Goal: Task Accomplishment & Management: Use online tool/utility

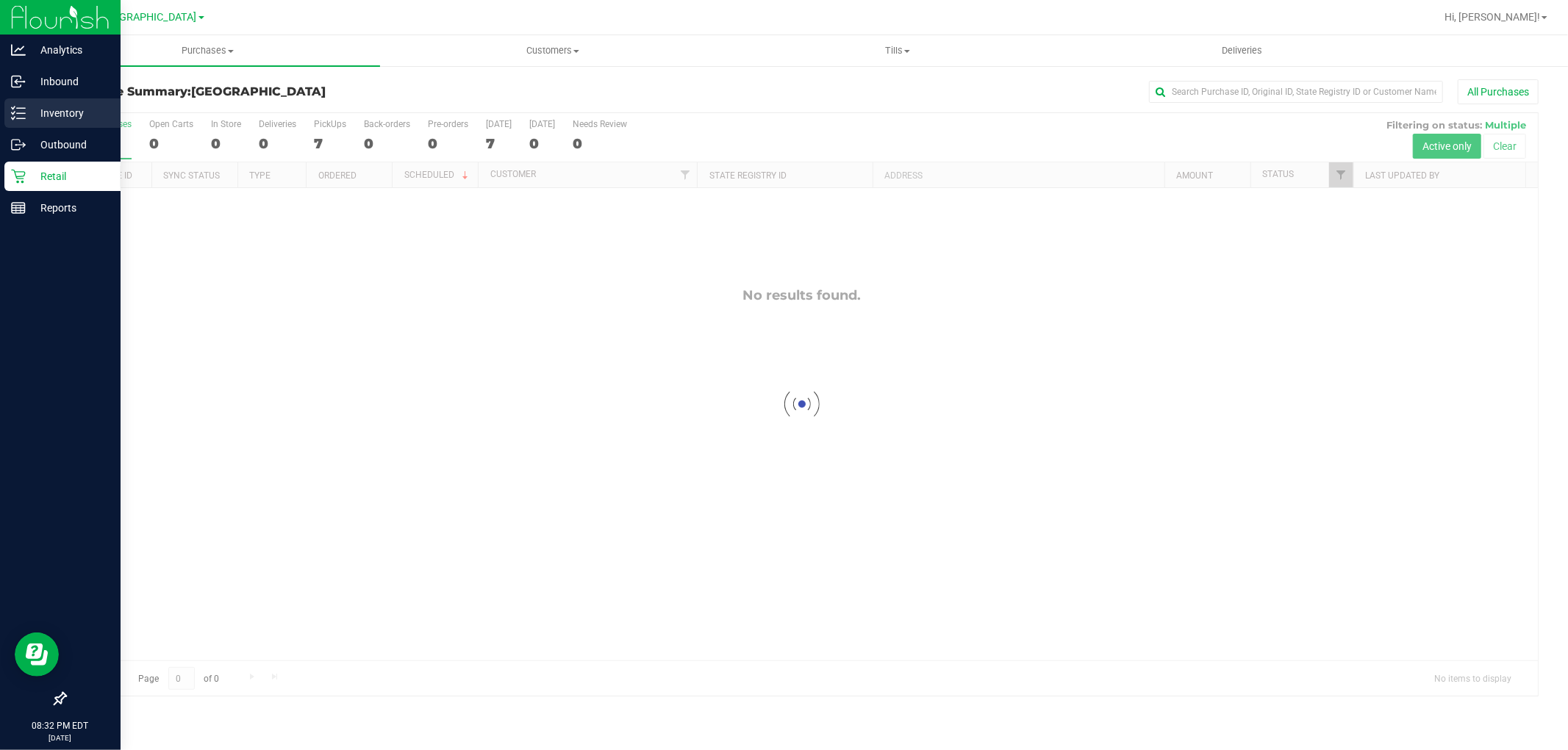
click at [88, 115] on p "Inventory" at bounding box center [70, 113] width 88 height 17
click at [803, 33] on nav "Delray Beach WC Hi, [PERSON_NAME]!" at bounding box center [802, 17] width 1533 height 35
click at [842, 58] on uib-tab-heading "Tills Manage tills Reconcile e-payments" at bounding box center [896, 51] width 344 height 29
click at [76, 108] on p "Inventory" at bounding box center [70, 113] width 88 height 17
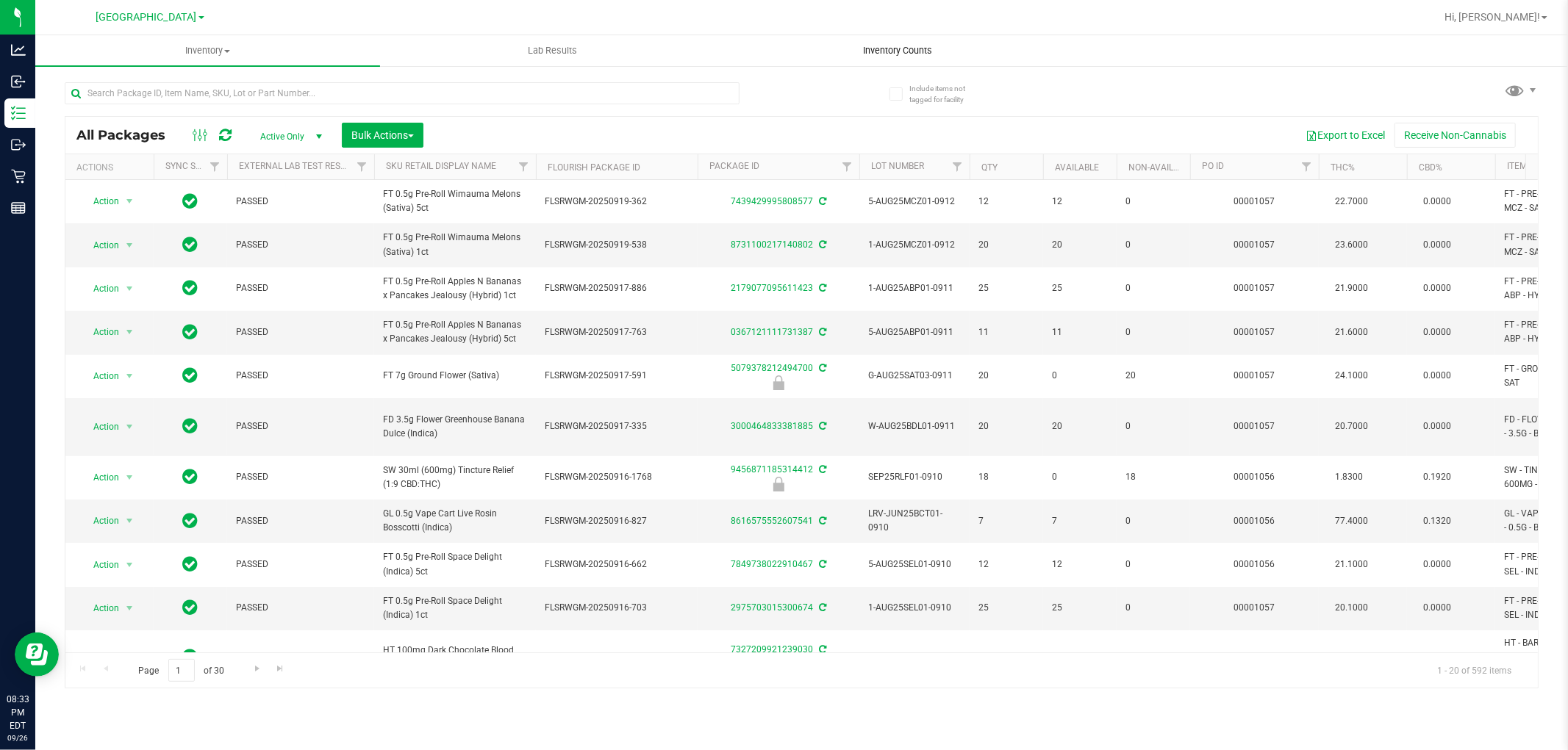
click at [882, 49] on span "Inventory Counts" at bounding box center [897, 50] width 108 height 13
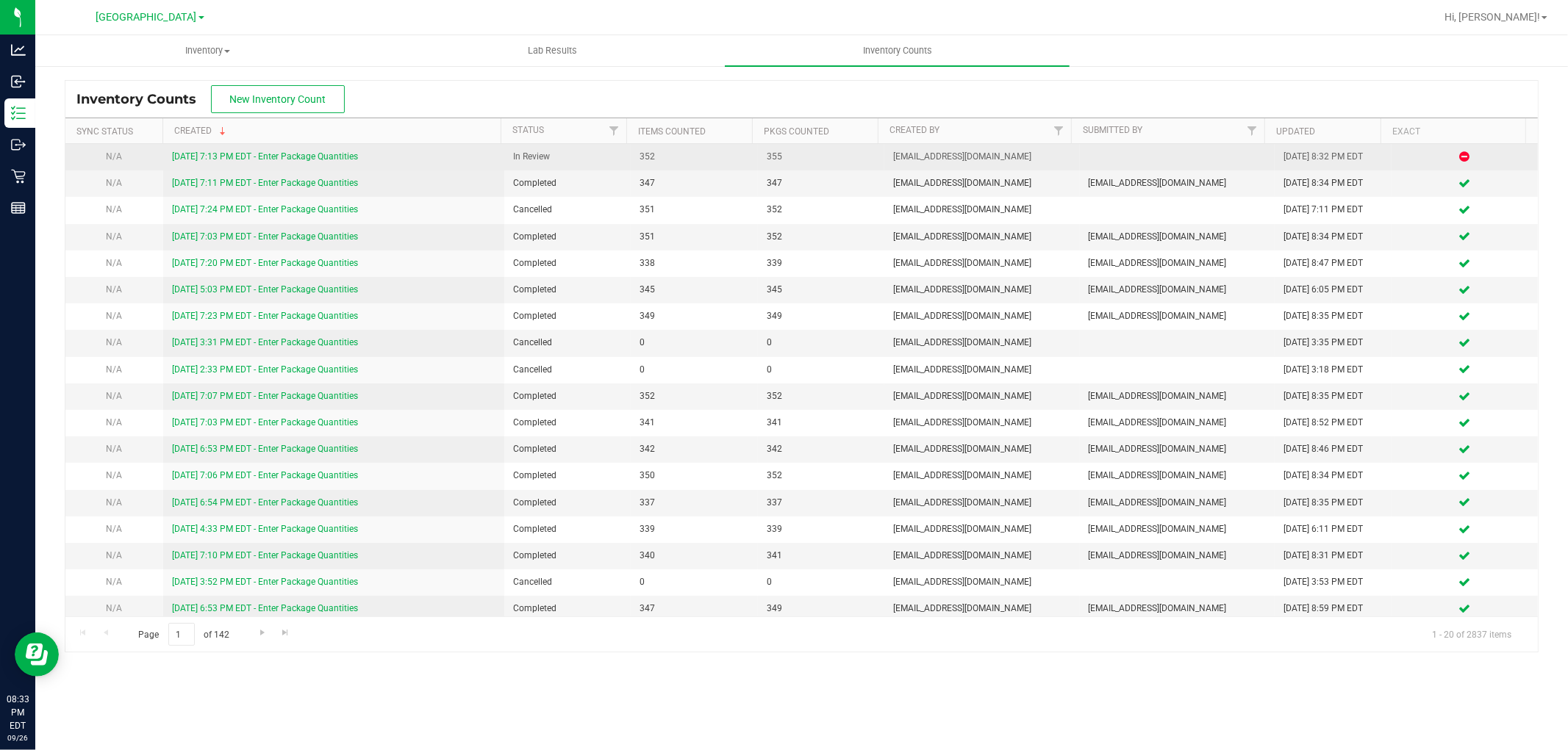
click at [197, 153] on link "9/26/25 7:13 PM EDT - Enter Package Quantities" at bounding box center [265, 157] width 186 height 10
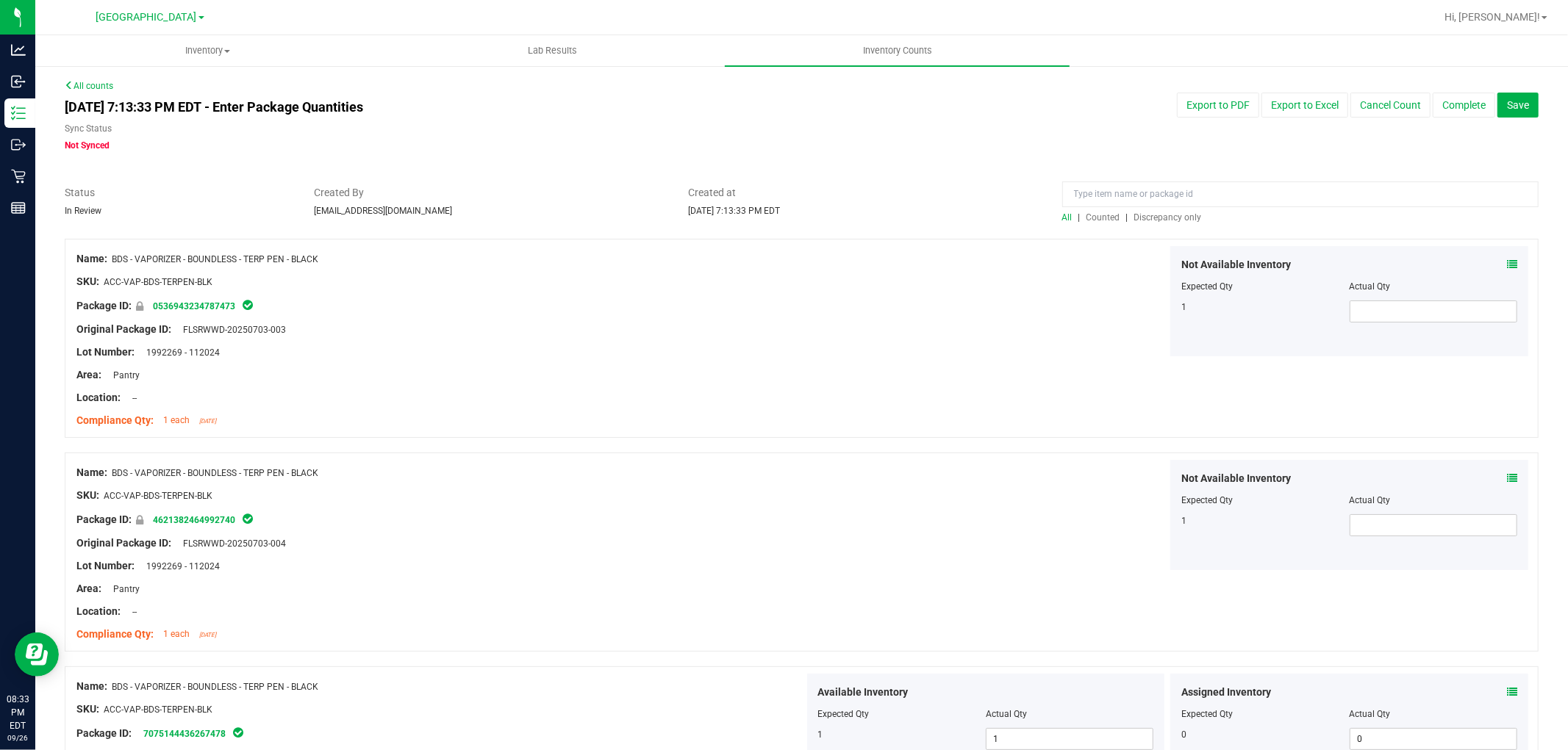
click at [1156, 218] on span "Discrepancy only" at bounding box center [1168, 218] width 68 height 10
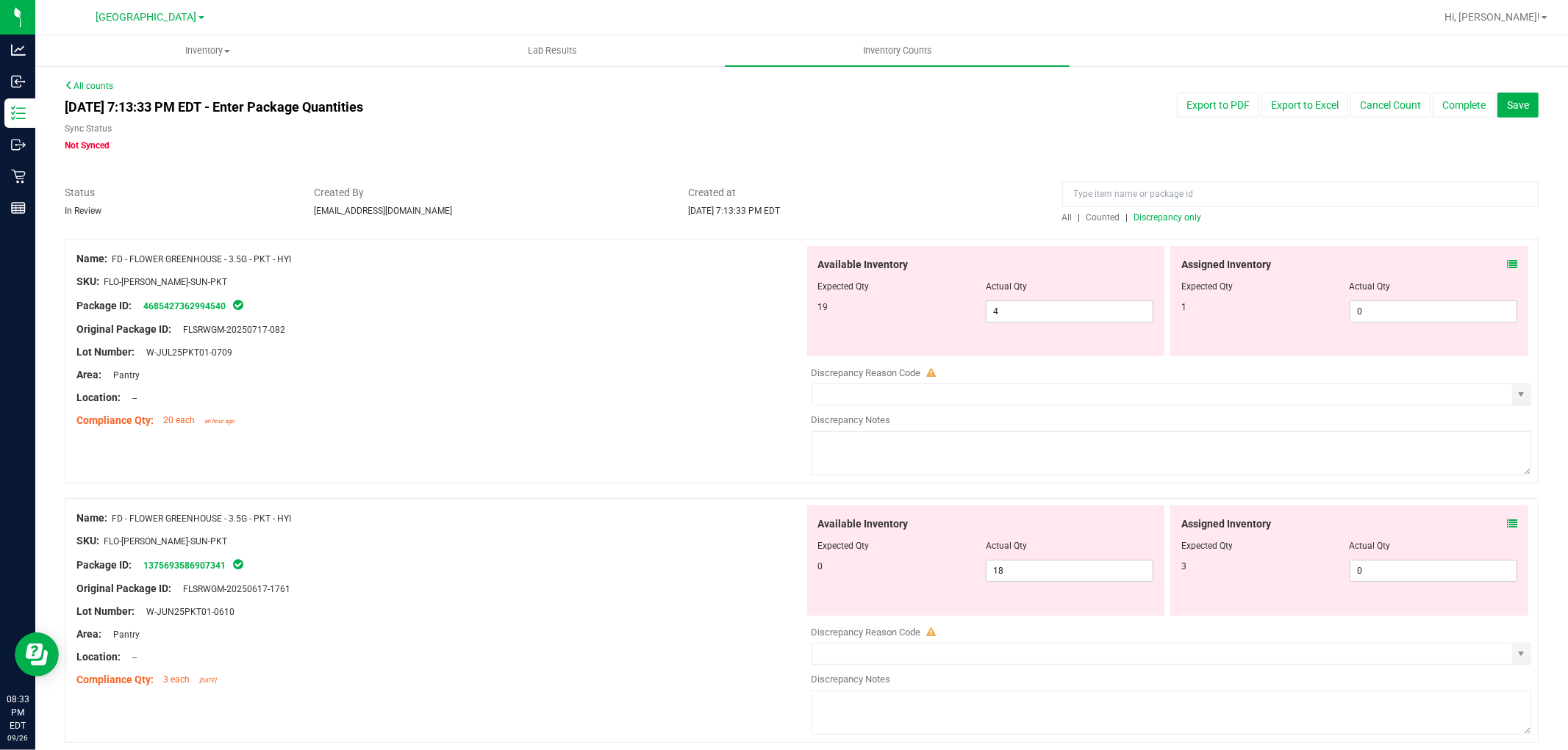
click at [1507, 259] on icon at bounding box center [1512, 264] width 10 height 10
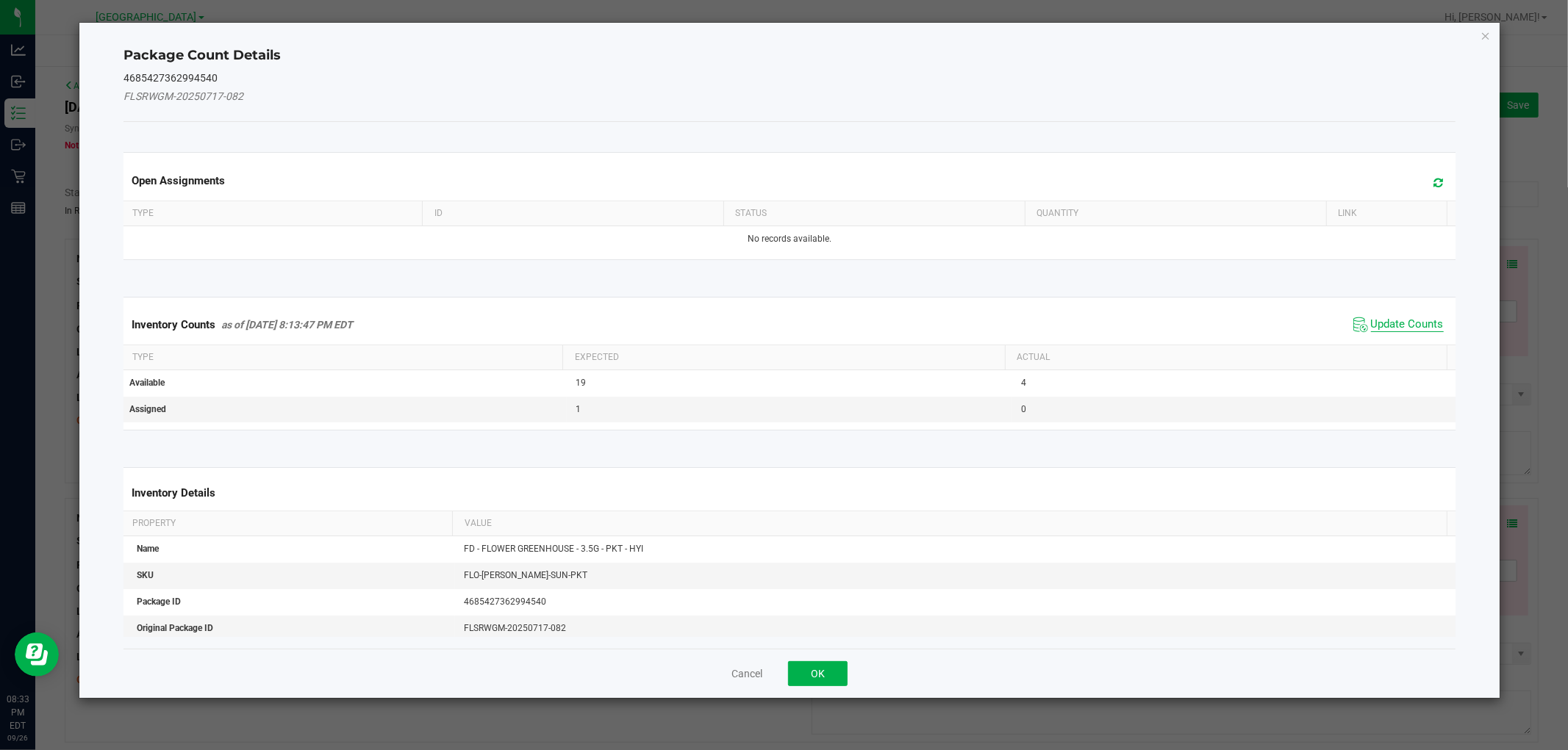
click at [1400, 320] on span "Update Counts" at bounding box center [1407, 325] width 72 height 15
click at [1411, 319] on div "Inventory Counts as of Sep 26, 2025 8:13:47 PM EDT Update Counts" at bounding box center [789, 324] width 1337 height 38
click at [1404, 344] on th "Actual" at bounding box center [1225, 356] width 442 height 25
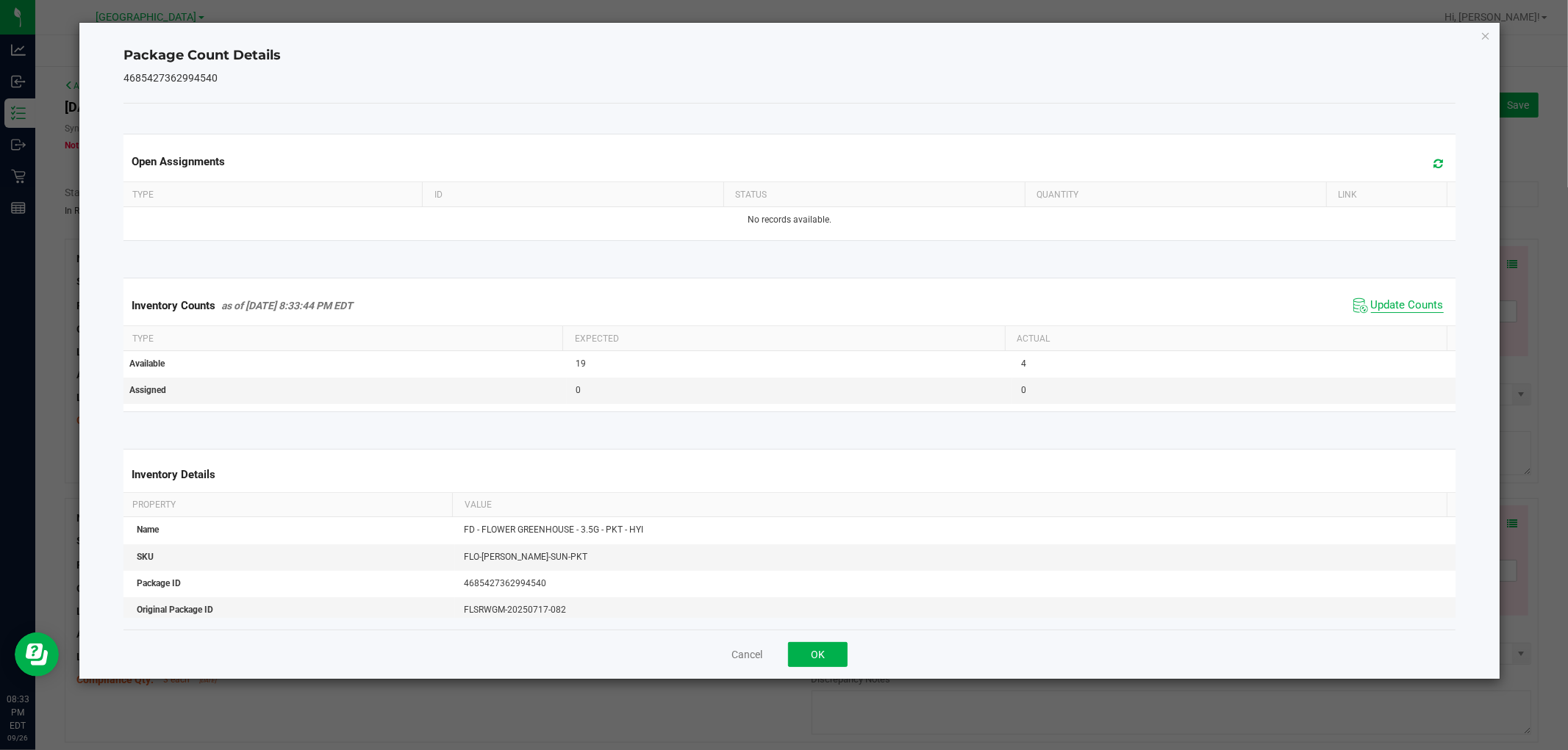
click at [1402, 307] on span "Update Counts" at bounding box center [1407, 306] width 72 height 15
click at [1389, 311] on span "Update Counts" at bounding box center [1407, 305] width 72 height 13
click at [1394, 311] on span "Update Counts" at bounding box center [1407, 305] width 72 height 13
click at [1392, 313] on span "Update Counts" at bounding box center [1407, 306] width 72 height 15
click at [1391, 311] on span "Update Counts" at bounding box center [1407, 305] width 72 height 13
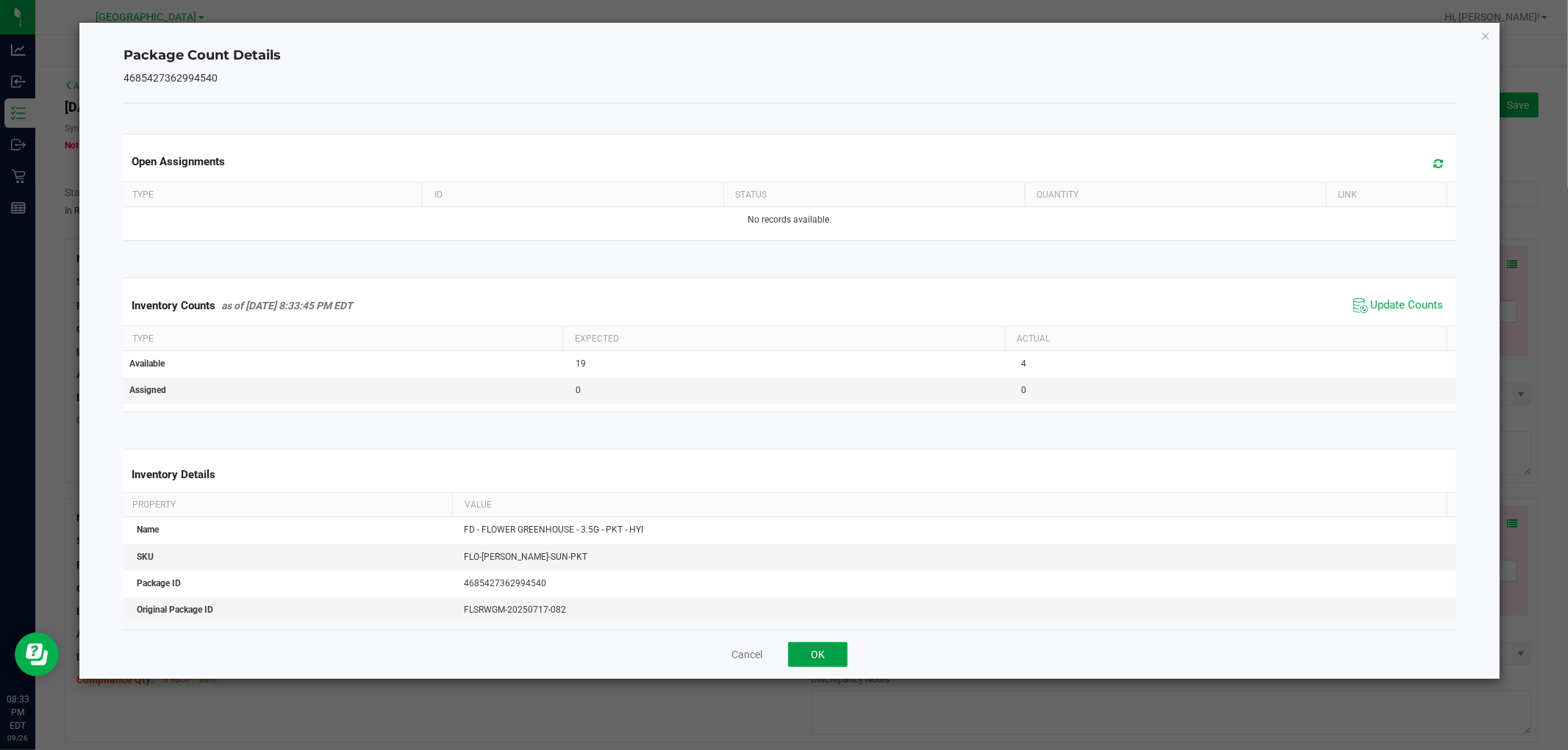
click at [818, 656] on button "OK" at bounding box center [817, 654] width 59 height 25
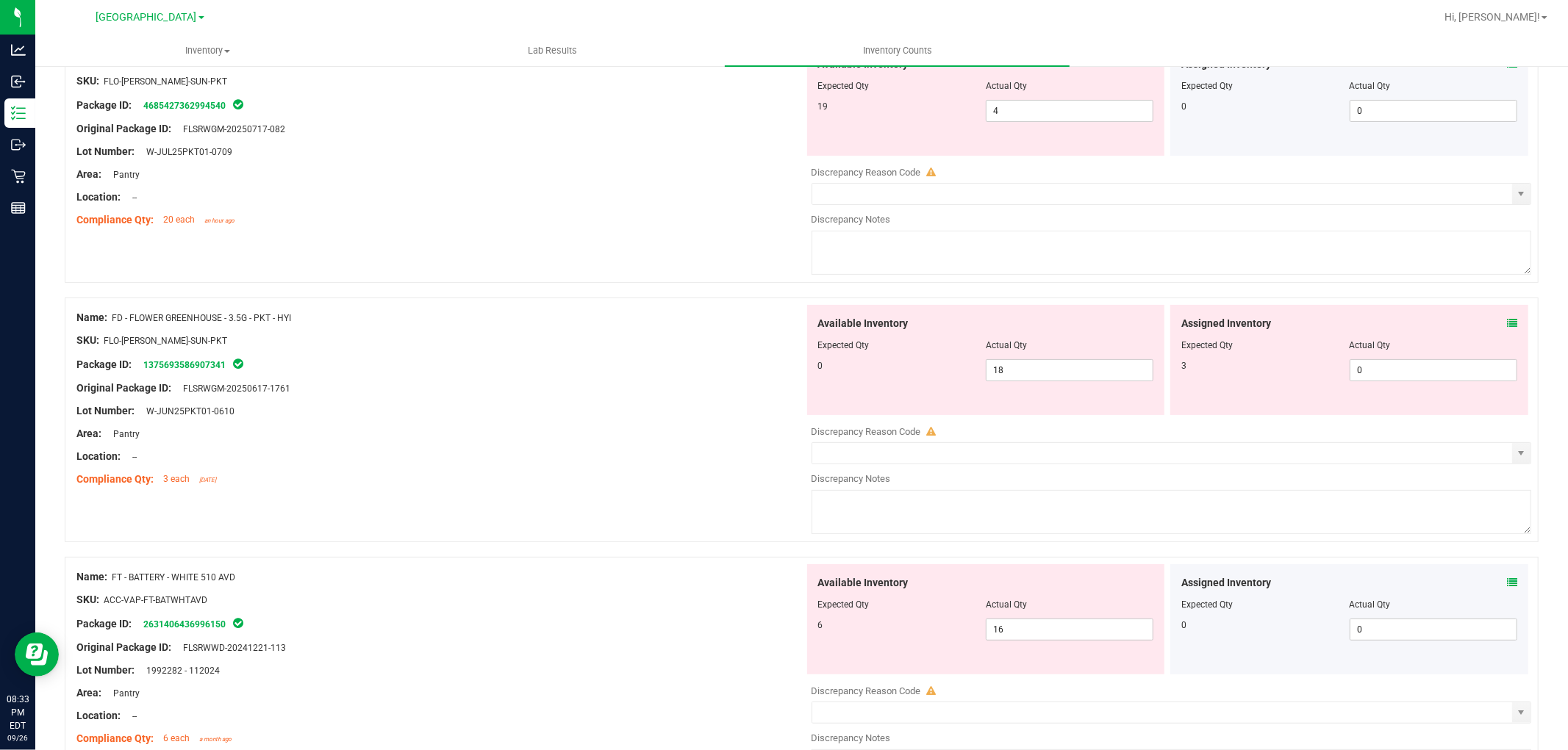
scroll to position [201, 0]
click at [1507, 324] on icon at bounding box center [1512, 323] width 10 height 10
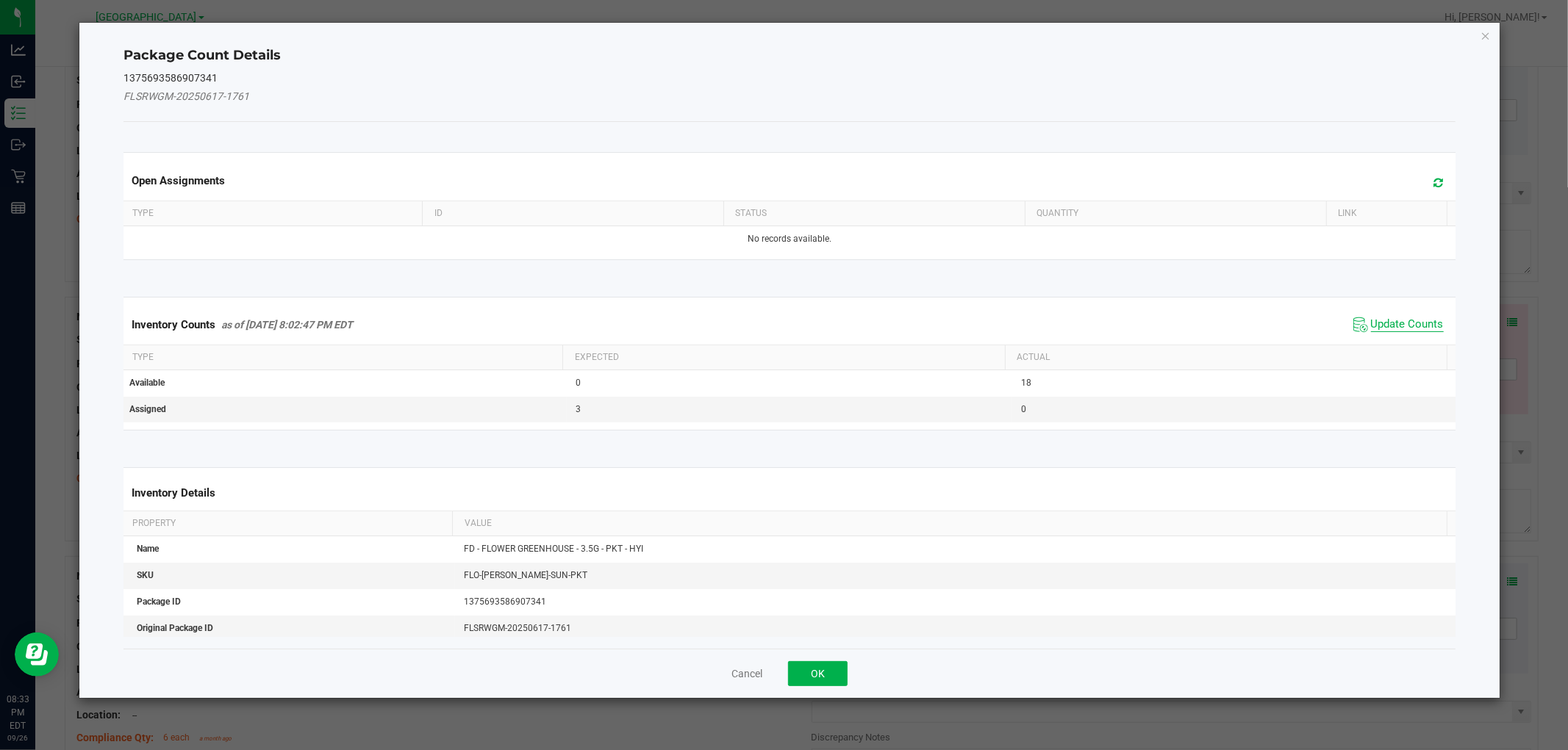
click at [1420, 318] on span "Update Counts" at bounding box center [1407, 325] width 72 height 15
click at [1418, 321] on span "Update Counts" at bounding box center [1407, 325] width 72 height 15
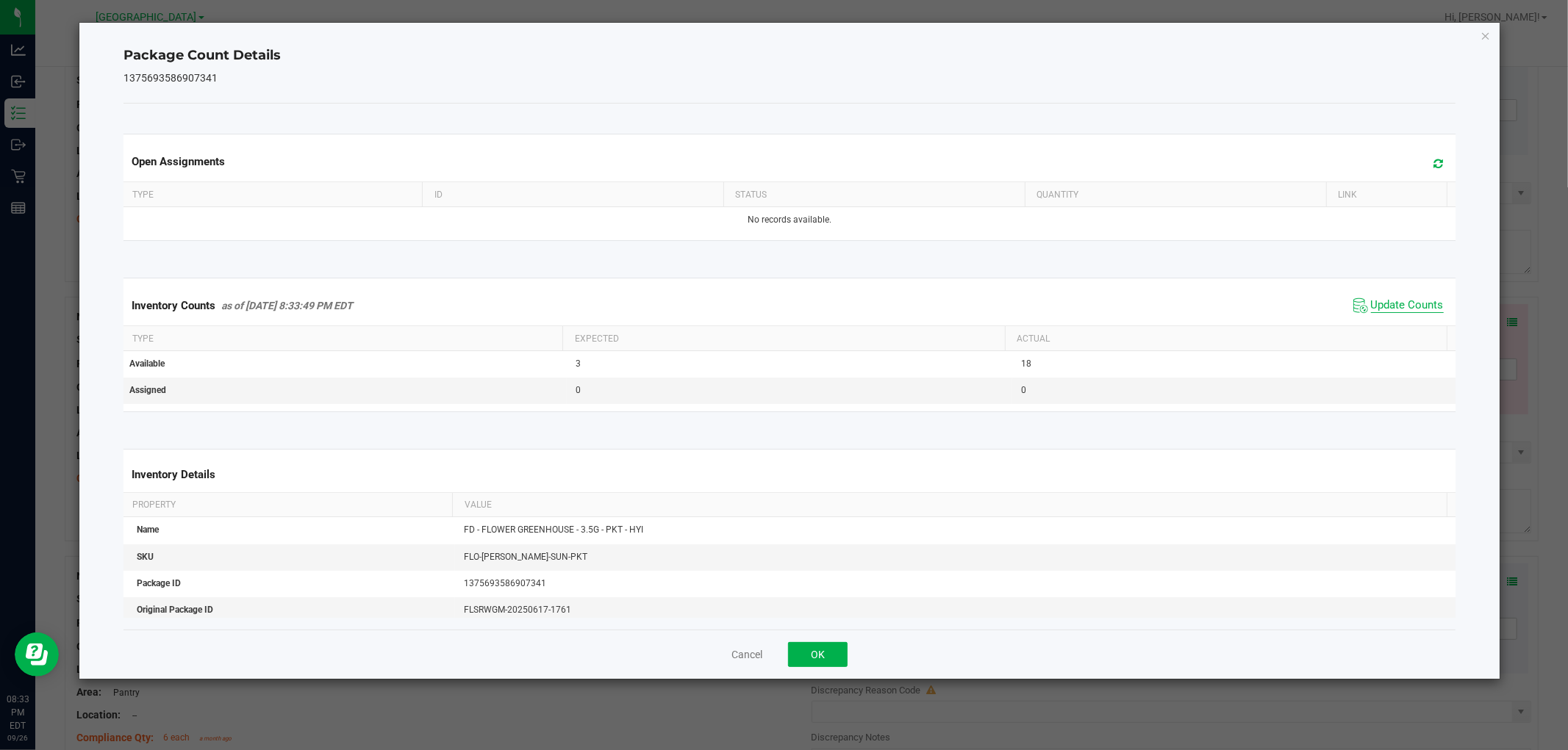
click at [1414, 313] on span "Update Counts" at bounding box center [1407, 306] width 72 height 15
click at [1416, 311] on span "Update Counts" at bounding box center [1407, 306] width 72 height 15
click at [1410, 311] on span "Update Counts" at bounding box center [1407, 305] width 72 height 13
click at [1413, 311] on span "Update Counts" at bounding box center [1407, 305] width 72 height 13
click at [1410, 312] on span "Update Counts" at bounding box center [1407, 305] width 72 height 13
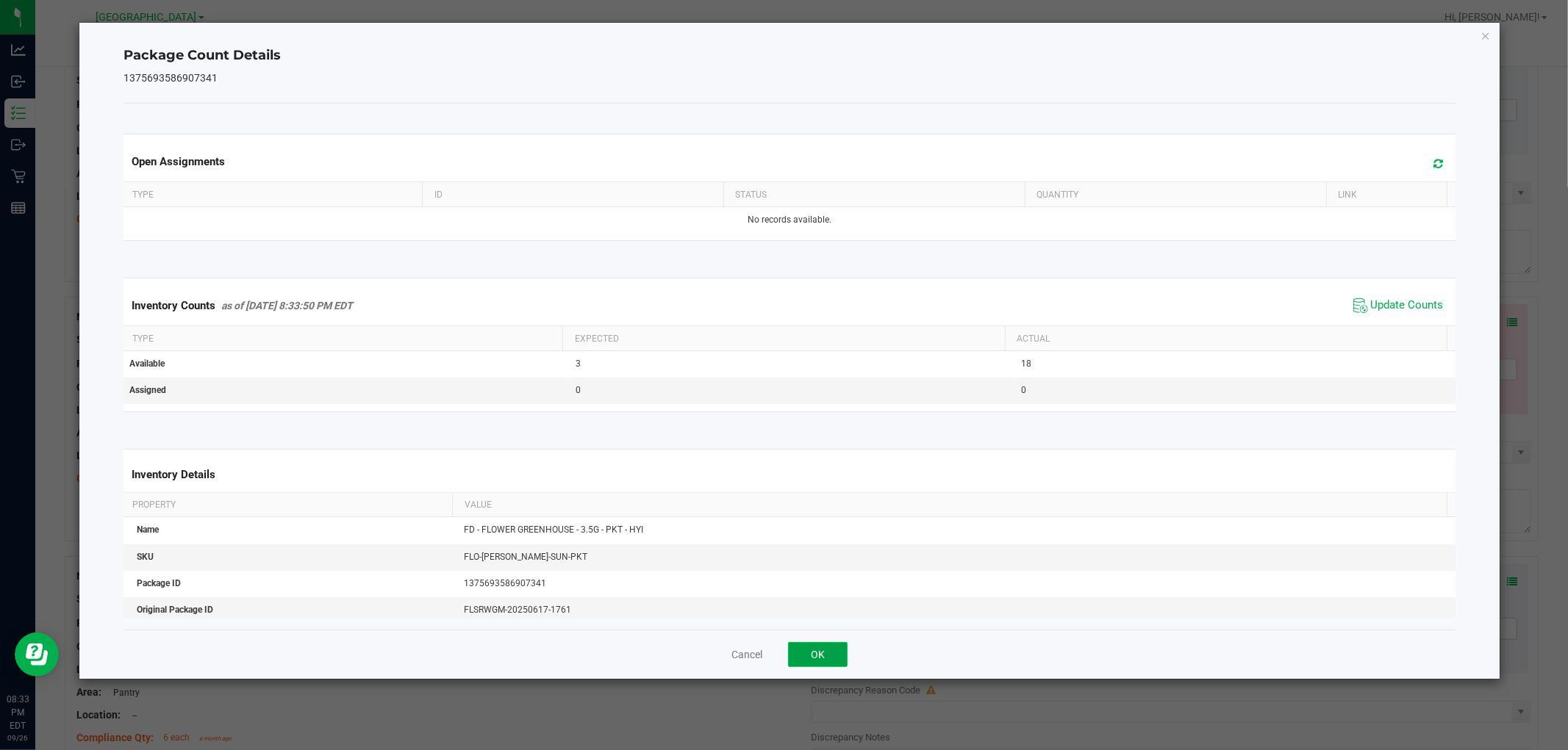
click at [826, 663] on button "OK" at bounding box center [817, 654] width 59 height 25
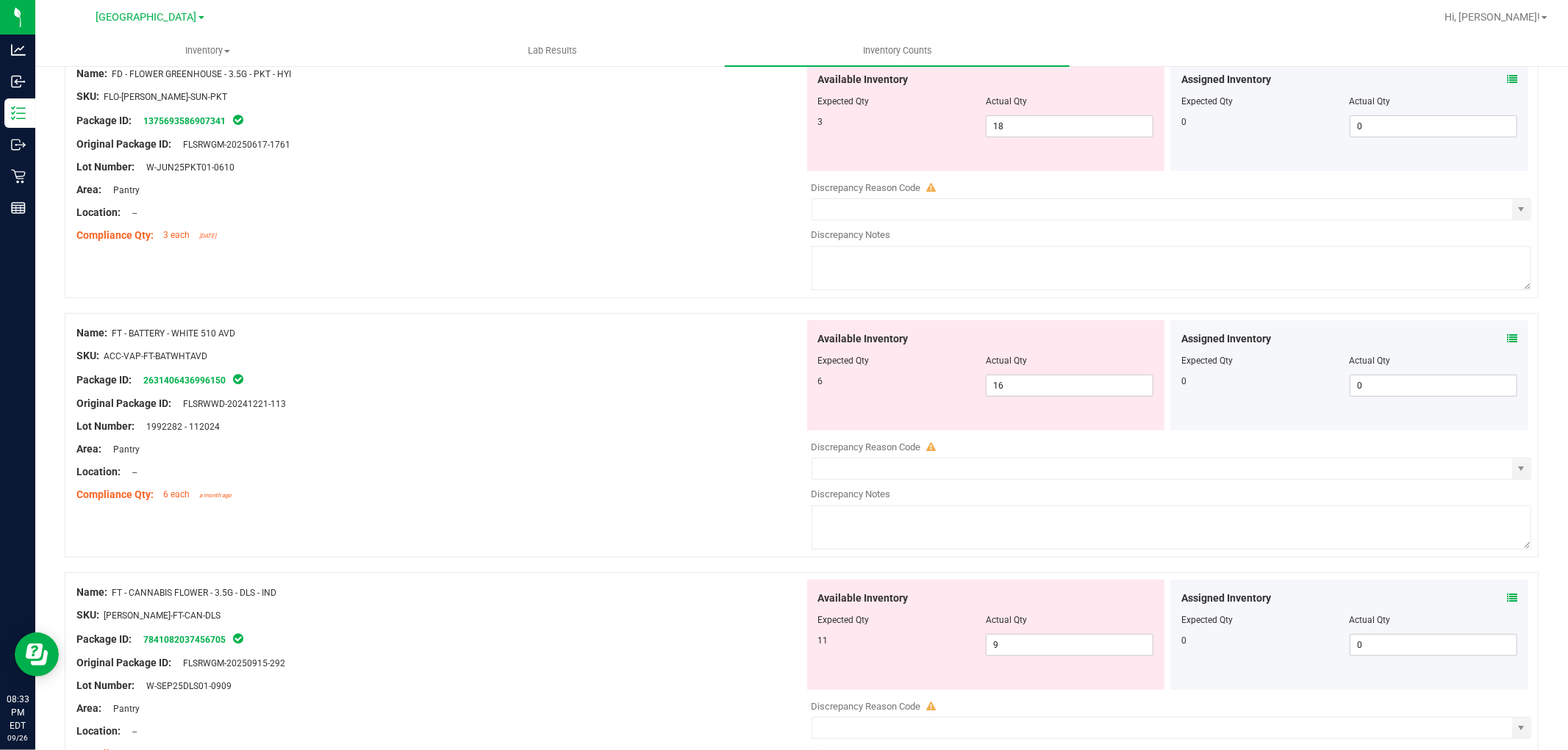
scroll to position [457, 0]
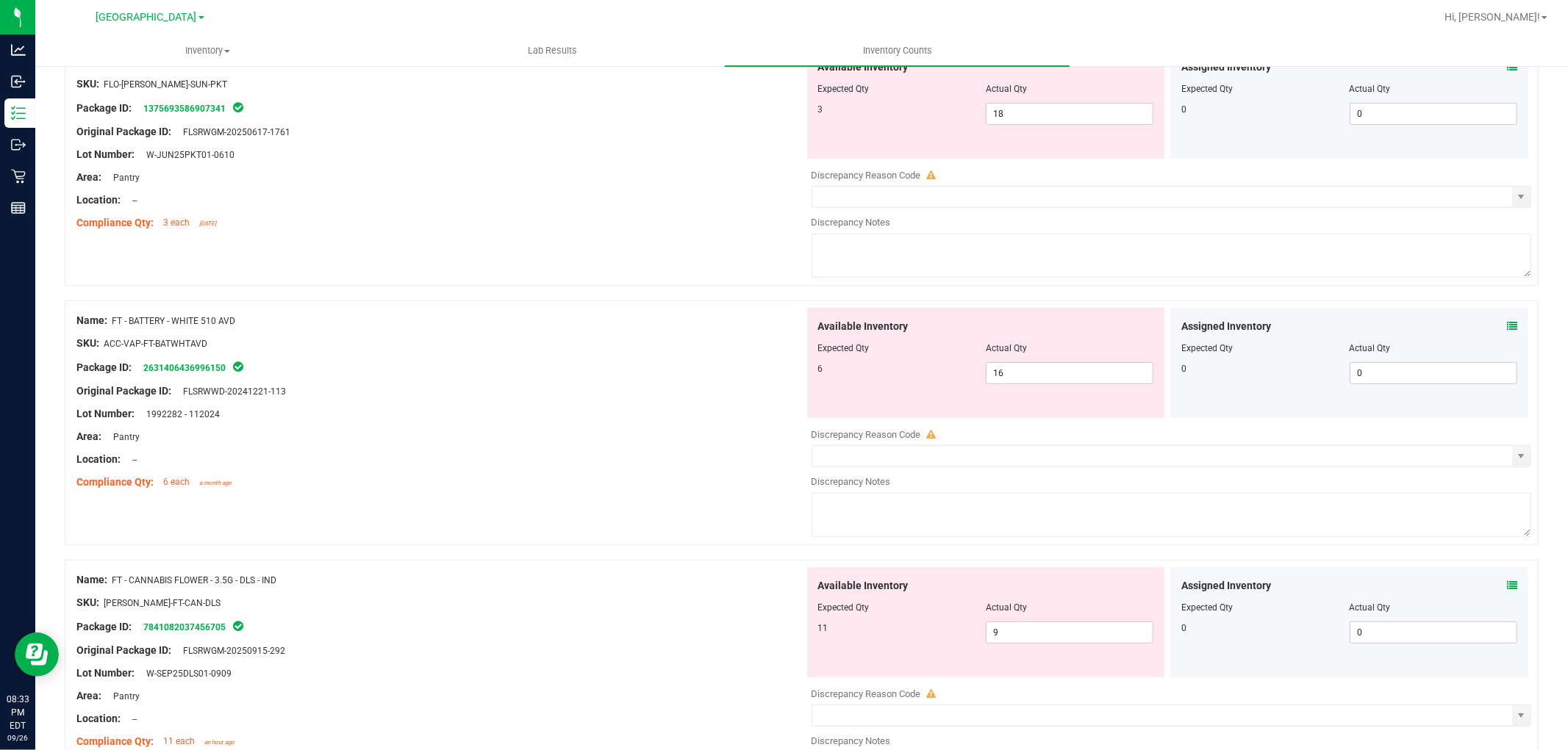
click at [1507, 327] on icon at bounding box center [1512, 326] width 10 height 10
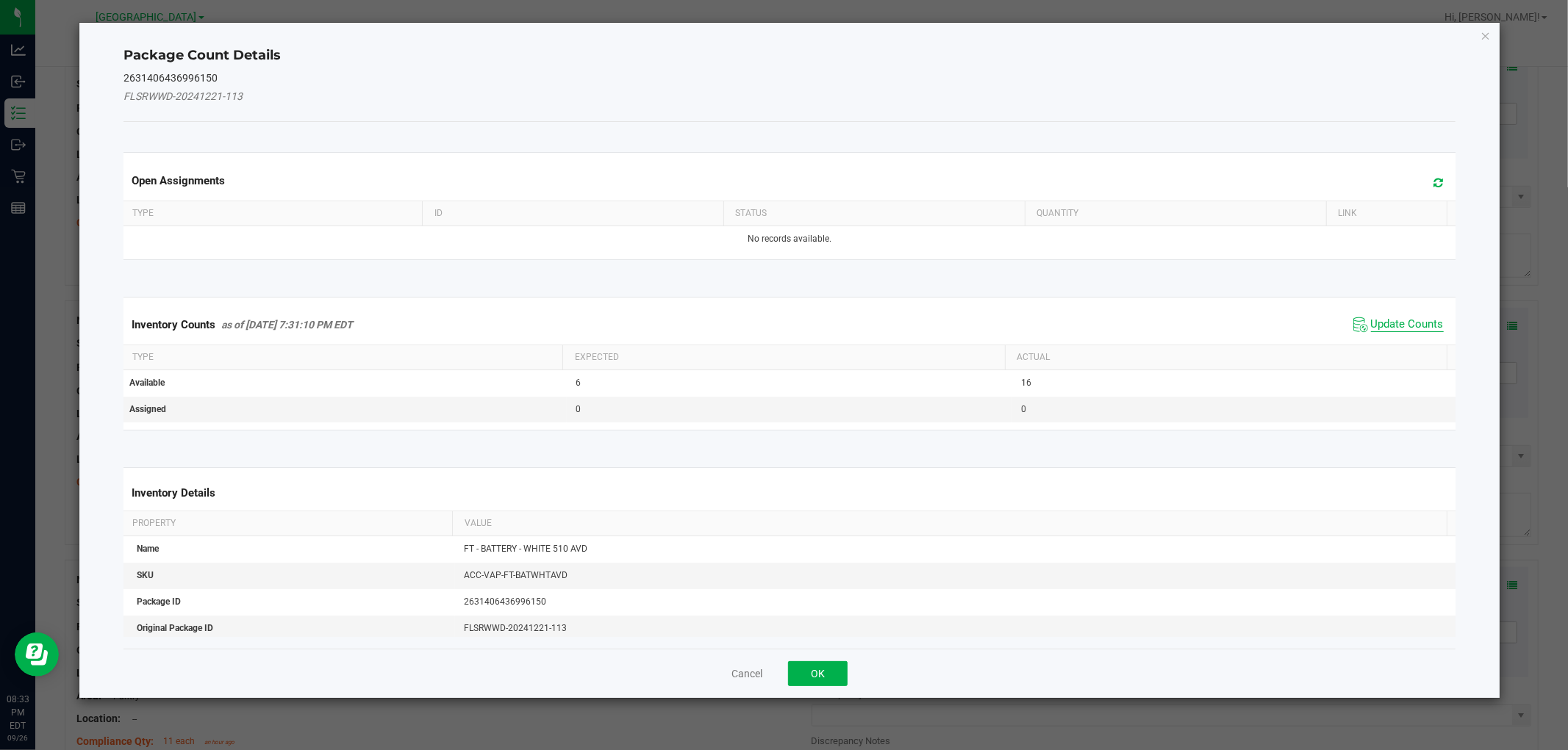
click at [1419, 329] on span "Update Counts" at bounding box center [1407, 325] width 72 height 15
click at [1418, 322] on div "Inventory Counts as of Sep 26, 2025 7:31:10 PM EDT Update Counts" at bounding box center [789, 325] width 1337 height 40
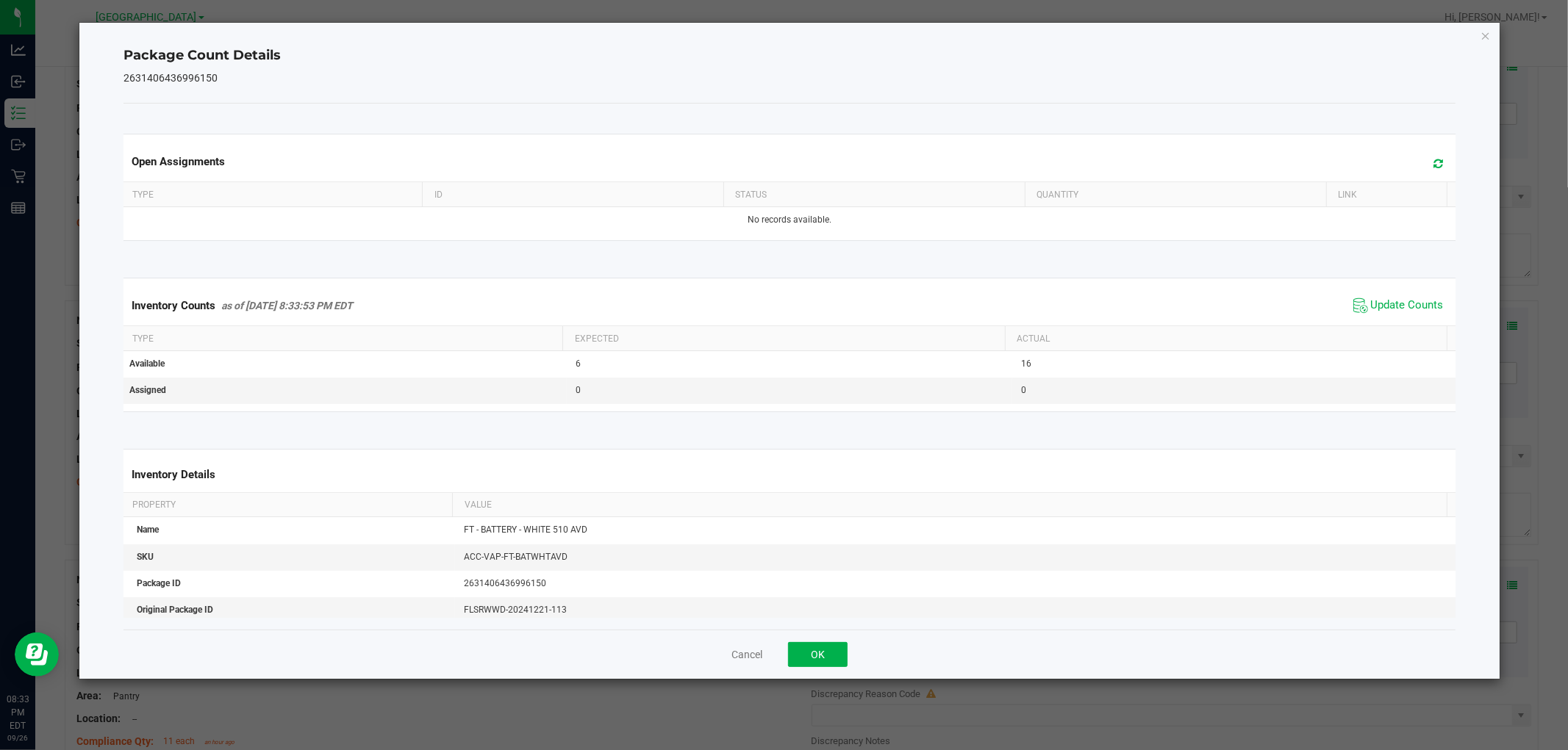
click at [1417, 331] on th "Actual" at bounding box center [1225, 338] width 442 height 25
click at [1422, 310] on span "Update Counts" at bounding box center [1407, 306] width 72 height 15
click at [1418, 306] on span "Update Counts" at bounding box center [1407, 306] width 72 height 15
click at [1408, 313] on span "Update Counts" at bounding box center [1407, 306] width 72 height 15
click at [814, 654] on button "OK" at bounding box center [817, 654] width 59 height 25
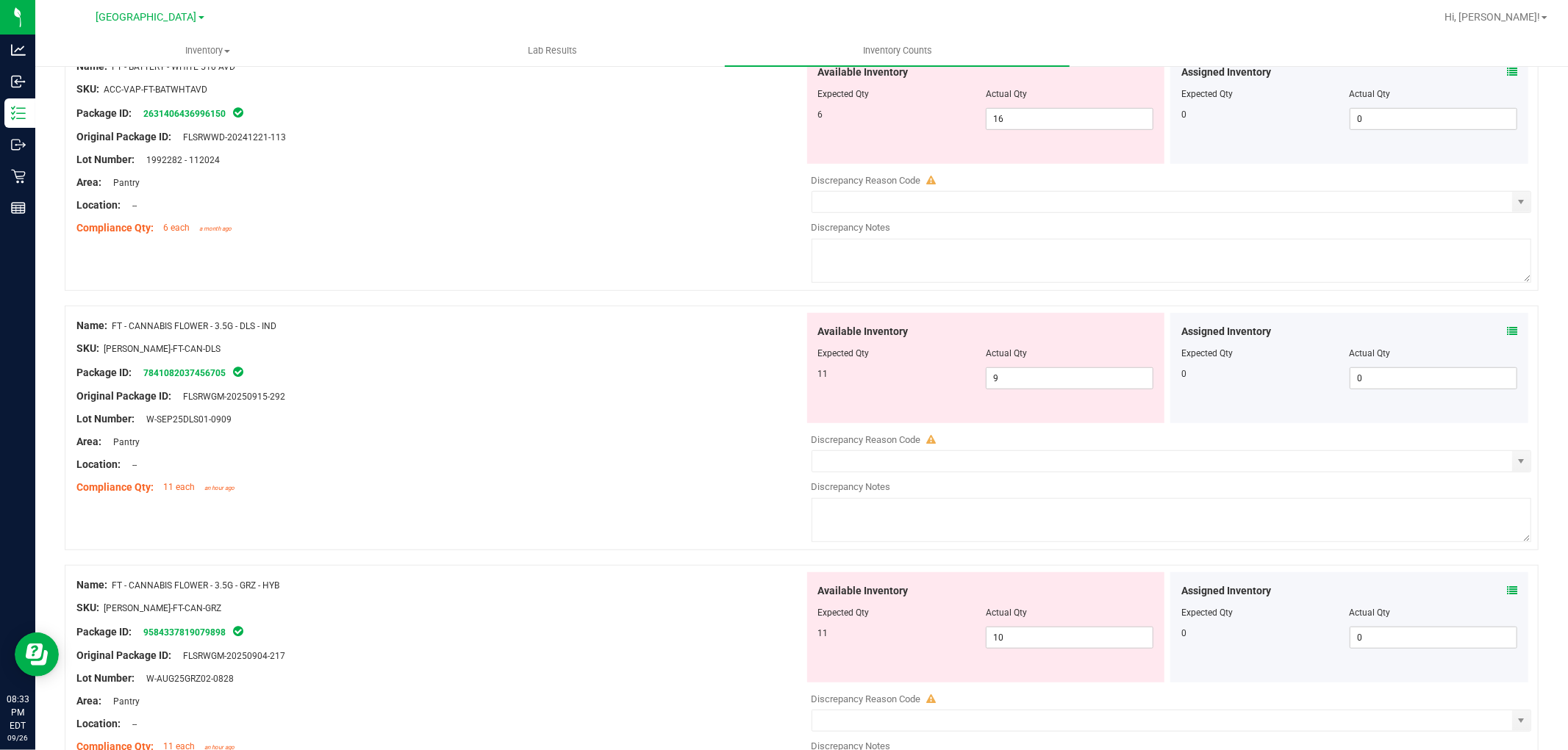
scroll to position [721, 0]
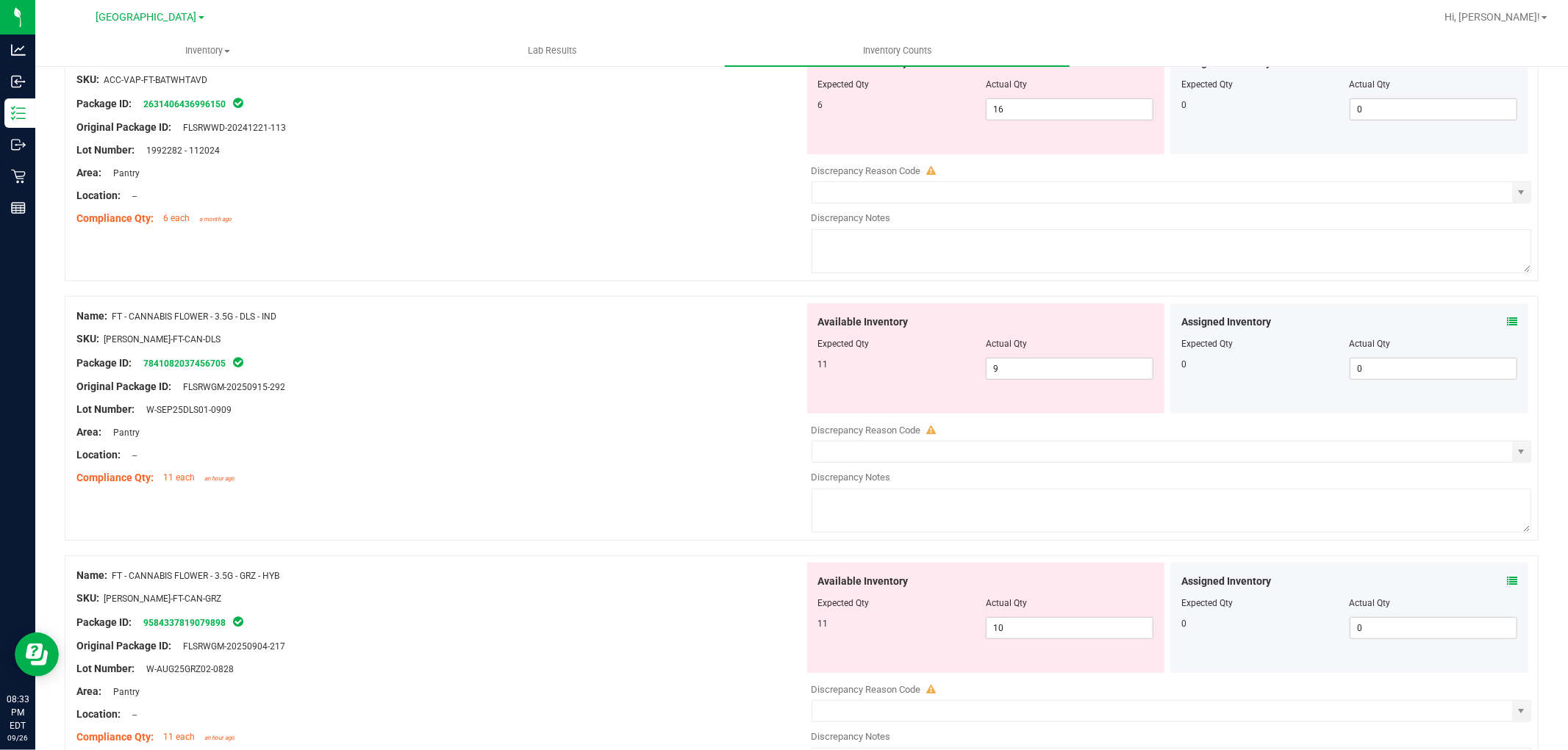
click at [1507, 325] on icon at bounding box center [1512, 322] width 10 height 10
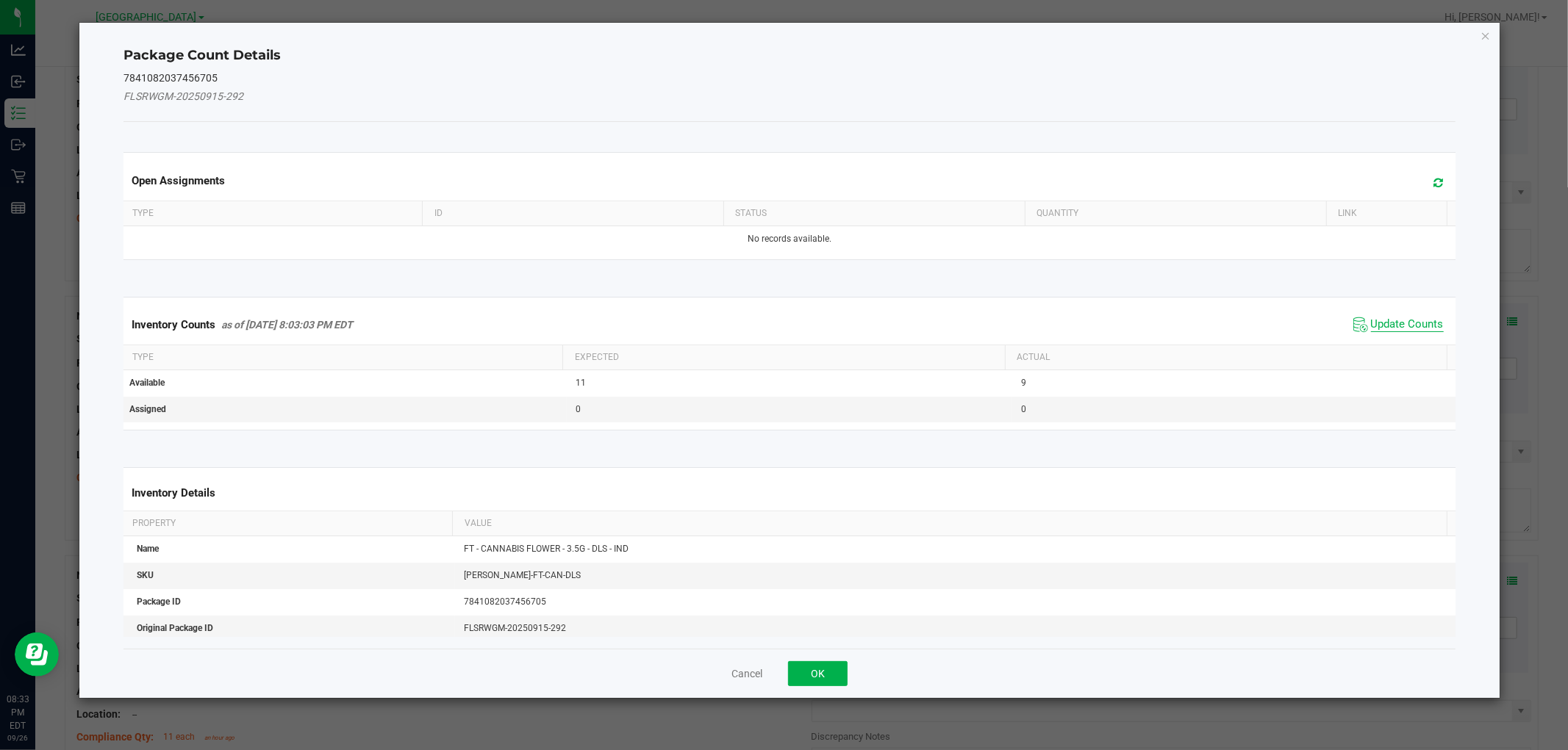
click at [1412, 326] on span "Update Counts" at bounding box center [1407, 325] width 72 height 15
click at [1412, 322] on div "Inventory Counts as of Sep 26, 2025 8:03:03 PM EDT Update Counts" at bounding box center [789, 324] width 1337 height 38
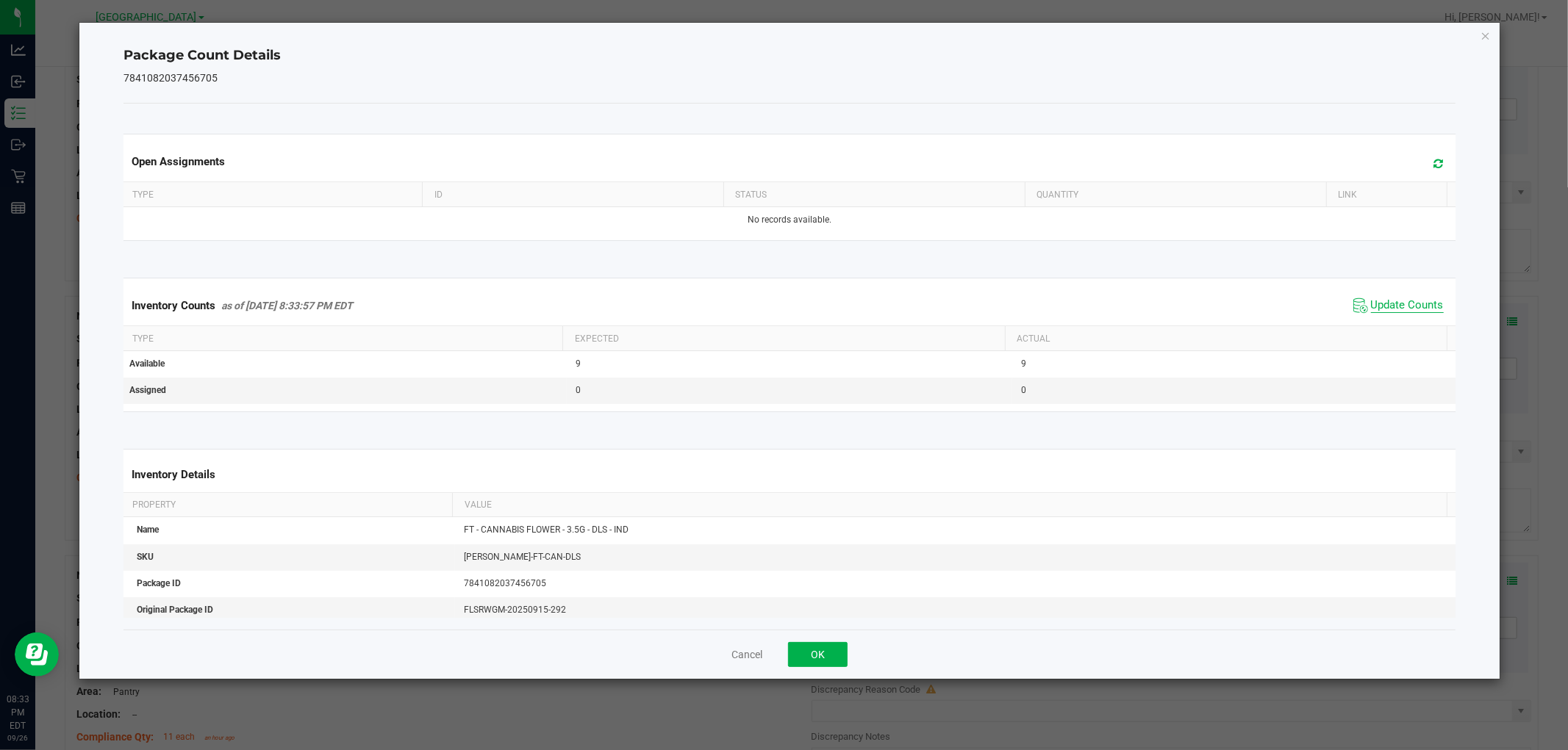
click at [1398, 313] on span "Update Counts" at bounding box center [1407, 306] width 72 height 15
click at [1395, 311] on span "Update Counts" at bounding box center [1407, 306] width 72 height 15
click at [1407, 313] on span "Update Counts" at bounding box center [1407, 306] width 72 height 15
click at [1403, 311] on span "Update Counts" at bounding box center [1407, 305] width 72 height 13
click at [864, 648] on div "Cancel OK" at bounding box center [789, 654] width 1331 height 49
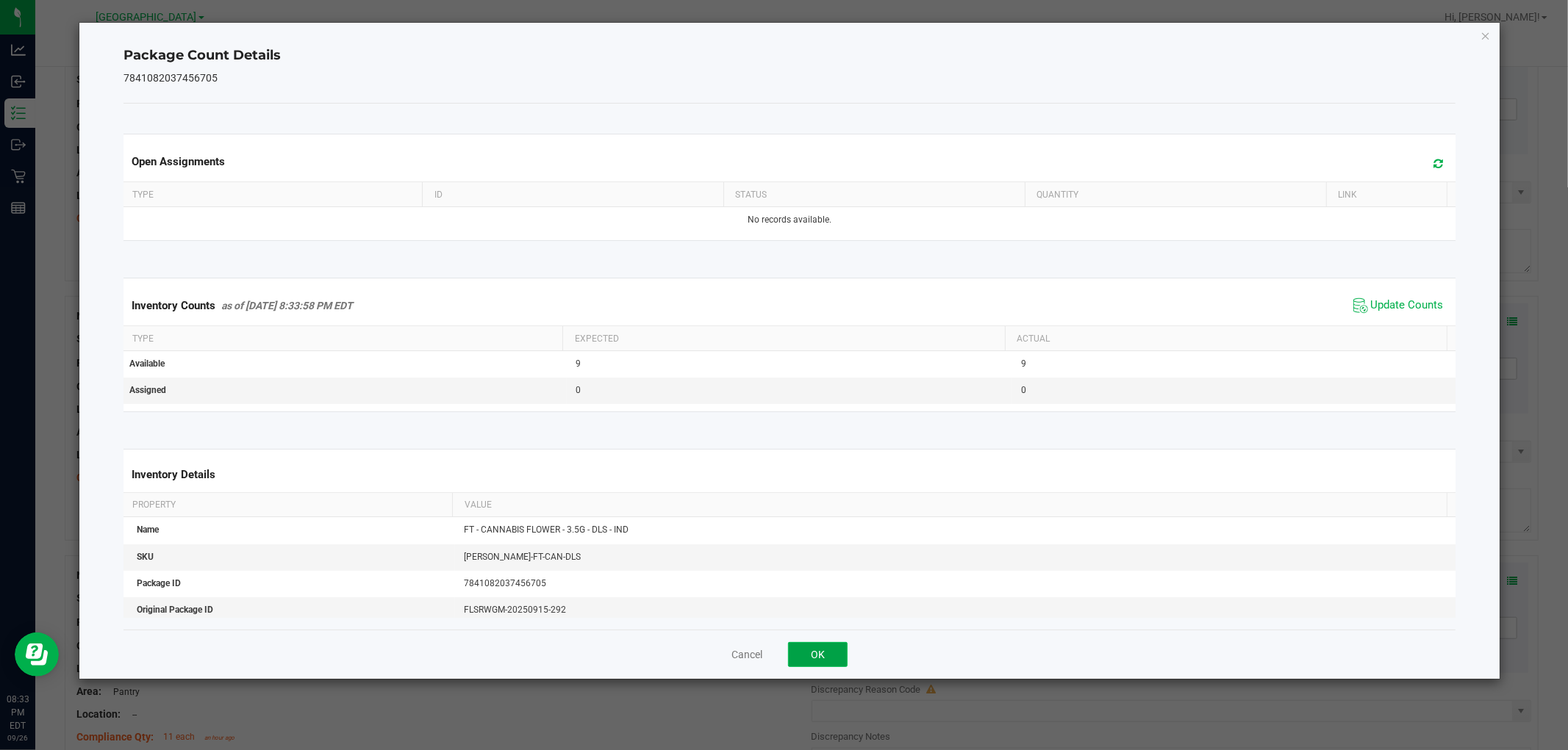
click at [817, 652] on button "OK" at bounding box center [817, 654] width 59 height 25
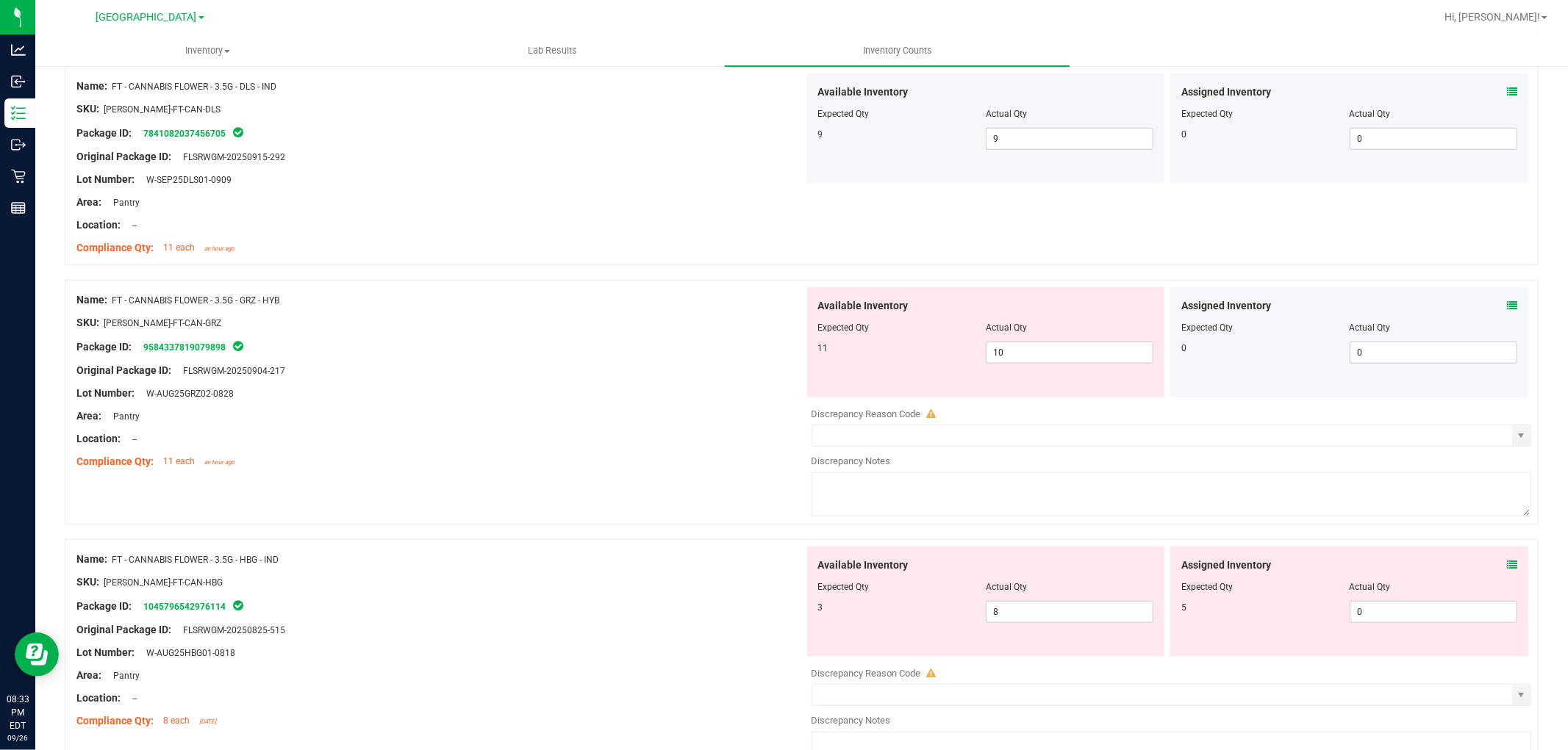
scroll to position [951, 0]
click at [1507, 309] on icon at bounding box center [1512, 307] width 10 height 10
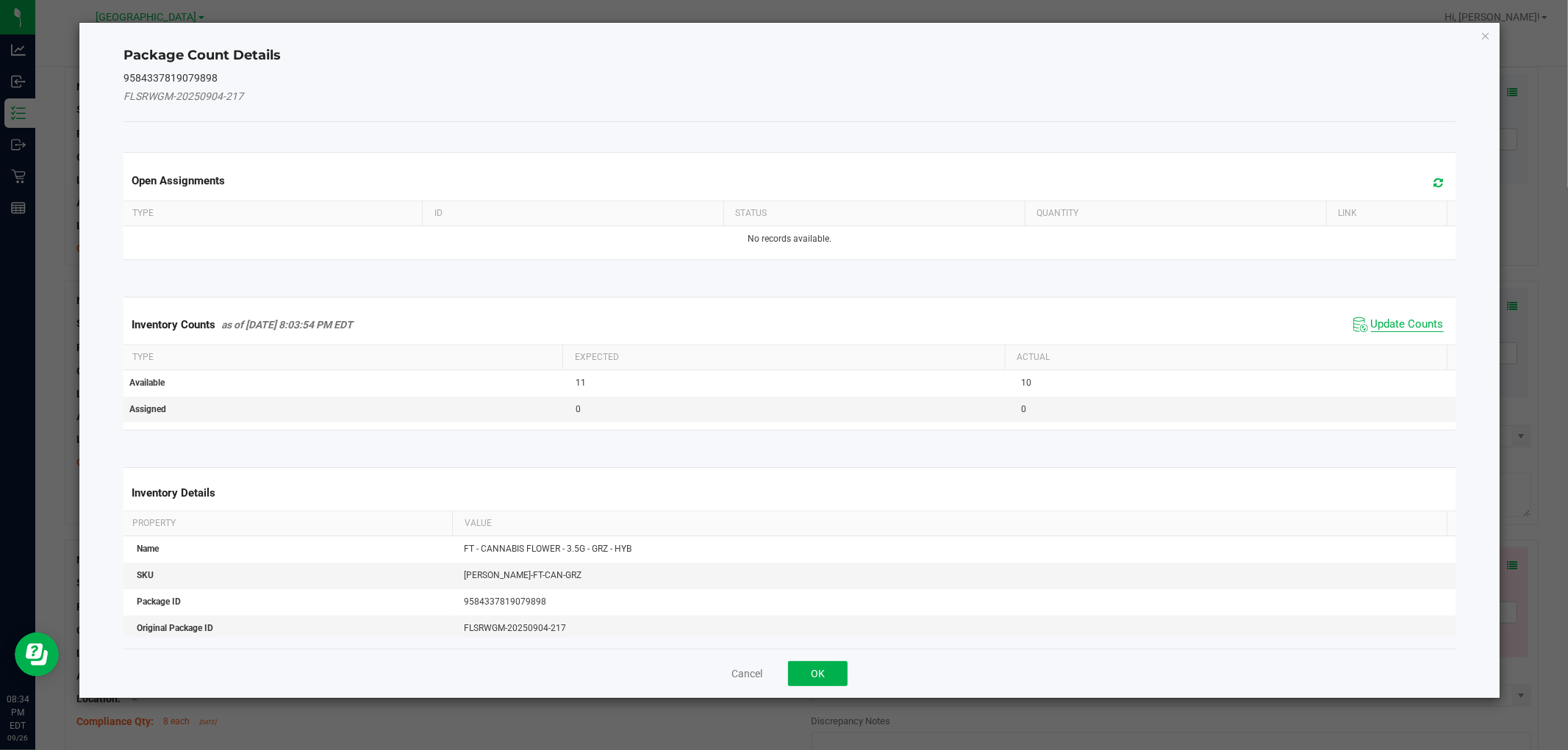
click at [1423, 322] on span "Update Counts" at bounding box center [1407, 325] width 72 height 15
click at [1410, 344] on th "Actual" at bounding box center [1225, 356] width 442 height 25
click at [1419, 318] on span "Update Counts" at bounding box center [1407, 324] width 72 height 13
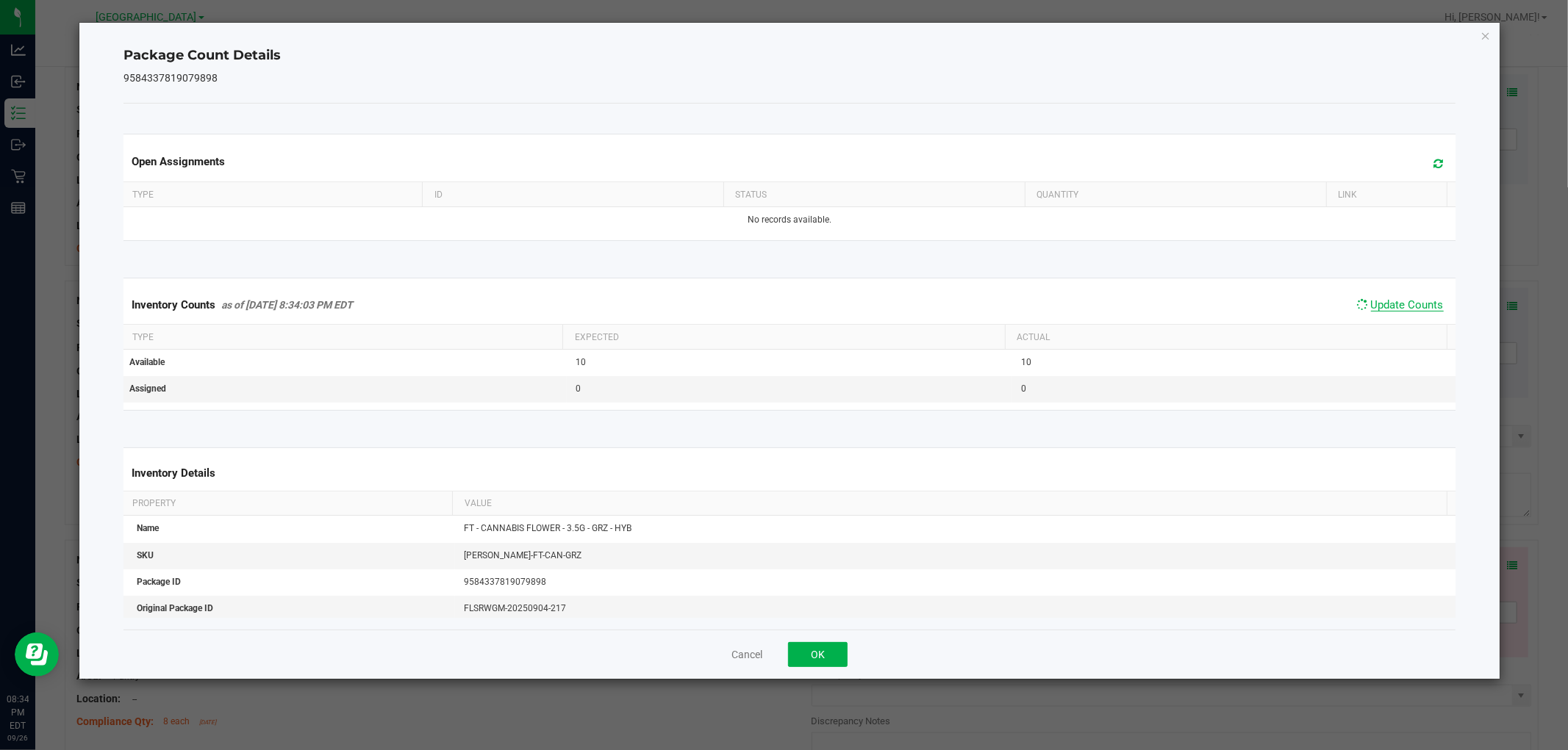
click at [1417, 305] on span "Update Counts" at bounding box center [1407, 305] width 72 height 13
click at [1418, 311] on span "Update Counts" at bounding box center [1407, 306] width 72 height 15
click at [1412, 311] on span "Update Counts" at bounding box center [1407, 306] width 72 height 15
click at [1415, 313] on span "Update Counts" at bounding box center [1407, 306] width 72 height 15
click at [1414, 311] on span "Update Counts" at bounding box center [1407, 306] width 72 height 15
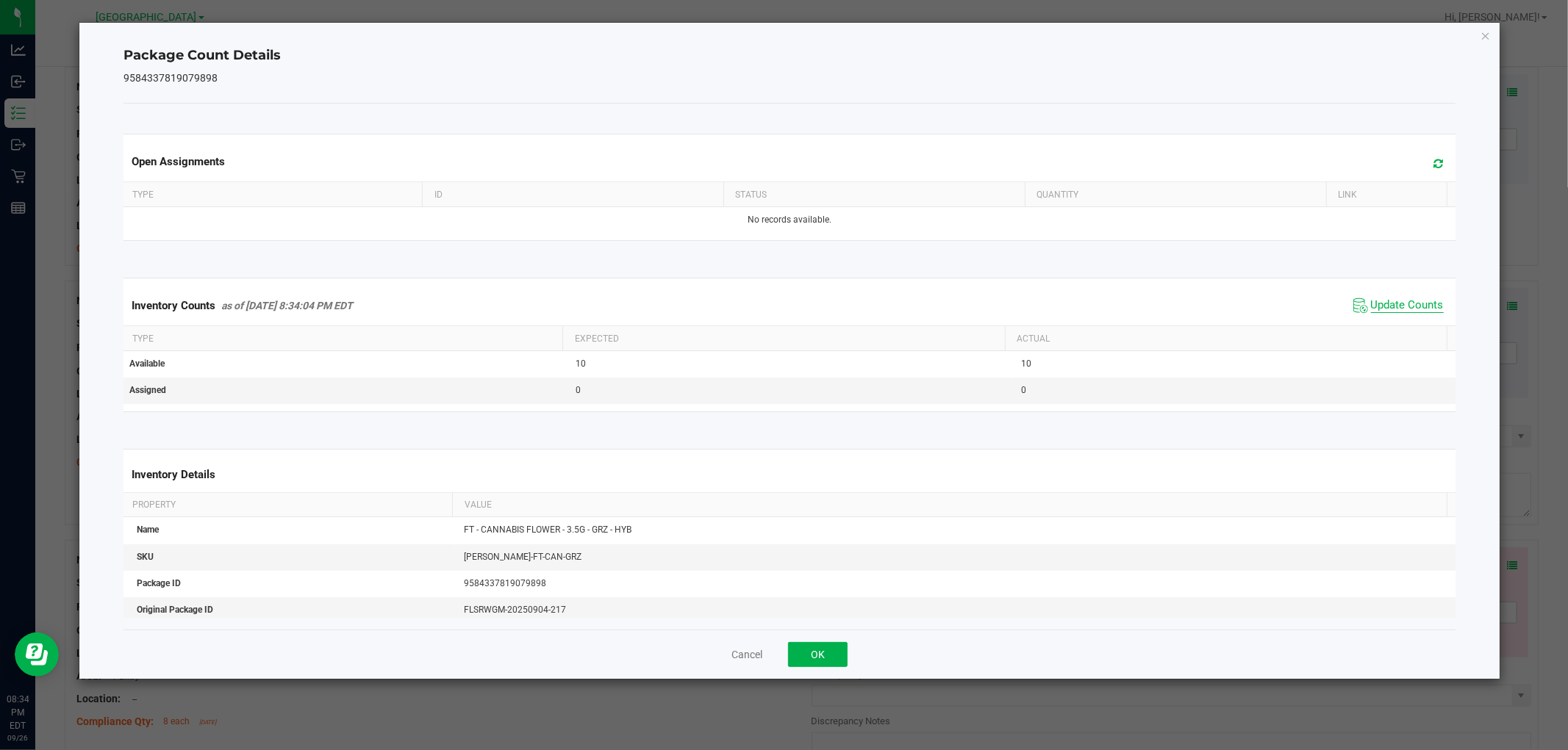
click at [1414, 313] on span "Update Counts" at bounding box center [1407, 306] width 72 height 15
click at [843, 663] on button "OK" at bounding box center [817, 654] width 59 height 25
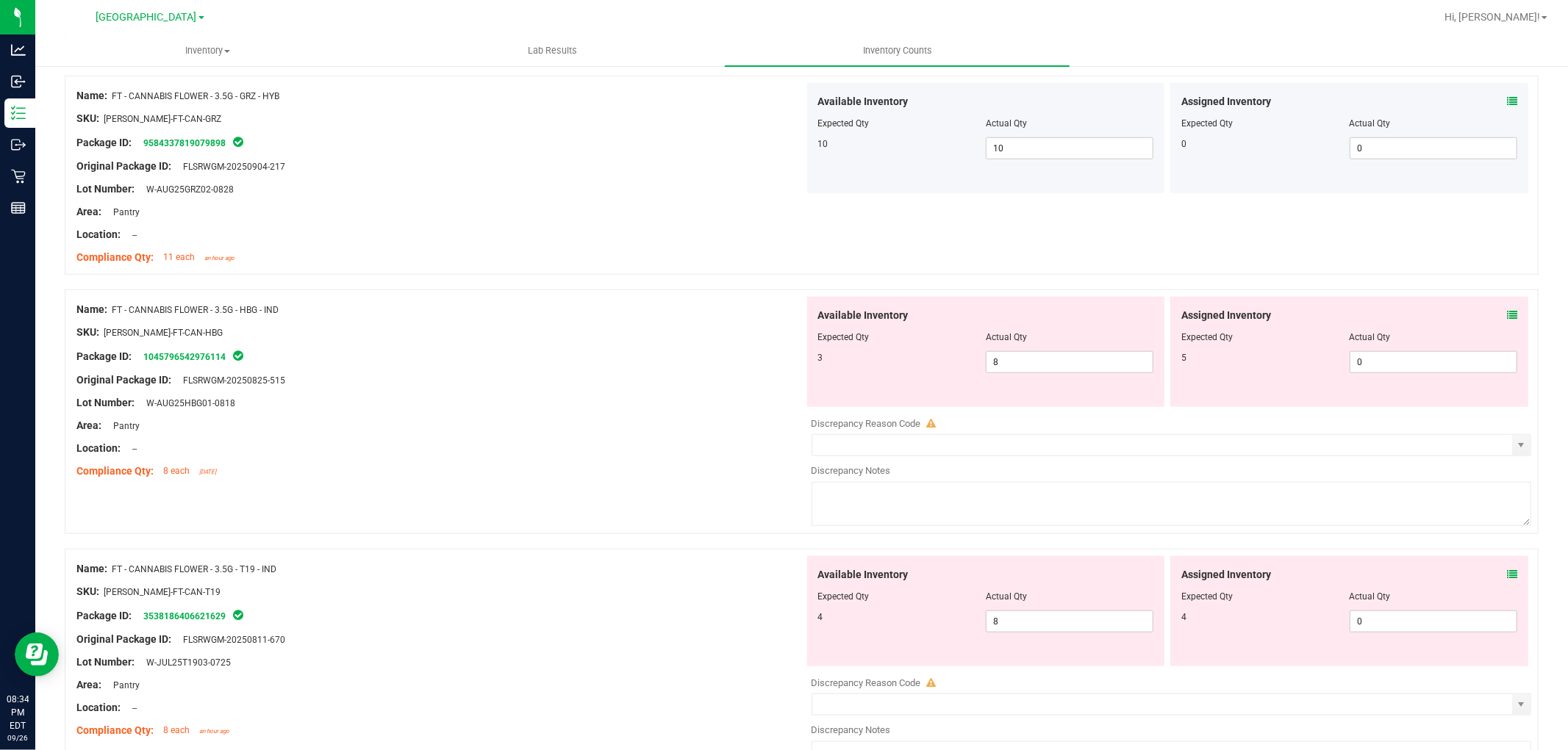
scroll to position [1172, 0]
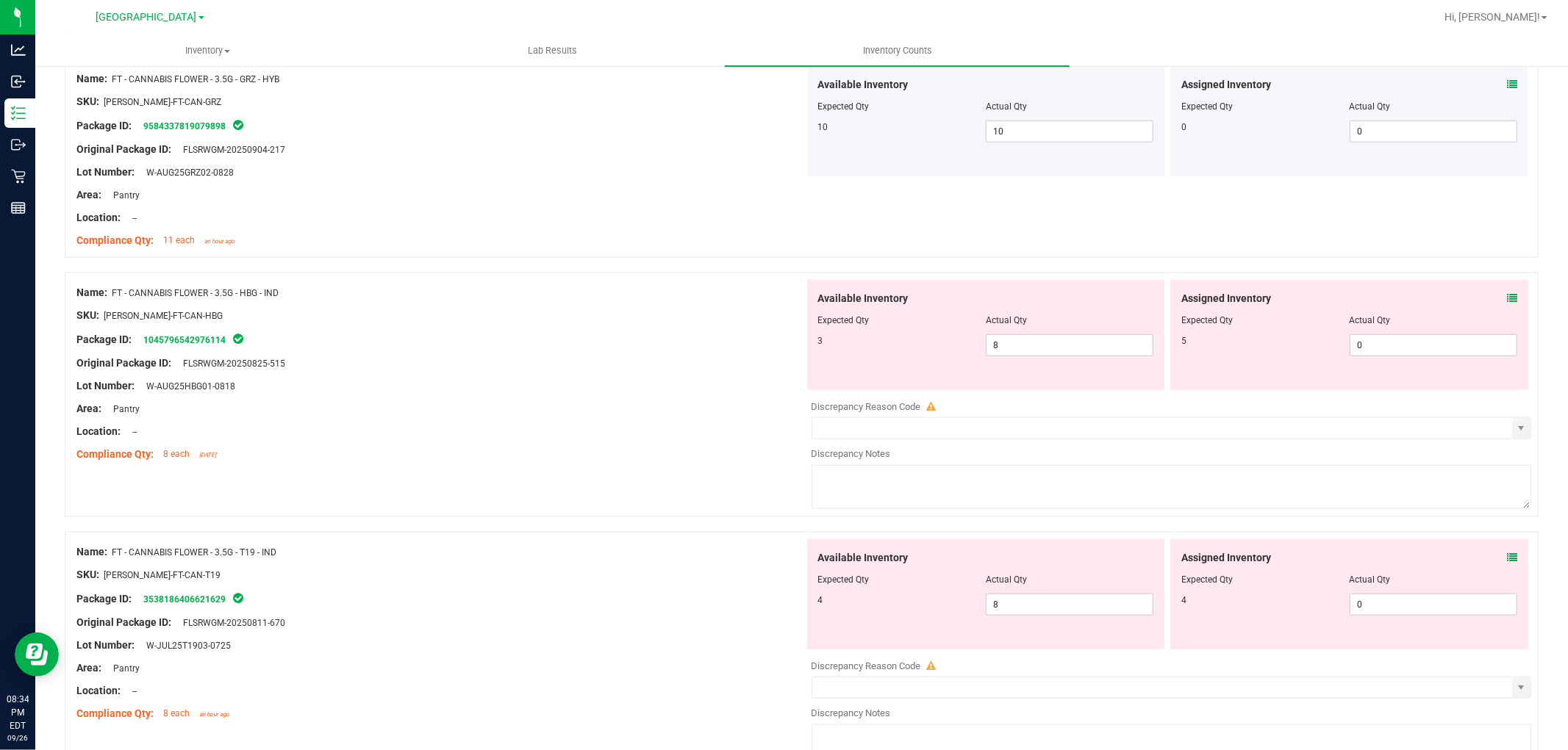
click at [1507, 300] on icon at bounding box center [1512, 299] width 10 height 10
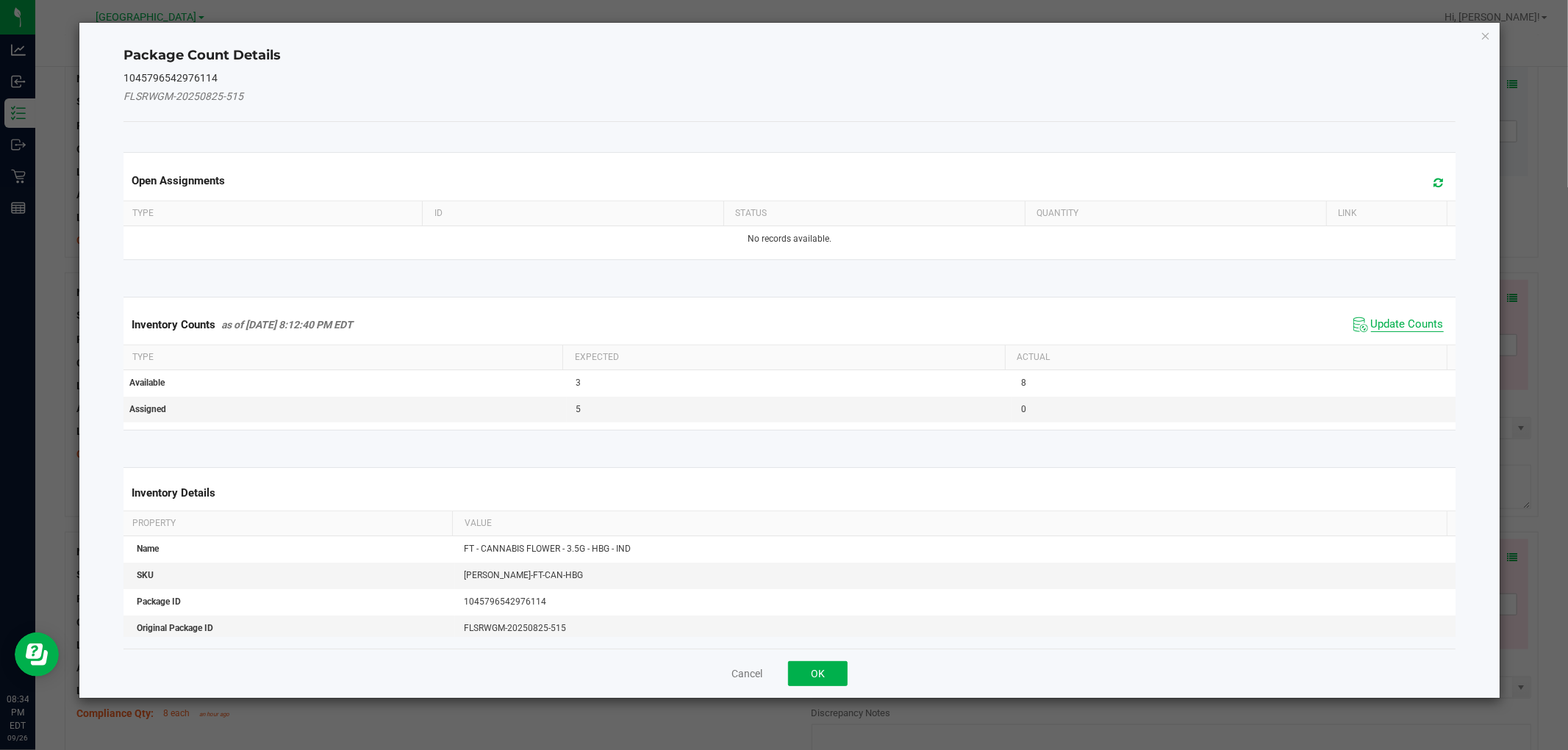
click at [1423, 320] on span "Update Counts" at bounding box center [1407, 325] width 72 height 15
click at [1420, 321] on div "Inventory Counts as of Sep 26, 2025 8:12:40 PM EDT Update Counts" at bounding box center [789, 324] width 1337 height 38
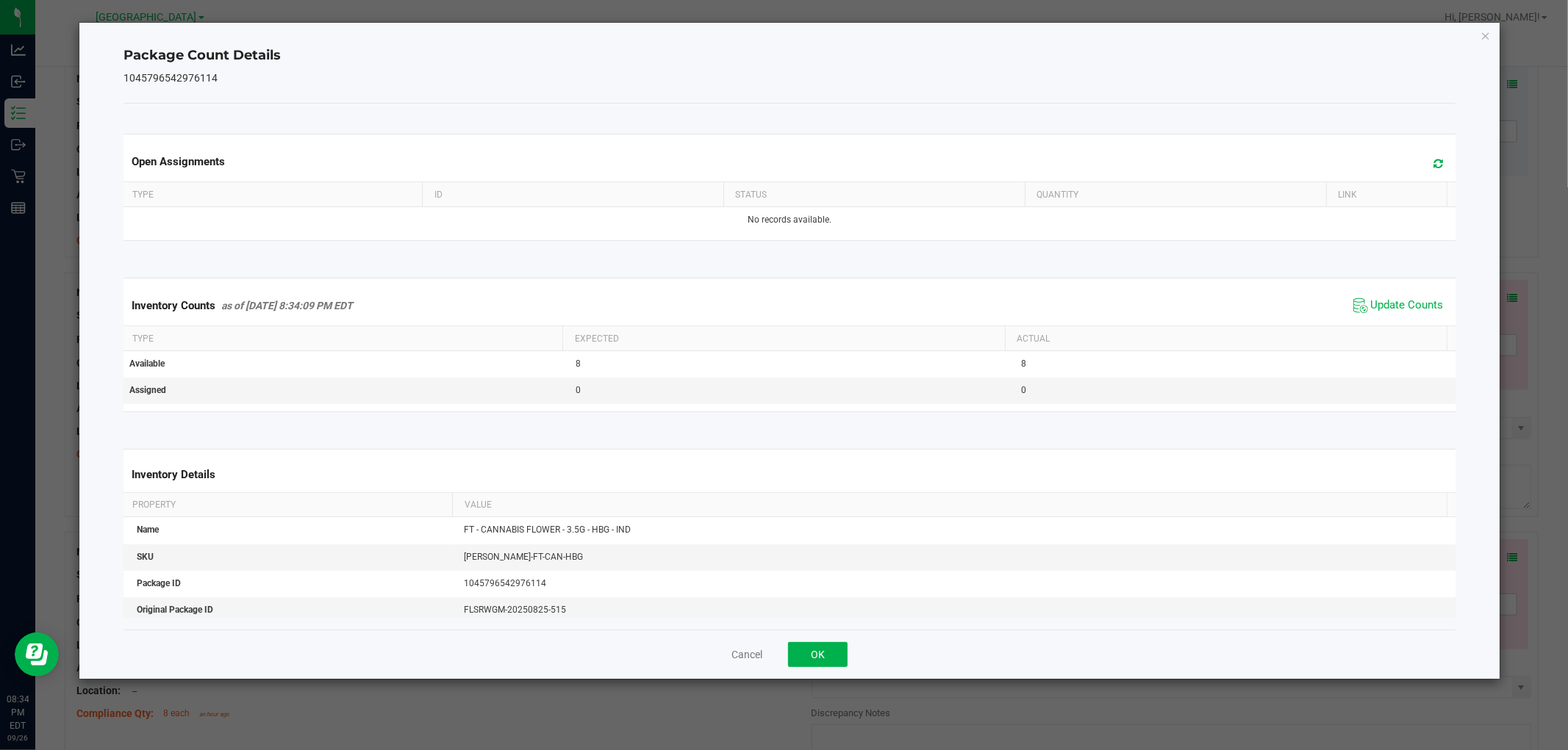
click at [1419, 309] on span "Update Counts" at bounding box center [1407, 306] width 72 height 15
click at [1412, 313] on span "Update Counts" at bounding box center [1407, 306] width 72 height 15
click at [1411, 311] on span "Update Counts" at bounding box center [1407, 305] width 72 height 13
click at [1415, 311] on span "Update Counts" at bounding box center [1407, 305] width 72 height 13
click at [1416, 302] on span "Update Counts" at bounding box center [1407, 305] width 72 height 13
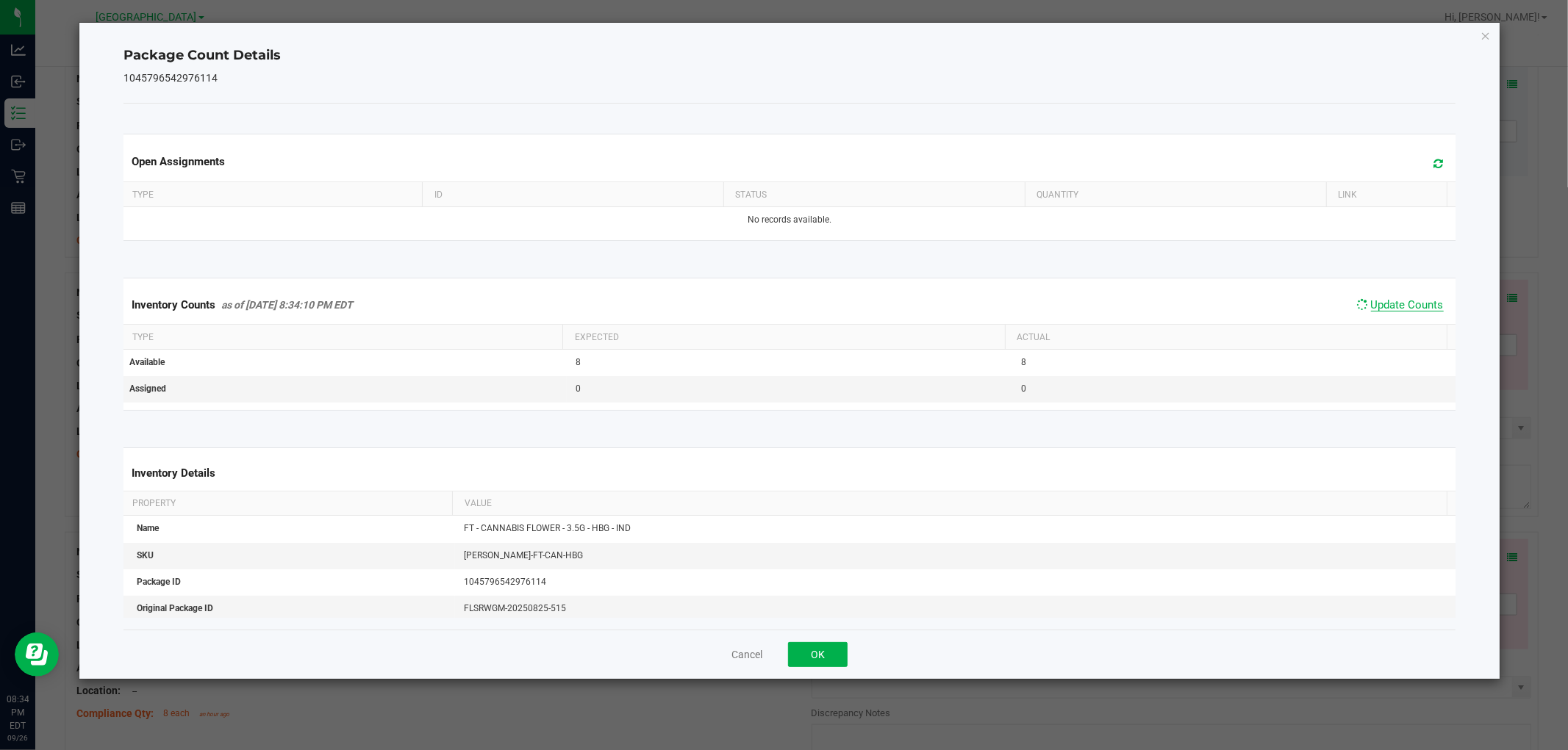
click at [1417, 302] on span "Update Counts" at bounding box center [1407, 305] width 72 height 13
click at [846, 653] on button "OK" at bounding box center [817, 654] width 59 height 25
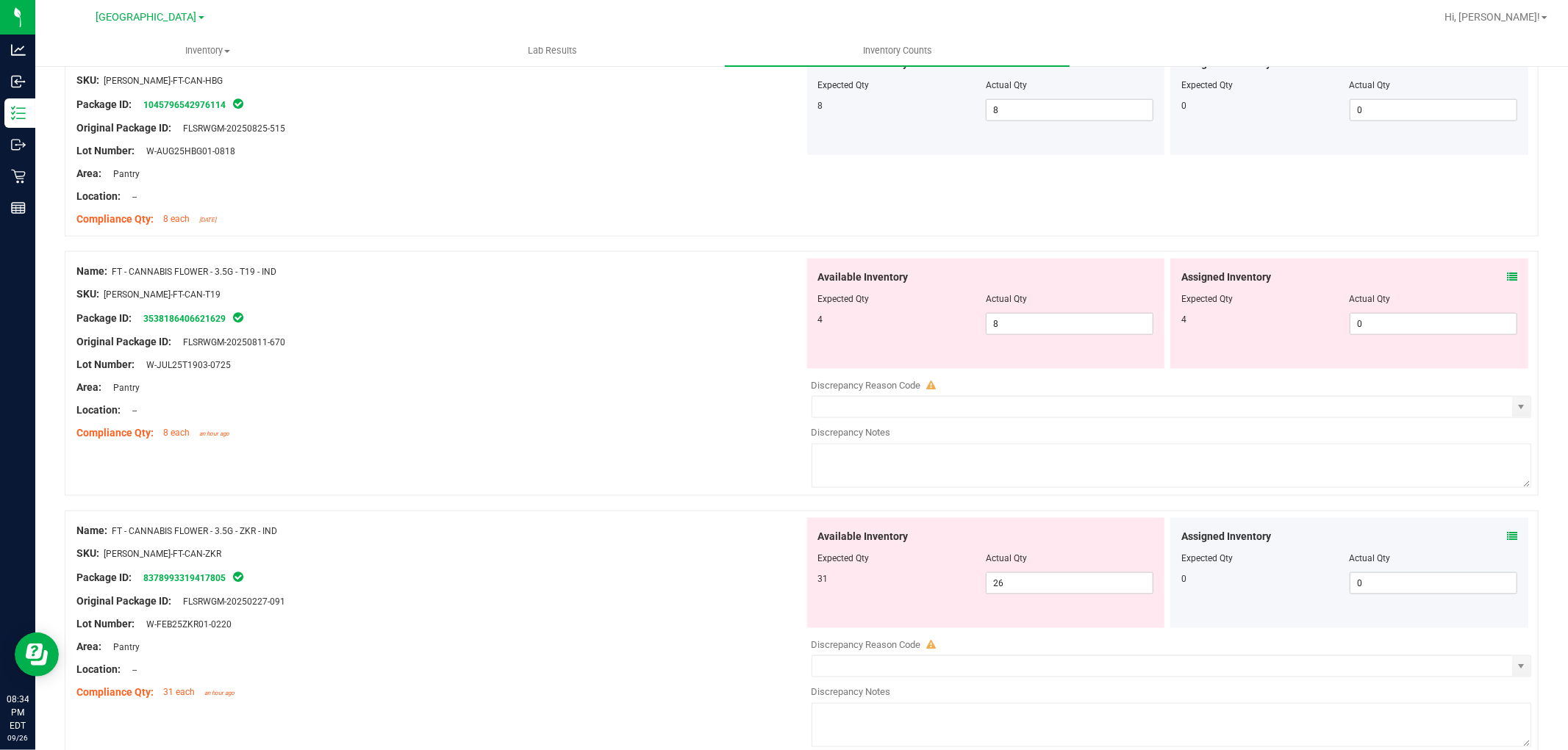
scroll to position [1406, 0]
click at [1507, 281] on icon at bounding box center [1512, 279] width 10 height 10
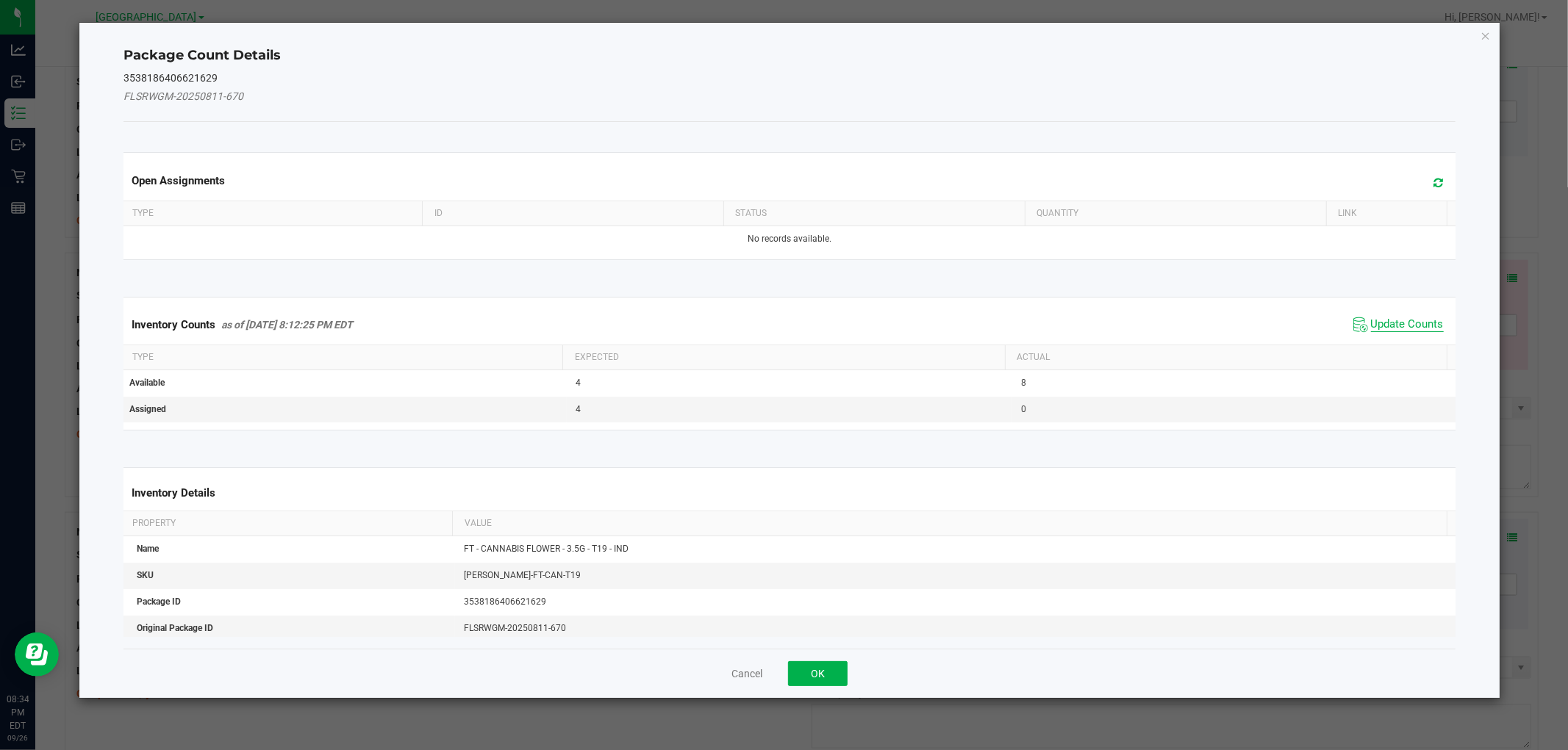
click at [1426, 324] on span "Update Counts" at bounding box center [1407, 325] width 72 height 15
click at [1422, 325] on span "Update Counts" at bounding box center [1407, 324] width 72 height 13
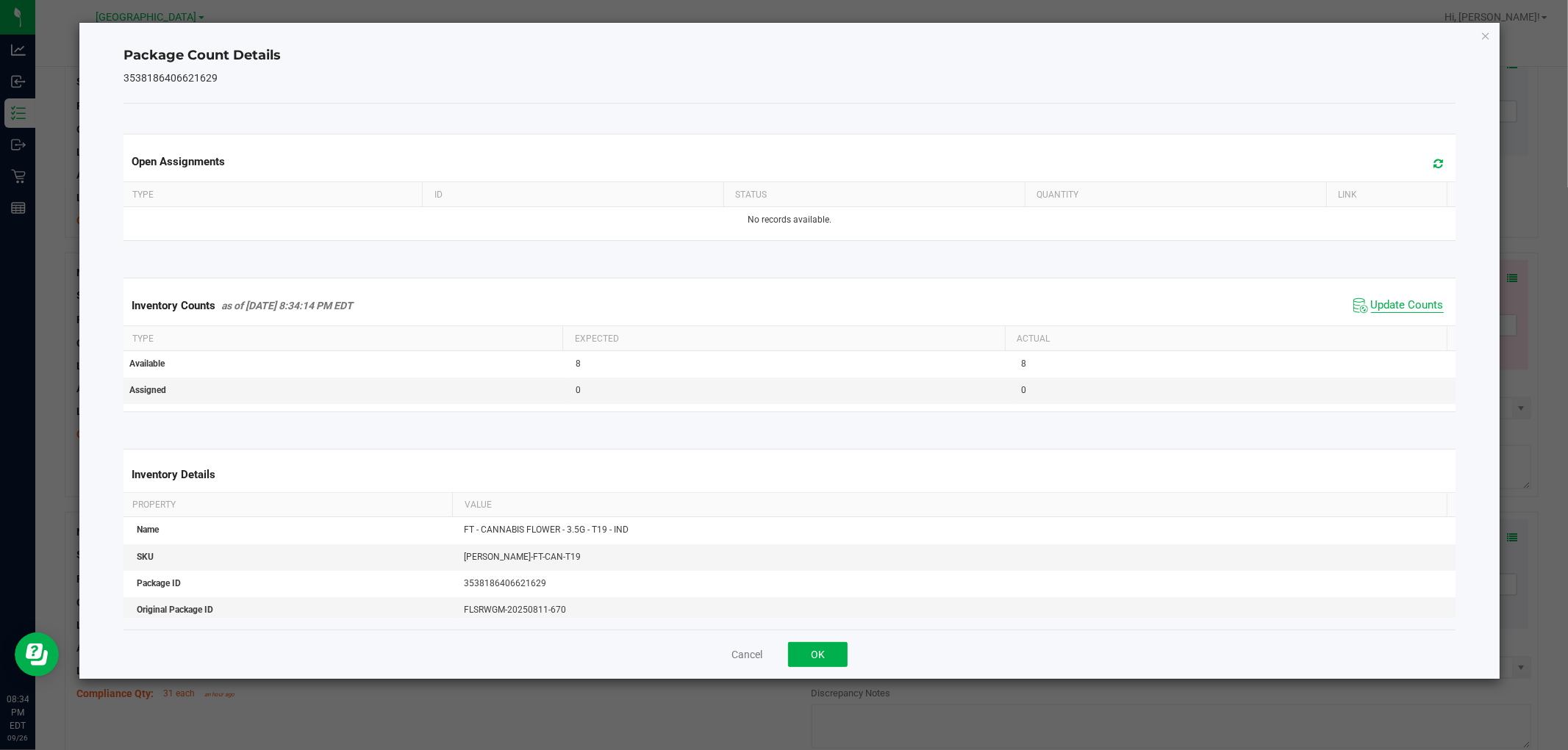
click at [1423, 313] on span "Update Counts" at bounding box center [1407, 306] width 72 height 15
click at [1424, 311] on span "Update Counts" at bounding box center [1407, 306] width 72 height 15
click at [1423, 313] on span "Update Counts" at bounding box center [1407, 306] width 72 height 15
click at [1423, 311] on span "Update Counts" at bounding box center [1407, 306] width 72 height 15
click at [1422, 313] on span "Update Counts" at bounding box center [1407, 306] width 72 height 15
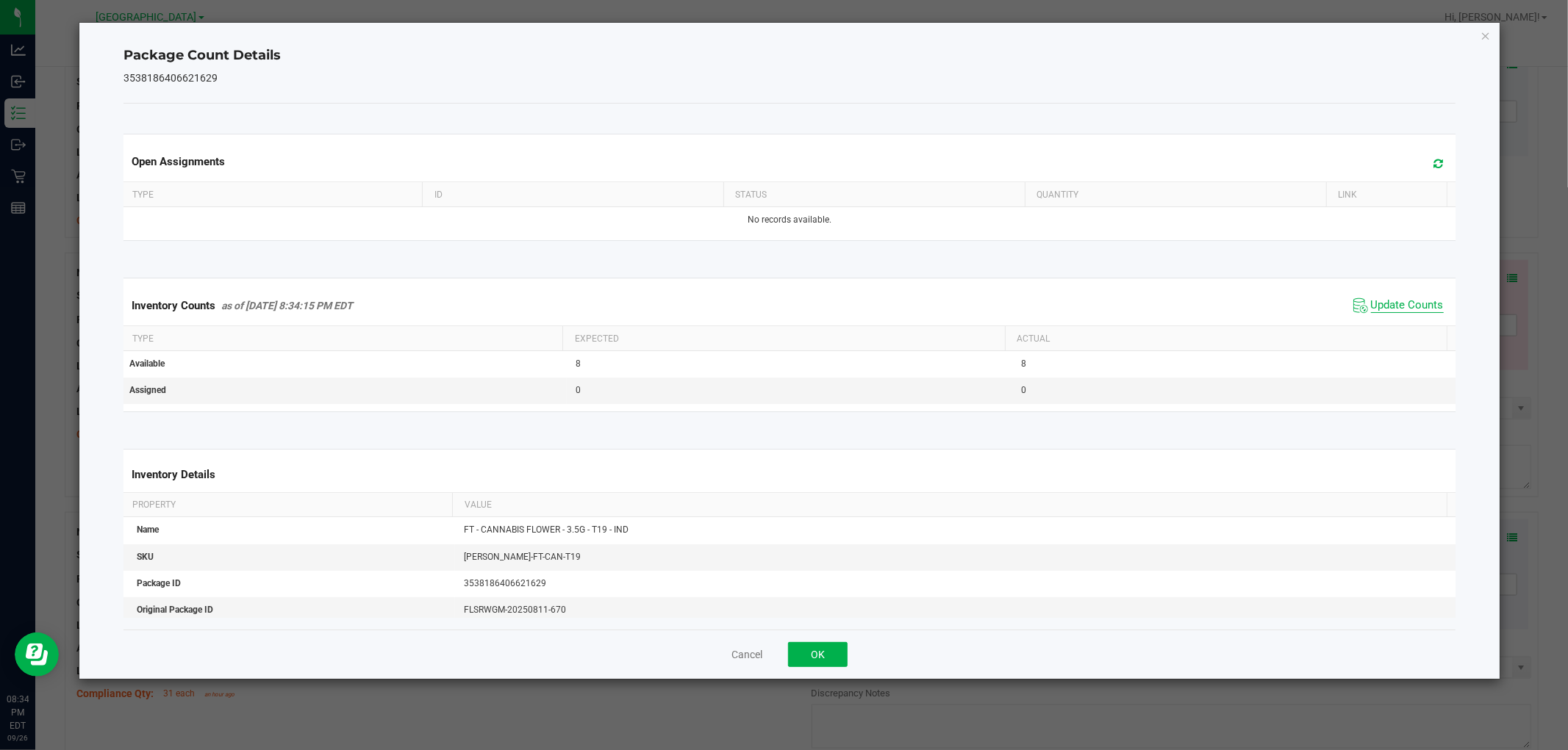
click at [1422, 311] on span "Update Counts" at bounding box center [1407, 306] width 72 height 15
click at [1422, 313] on span "Update Counts" at bounding box center [1407, 306] width 72 height 15
click at [1422, 311] on span "Update Counts" at bounding box center [1407, 305] width 72 height 13
click at [840, 665] on button "OK" at bounding box center [817, 654] width 59 height 25
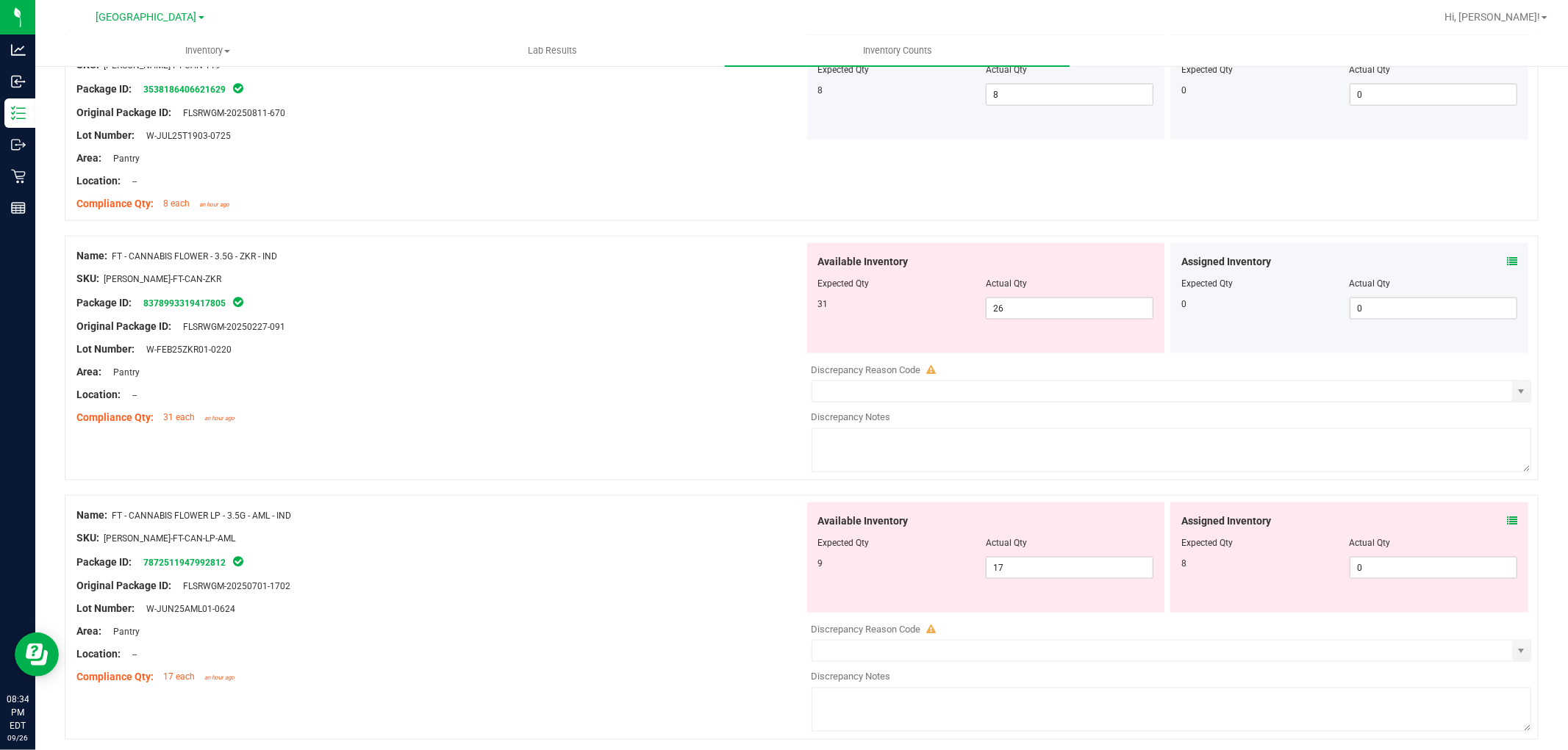
scroll to position [1648, 0]
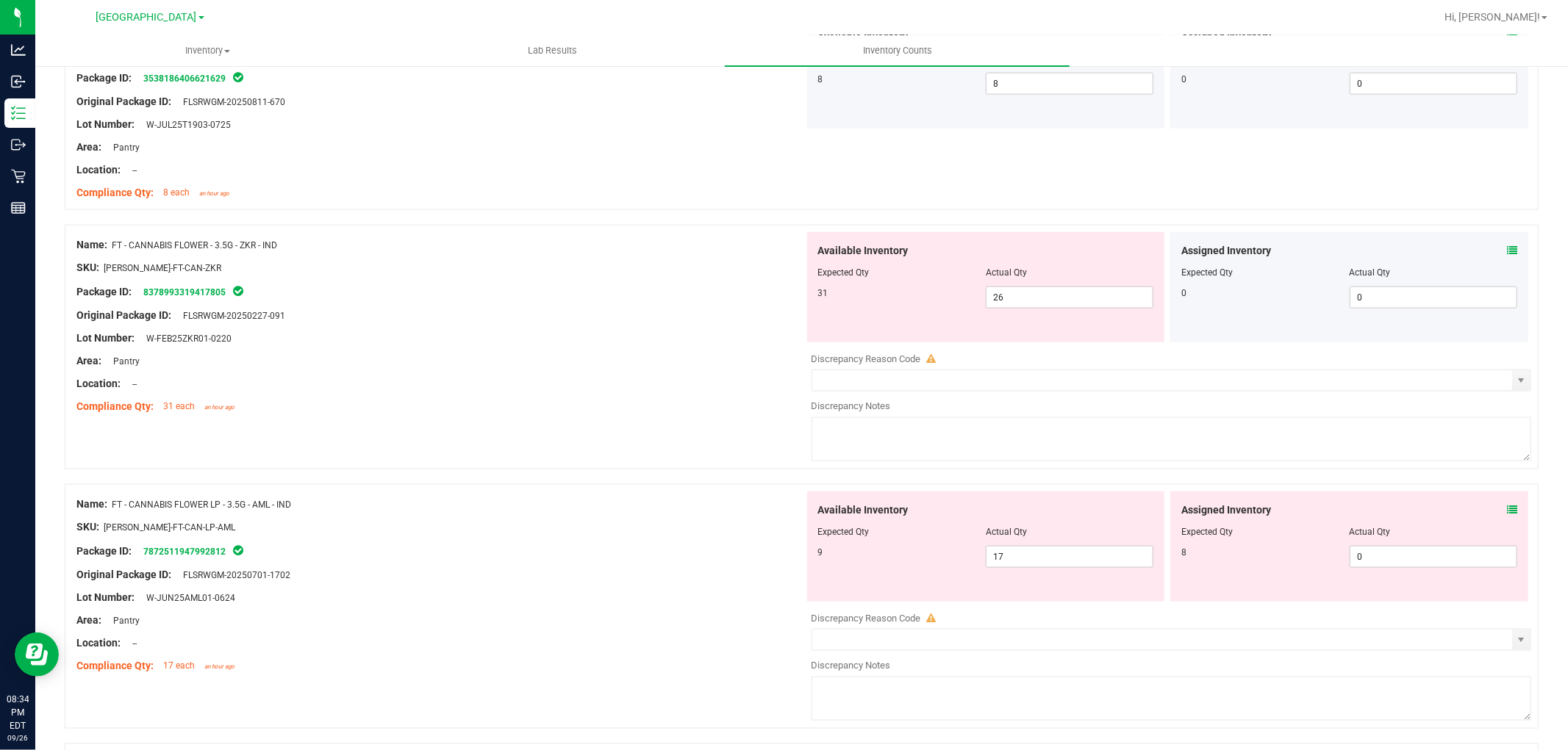
click at [1507, 253] on icon at bounding box center [1512, 251] width 10 height 10
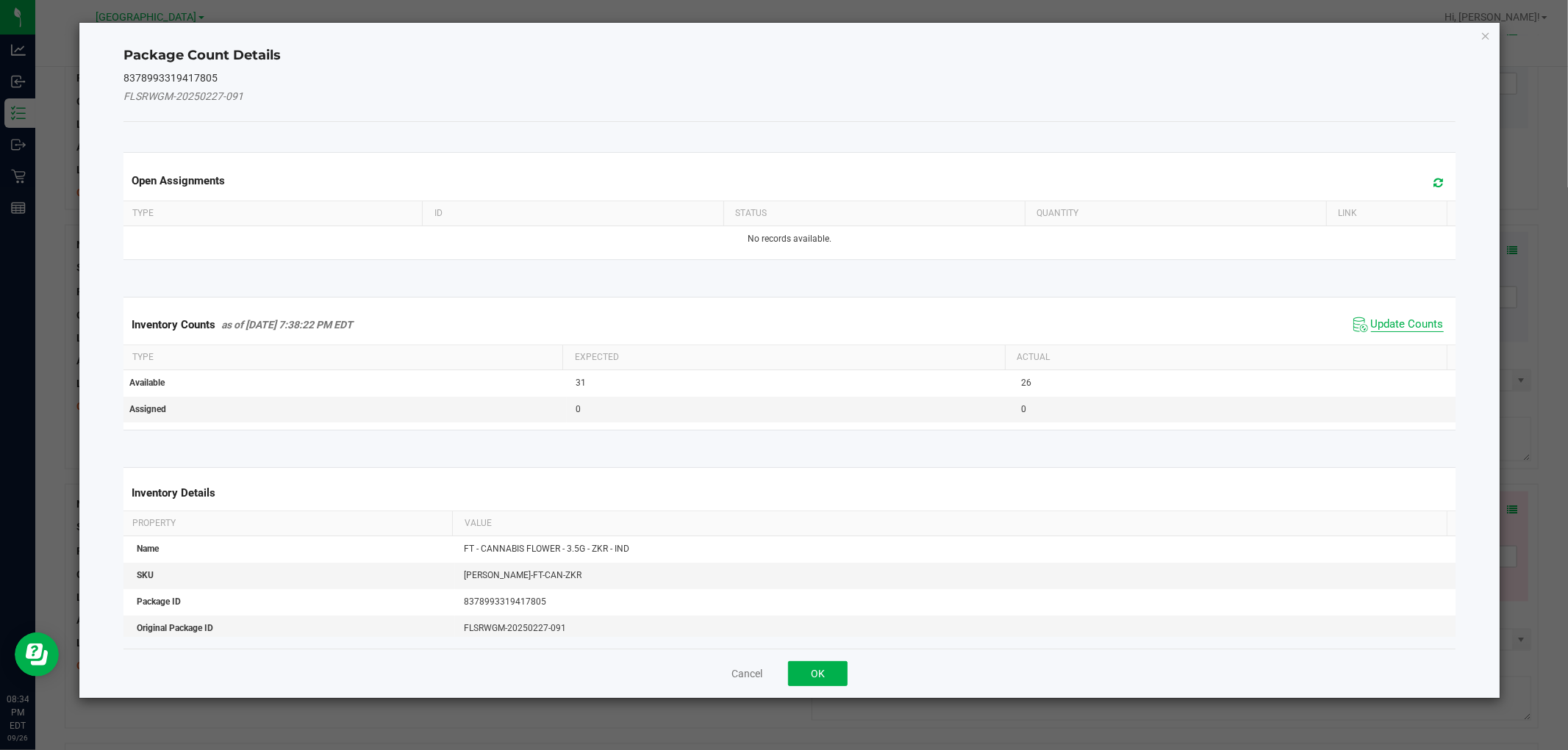
click at [1429, 331] on span "Update Counts" at bounding box center [1407, 325] width 72 height 15
click at [1428, 324] on div "Inventory Counts as of Sep 26, 2025 7:38:22 PM EDT Update Counts" at bounding box center [789, 324] width 1337 height 38
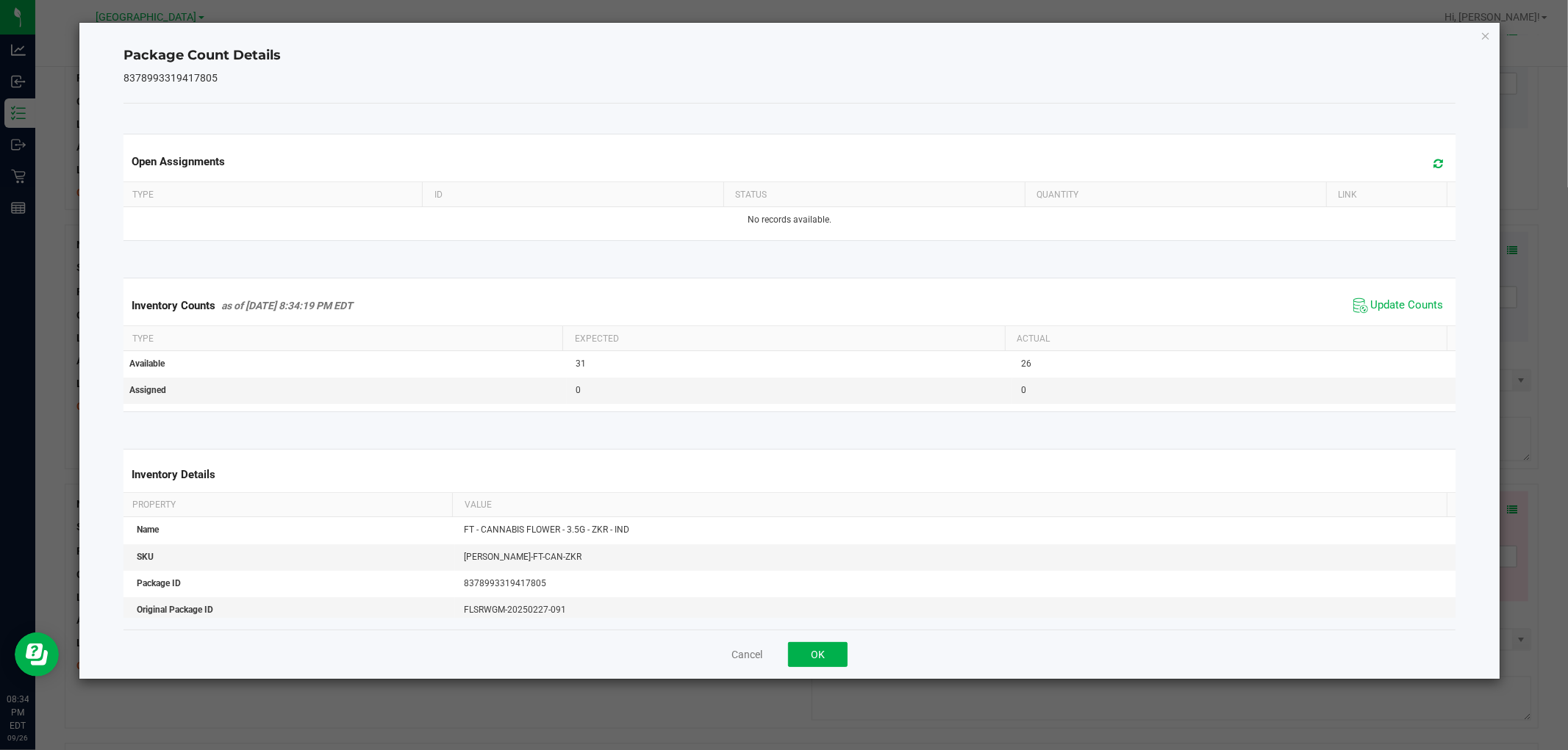
click at [1423, 329] on th "Actual" at bounding box center [1225, 338] width 442 height 25
click at [1422, 329] on th "Actual" at bounding box center [1225, 338] width 442 height 25
click at [1422, 313] on span "Update Counts" at bounding box center [1407, 306] width 72 height 15
click at [1421, 311] on span "Update Counts" at bounding box center [1407, 305] width 72 height 13
click at [1419, 311] on span "Update Counts" at bounding box center [1407, 305] width 72 height 13
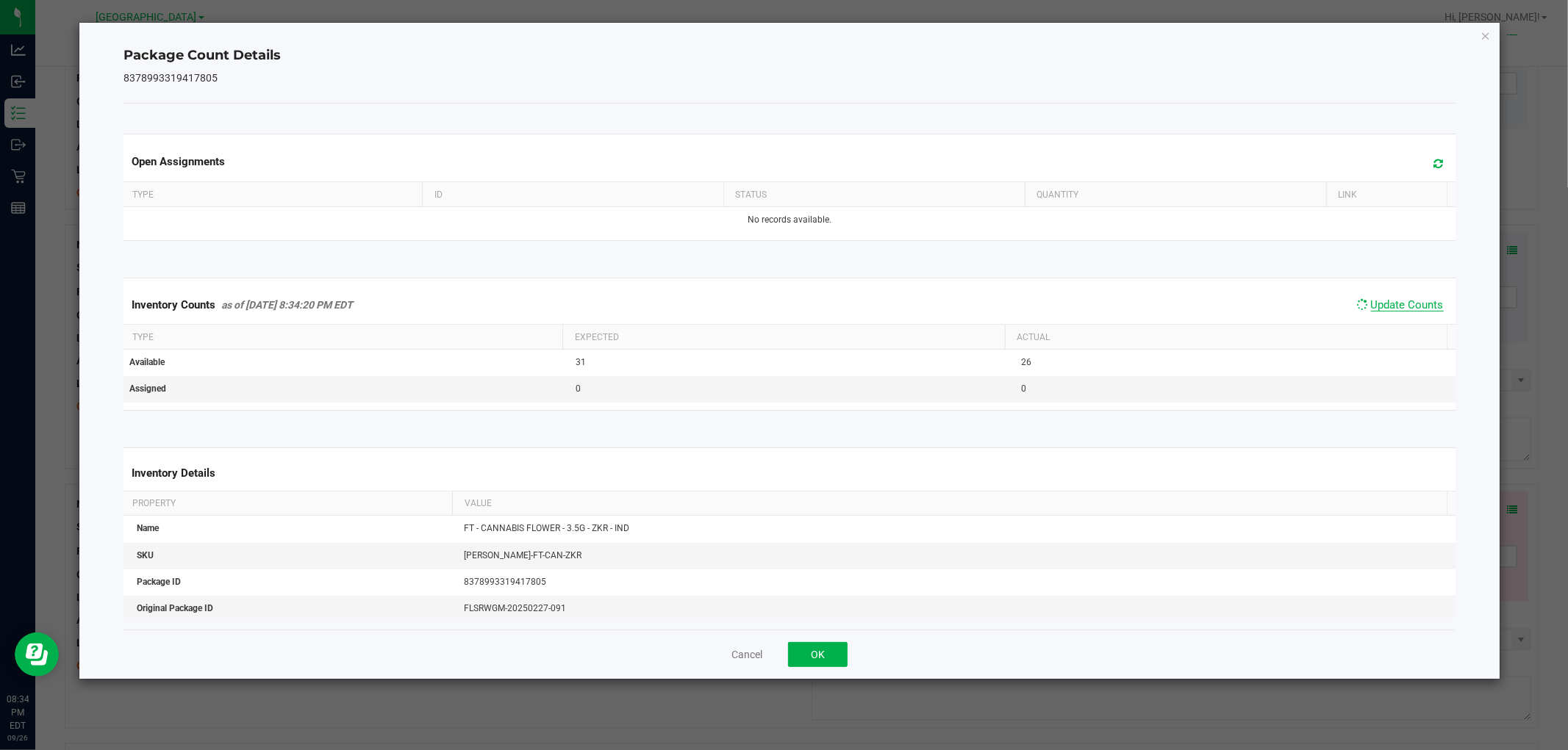
click at [1419, 312] on span "Update Counts" at bounding box center [1407, 305] width 72 height 13
click at [1418, 311] on span "Update Counts" at bounding box center [1407, 305] width 72 height 13
click at [818, 659] on button "OK" at bounding box center [817, 654] width 59 height 25
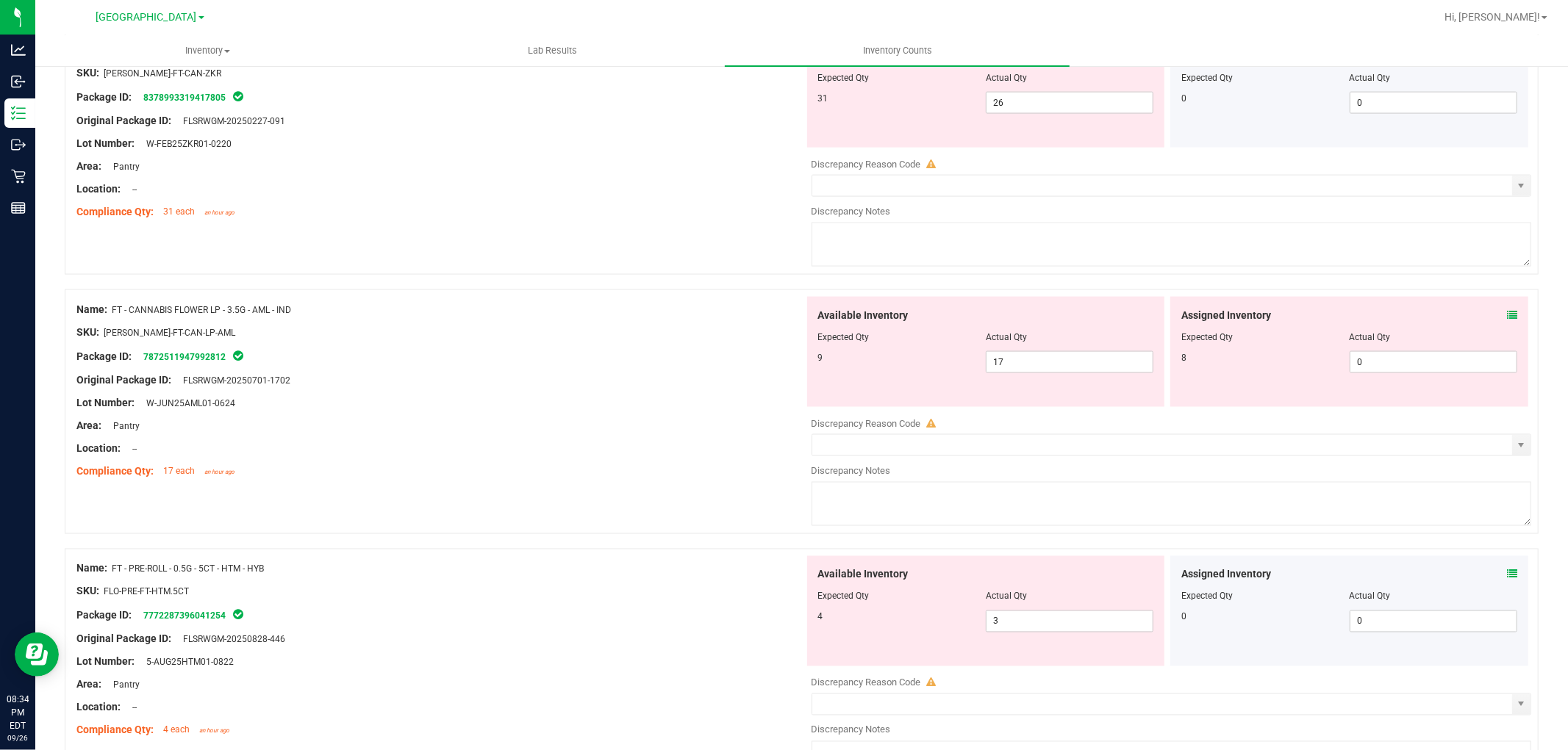
scroll to position [1854, 0]
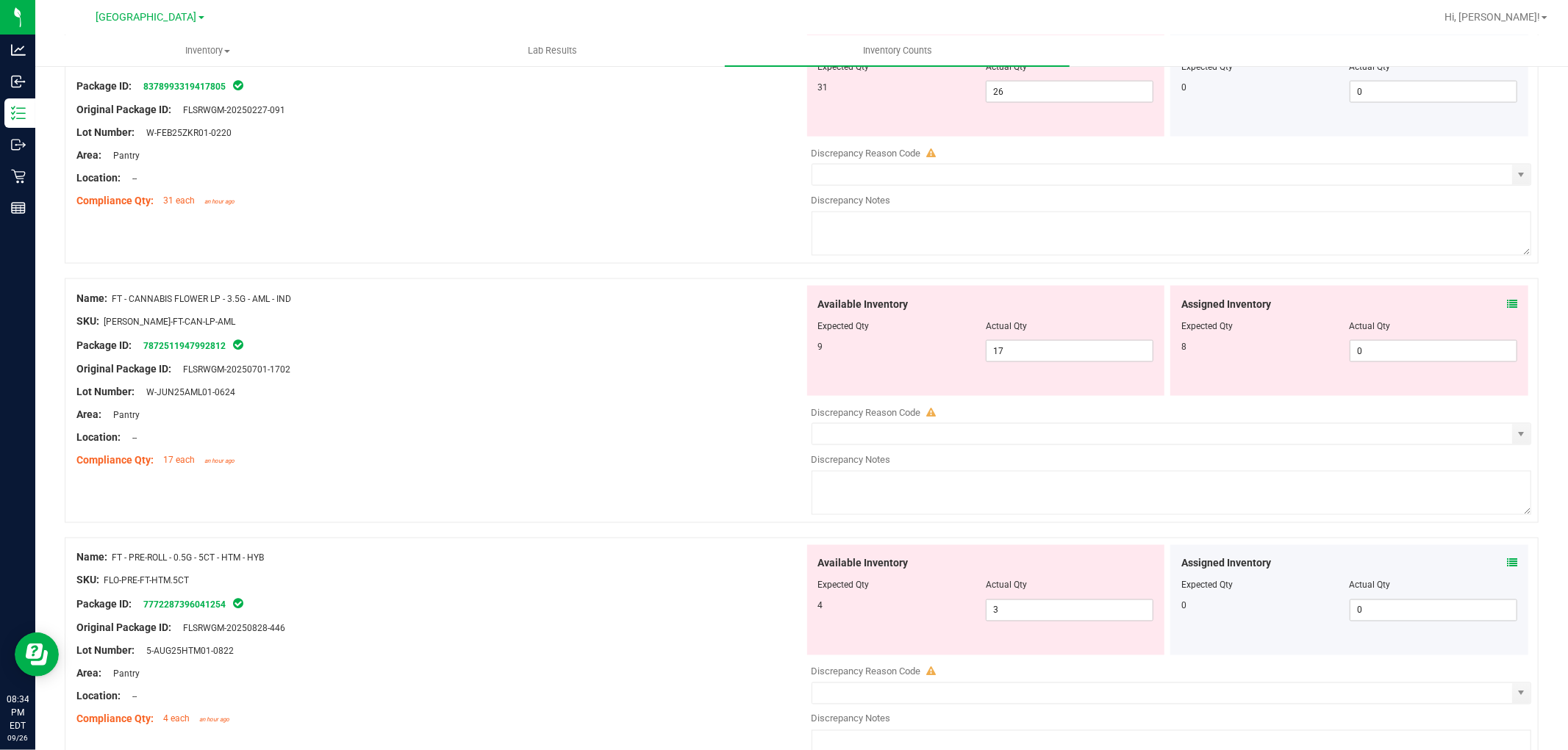
click at [1507, 307] on icon at bounding box center [1512, 304] width 10 height 10
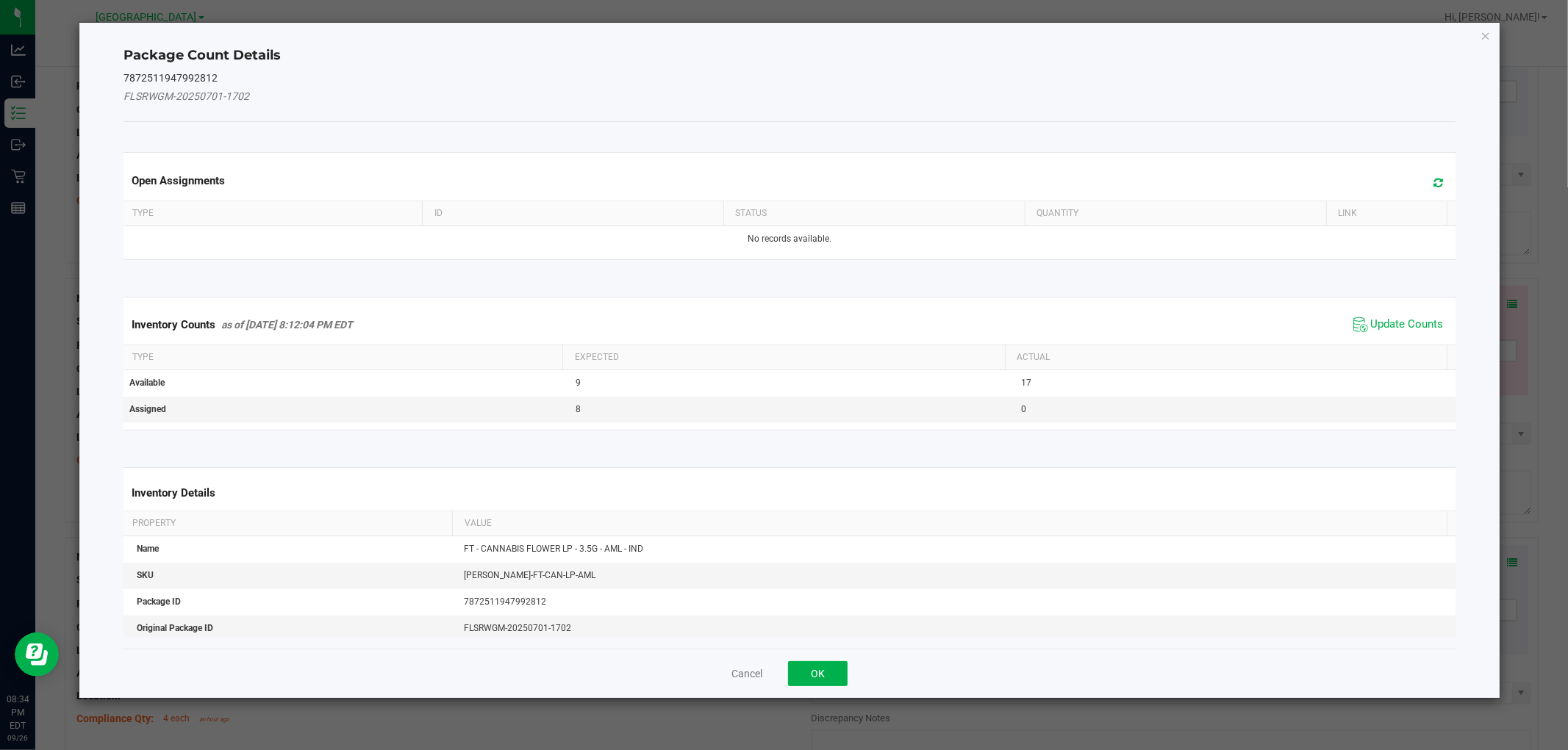
click at [1411, 313] on span "Update Counts" at bounding box center [1398, 325] width 98 height 22
click at [1407, 318] on div "Inventory Counts as of Sep 26, 2025 8:12:04 PM EDT Update Counts" at bounding box center [789, 324] width 1337 height 38
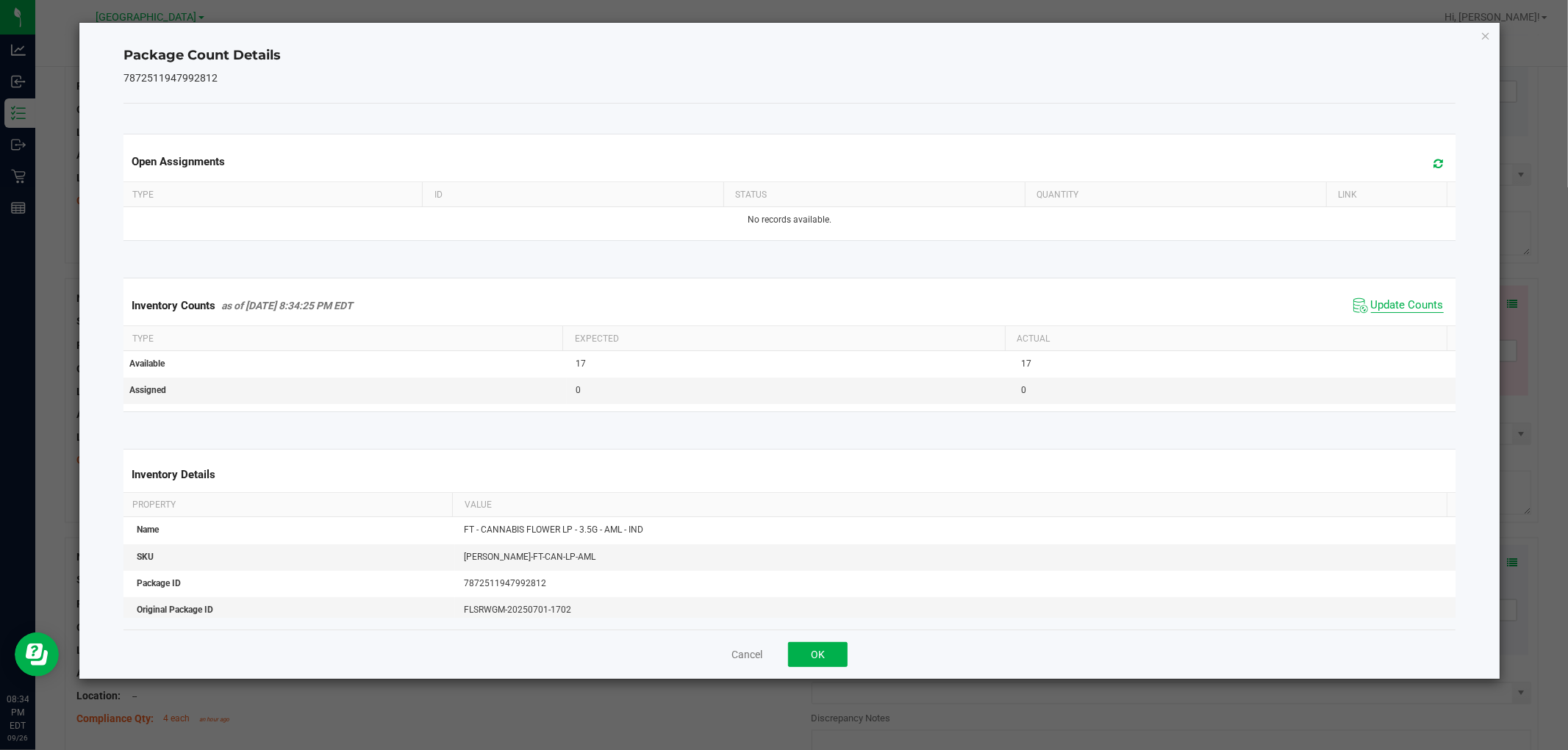
click at [1404, 311] on span "Update Counts" at bounding box center [1407, 306] width 72 height 15
click at [1406, 307] on span "Update Counts" at bounding box center [1407, 305] width 72 height 13
click at [1407, 311] on span "Update Counts" at bounding box center [1407, 305] width 72 height 13
click at [1404, 313] on span "Update Counts" at bounding box center [1407, 306] width 72 height 15
click at [1408, 311] on span "Update Counts" at bounding box center [1407, 306] width 72 height 15
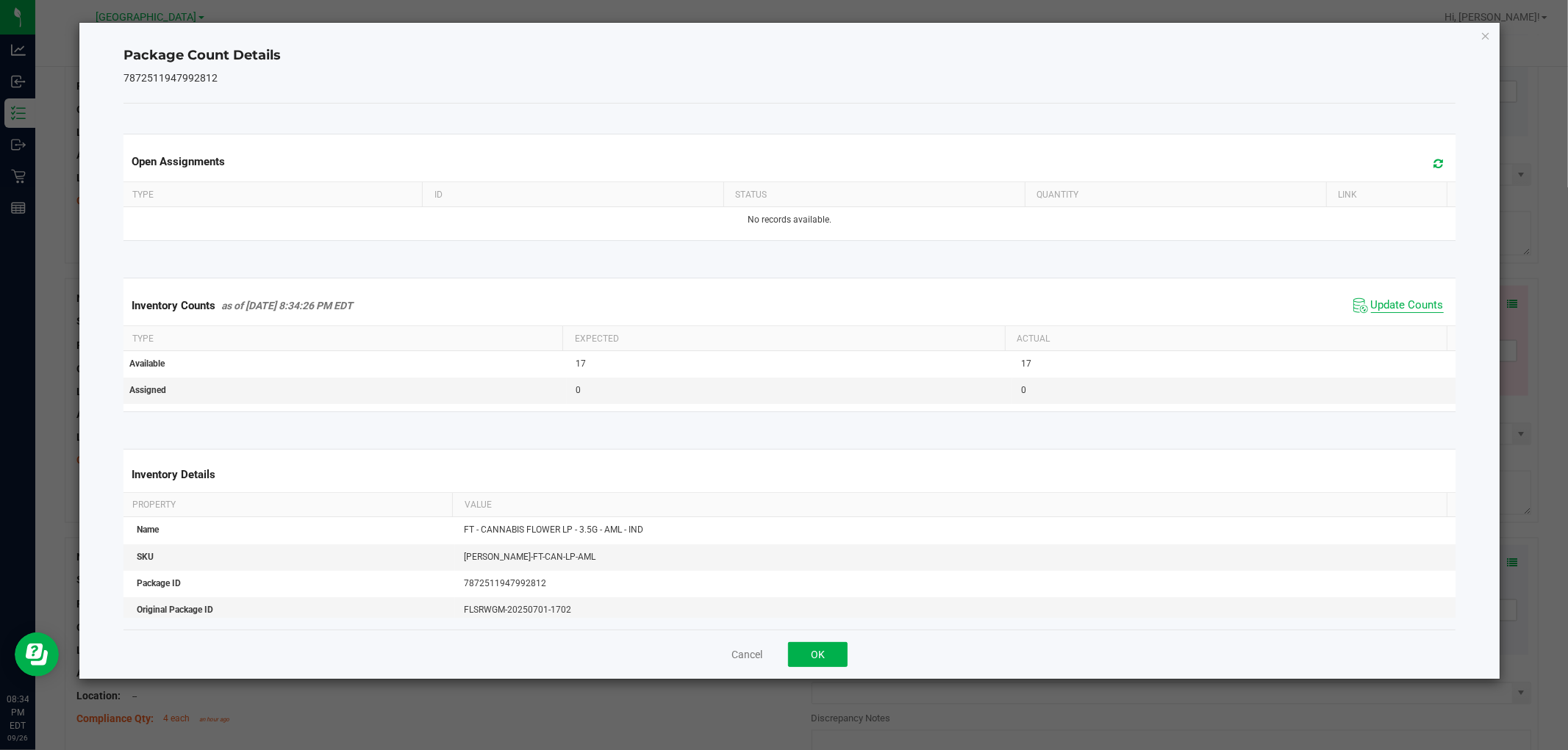
click at [1408, 304] on span "Update Counts" at bounding box center [1407, 306] width 72 height 15
click at [1407, 311] on span "Update Counts" at bounding box center [1407, 305] width 72 height 13
click at [1411, 311] on span "Update Counts" at bounding box center [1407, 305] width 72 height 13
click at [821, 657] on button "OK" at bounding box center [817, 654] width 59 height 25
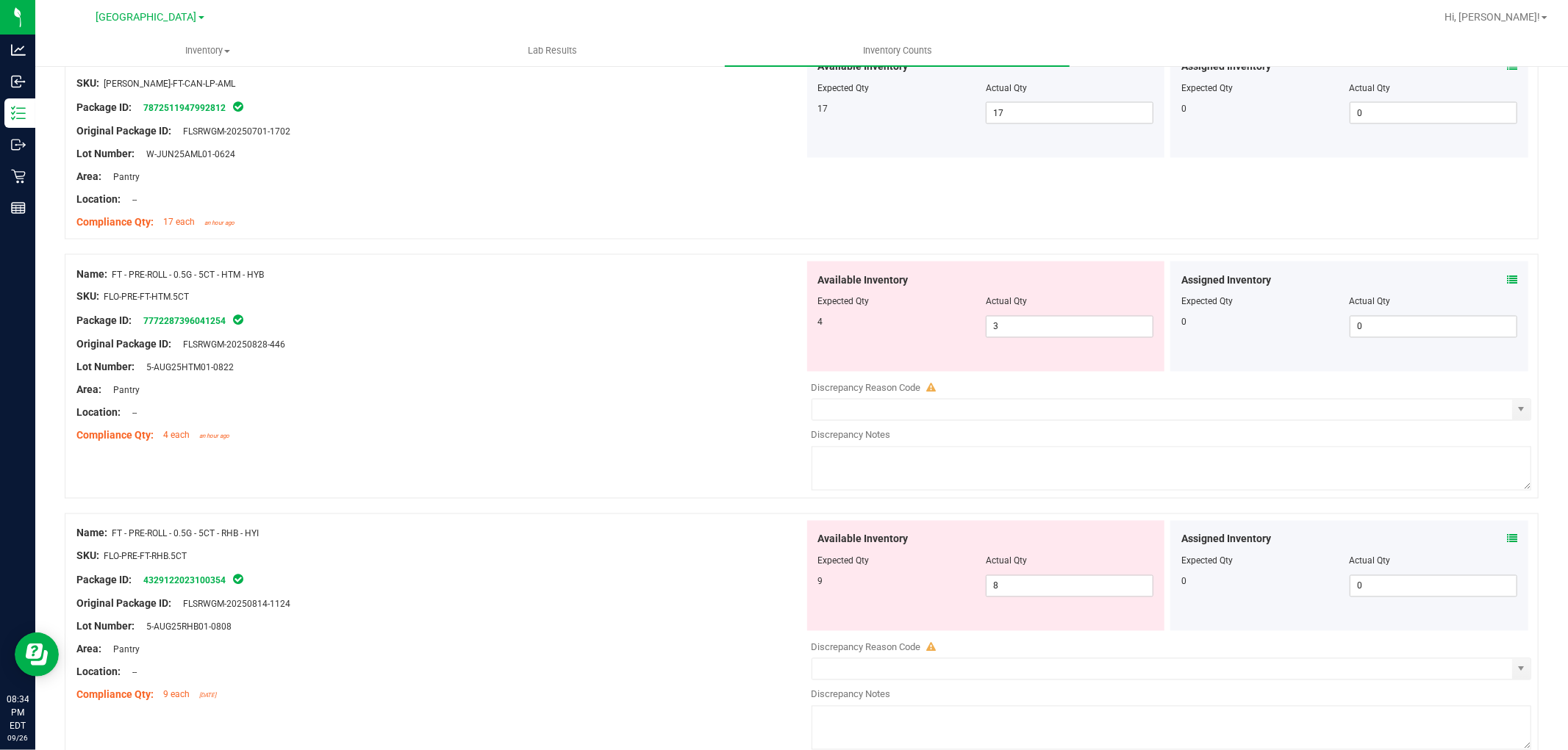
scroll to position [2091, 0]
click at [1507, 283] on icon at bounding box center [1512, 281] width 10 height 10
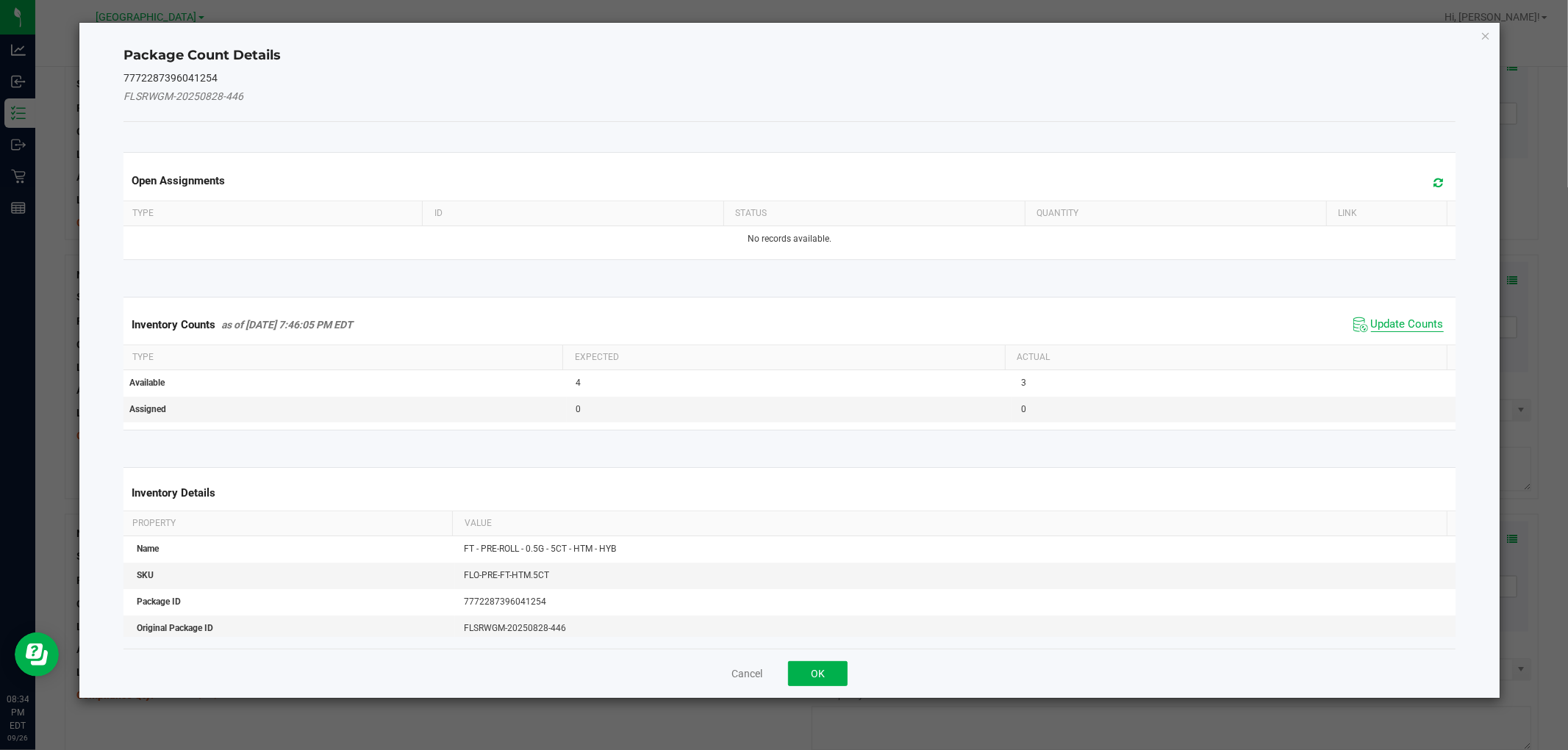
click at [1422, 318] on span "Update Counts" at bounding box center [1407, 325] width 72 height 15
click at [1420, 322] on div "Inventory Counts as of Sep 26, 2025 7:46:05 PM EDT Update Counts" at bounding box center [789, 325] width 1337 height 40
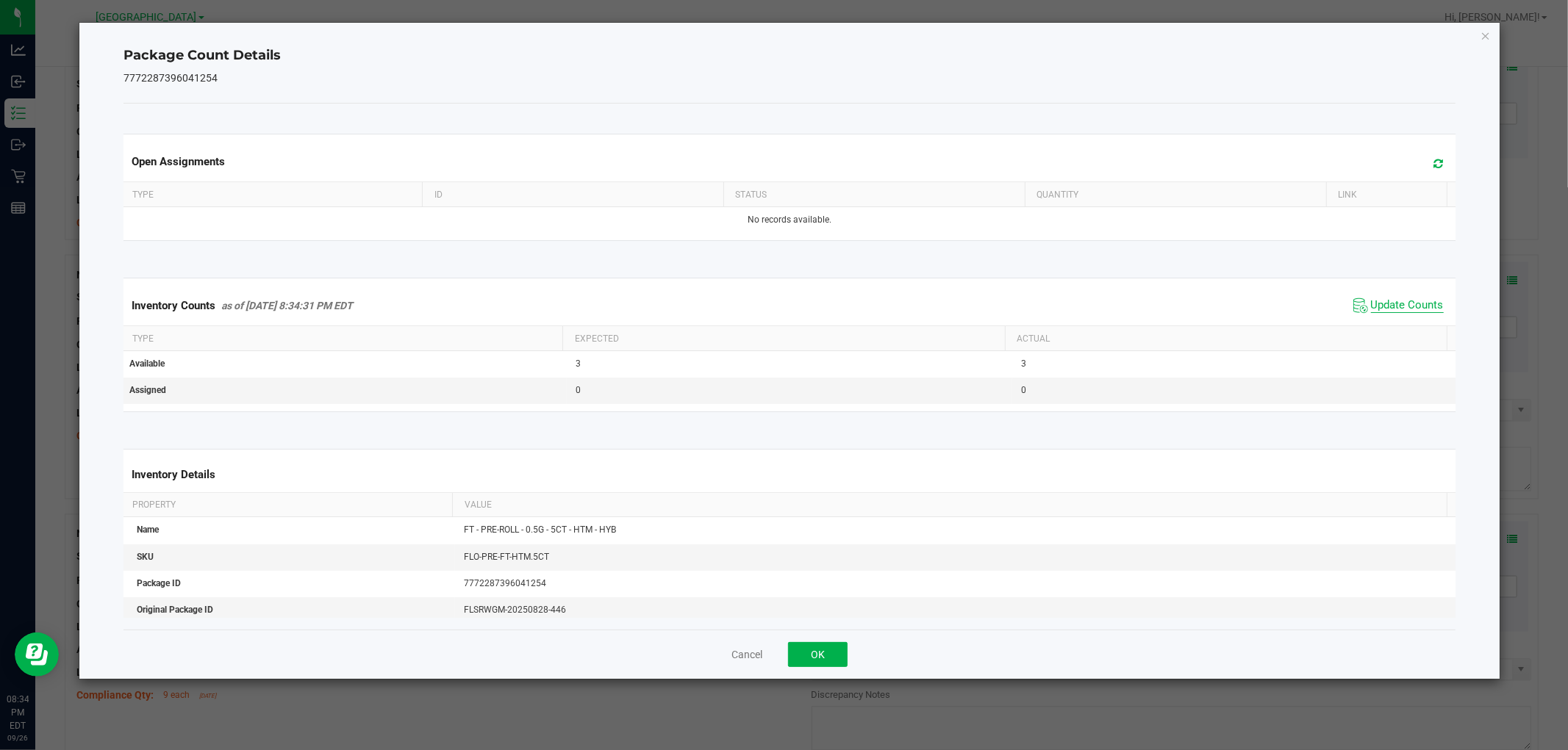
click at [1421, 312] on span "Update Counts" at bounding box center [1407, 306] width 72 height 15
click at [1419, 308] on span "Update Counts" at bounding box center [1407, 305] width 72 height 13
click at [1419, 313] on span "Update Counts" at bounding box center [1407, 306] width 72 height 15
click at [1415, 311] on span "Update Counts" at bounding box center [1407, 306] width 72 height 15
click at [1416, 311] on span "Update Counts" at bounding box center [1407, 305] width 72 height 13
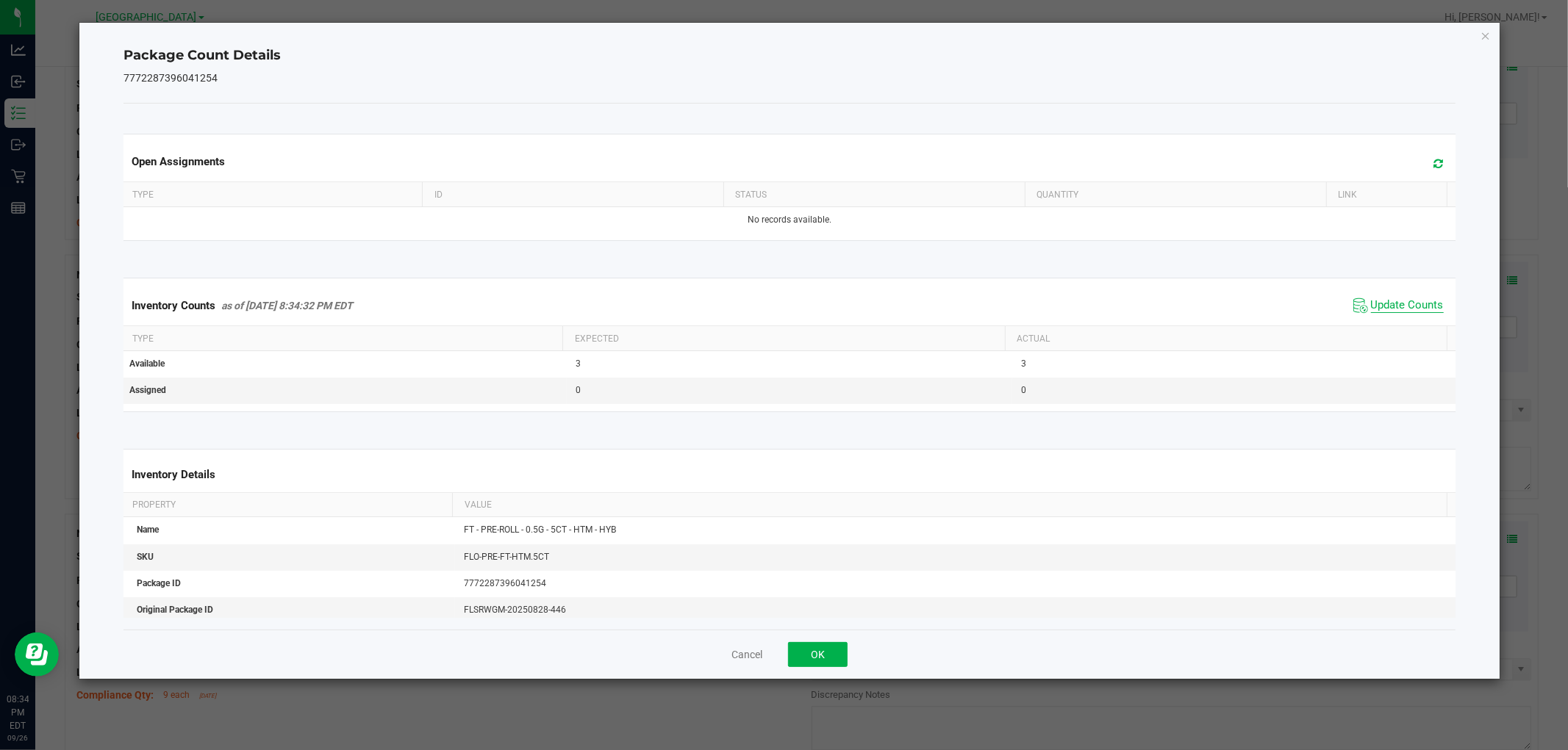
click at [1417, 303] on span "Update Counts" at bounding box center [1407, 306] width 72 height 15
click at [1418, 303] on span "Update Counts" at bounding box center [1407, 306] width 72 height 15
click at [811, 654] on button "OK" at bounding box center [817, 654] width 59 height 25
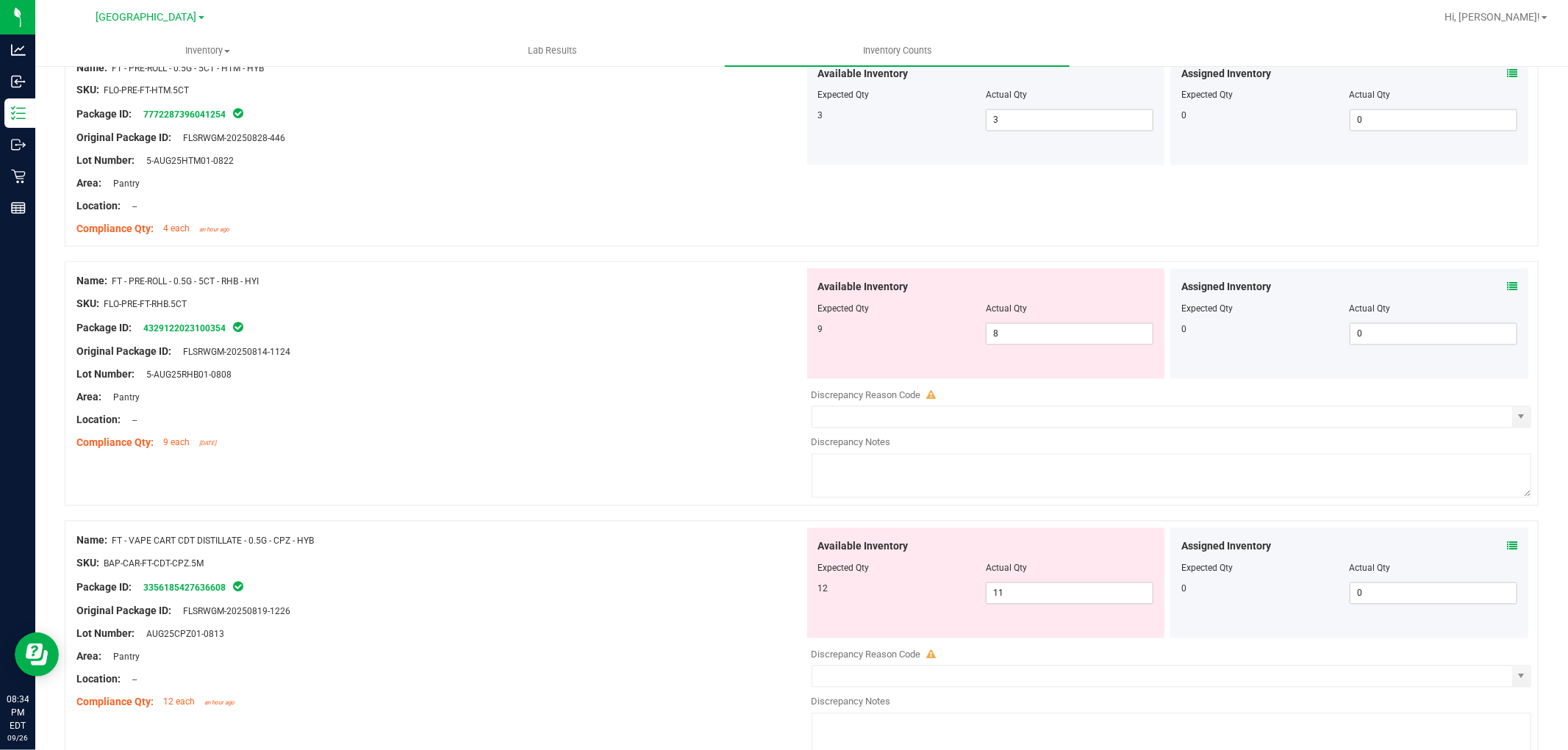
scroll to position [2301, 0]
click at [1507, 288] on icon at bounding box center [1512, 284] width 10 height 10
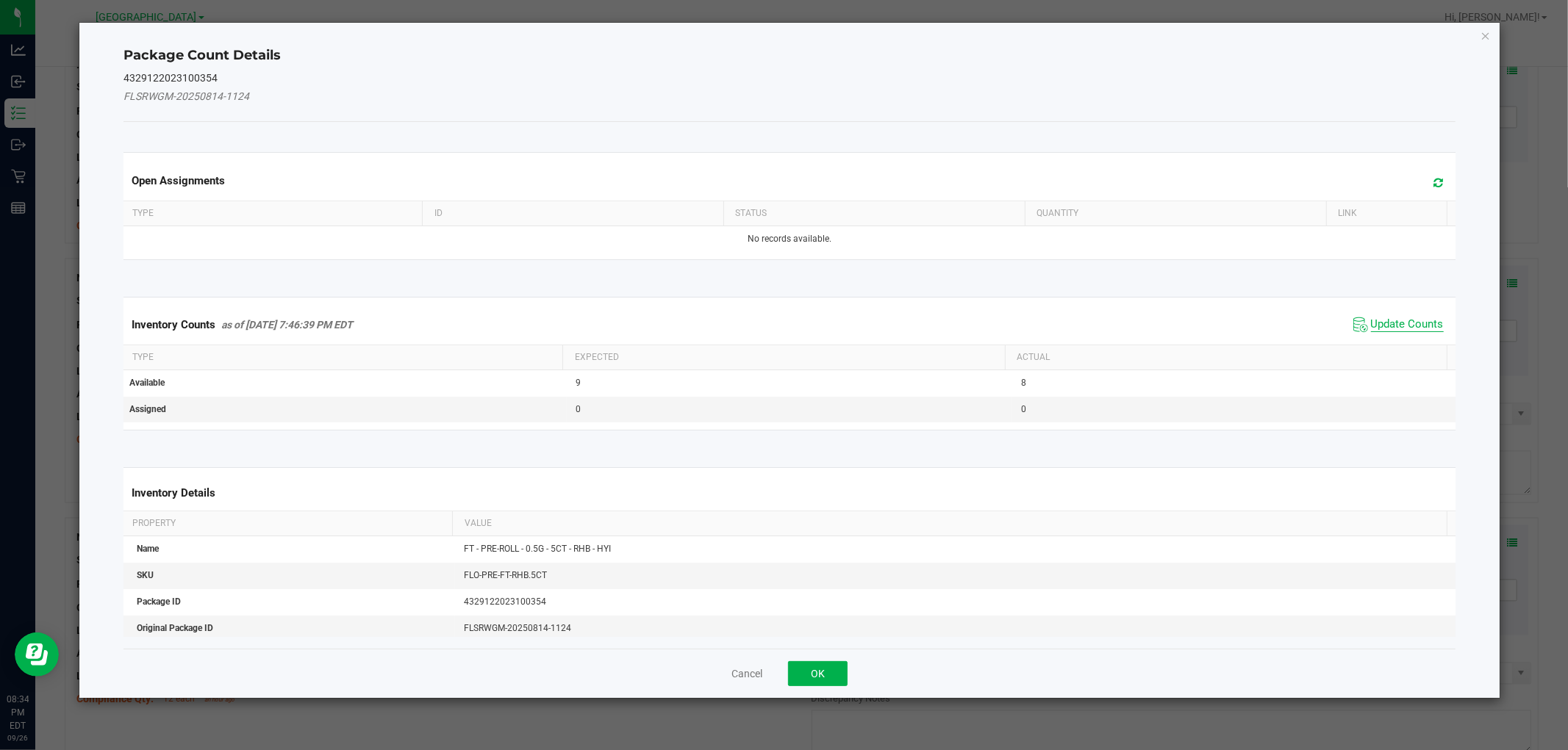
click at [1409, 320] on span "Update Counts" at bounding box center [1407, 325] width 72 height 15
click at [1411, 319] on div "Inventory Counts as of Sep 26, 2025 7:46:39 PM EDT Update Counts" at bounding box center [789, 325] width 1337 height 40
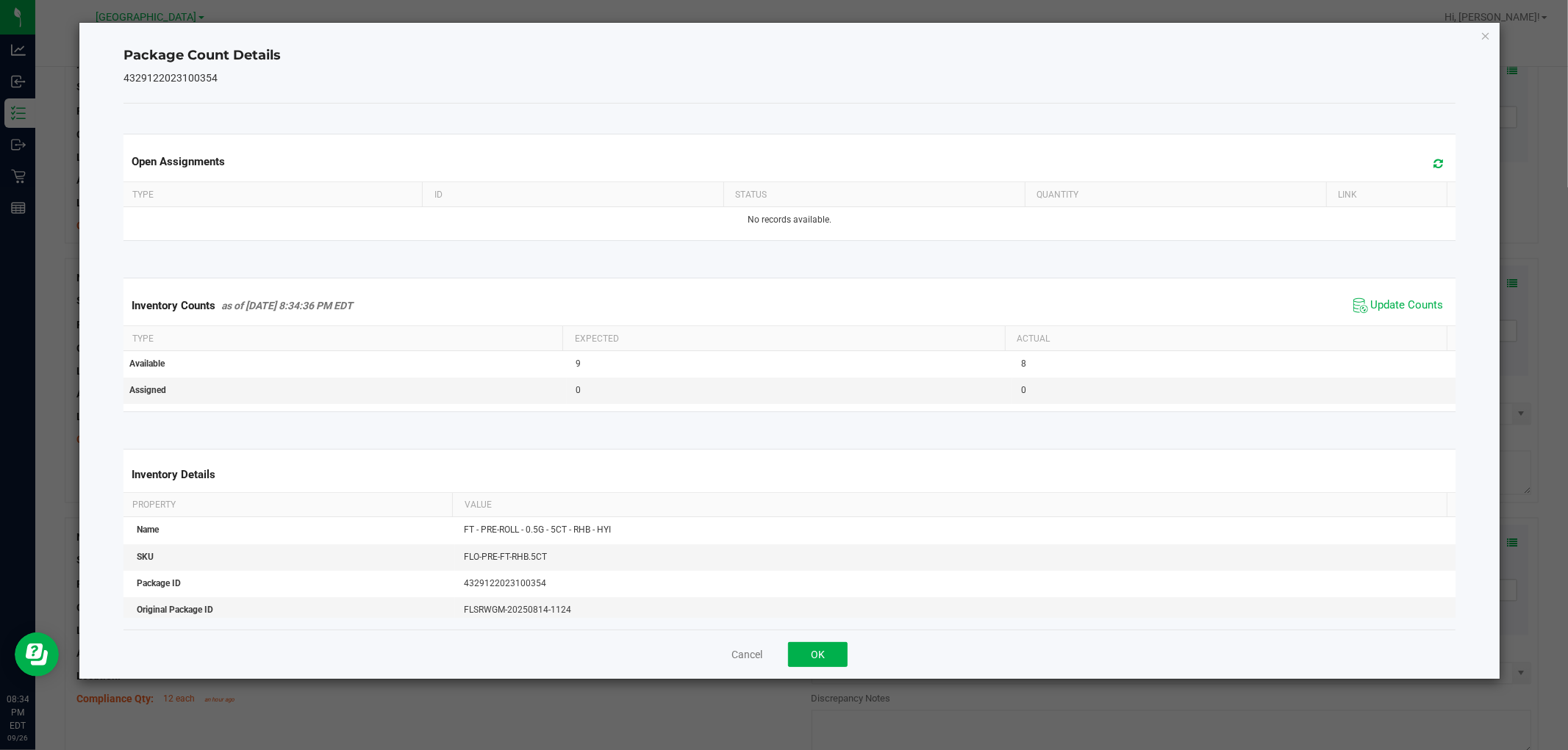
click at [1412, 312] on span "Update Counts" at bounding box center [1407, 306] width 72 height 15
click at [1402, 311] on span "Update Counts" at bounding box center [1407, 305] width 72 height 13
click at [1415, 311] on span "Update Counts" at bounding box center [1407, 305] width 72 height 13
click at [1415, 312] on span "Update Counts" at bounding box center [1407, 306] width 72 height 15
click at [1419, 300] on span "Update Counts" at bounding box center [1407, 305] width 72 height 13
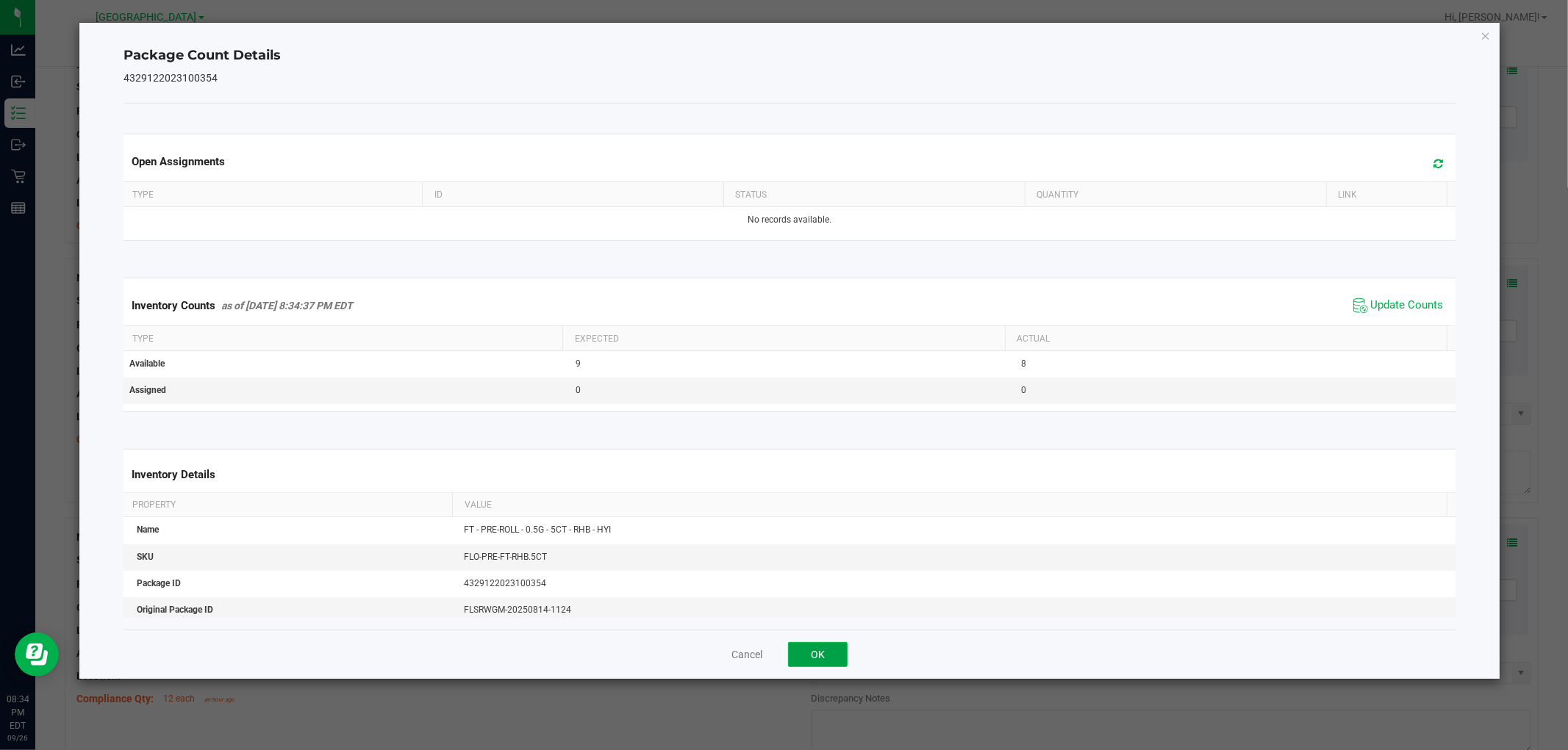
click at [821, 650] on button "OK" at bounding box center [817, 654] width 59 height 25
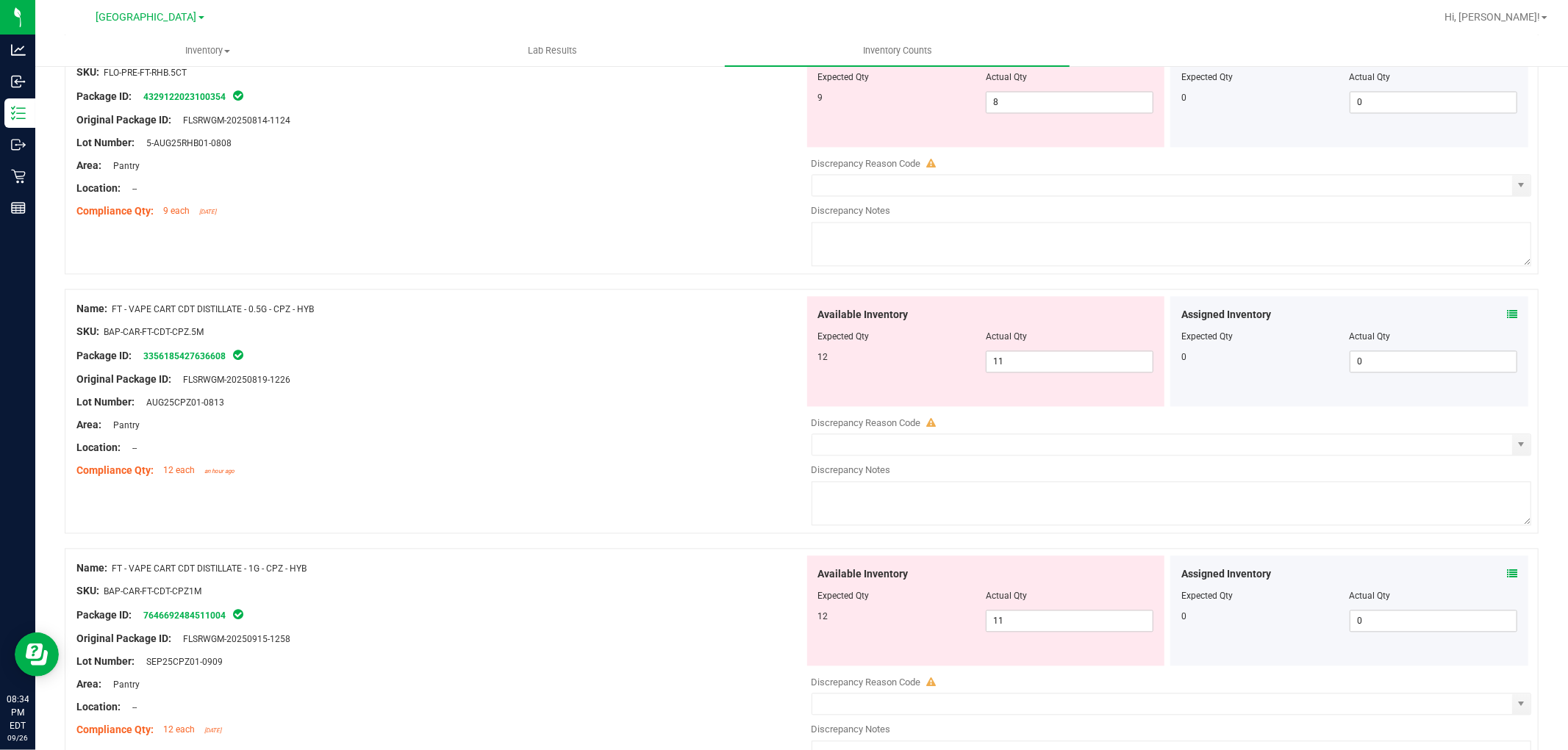
scroll to position [2543, 0]
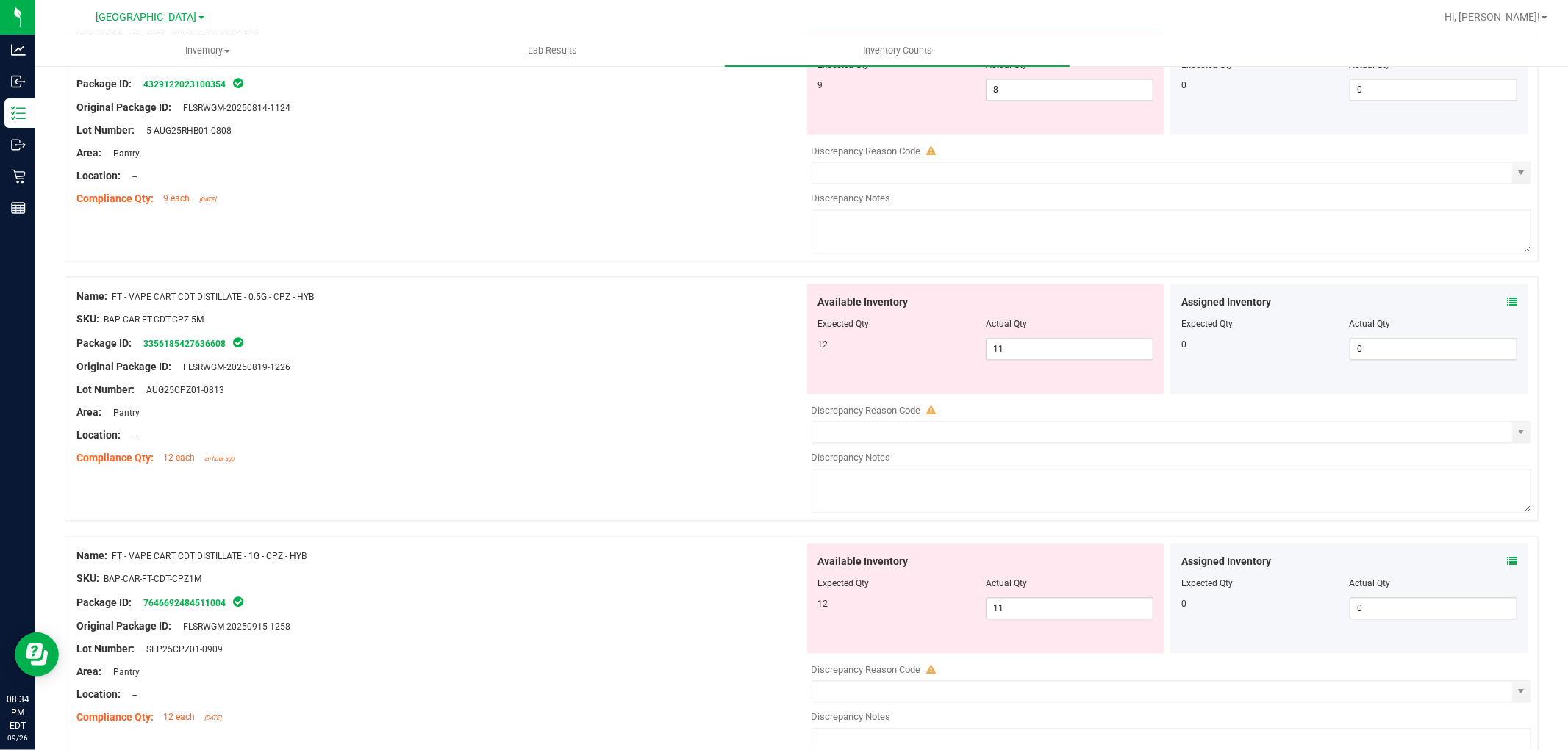
click at [1507, 305] on icon at bounding box center [1512, 302] width 10 height 10
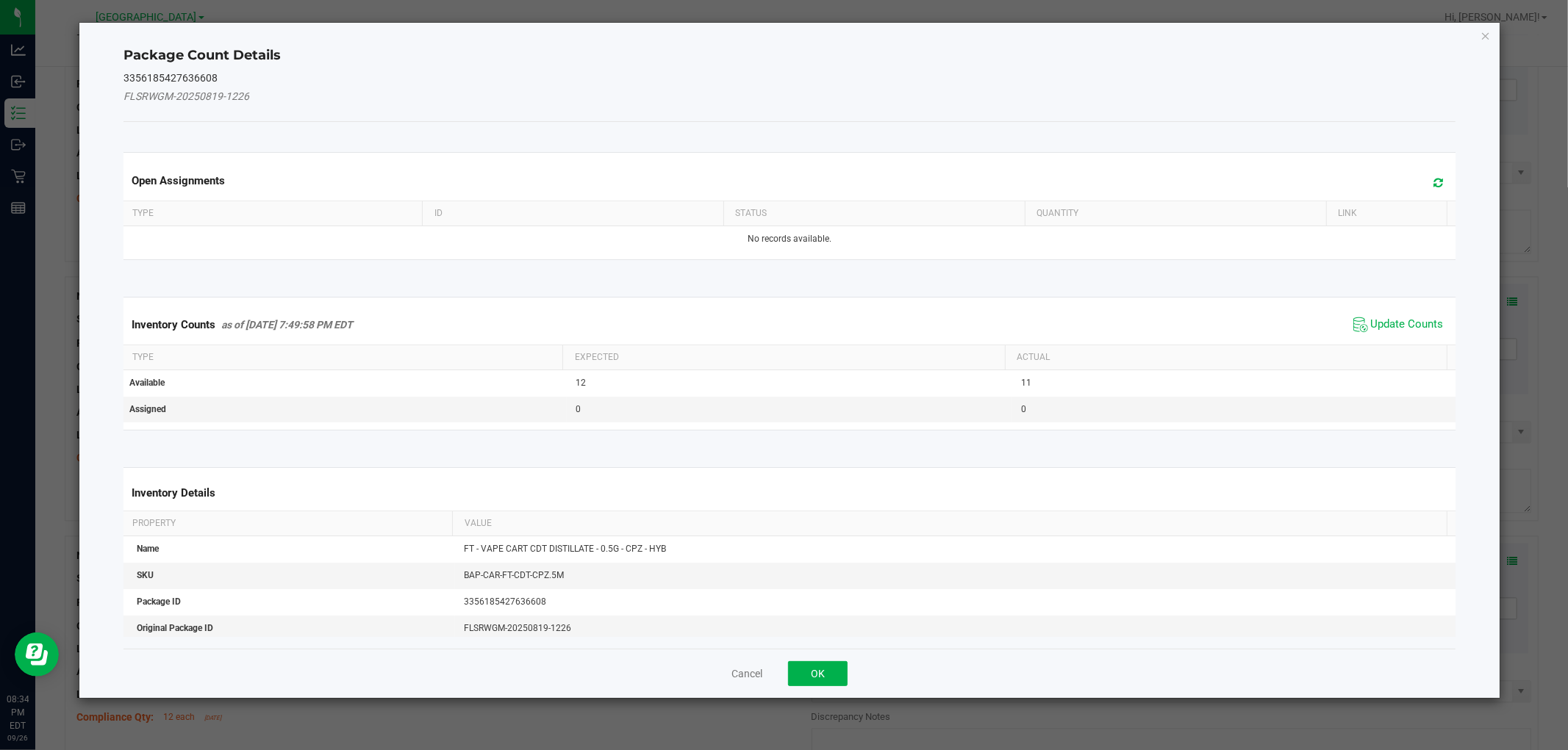
click at [1412, 297] on kendo-grid "Inventory Counts as of Sep 26, 2025 7:49:58 PM EDT Update Counts Type Expected …" at bounding box center [789, 363] width 1353 height 133
click at [1412, 320] on span "Update Counts" at bounding box center [1407, 325] width 72 height 15
click at [1411, 320] on span "Update Counts" at bounding box center [1407, 325] width 72 height 15
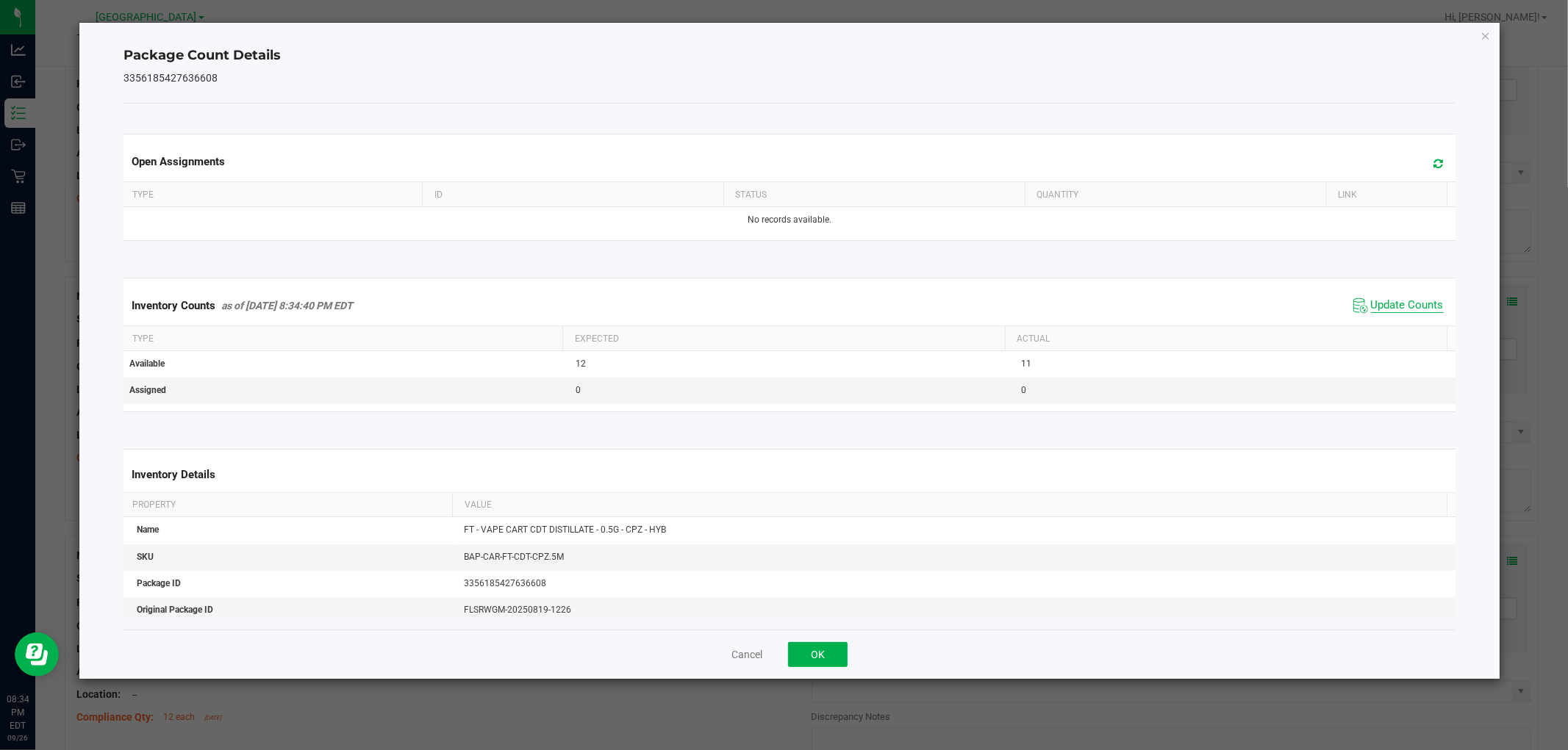
click at [1412, 313] on span "Update Counts" at bounding box center [1407, 306] width 72 height 15
click at [1412, 311] on span "Update Counts" at bounding box center [1407, 305] width 72 height 13
click at [1413, 312] on span "Update Counts" at bounding box center [1407, 305] width 72 height 13
click at [1412, 311] on span "Update Counts" at bounding box center [1407, 305] width 72 height 13
click at [1409, 311] on span "Update Counts" at bounding box center [1407, 305] width 72 height 13
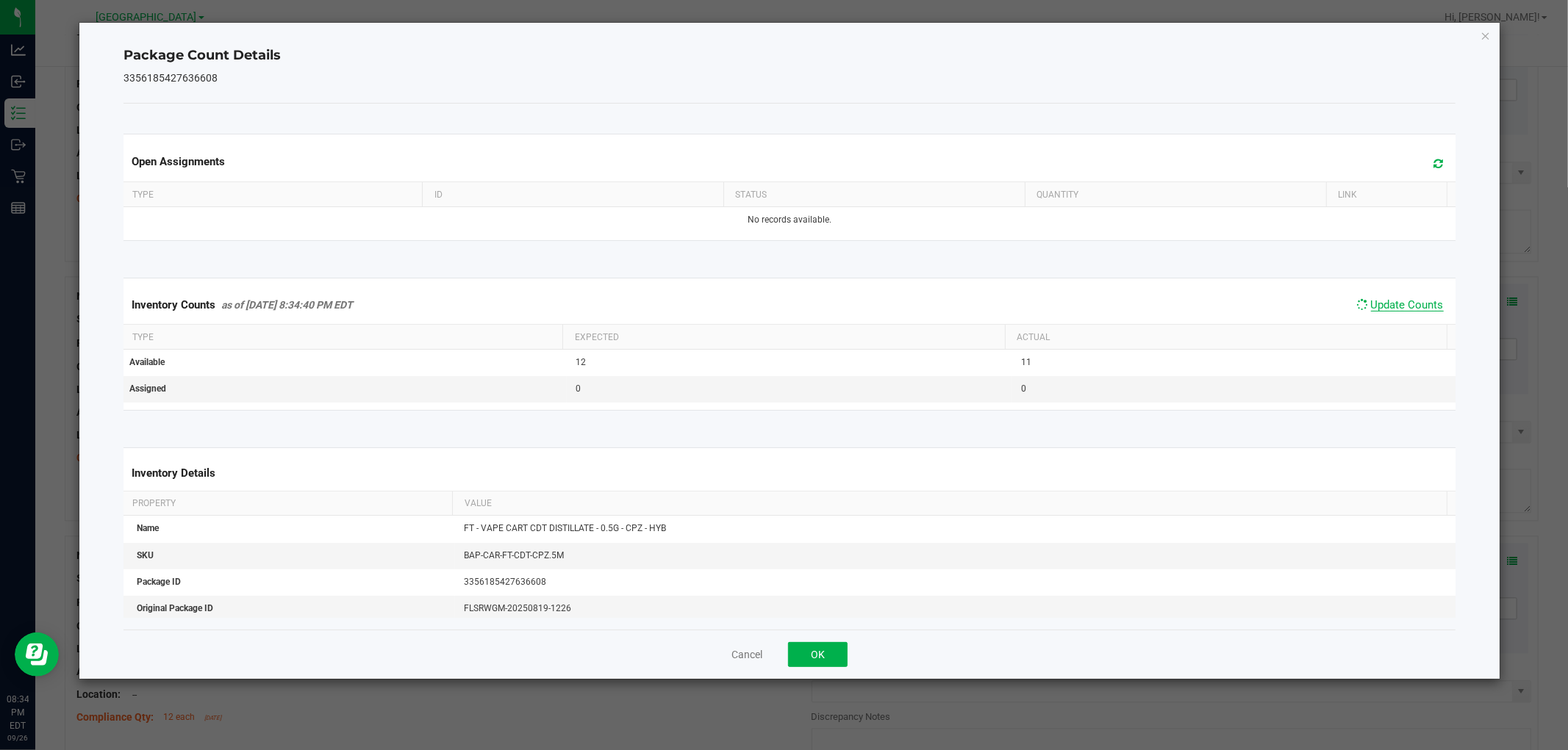
click at [1410, 311] on span "Update Counts" at bounding box center [1407, 305] width 72 height 13
click at [824, 658] on button "OK" at bounding box center [817, 654] width 59 height 25
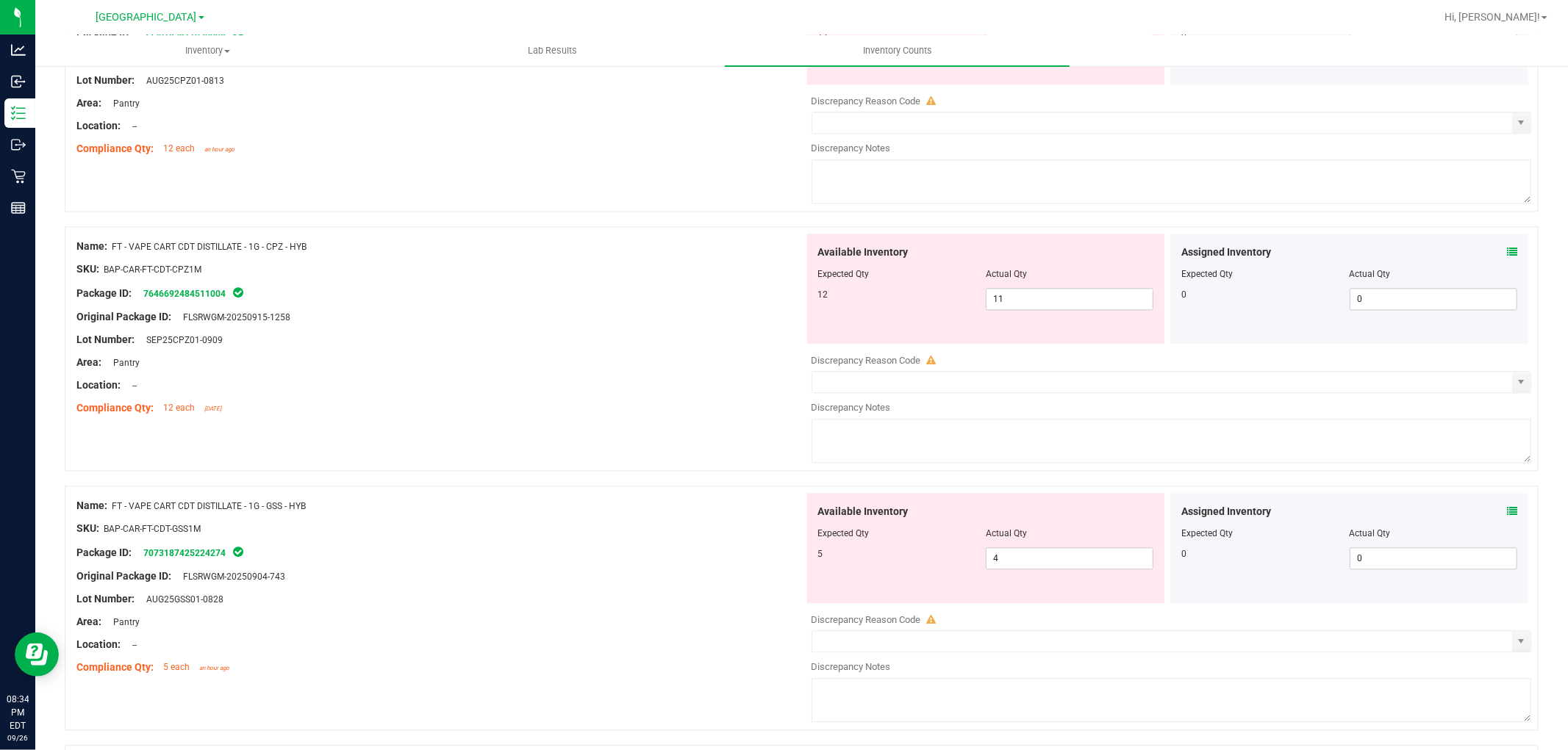
scroll to position [2853, 0]
click at [1507, 256] on icon at bounding box center [1512, 251] width 10 height 10
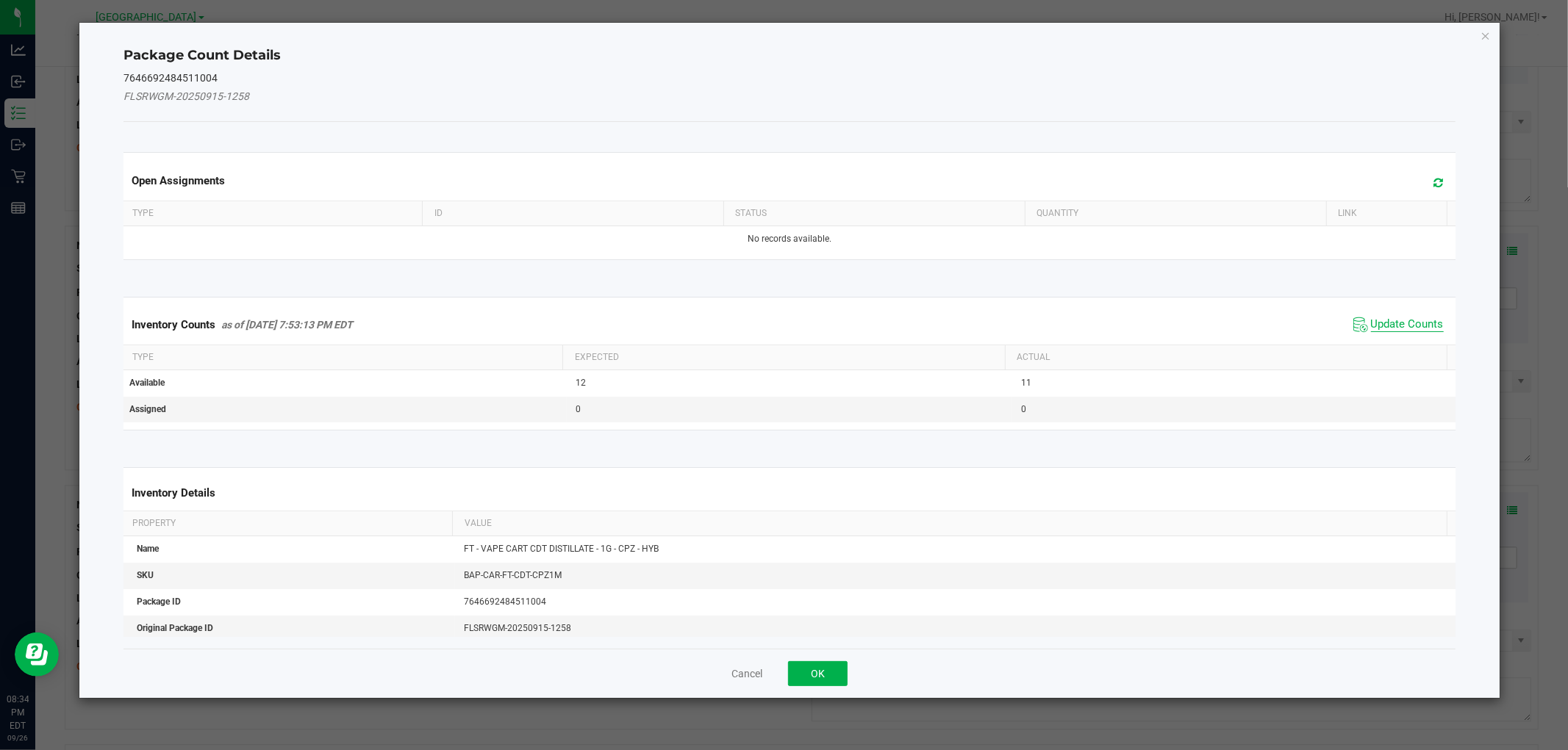
click at [1424, 332] on span "Update Counts" at bounding box center [1407, 325] width 72 height 15
click at [1420, 324] on div "Inventory Counts as of Sep 26, 2025 7:53:13 PM EDT Update Counts" at bounding box center [789, 324] width 1337 height 38
click at [1417, 344] on th "Actual" at bounding box center [1225, 356] width 442 height 25
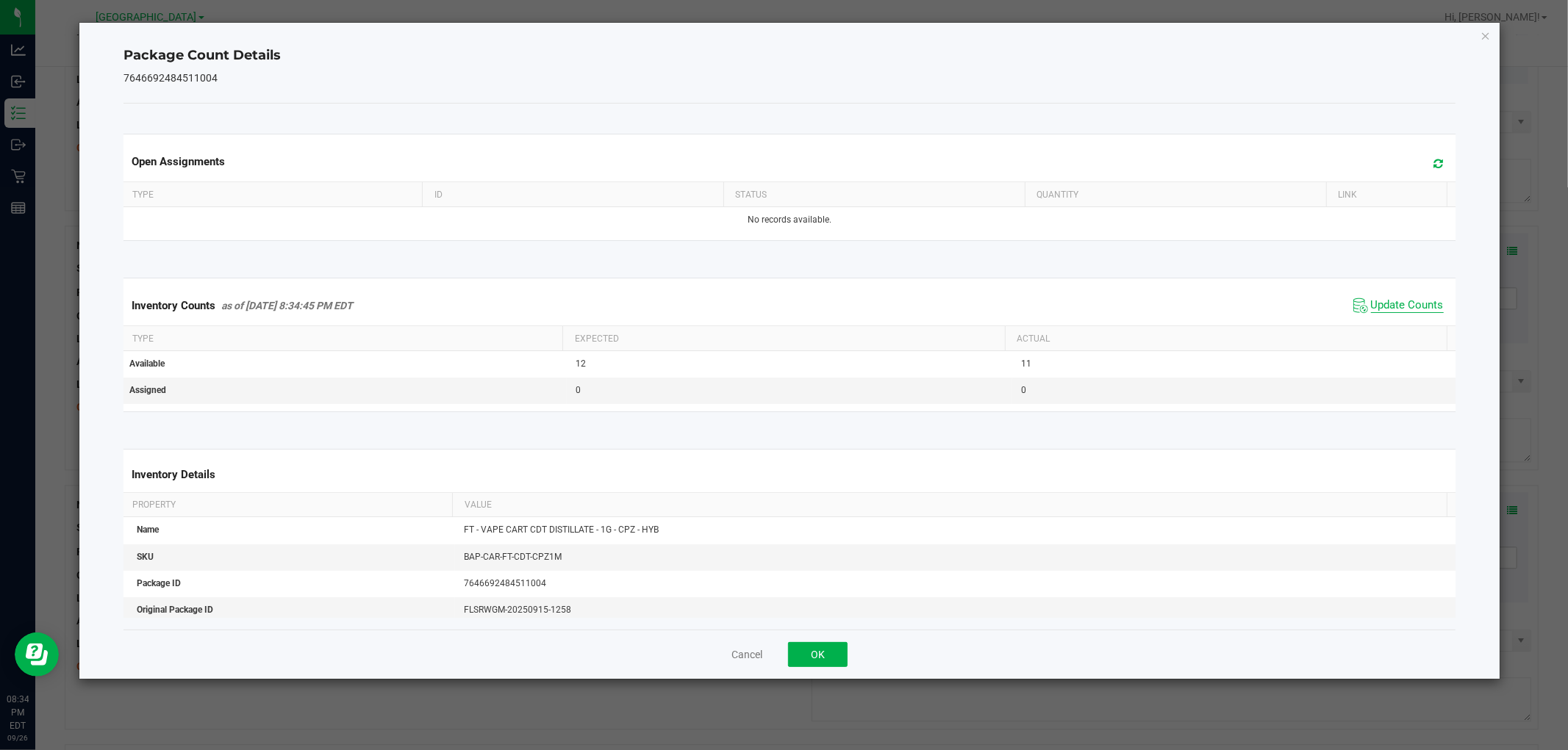
click at [1415, 309] on span "Update Counts" at bounding box center [1407, 306] width 72 height 15
click at [1414, 306] on span "Update Counts" at bounding box center [1407, 305] width 72 height 13
click at [1415, 311] on span "Update Counts" at bounding box center [1407, 305] width 72 height 13
click at [1416, 313] on span "Update Counts" at bounding box center [1407, 306] width 72 height 15
click at [1417, 311] on span "Update Counts" at bounding box center [1407, 305] width 72 height 13
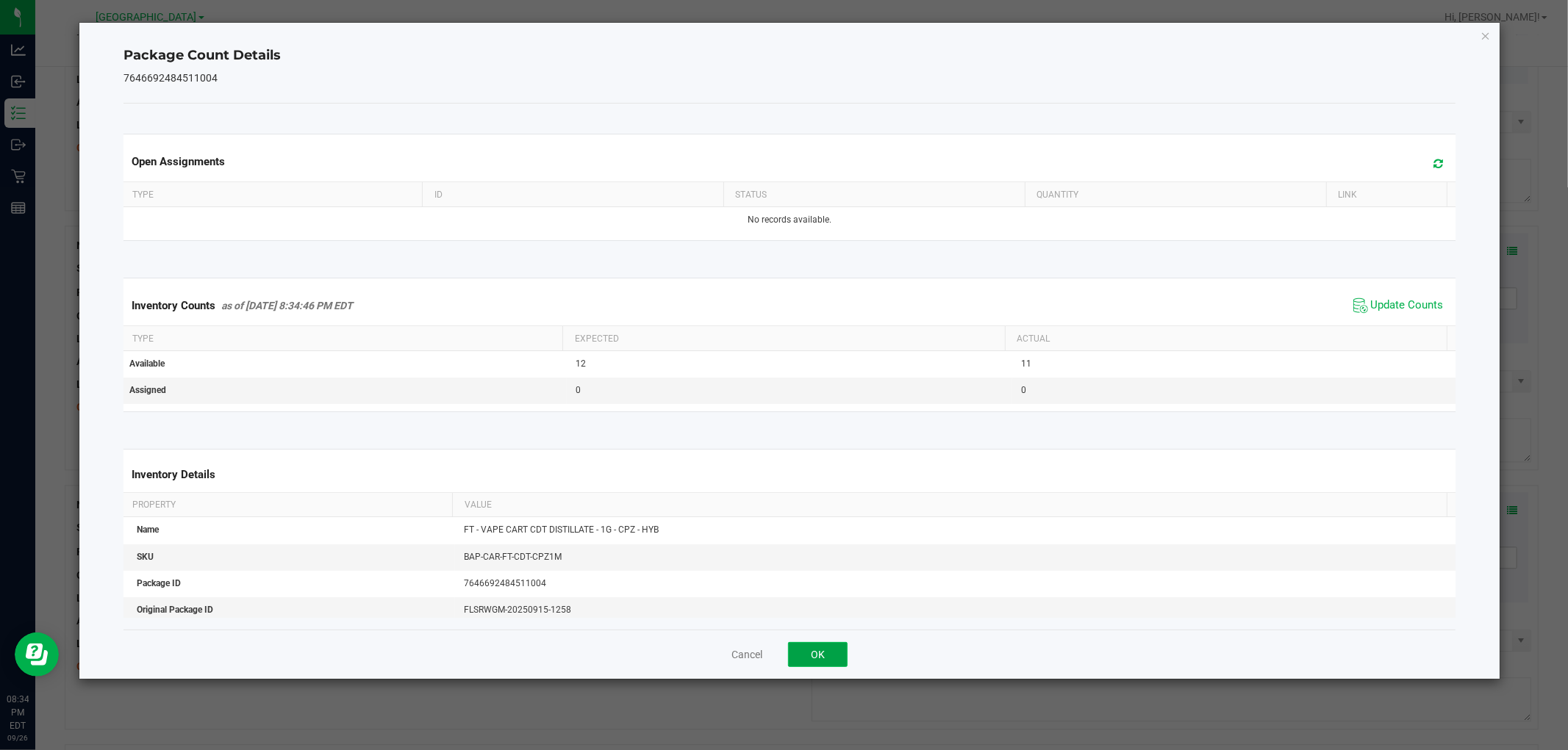
click at [803, 645] on button "OK" at bounding box center [817, 654] width 59 height 25
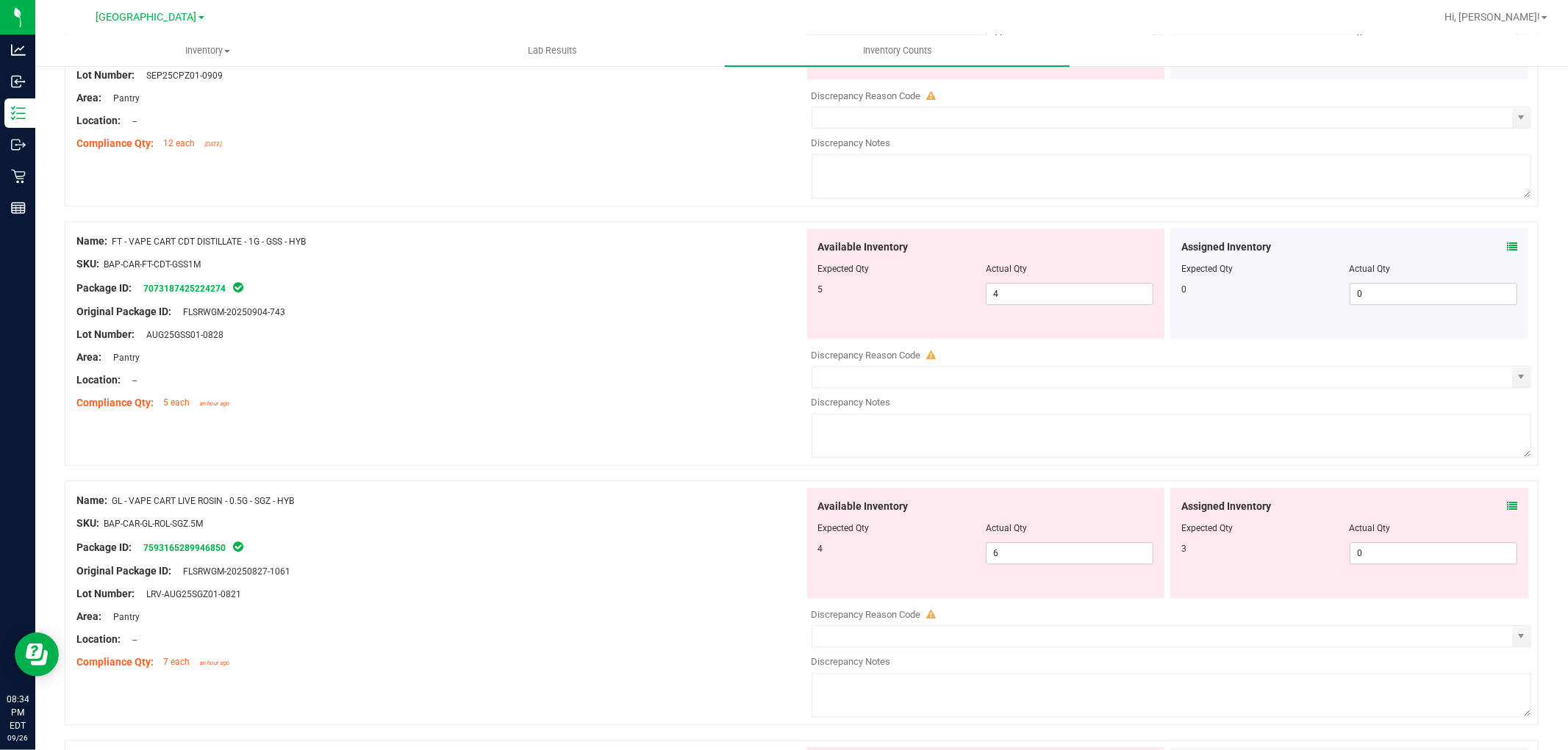
scroll to position [3119, 0]
click at [1507, 246] on icon at bounding box center [1512, 245] width 10 height 10
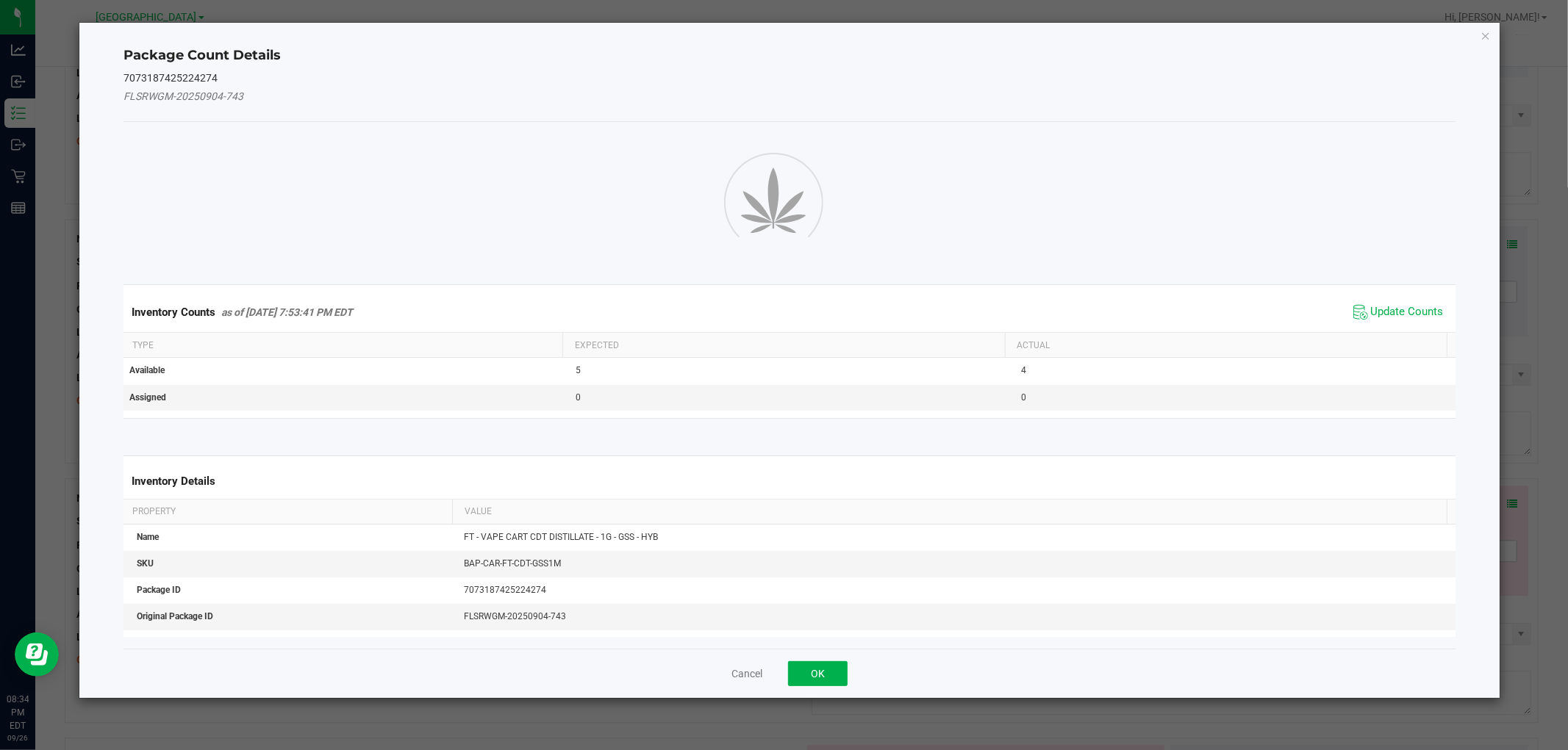
click at [1417, 338] on th "Actual" at bounding box center [1225, 345] width 442 height 25
click at [1416, 313] on span "Update Counts" at bounding box center [1407, 312] width 72 height 15
click at [1415, 316] on span "Update Counts" at bounding box center [1398, 313] width 98 height 22
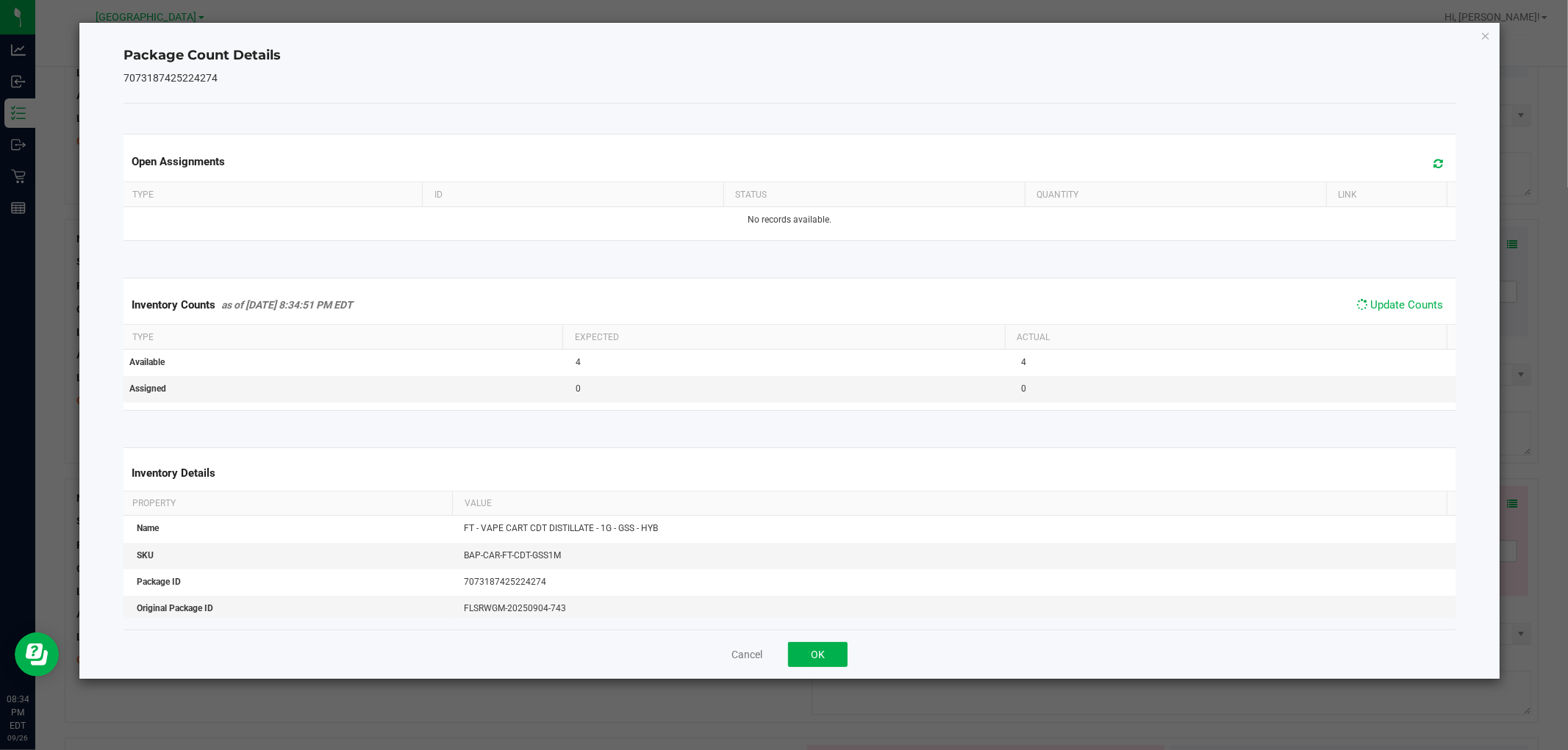
click at [1417, 310] on span "Update Counts" at bounding box center [1407, 305] width 72 height 13
click at [1414, 303] on span "Update Counts" at bounding box center [1407, 305] width 72 height 13
click at [1410, 313] on span "Update Counts" at bounding box center [1407, 306] width 72 height 15
click at [1412, 304] on span "Update Counts" at bounding box center [1407, 306] width 72 height 15
click at [1414, 311] on span "Update Counts" at bounding box center [1407, 305] width 72 height 13
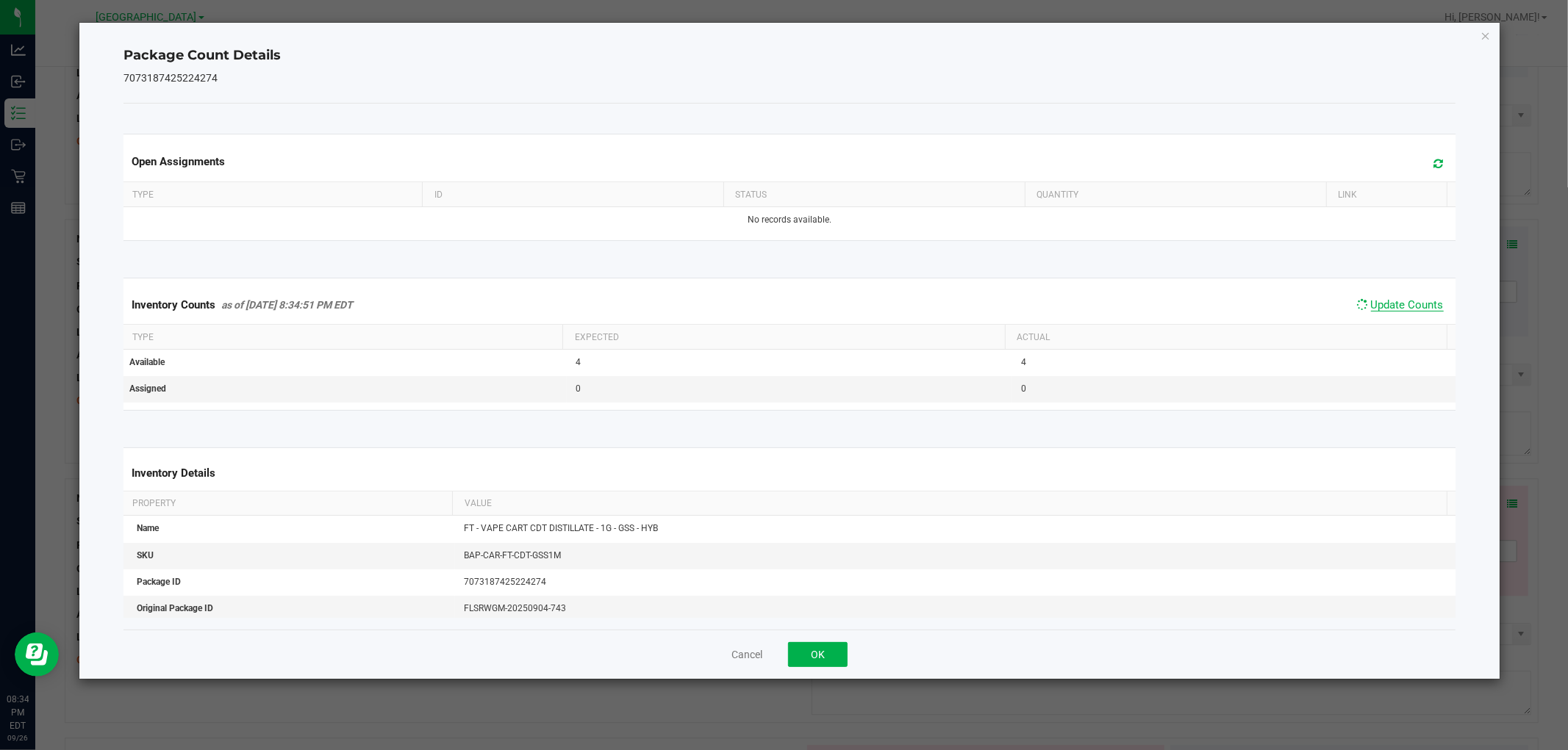
click at [1414, 312] on span "Update Counts" at bounding box center [1407, 305] width 72 height 13
click at [1412, 311] on span "Update Counts" at bounding box center [1407, 305] width 72 height 13
click at [1408, 311] on span "Update Counts" at bounding box center [1407, 305] width 72 height 13
click at [1410, 311] on span "Update Counts" at bounding box center [1407, 305] width 72 height 13
click at [817, 653] on button "OK" at bounding box center [817, 654] width 59 height 25
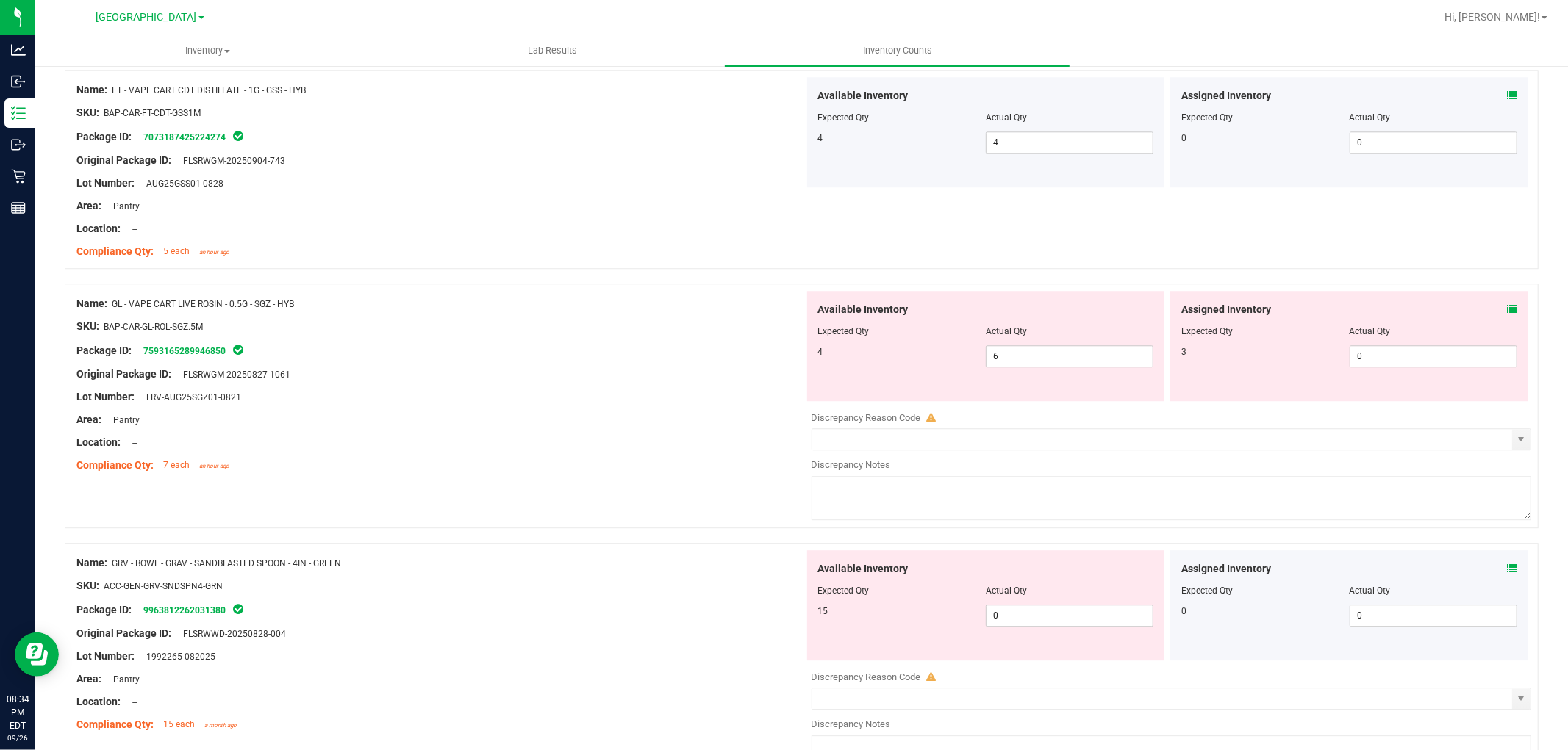
scroll to position [3328, 0]
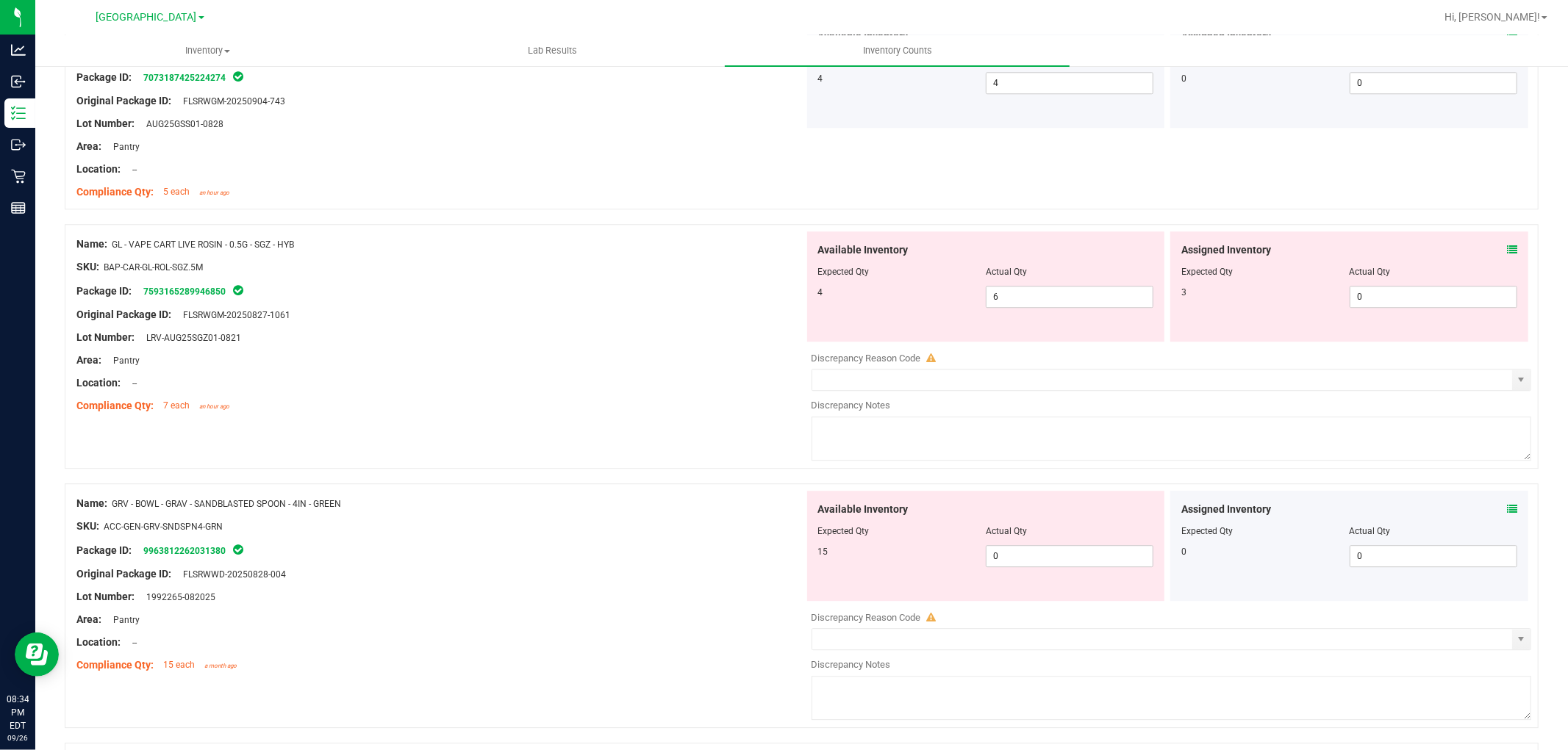
click at [1515, 229] on div "Name: GL - VAPE CART LIVE ROSIN - 0.5G - SGZ - HYB SKU: BAP-CAR-GL-ROL-SGZ.5M P…" at bounding box center [801, 346] width 1473 height 245
click at [1507, 255] on icon at bounding box center [1512, 250] width 10 height 10
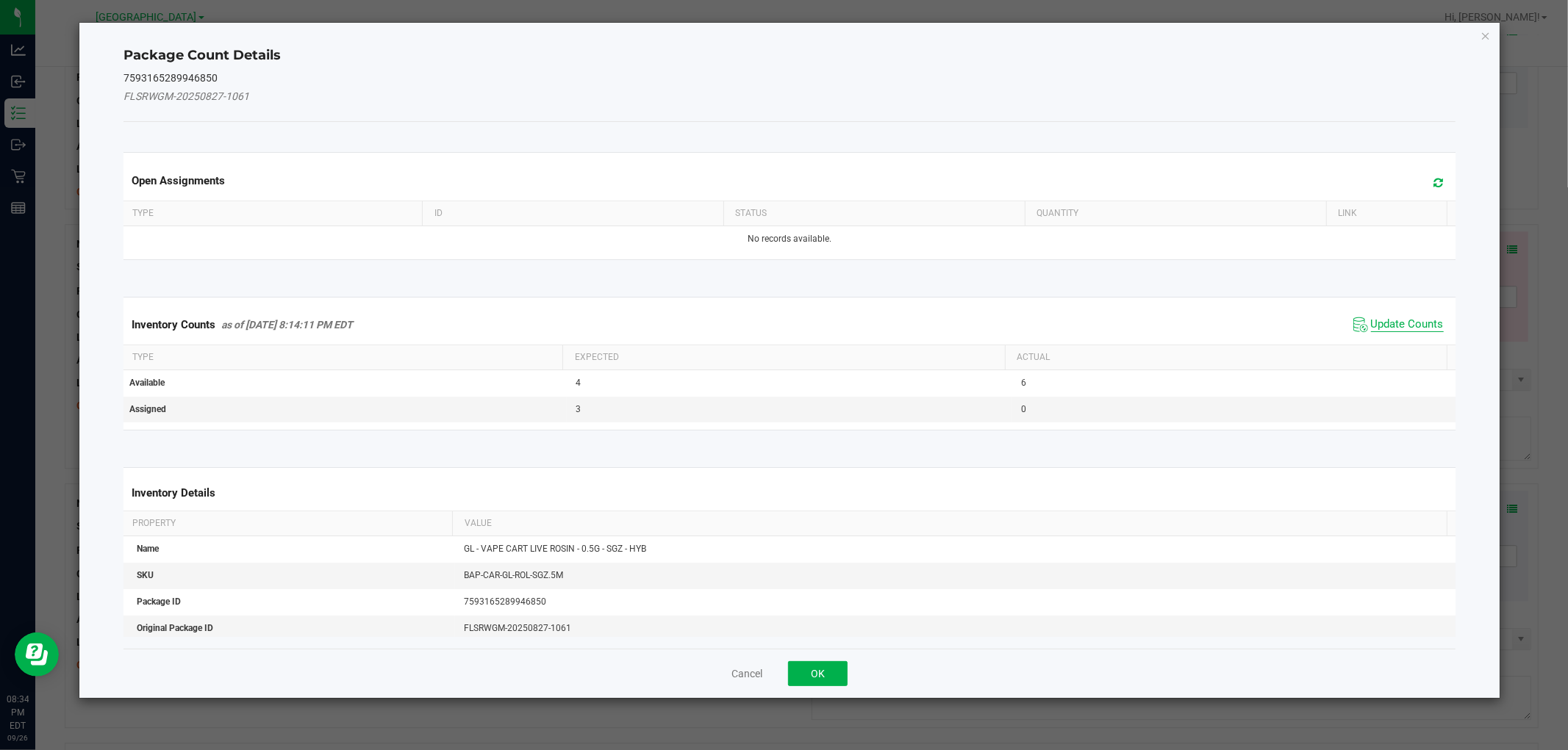
click at [1404, 319] on span "Update Counts" at bounding box center [1407, 325] width 72 height 15
click at [1408, 321] on span "Update Counts" at bounding box center [1407, 325] width 72 height 15
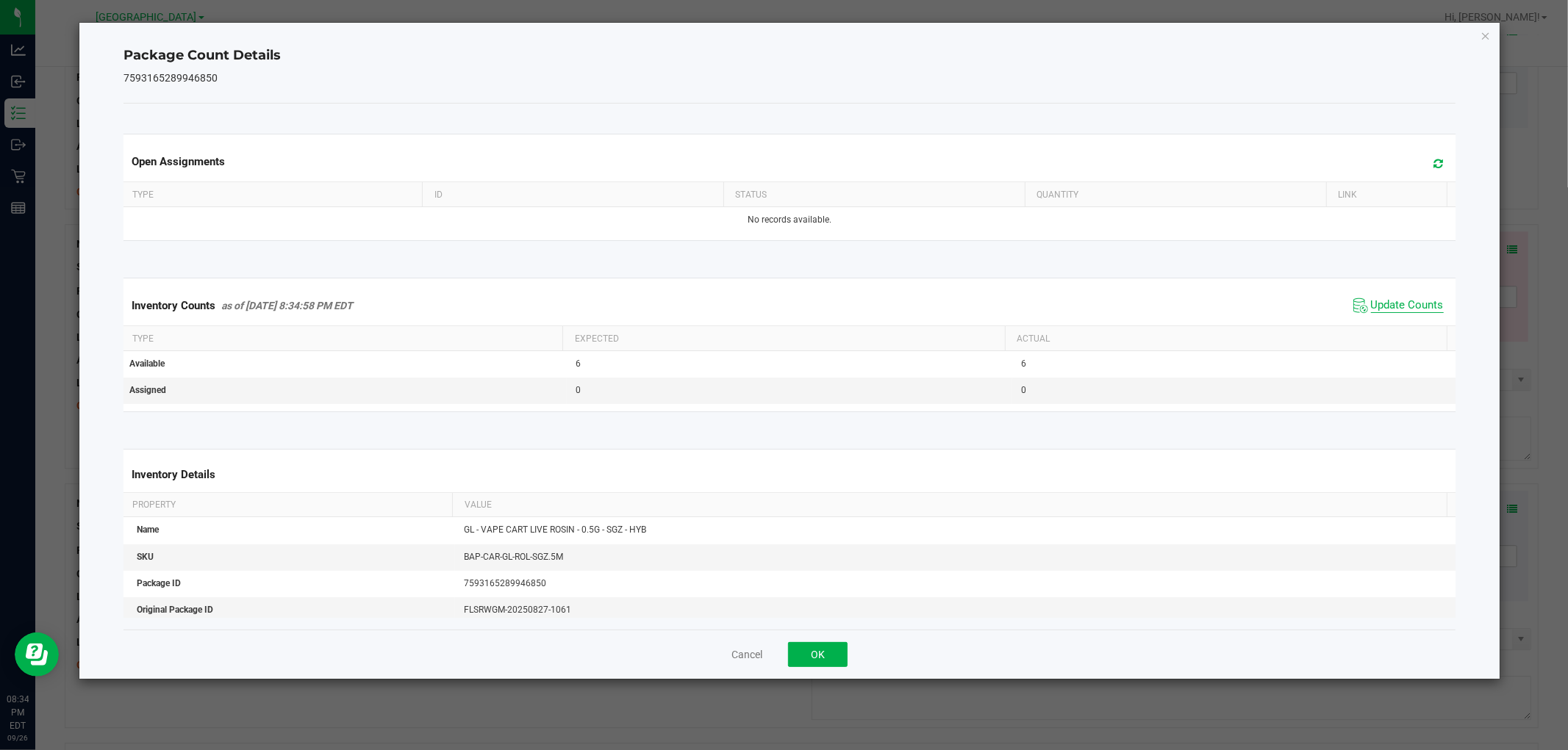
click at [1408, 313] on span "Update Counts" at bounding box center [1407, 306] width 72 height 15
click at [1406, 310] on span "Update Counts" at bounding box center [1407, 305] width 72 height 13
click at [1410, 311] on span "Update Counts" at bounding box center [1407, 305] width 72 height 13
click at [1411, 310] on span "Update Counts" at bounding box center [1407, 305] width 72 height 13
click at [1411, 311] on span "Update Counts" at bounding box center [1407, 305] width 72 height 13
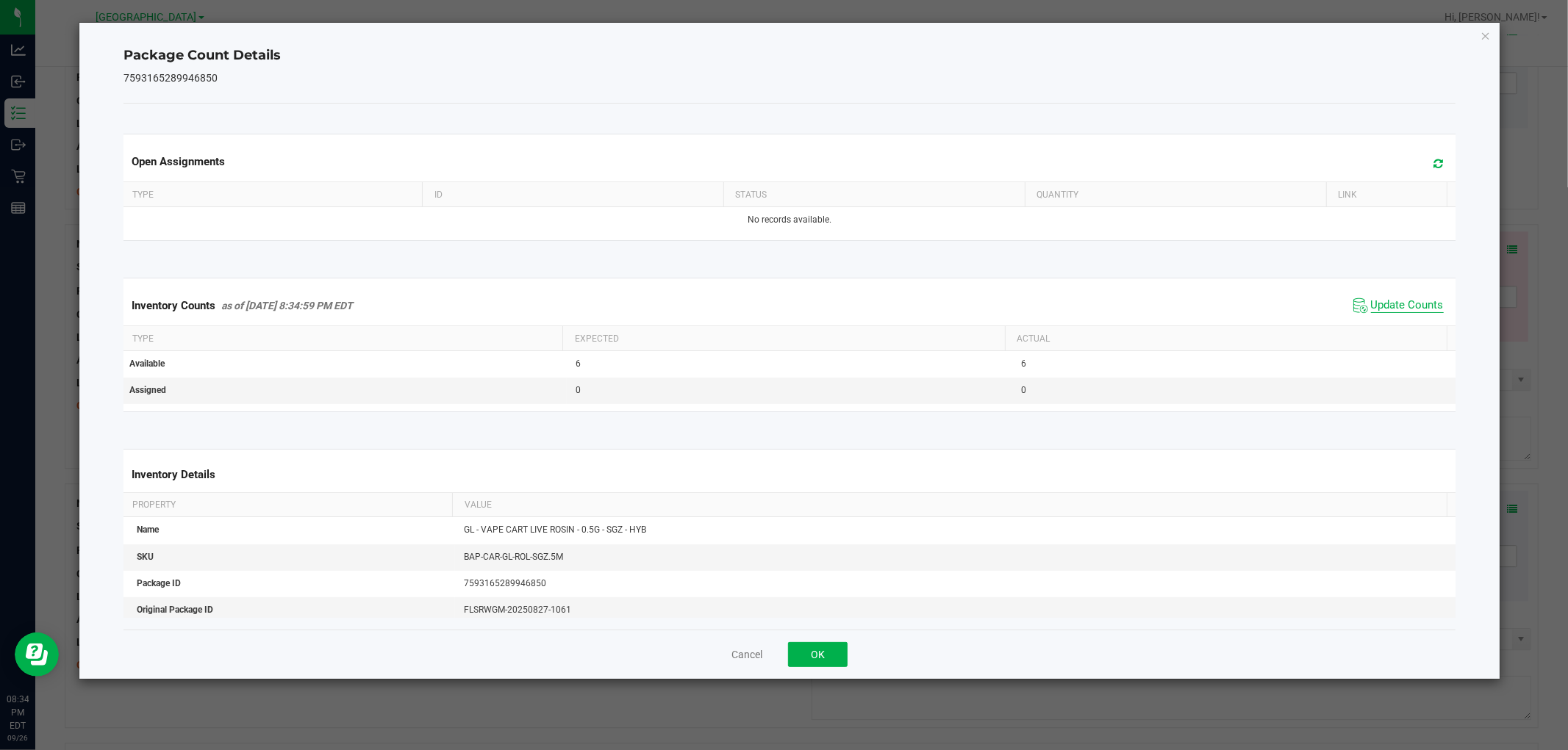
click at [1410, 313] on span "Update Counts" at bounding box center [1407, 306] width 72 height 15
click at [1411, 311] on span "Update Counts" at bounding box center [1407, 306] width 72 height 15
click at [1409, 311] on span "Update Counts" at bounding box center [1407, 305] width 72 height 13
click at [817, 655] on button "OK" at bounding box center [817, 654] width 59 height 25
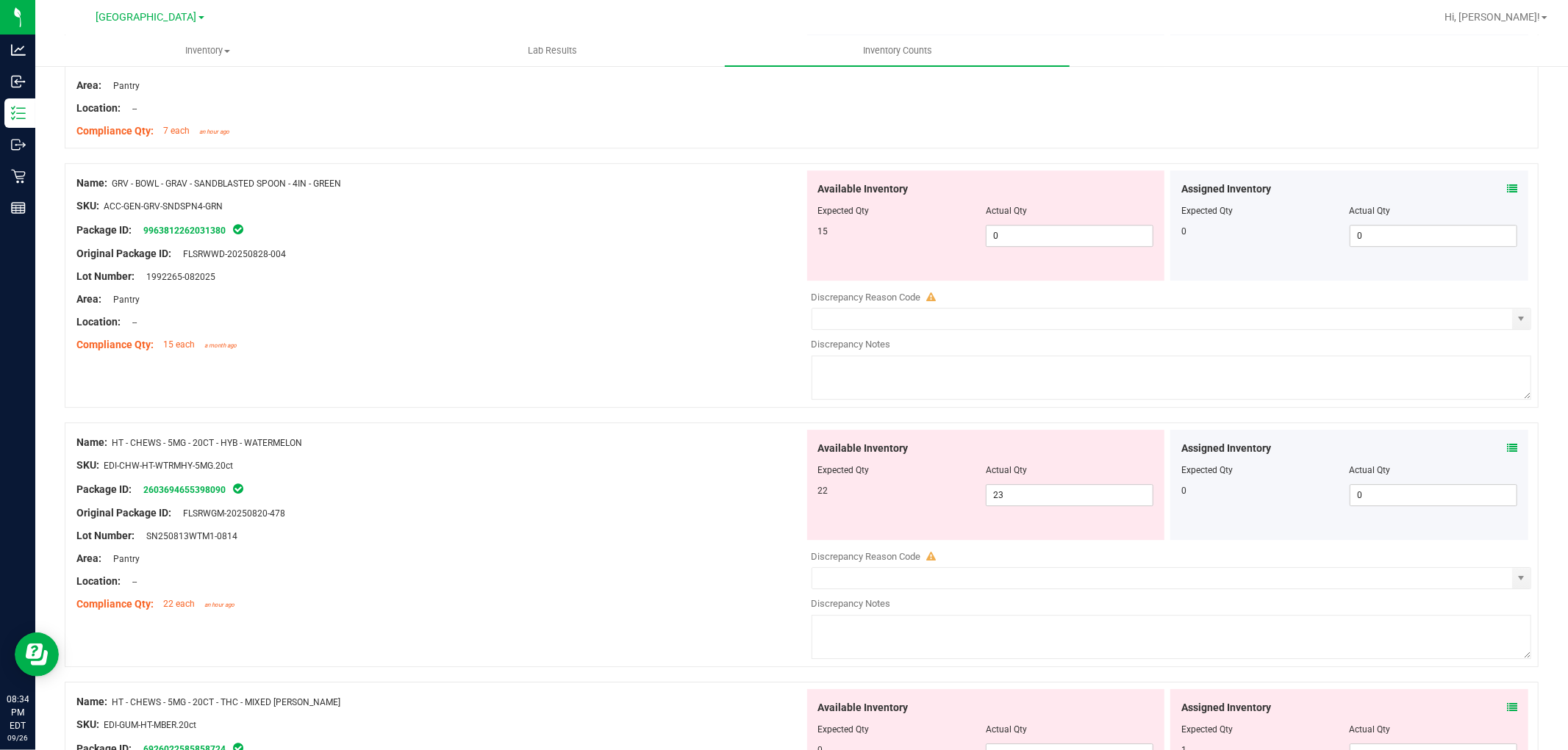
scroll to position [3602, 0]
click at [1507, 195] on icon at bounding box center [1512, 189] width 10 height 10
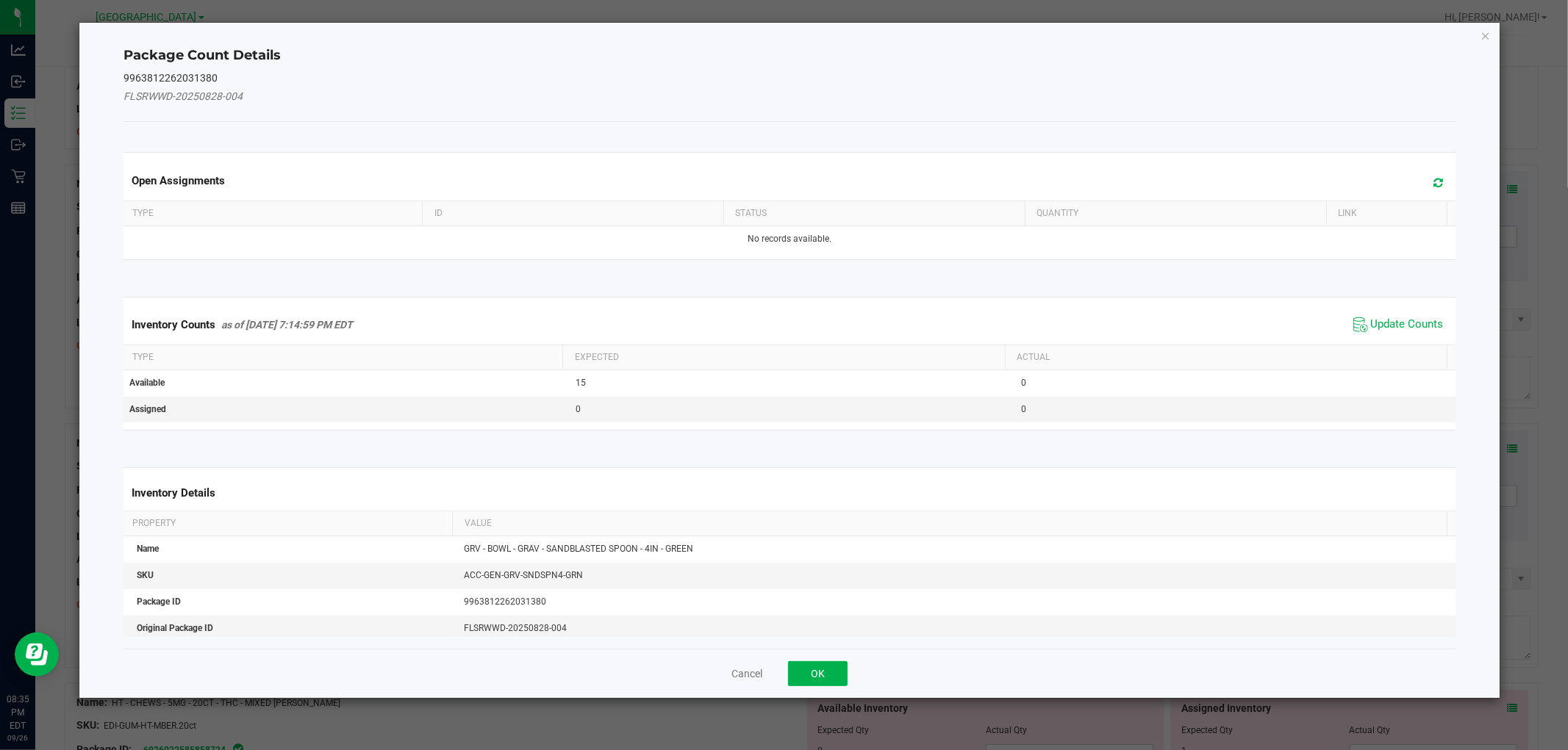
click at [1413, 313] on span "Update Counts" at bounding box center [1398, 325] width 98 height 22
click at [1414, 319] on div "Inventory Counts as of Sep 26, 2025 7:14:59 PM EDT Update Counts" at bounding box center [789, 324] width 1337 height 38
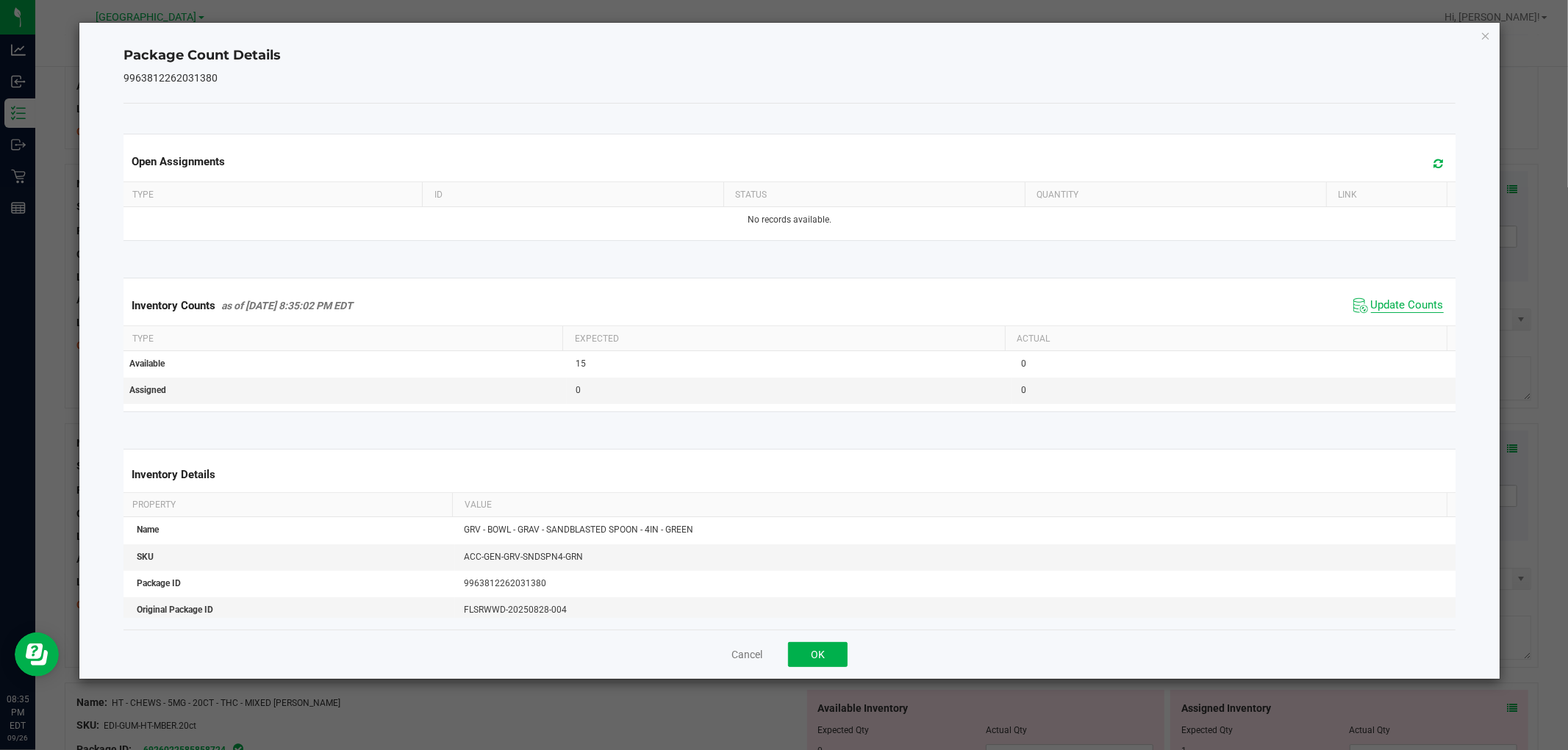
click at [1412, 301] on span "Update Counts" at bounding box center [1407, 306] width 72 height 15
click at [1412, 304] on span "Update Counts" at bounding box center [1407, 305] width 72 height 13
click at [1413, 311] on span "Update Counts" at bounding box center [1407, 305] width 72 height 13
click at [1413, 304] on span "Update Counts" at bounding box center [1407, 305] width 72 height 13
click at [1412, 311] on span "Update Counts" at bounding box center [1407, 305] width 72 height 13
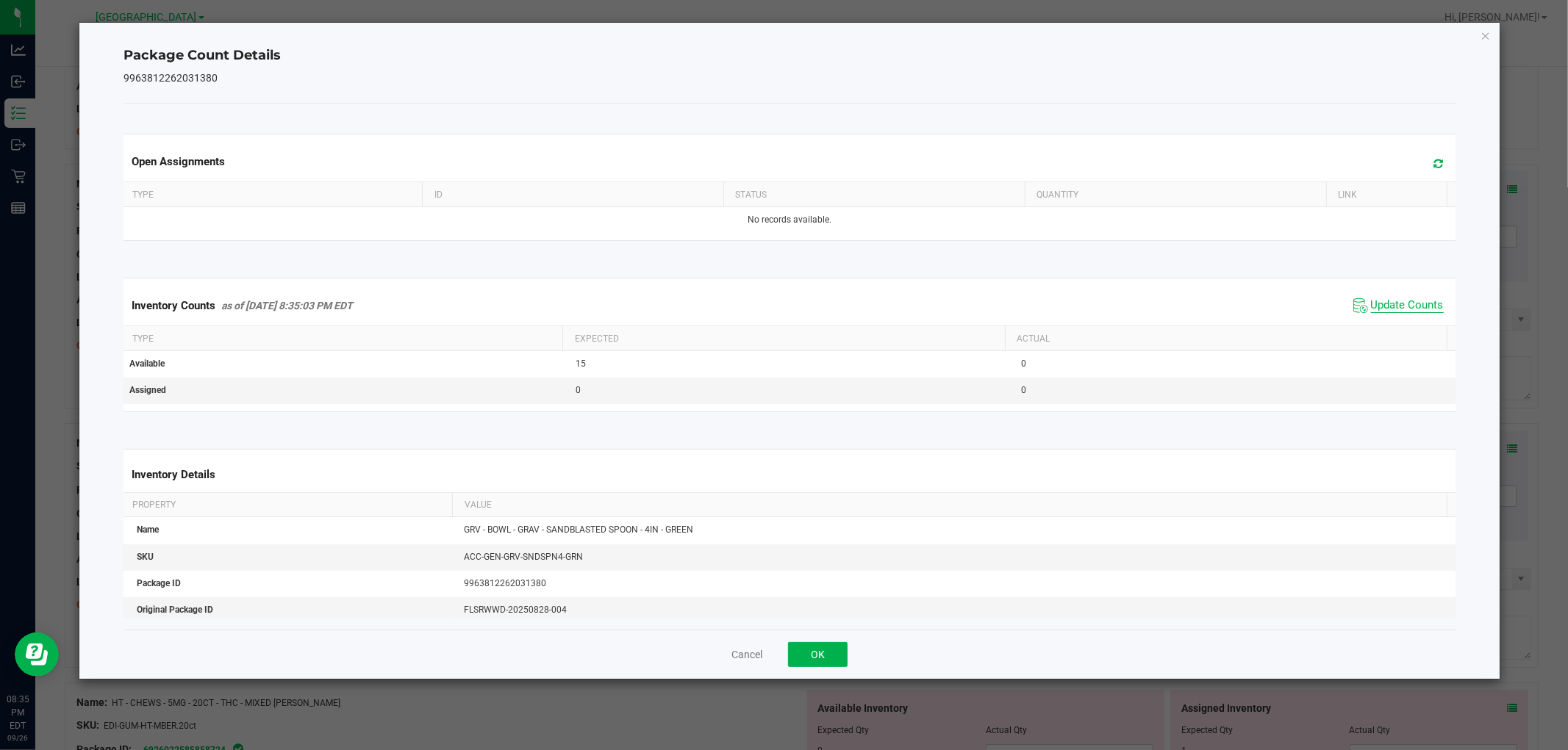
click at [1411, 310] on span "Update Counts" at bounding box center [1407, 306] width 72 height 15
click at [817, 652] on button "OK" at bounding box center [817, 654] width 59 height 25
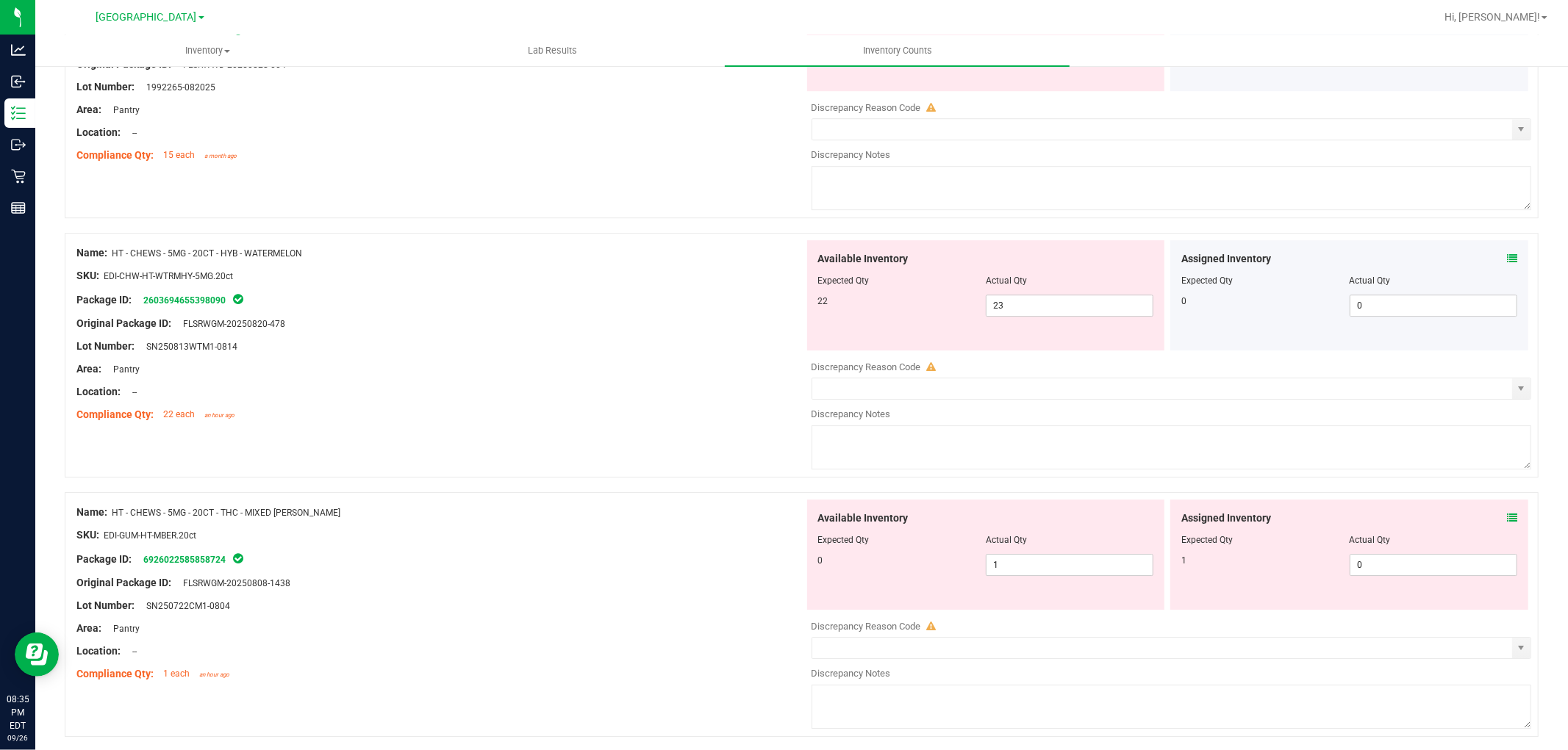
scroll to position [3796, 0]
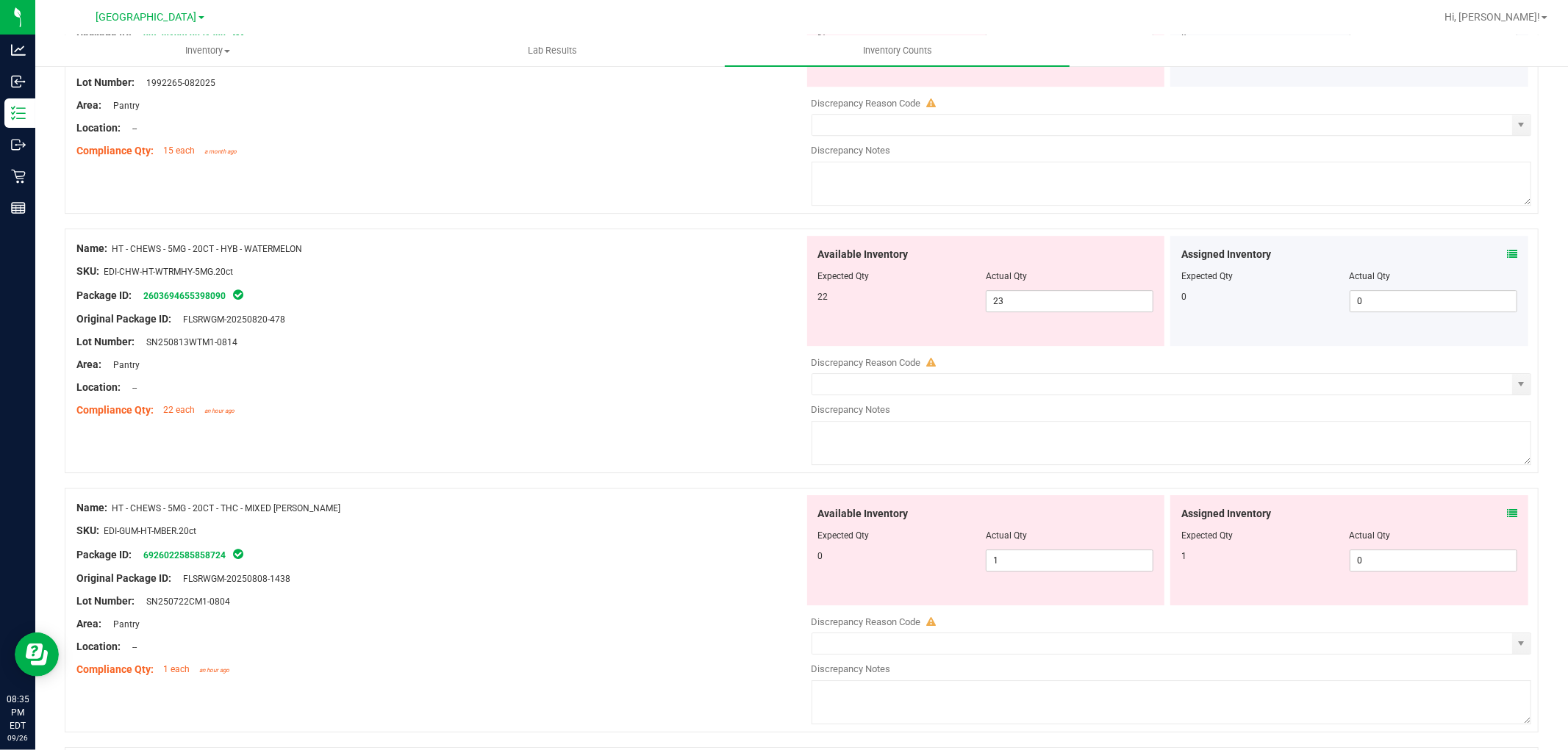
click at [1507, 259] on icon at bounding box center [1512, 254] width 10 height 10
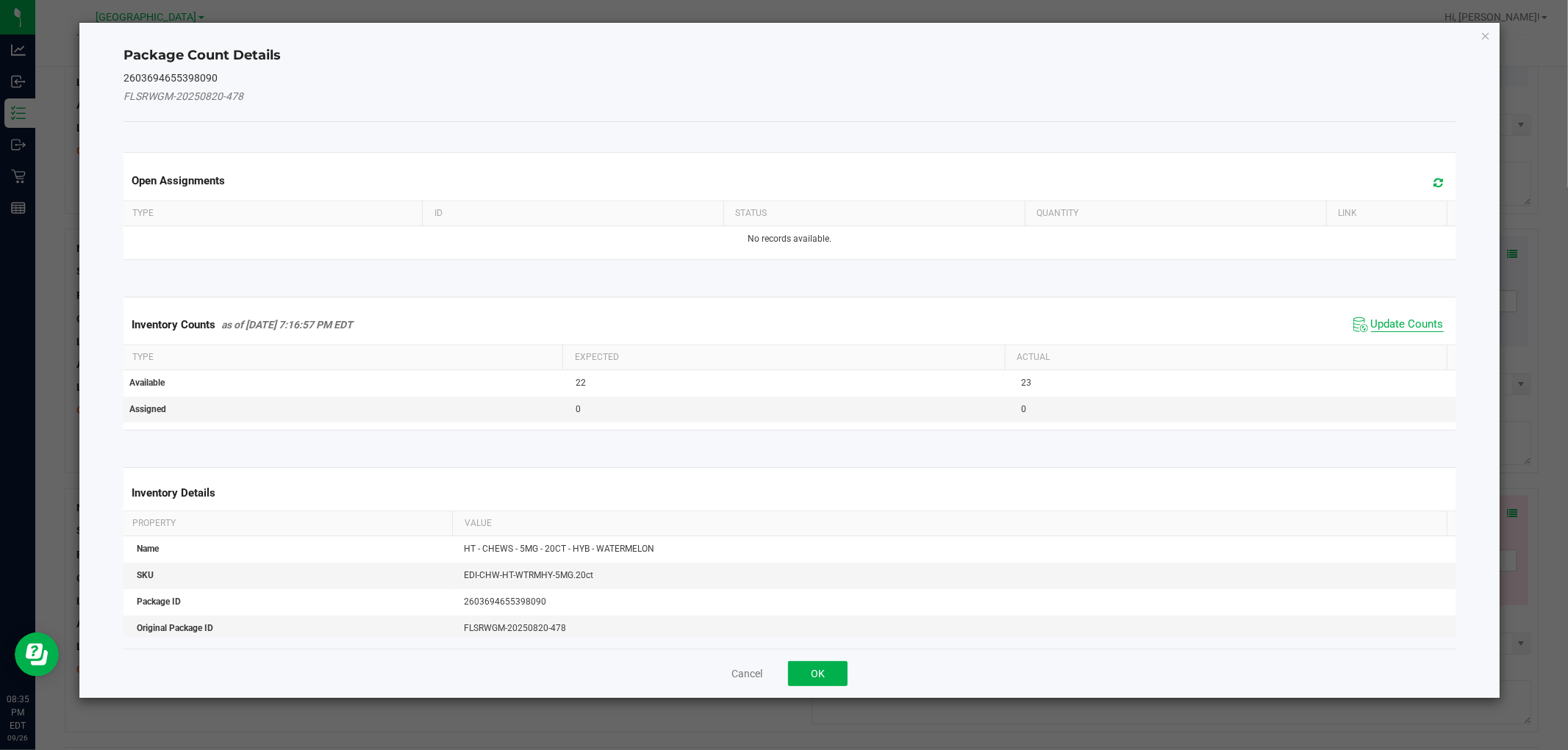
click at [1420, 322] on span "Update Counts" at bounding box center [1407, 325] width 72 height 15
click at [1414, 329] on span "Update Counts" at bounding box center [1407, 325] width 72 height 15
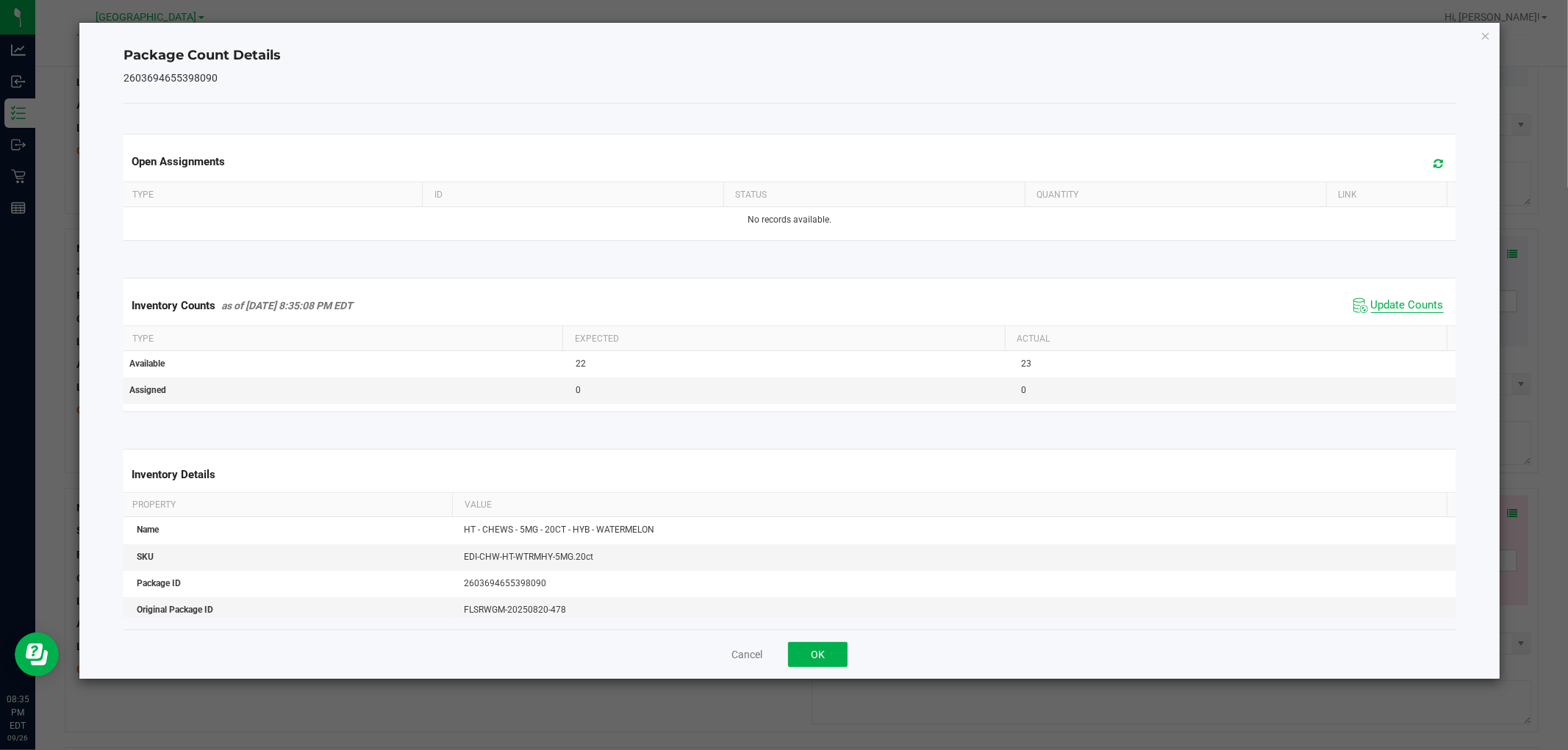
click at [1420, 313] on span "Update Counts" at bounding box center [1407, 306] width 72 height 15
click at [1421, 311] on span "Update Counts" at bounding box center [1407, 305] width 72 height 13
click at [1420, 311] on span "Update Counts" at bounding box center [1407, 305] width 72 height 13
click at [1419, 311] on span "Update Counts" at bounding box center [1407, 305] width 72 height 13
click at [1418, 311] on span "Update Counts" at bounding box center [1407, 305] width 72 height 13
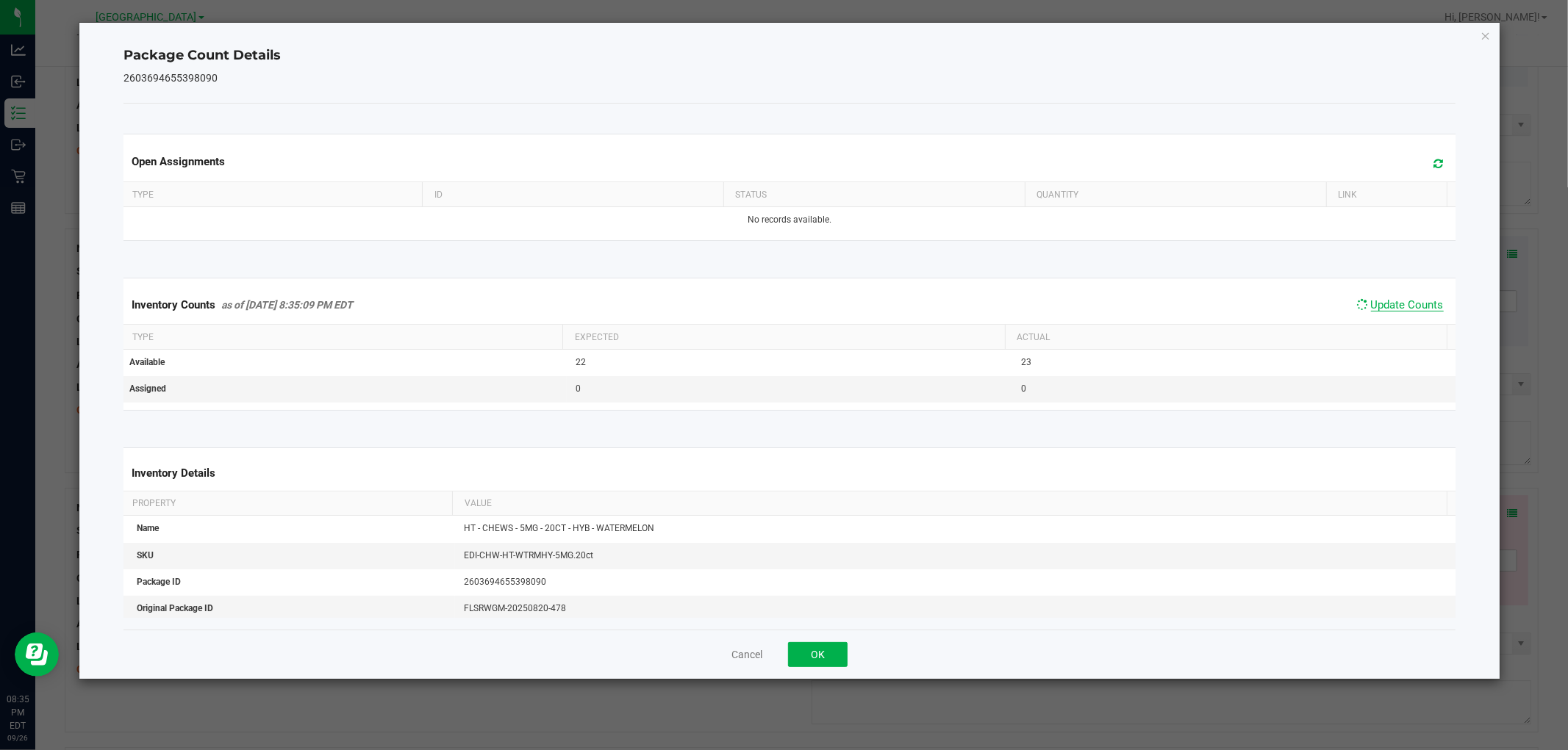
click at [1416, 311] on span "Update Counts" at bounding box center [1407, 305] width 72 height 13
click at [1413, 311] on span "Update Counts" at bounding box center [1407, 305] width 72 height 13
click at [801, 625] on div "Open Assignments Type ID Status Quantity Link No records available. Inventory C…" at bounding box center [789, 366] width 1331 height 526
click at [827, 662] on button "OK" at bounding box center [817, 654] width 59 height 25
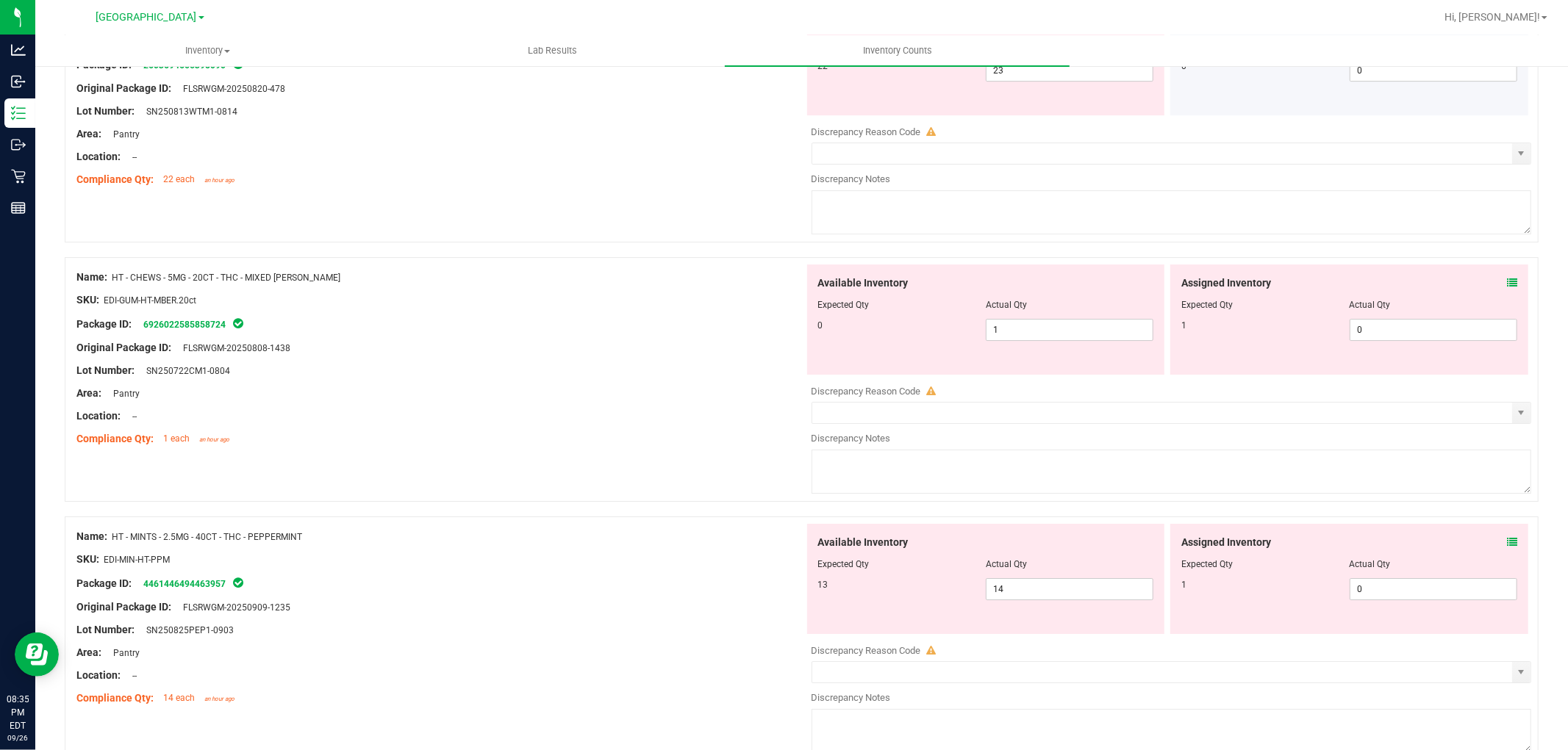
scroll to position [4027, 0]
click at [1507, 288] on icon at bounding box center [1512, 283] width 10 height 10
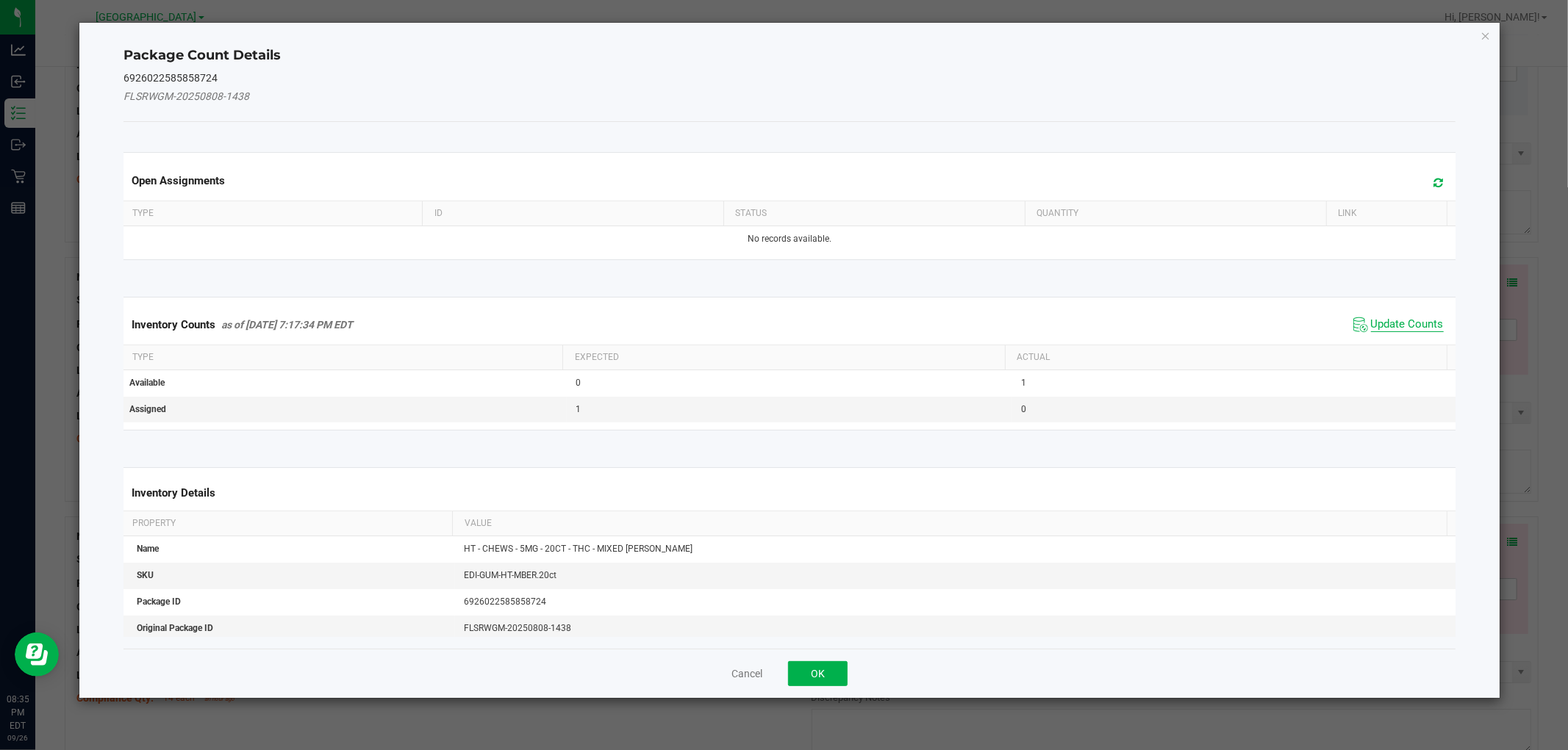
click at [1400, 322] on span "Update Counts" at bounding box center [1407, 325] width 72 height 15
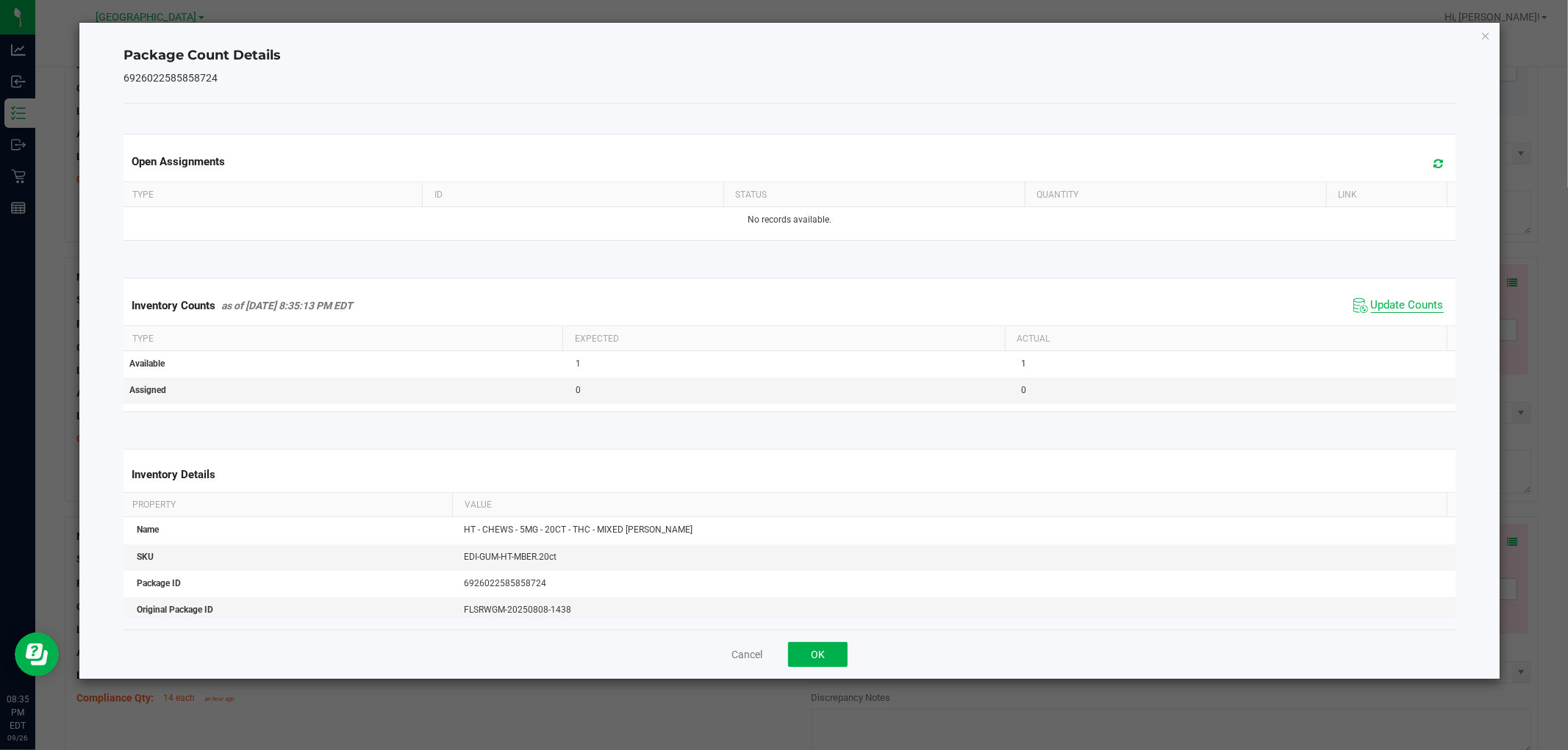
click at [1407, 313] on span "Update Counts" at bounding box center [1407, 306] width 72 height 15
click at [1407, 311] on span "Update Counts" at bounding box center [1407, 306] width 72 height 15
click at [1404, 311] on span "Update Counts" at bounding box center [1407, 305] width 72 height 13
click at [1408, 311] on span "Update Counts" at bounding box center [1407, 305] width 72 height 13
click at [1412, 311] on span "Update Counts" at bounding box center [1407, 305] width 72 height 13
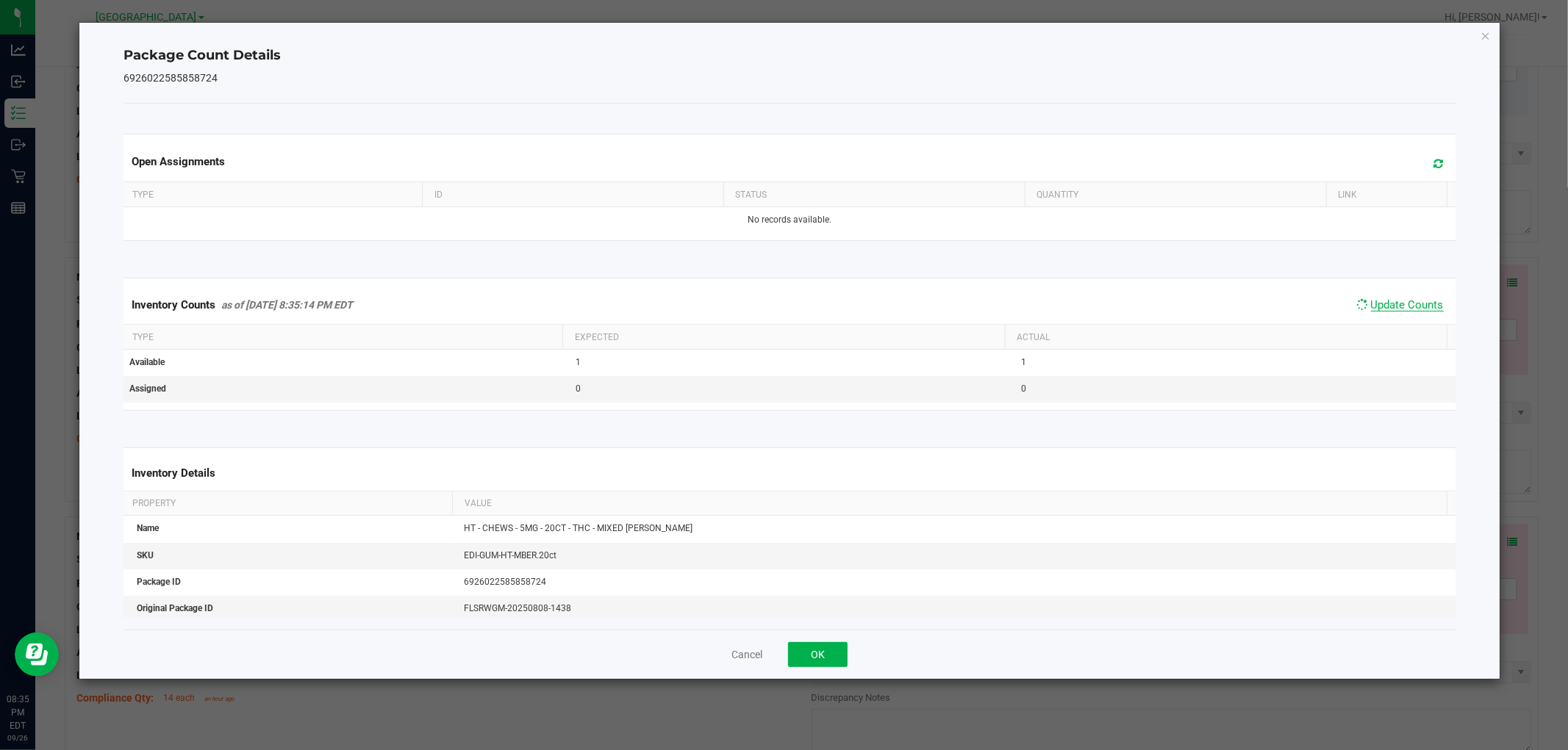
click at [1412, 311] on span "Update Counts" at bounding box center [1407, 305] width 72 height 13
click at [802, 648] on button "OK" at bounding box center [817, 654] width 59 height 25
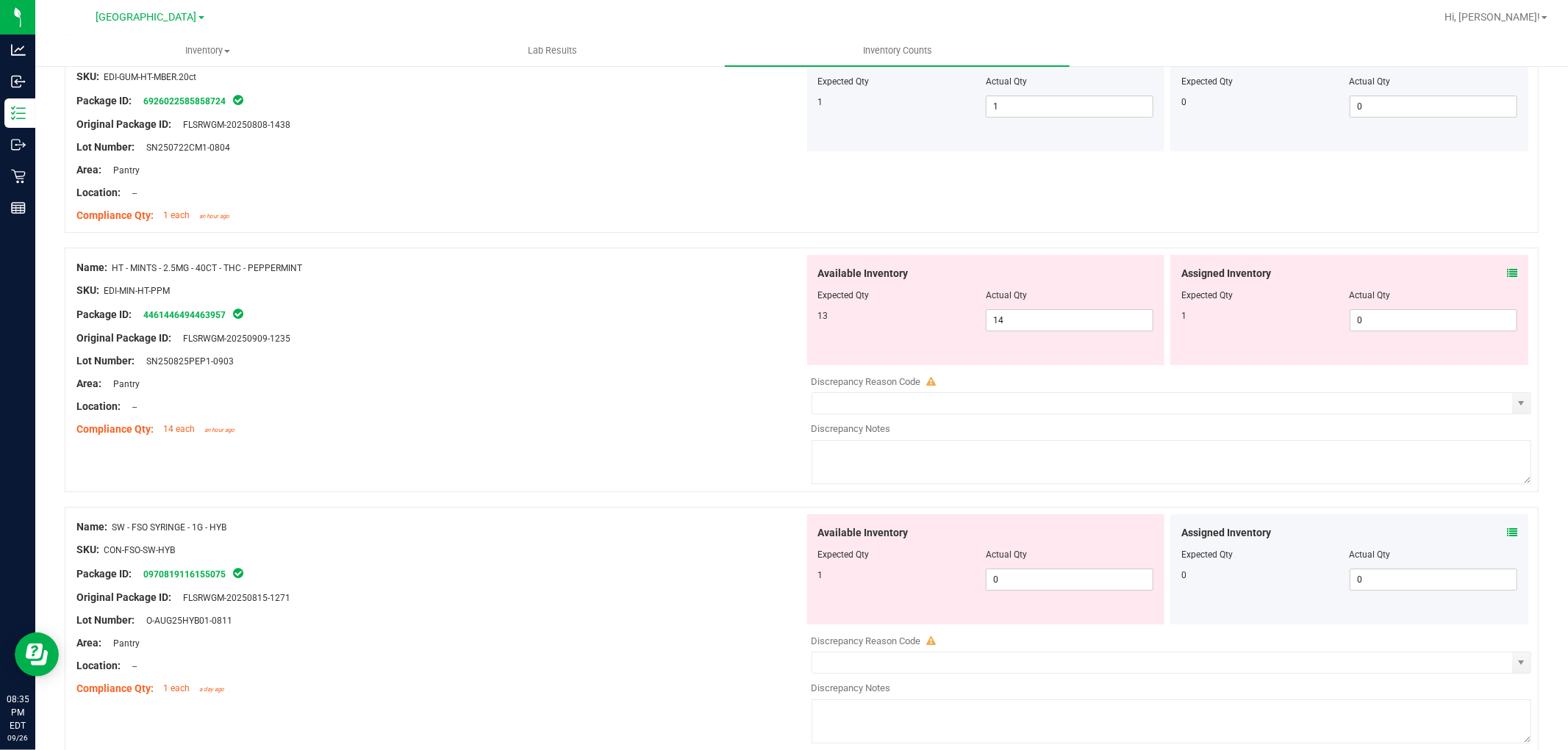
scroll to position [4250, 0]
click at [1507, 279] on icon at bounding box center [1512, 274] width 10 height 10
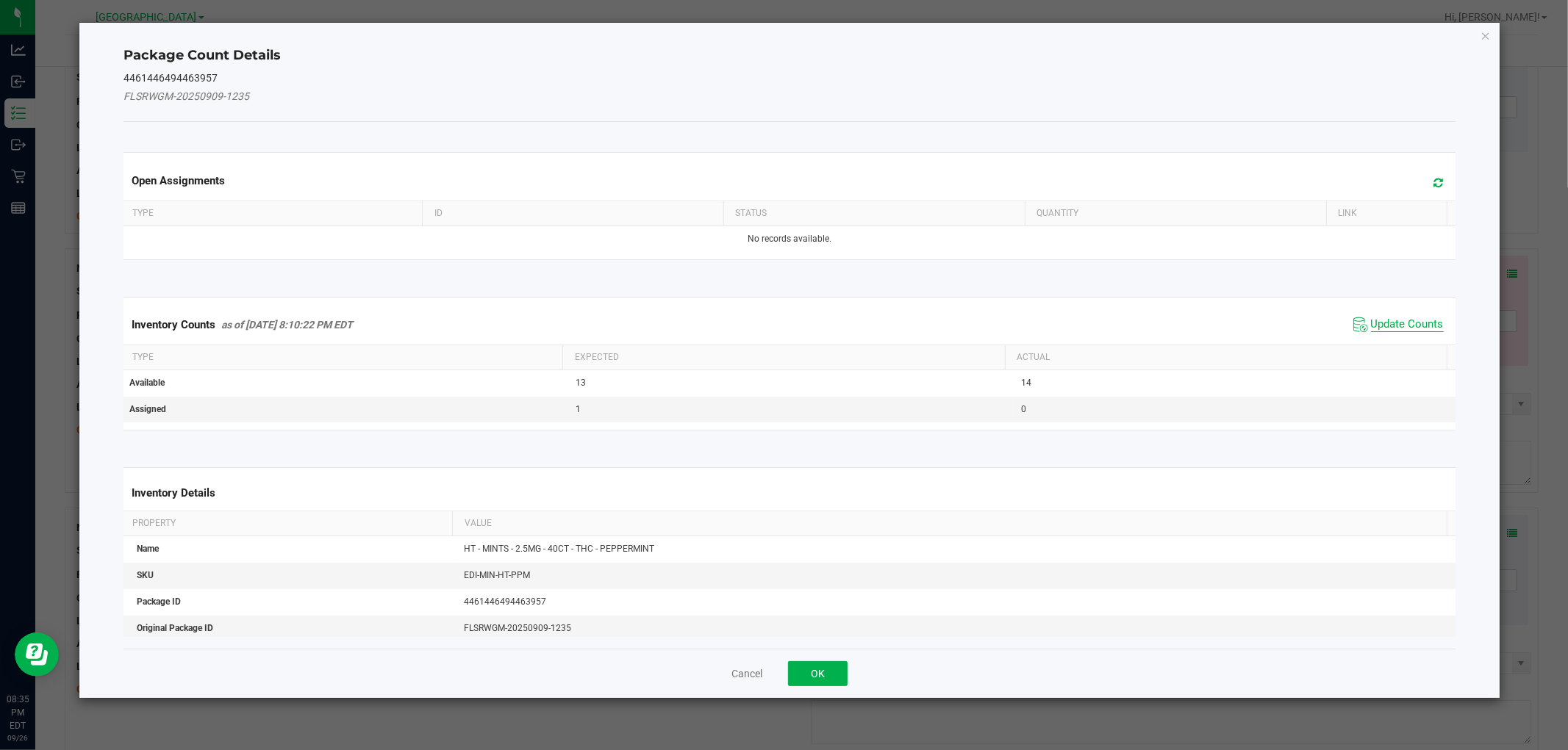
click at [1419, 324] on span "Update Counts" at bounding box center [1407, 325] width 72 height 15
click at [1421, 322] on div "Inventory Counts as of Sep 26, 2025 8:10:22 PM EDT Update Counts" at bounding box center [789, 324] width 1337 height 38
click at [1421, 318] on span "Update Counts" at bounding box center [1407, 324] width 72 height 13
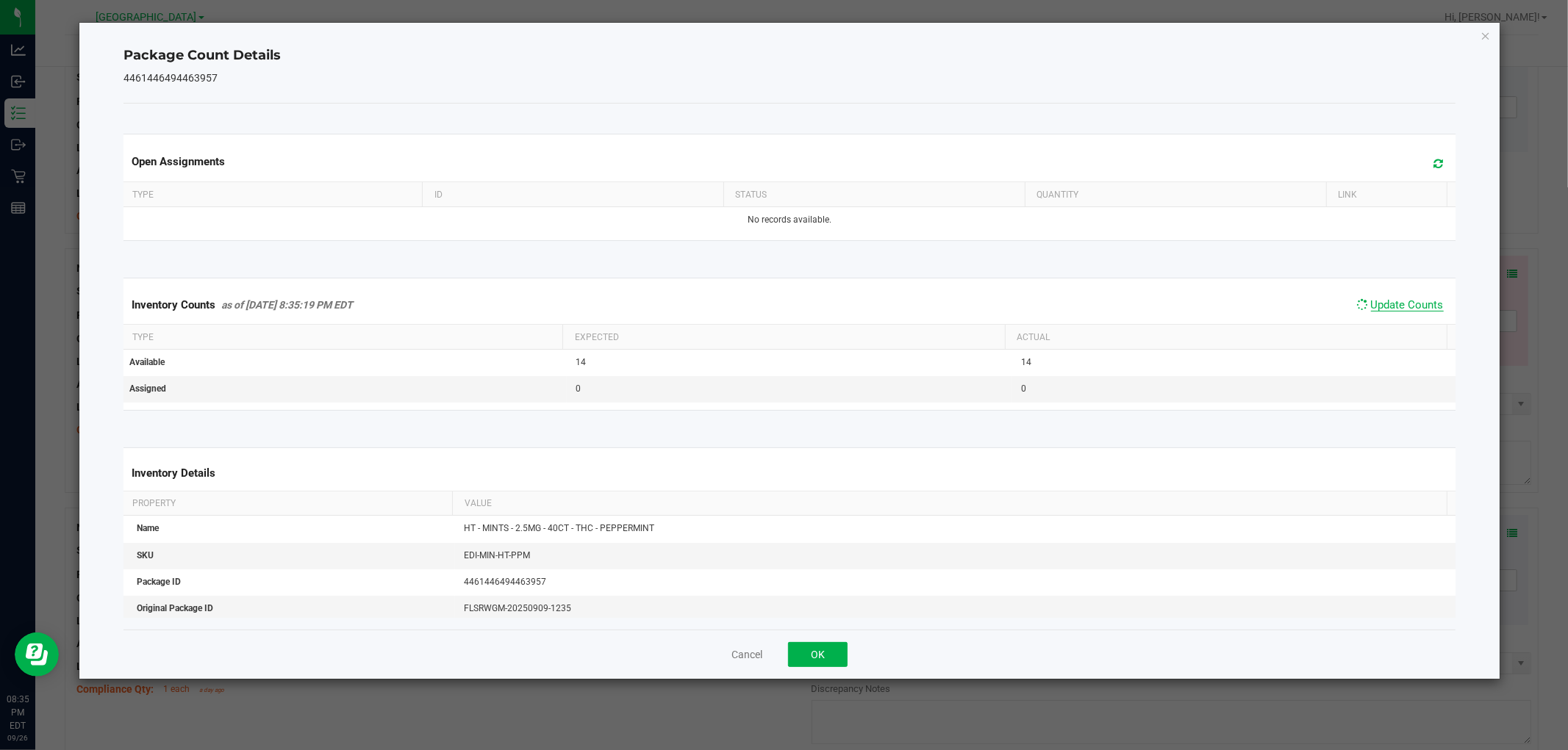
click at [1418, 305] on span "Update Counts" at bounding box center [1407, 305] width 72 height 13
click at [1419, 311] on span "Update Counts" at bounding box center [1407, 305] width 72 height 13
click at [1420, 311] on span "Update Counts" at bounding box center [1407, 305] width 72 height 13
click at [1420, 311] on span "Update Counts" at bounding box center [1407, 306] width 72 height 15
click at [1419, 303] on span "Update Counts" at bounding box center [1407, 306] width 72 height 15
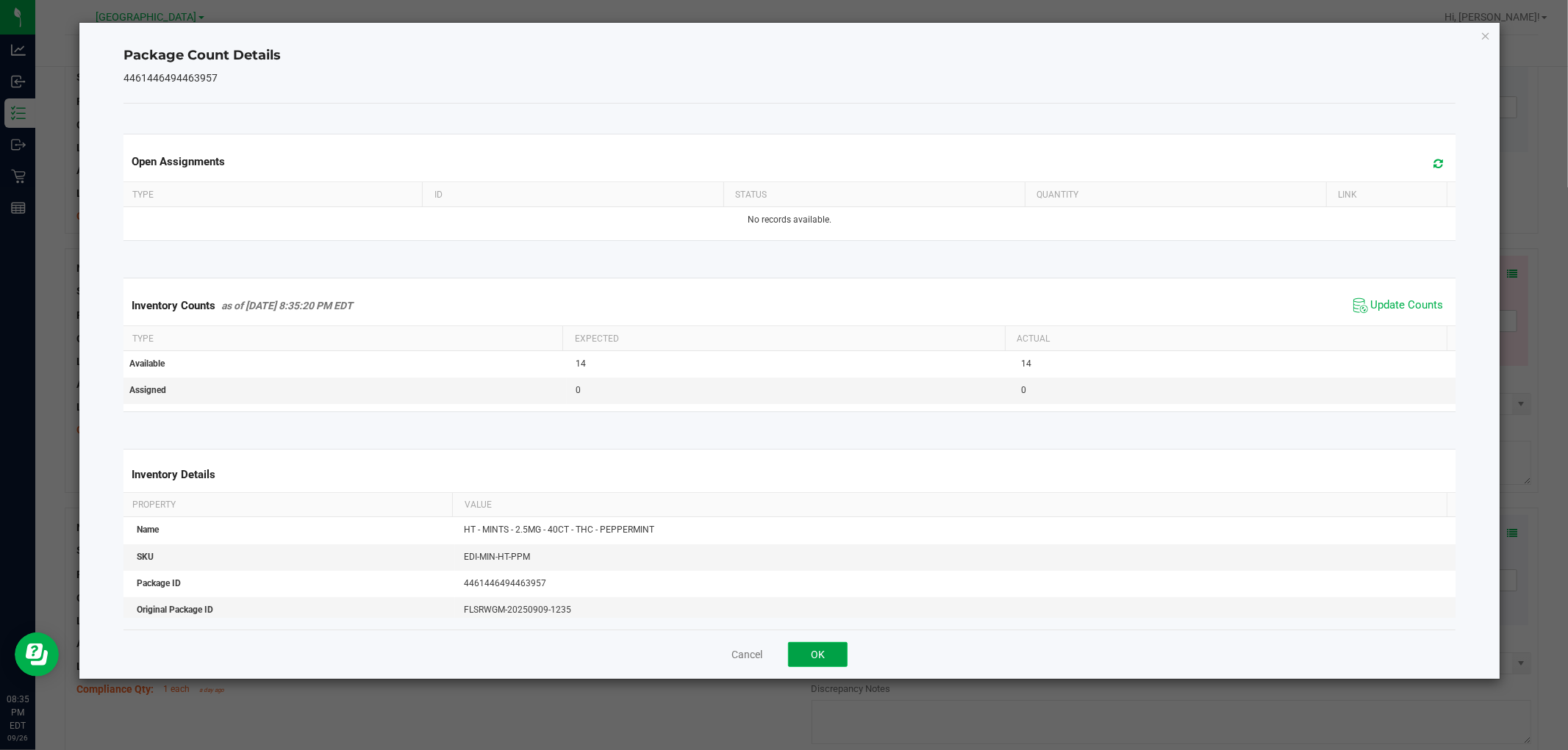
click at [817, 654] on button "OK" at bounding box center [817, 654] width 59 height 25
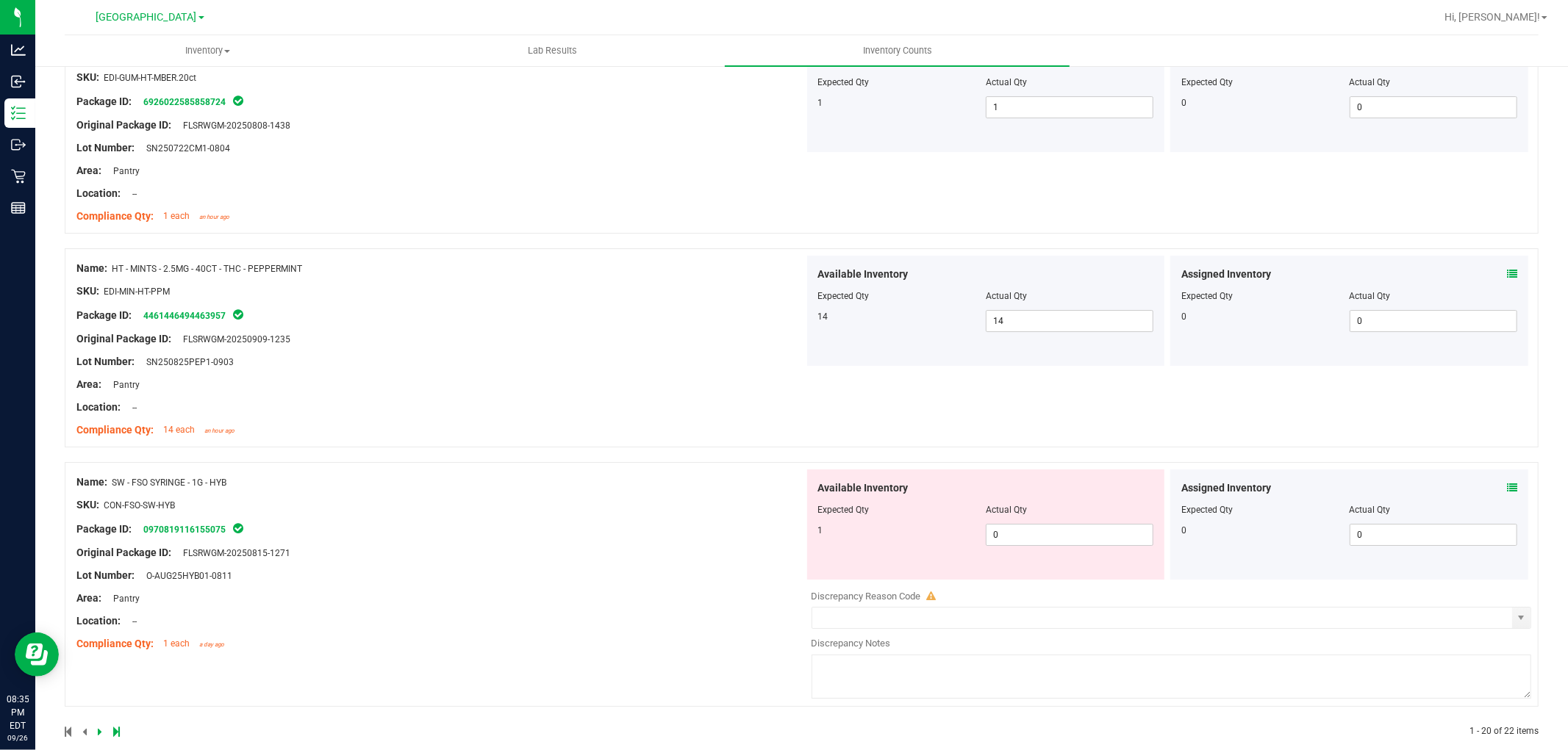
scroll to position [4280, 0]
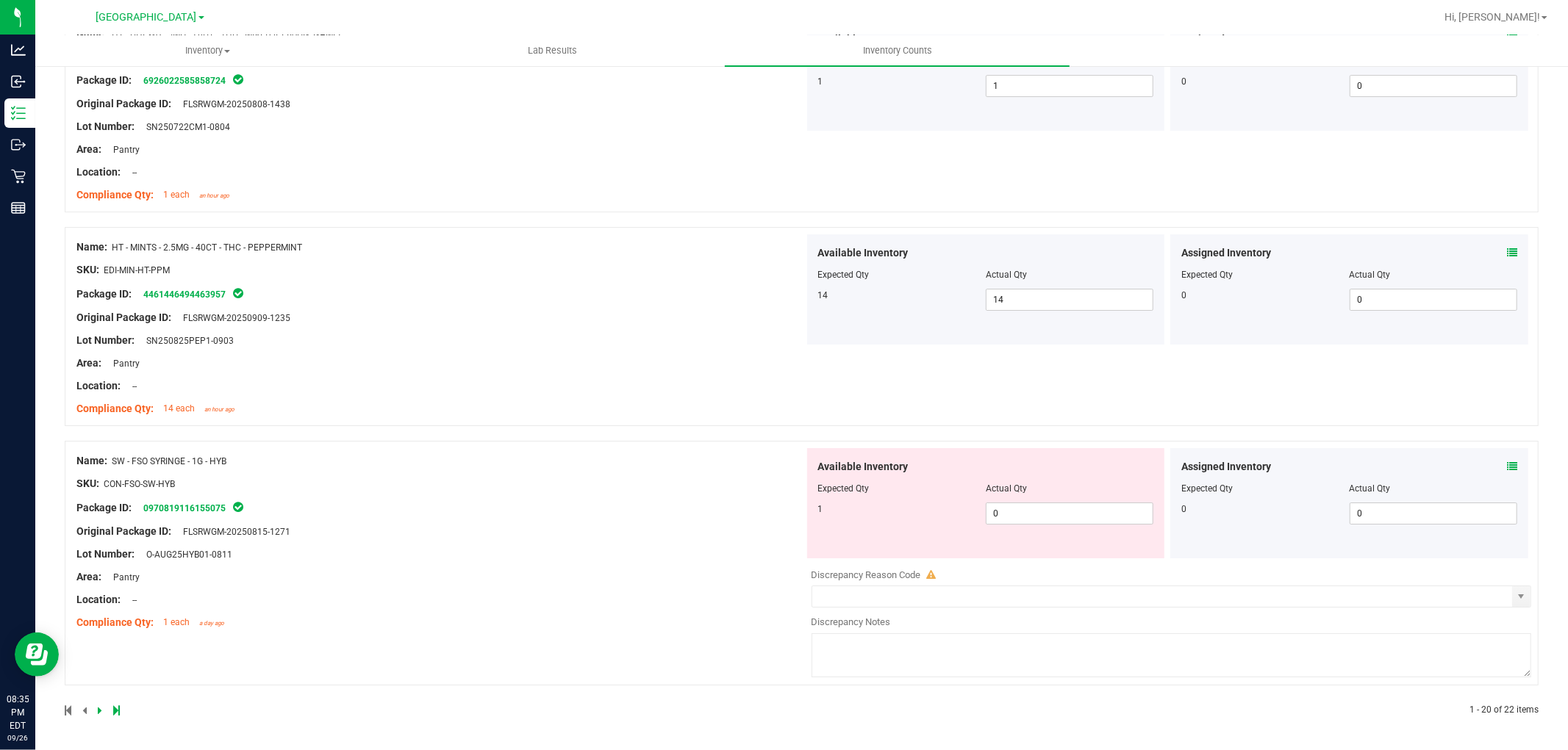
click at [1507, 463] on icon at bounding box center [1512, 467] width 10 height 10
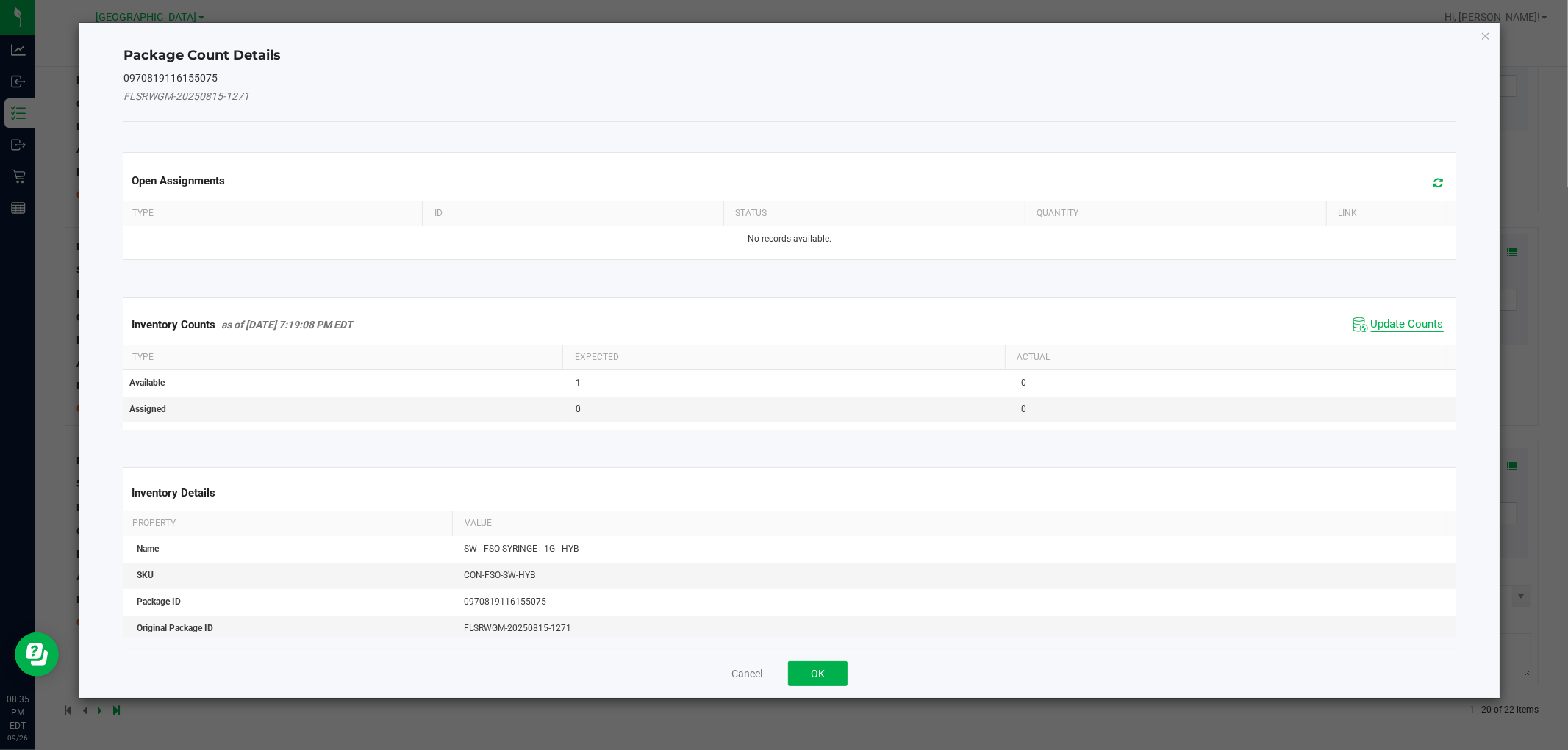
click at [1390, 325] on span "Update Counts" at bounding box center [1407, 325] width 72 height 15
click at [1385, 344] on th "Actual" at bounding box center [1225, 356] width 442 height 25
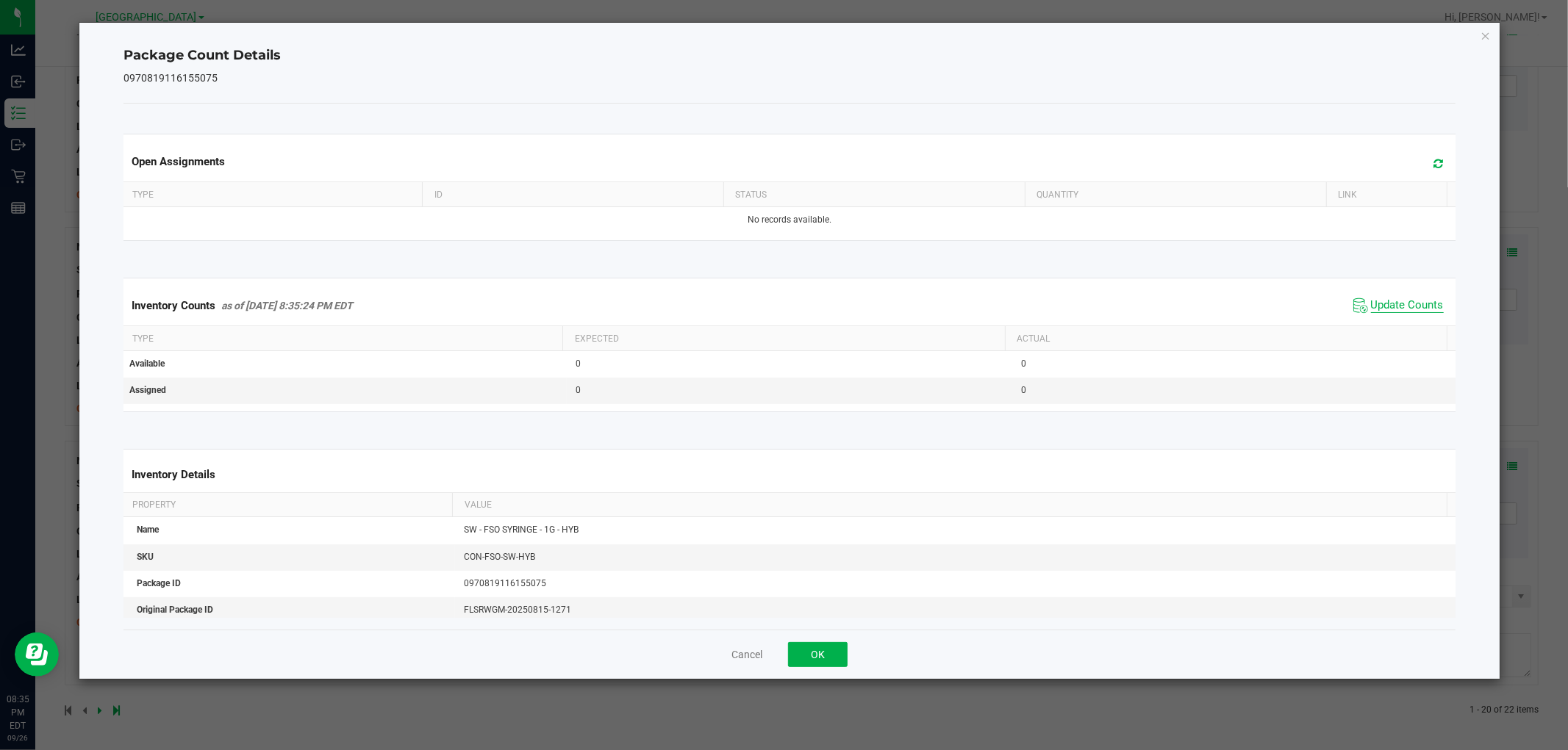
click at [1391, 313] on span "Update Counts" at bounding box center [1407, 306] width 72 height 15
click at [1392, 329] on th "Actual" at bounding box center [1225, 338] width 442 height 25
click at [1398, 307] on span "Update Counts" at bounding box center [1407, 306] width 72 height 15
click at [1397, 311] on span "Update Counts" at bounding box center [1407, 305] width 72 height 13
click at [1393, 311] on span "Update Counts" at bounding box center [1407, 305] width 72 height 13
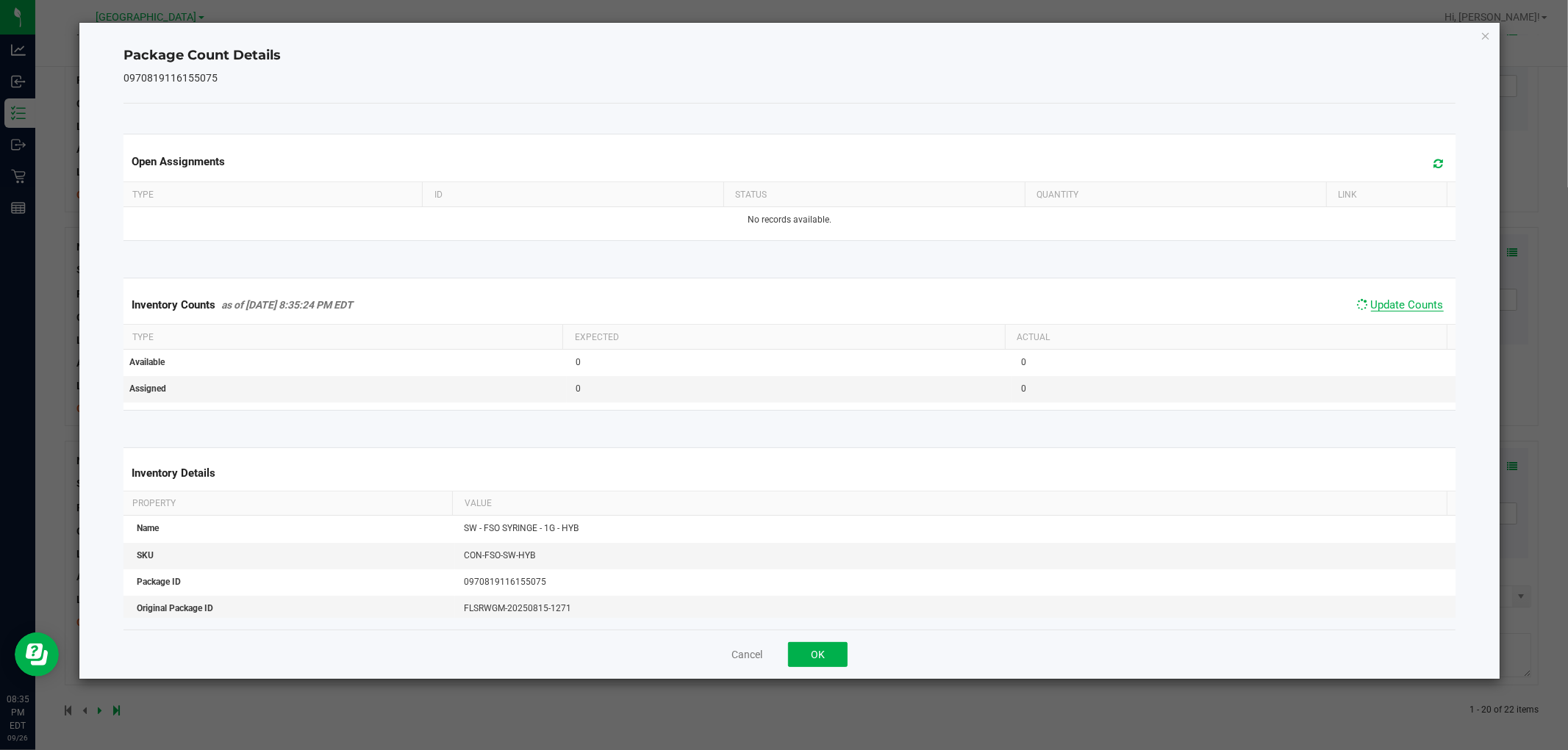
click at [1397, 312] on span "Update Counts" at bounding box center [1407, 305] width 72 height 13
click at [827, 658] on button "OK" at bounding box center [817, 654] width 59 height 25
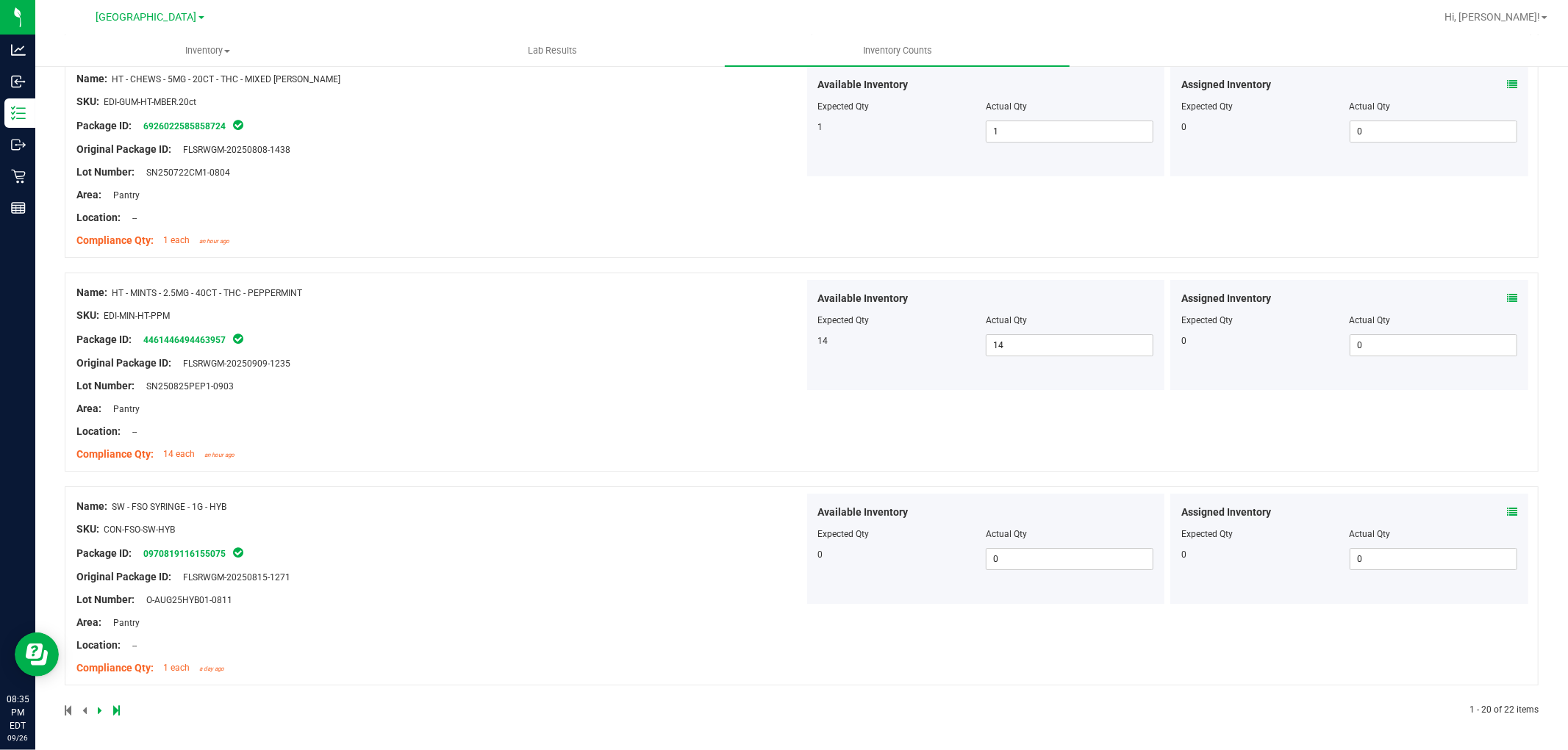
scroll to position [4234, 0]
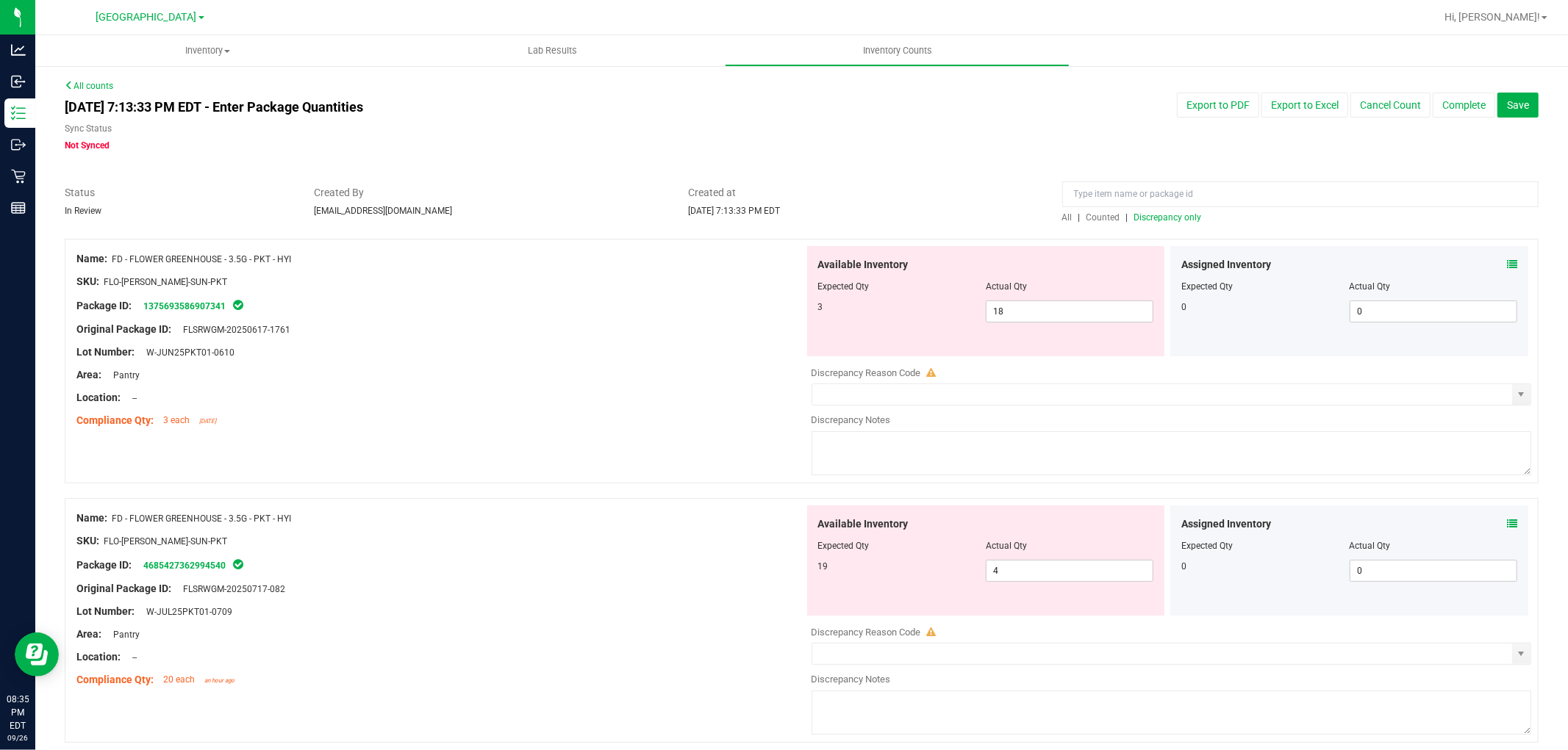
click at [1156, 217] on span "Discrepancy only" at bounding box center [1168, 218] width 68 height 10
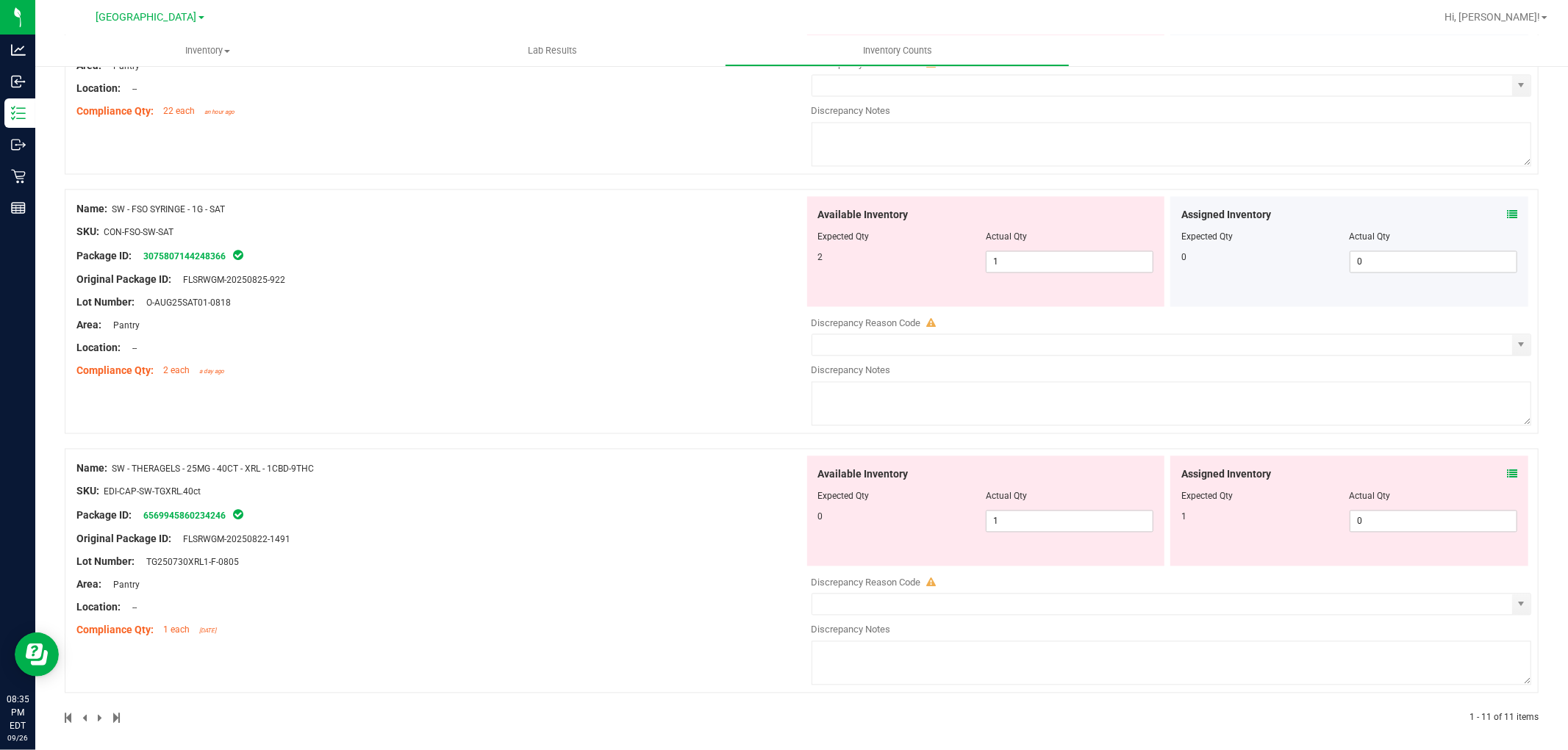
scroll to position [2401, 0]
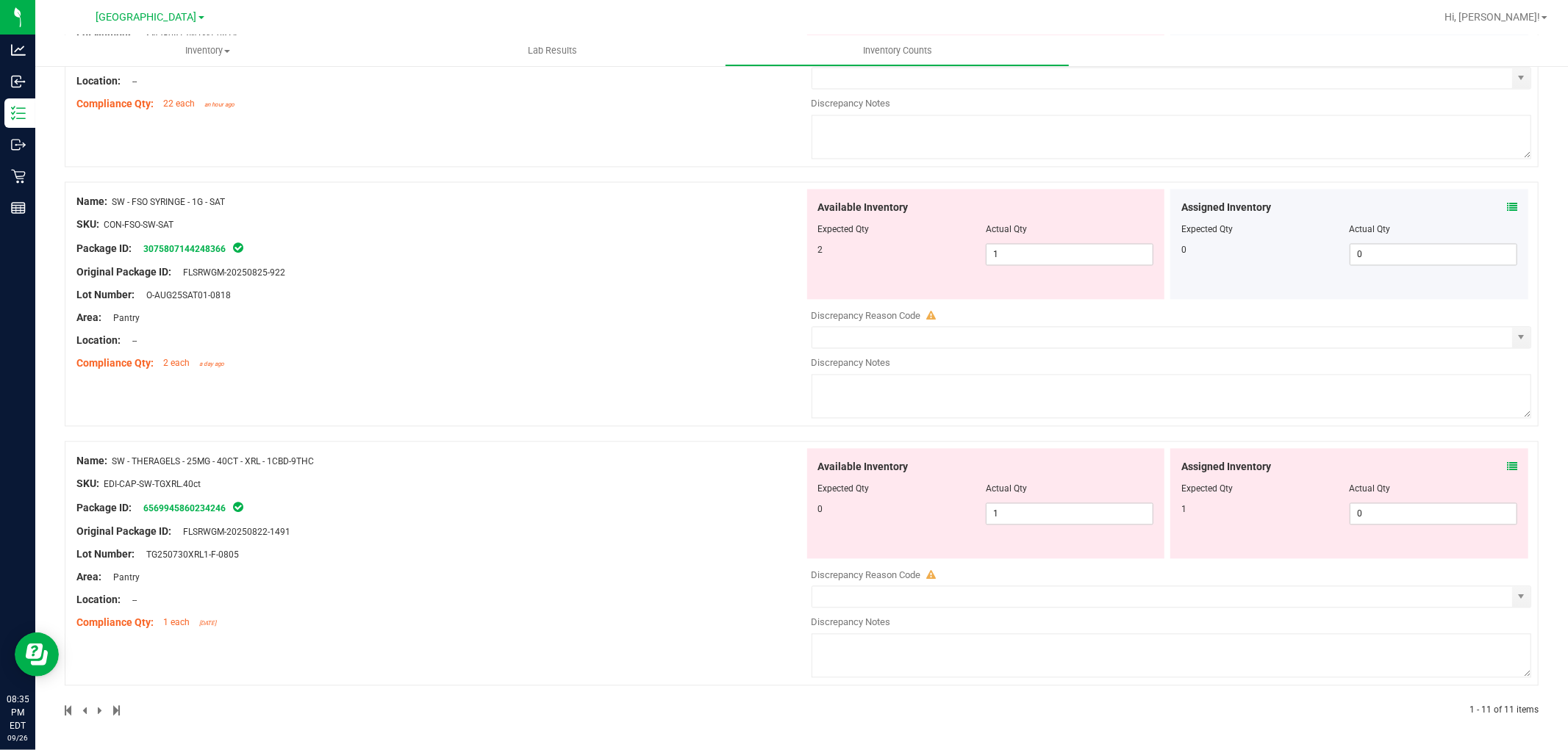
click at [1507, 462] on icon at bounding box center [1512, 467] width 10 height 10
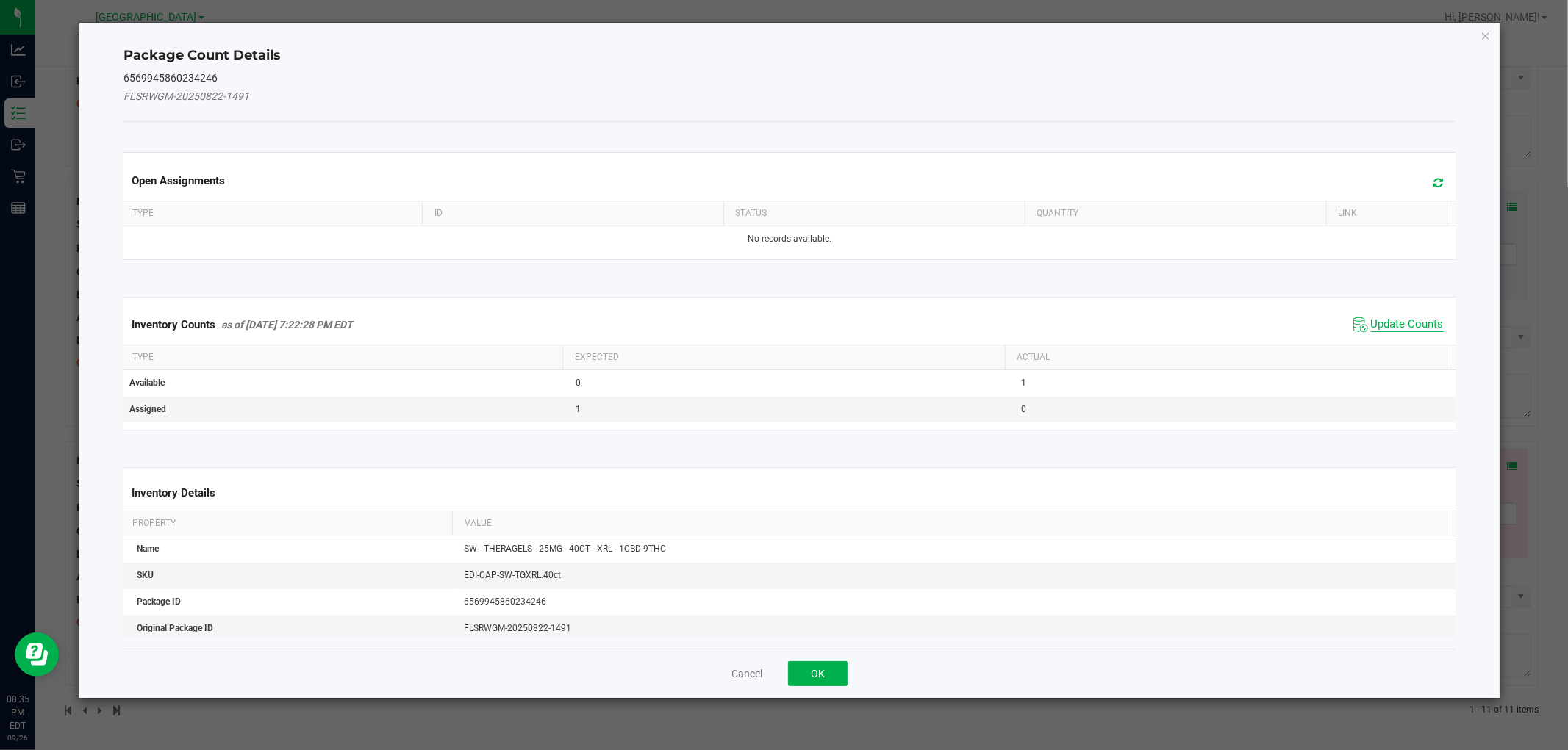
click at [1380, 329] on span "Update Counts" at bounding box center [1407, 325] width 72 height 15
click at [1371, 329] on span "Update Counts" at bounding box center [1407, 325] width 72 height 15
click at [1382, 318] on span "Update Counts" at bounding box center [1407, 324] width 72 height 13
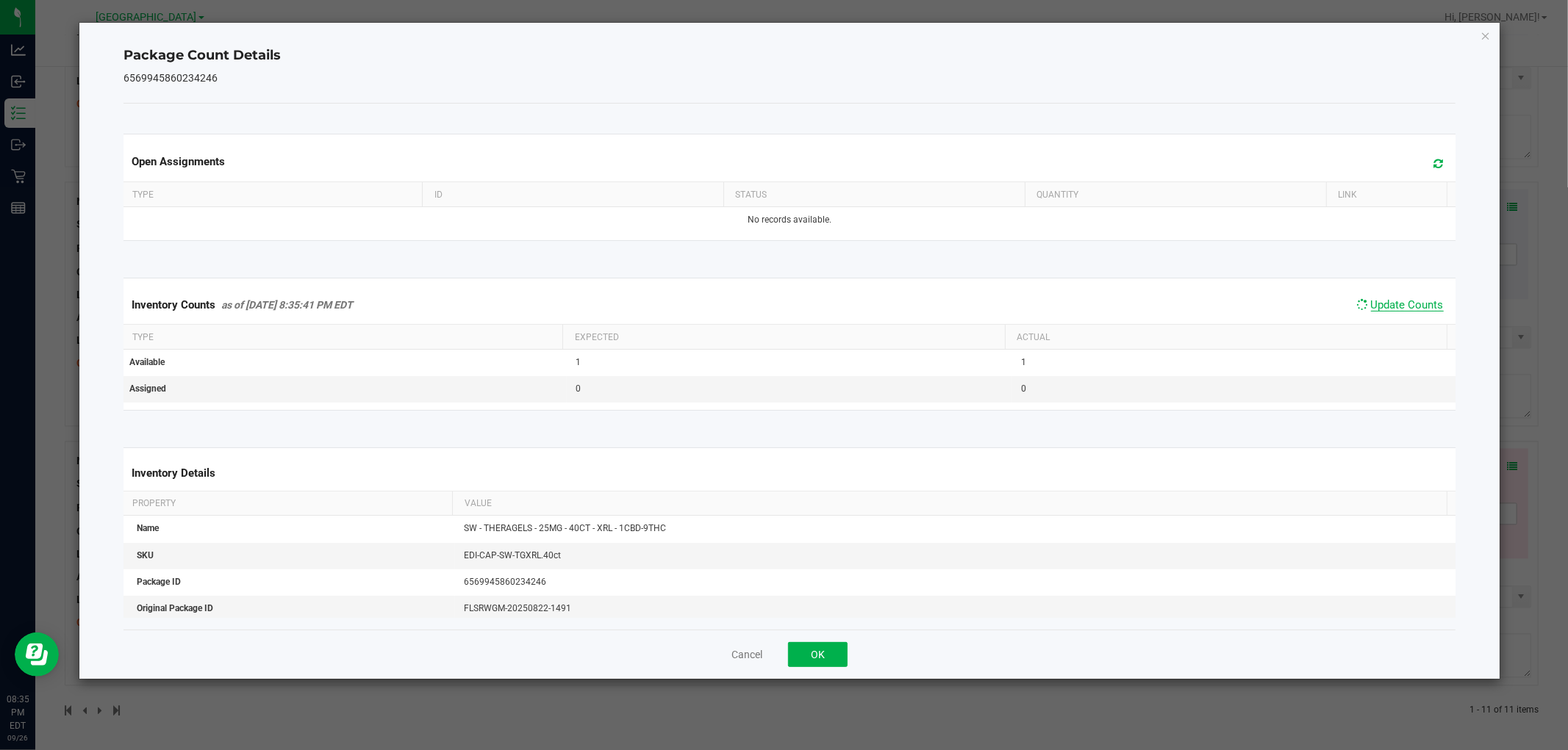
click at [1391, 311] on span "Update Counts" at bounding box center [1407, 305] width 72 height 13
click at [1391, 313] on span "Update Counts" at bounding box center [1407, 306] width 72 height 15
click at [832, 665] on button "OK" at bounding box center [817, 654] width 59 height 25
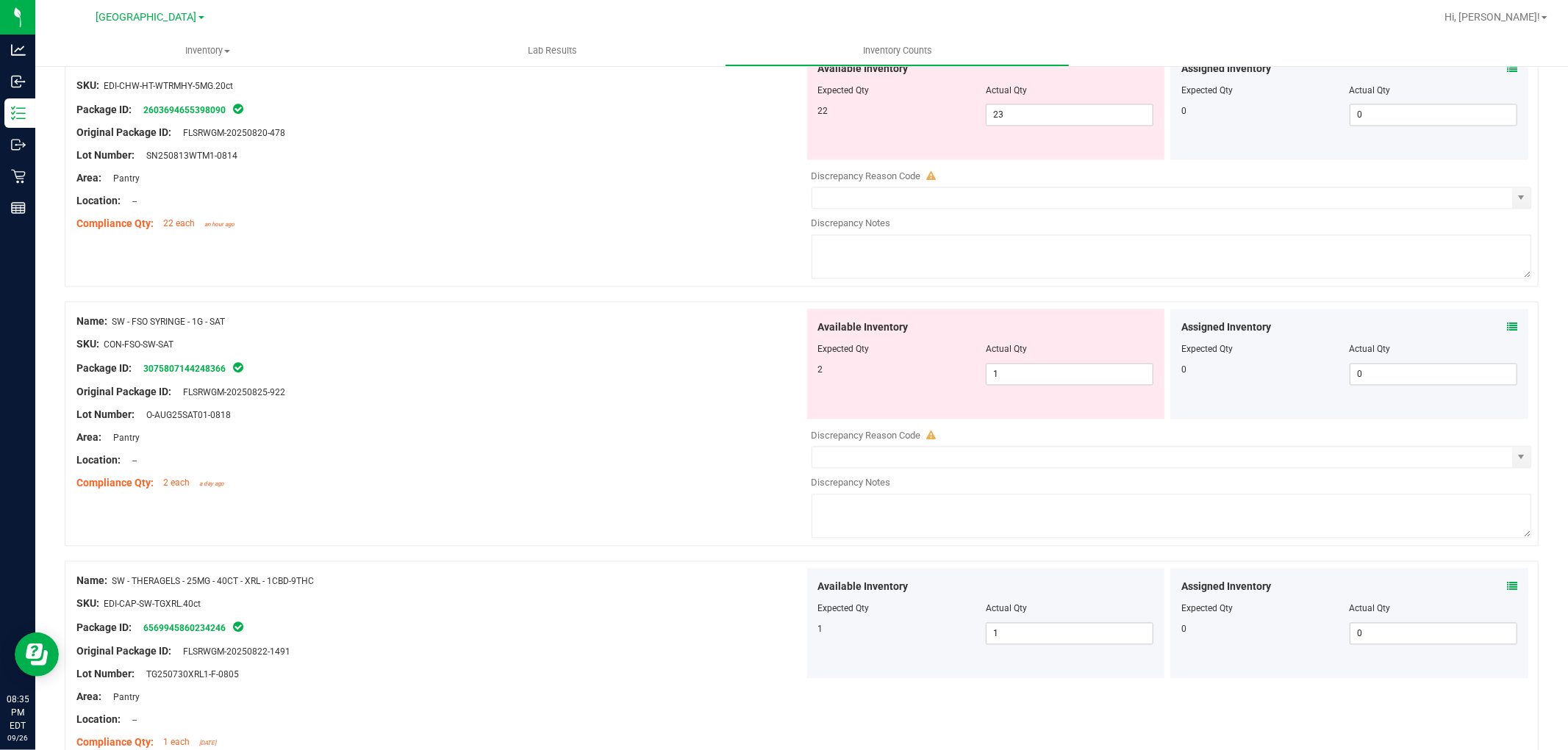
scroll to position [2254, 0]
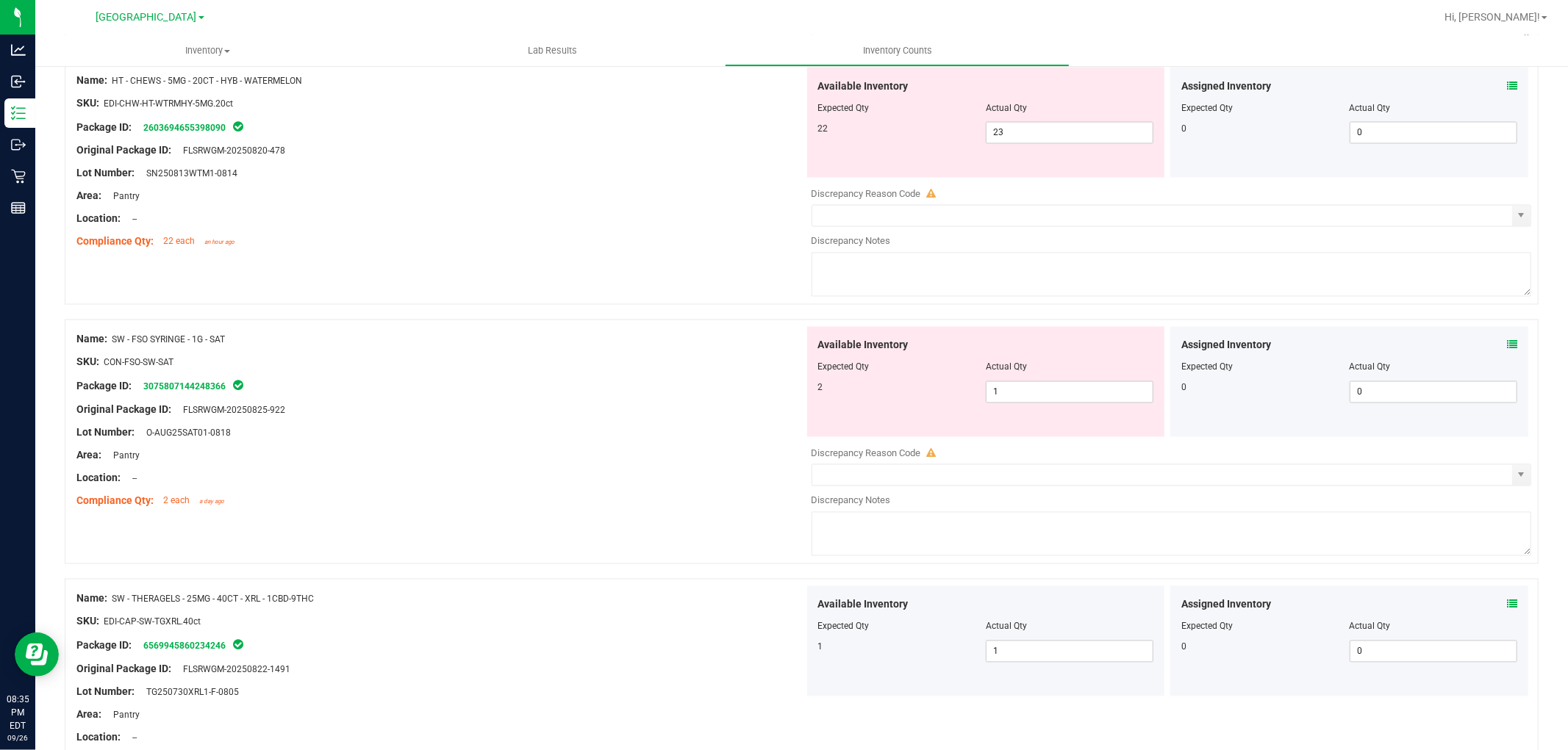
click at [1507, 350] on icon at bounding box center [1512, 345] width 10 height 10
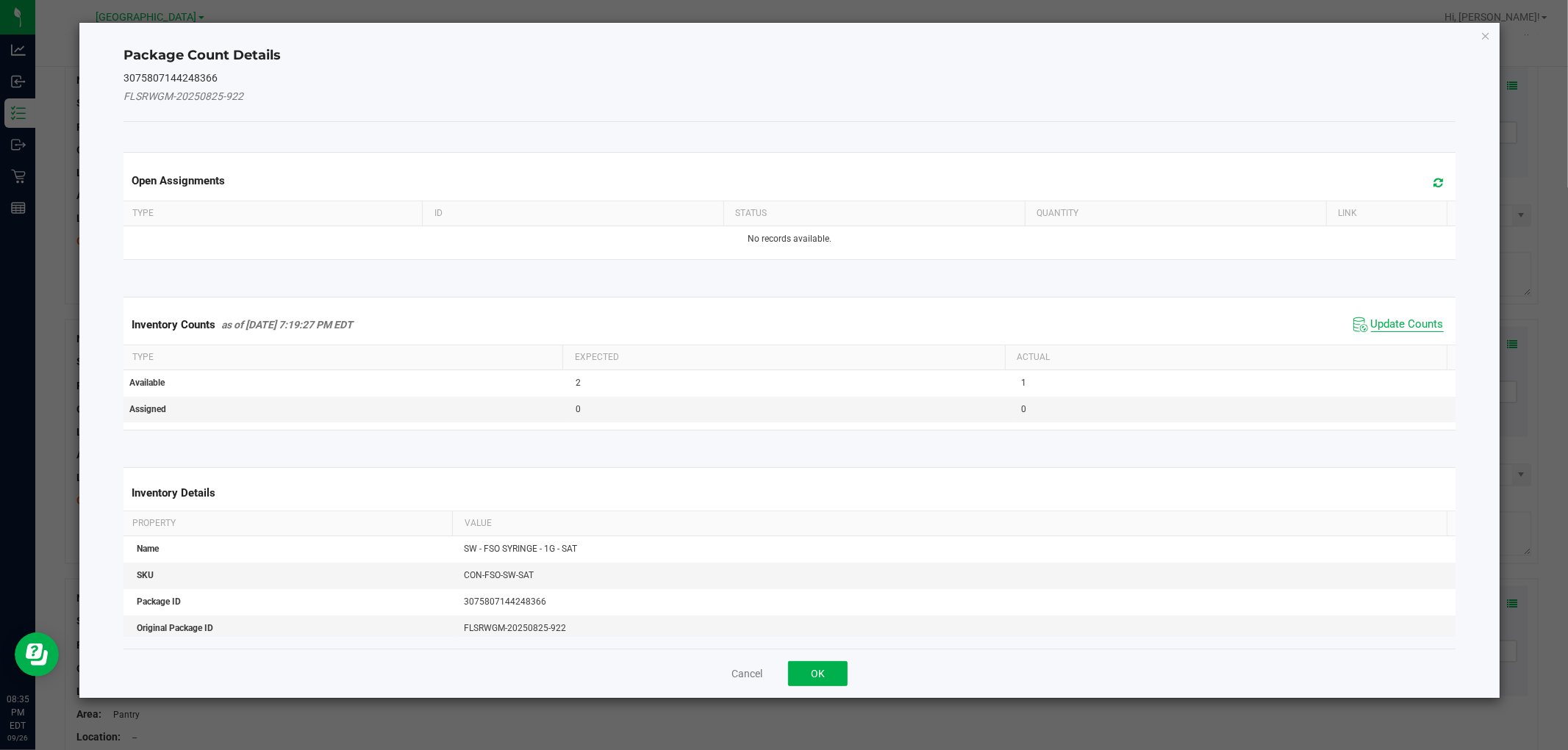
click at [1385, 325] on span "Update Counts" at bounding box center [1407, 325] width 72 height 15
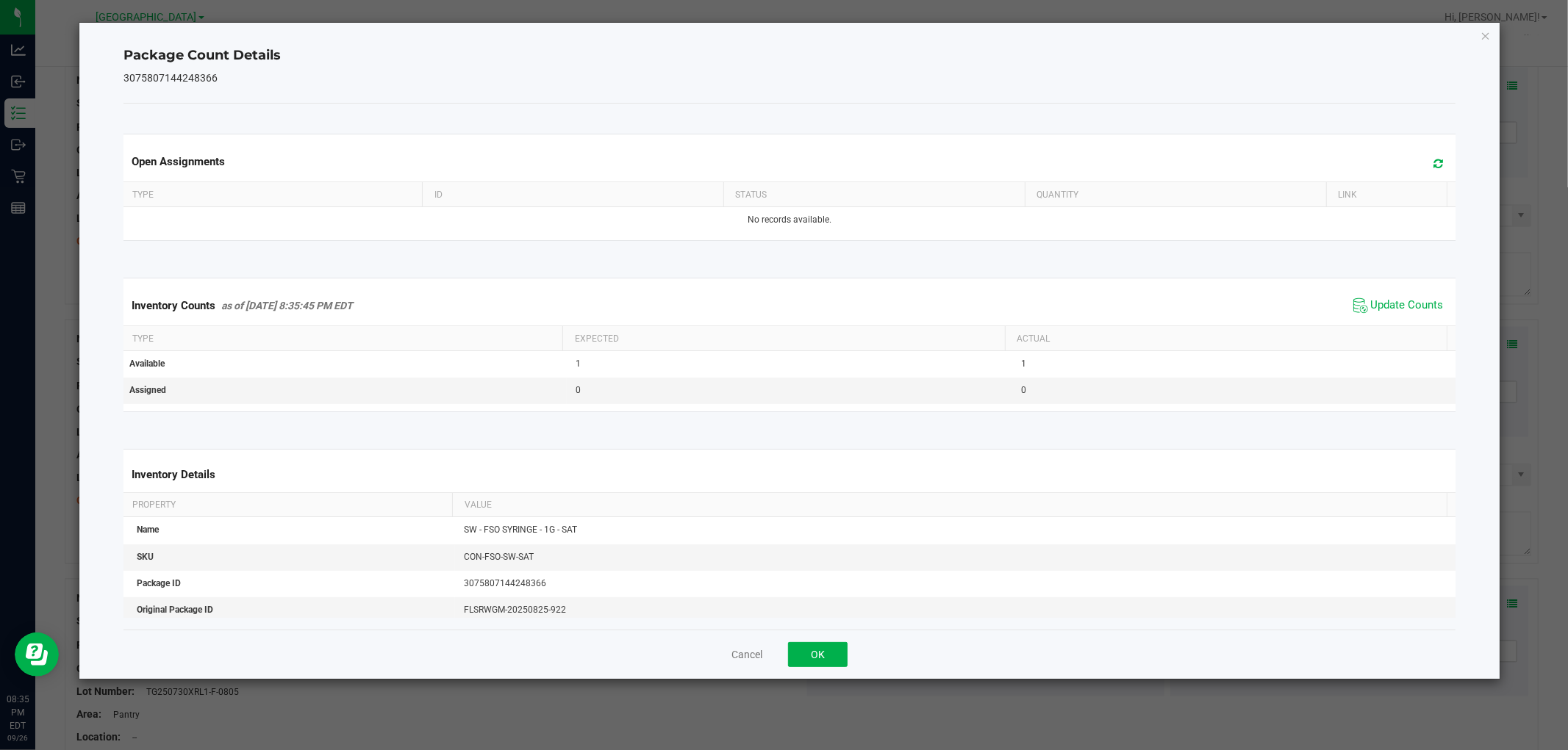
click at [1391, 332] on th "Actual" at bounding box center [1225, 338] width 442 height 25
click at [1387, 313] on span "Update Counts" at bounding box center [1407, 306] width 72 height 15
click at [1383, 311] on span "Update Counts" at bounding box center [1407, 306] width 72 height 15
click at [1392, 311] on span "Update Counts" at bounding box center [1407, 305] width 72 height 13
click at [1394, 312] on span "Update Counts" at bounding box center [1407, 305] width 72 height 13
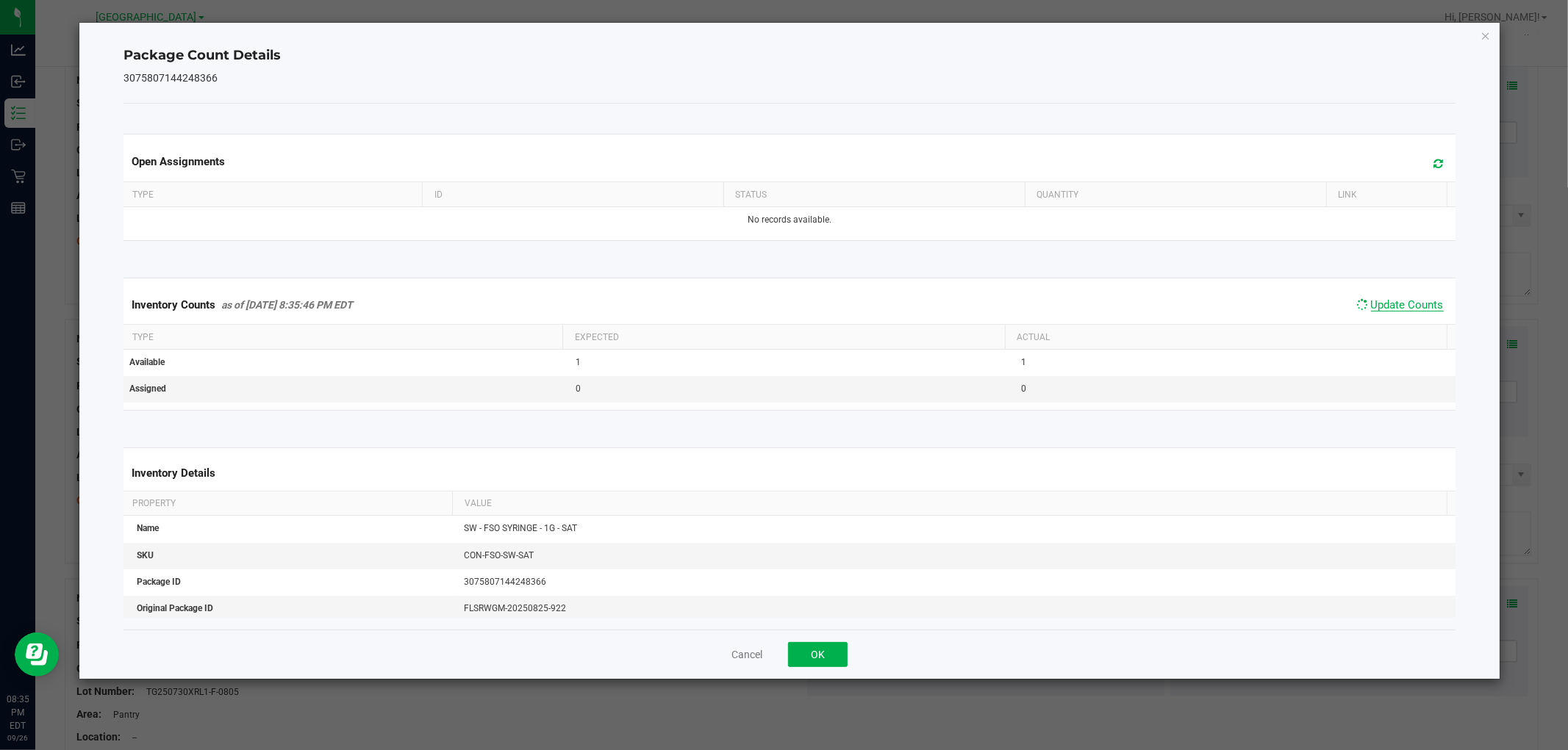
click at [1391, 311] on span "Update Counts" at bounding box center [1407, 305] width 72 height 13
click at [1392, 311] on span "Update Counts" at bounding box center [1407, 305] width 72 height 13
click at [811, 660] on button "OK" at bounding box center [817, 654] width 59 height 25
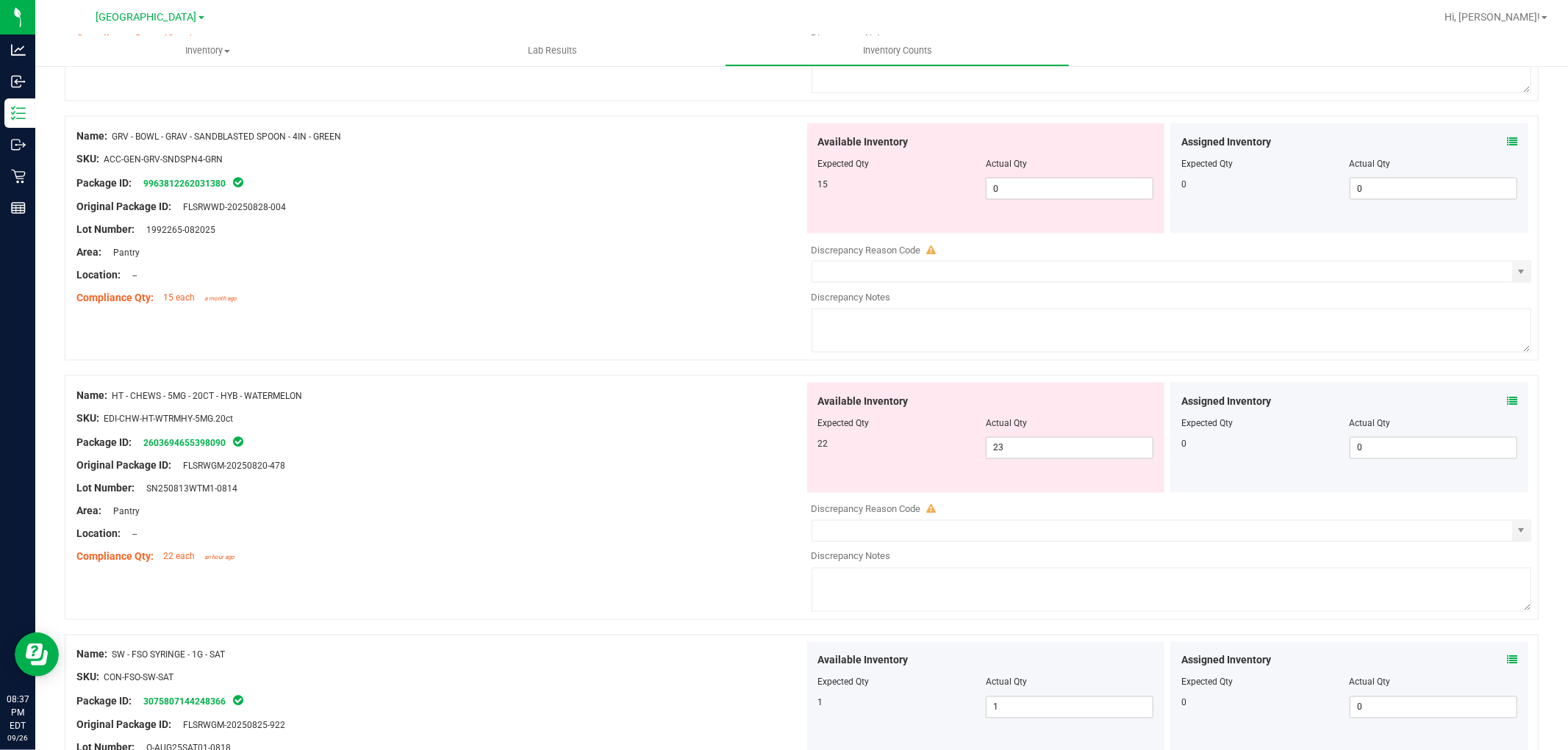
scroll to position [1683, 0]
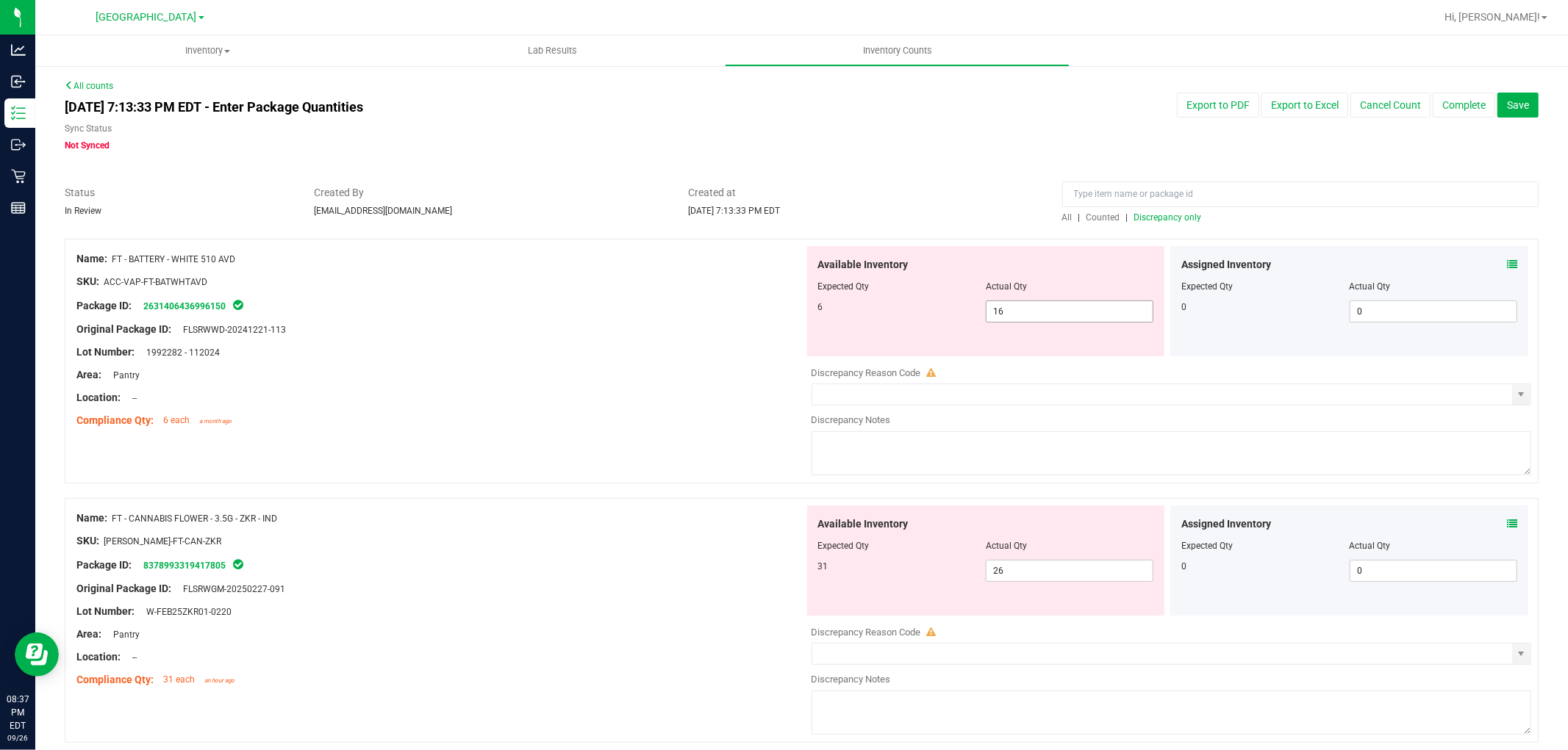
click at [1035, 313] on span "16 16" at bounding box center [1069, 312] width 168 height 22
click at [1035, 313] on input "16" at bounding box center [1069, 312] width 166 height 21
type input "6"
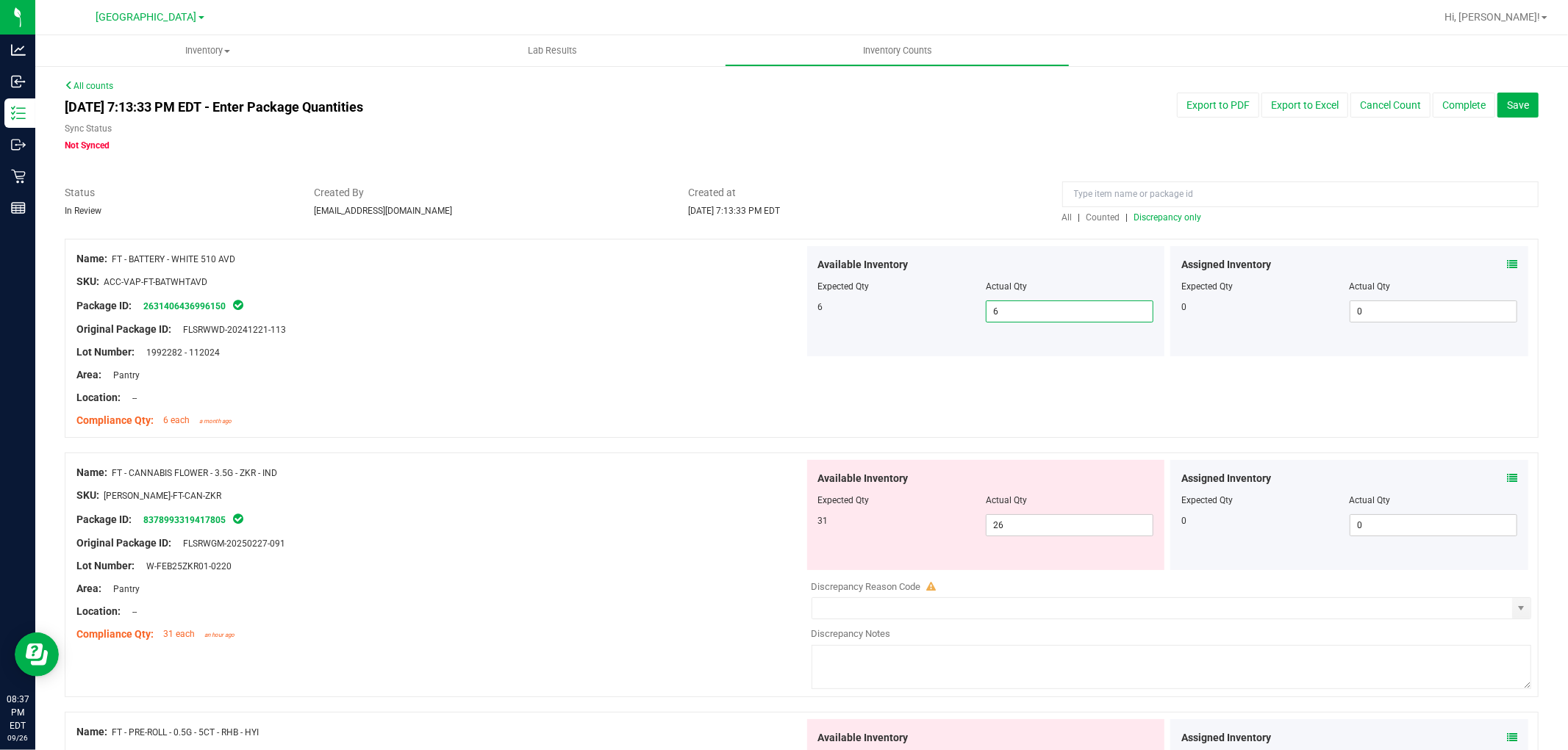
click at [1044, 394] on div "Name: FT - BATTERY - WHITE 510 AVD SKU: ACC-VAP-FT-BATWHTAVD Package ID: 263140…" at bounding box center [801, 338] width 1473 height 199
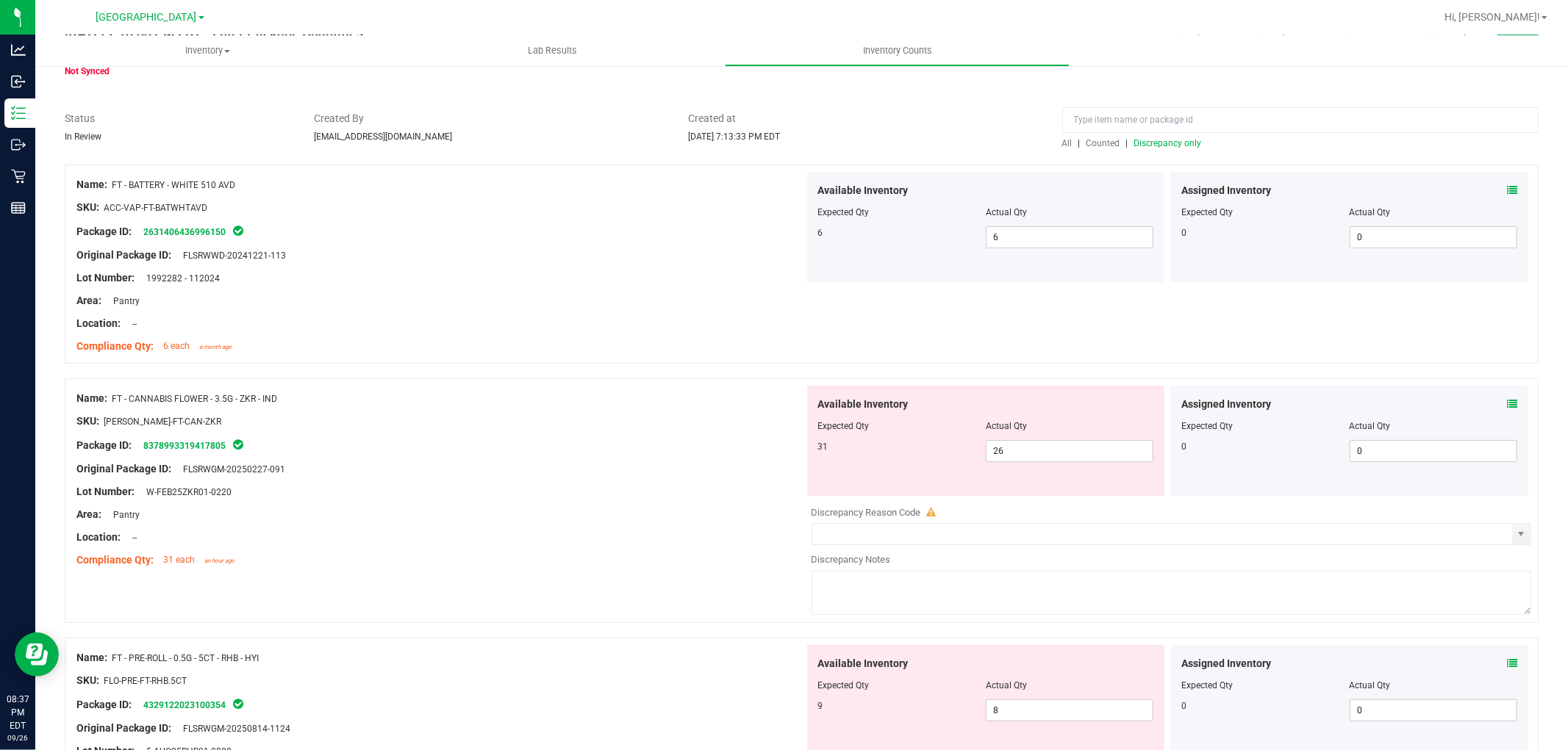
scroll to position [163, 0]
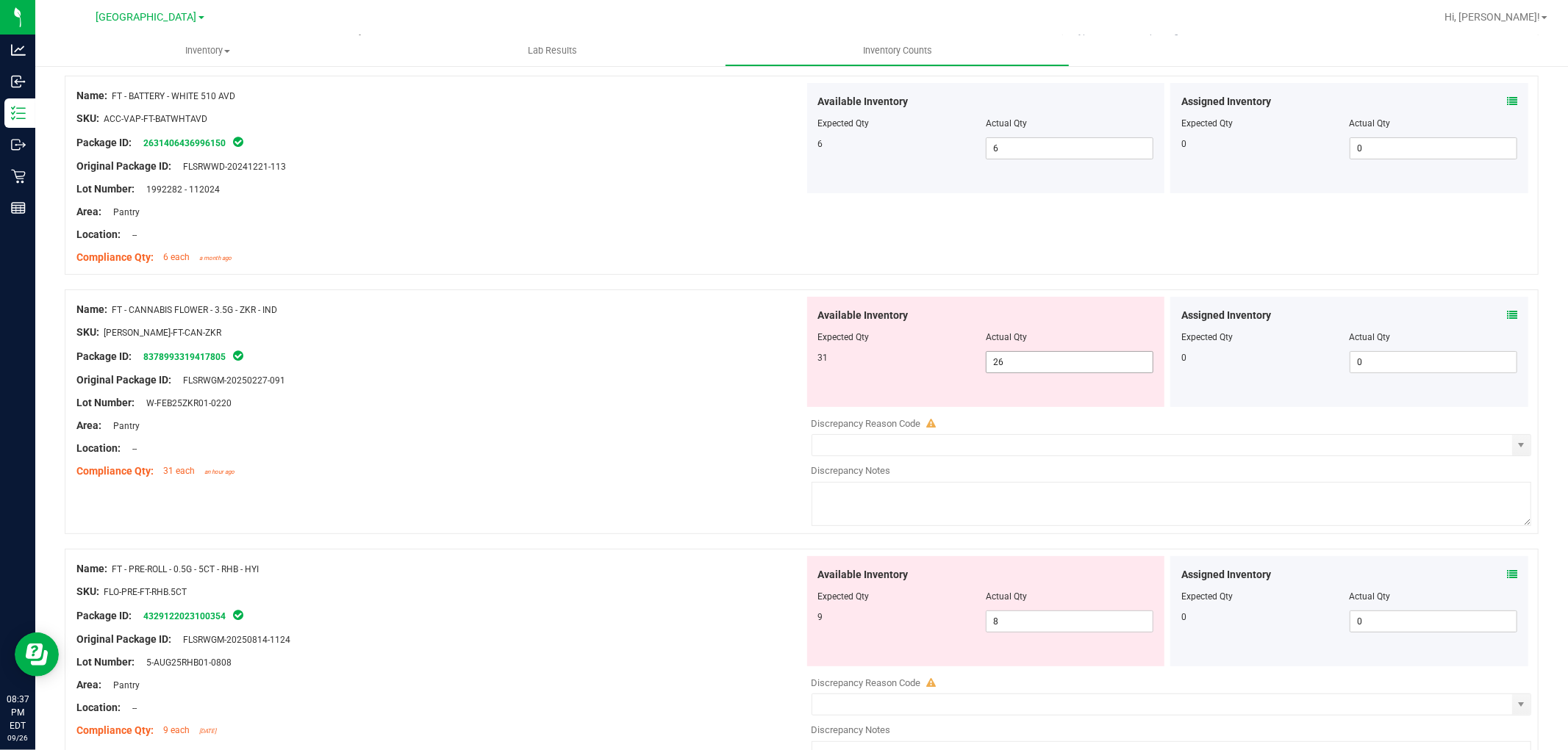
click at [1021, 366] on span "26 26" at bounding box center [1069, 363] width 168 height 22
click at [1021, 366] on input "26" at bounding box center [1069, 363] width 166 height 21
type input "31"
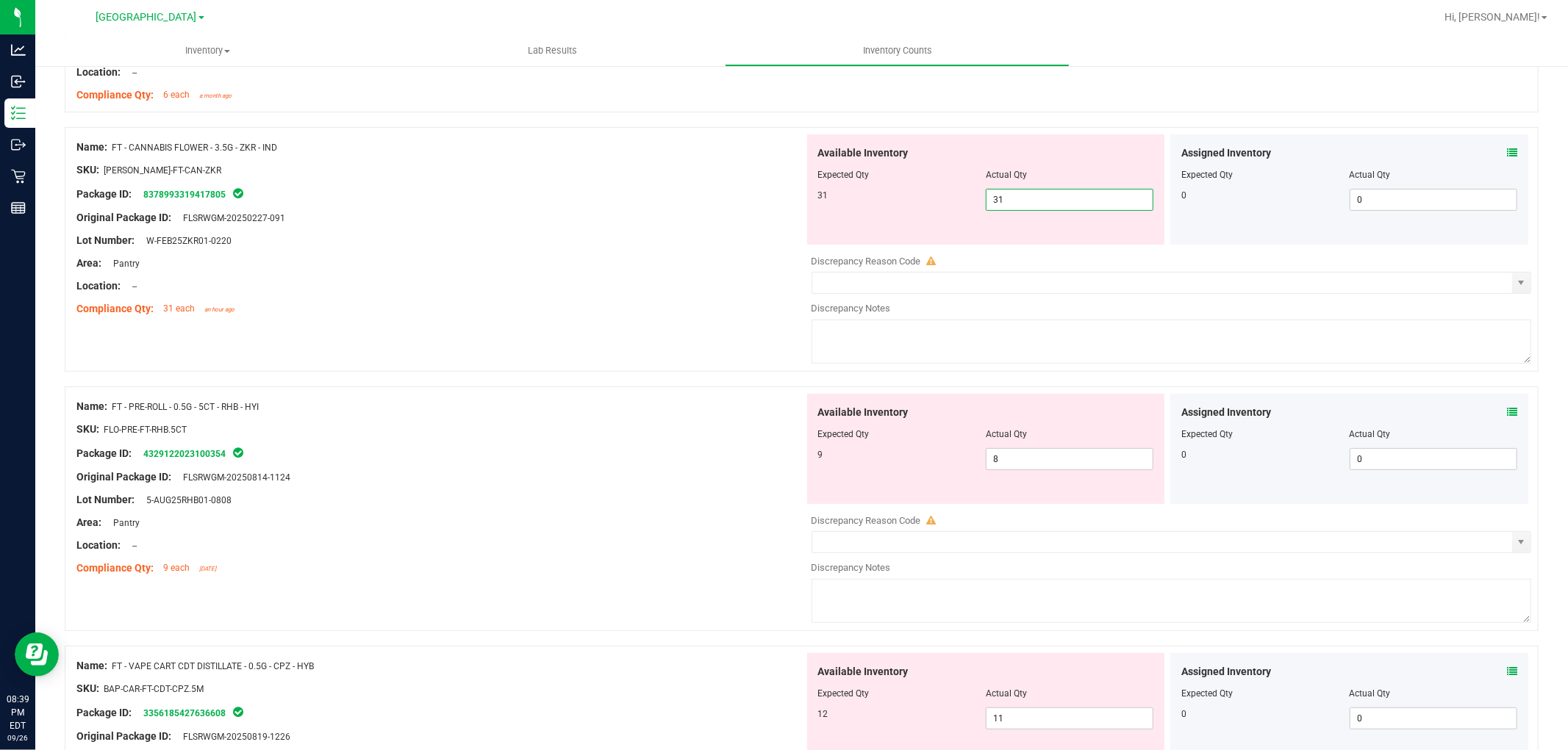
scroll to position [326, 0]
type input "31"
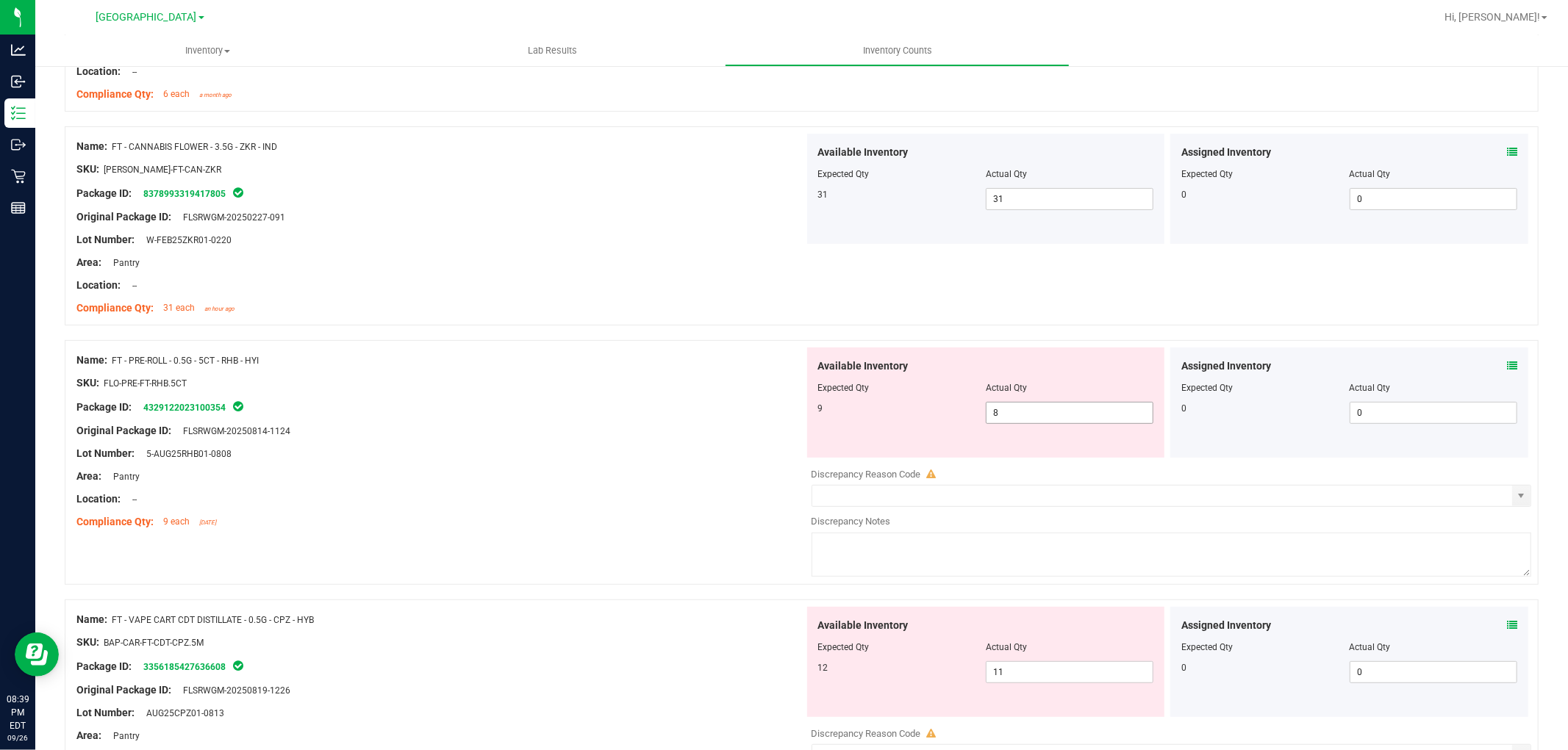
click at [1000, 412] on span "8 8" at bounding box center [1069, 413] width 168 height 22
click at [1000, 412] on input "8" at bounding box center [1069, 413] width 166 height 21
type input "9"
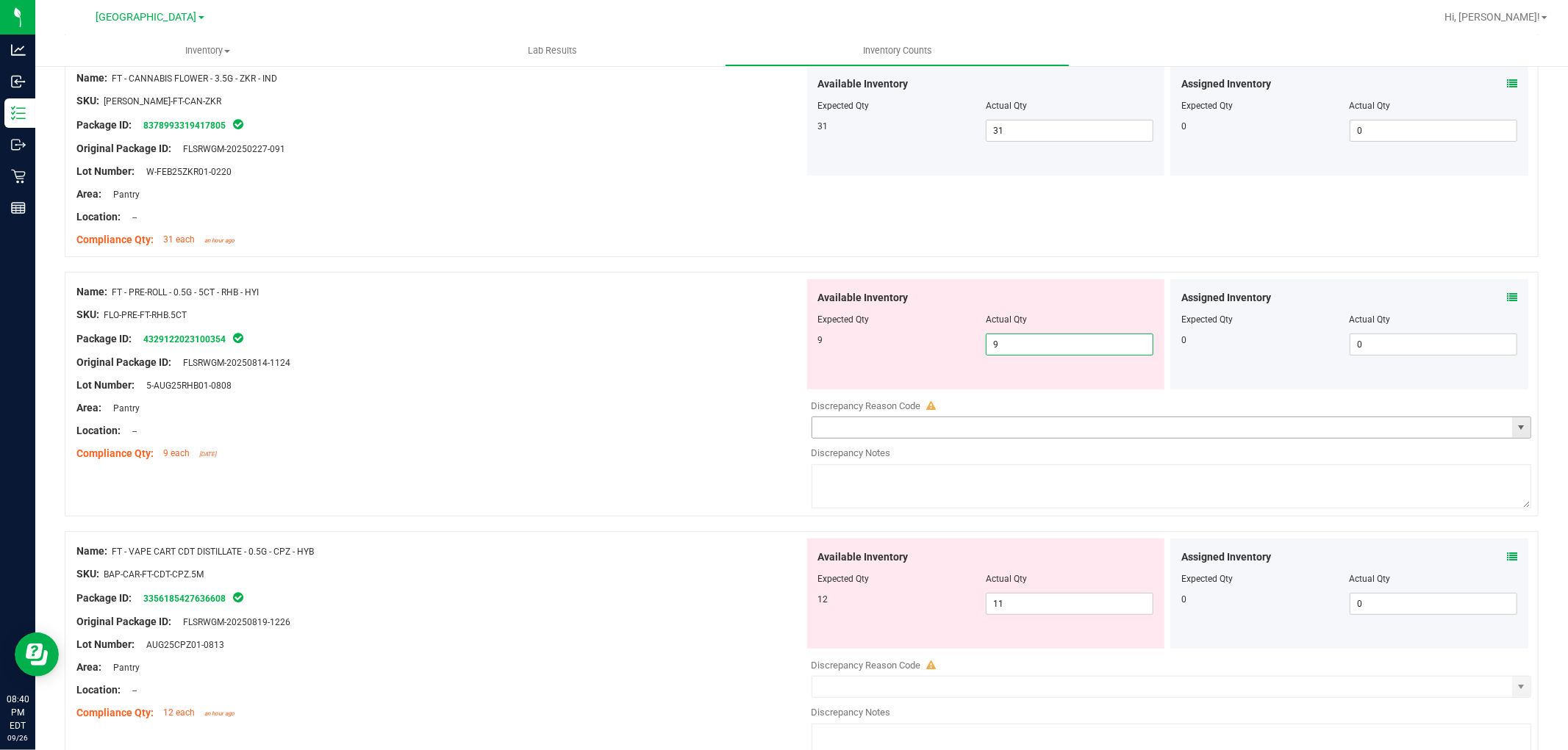
scroll to position [489, 0]
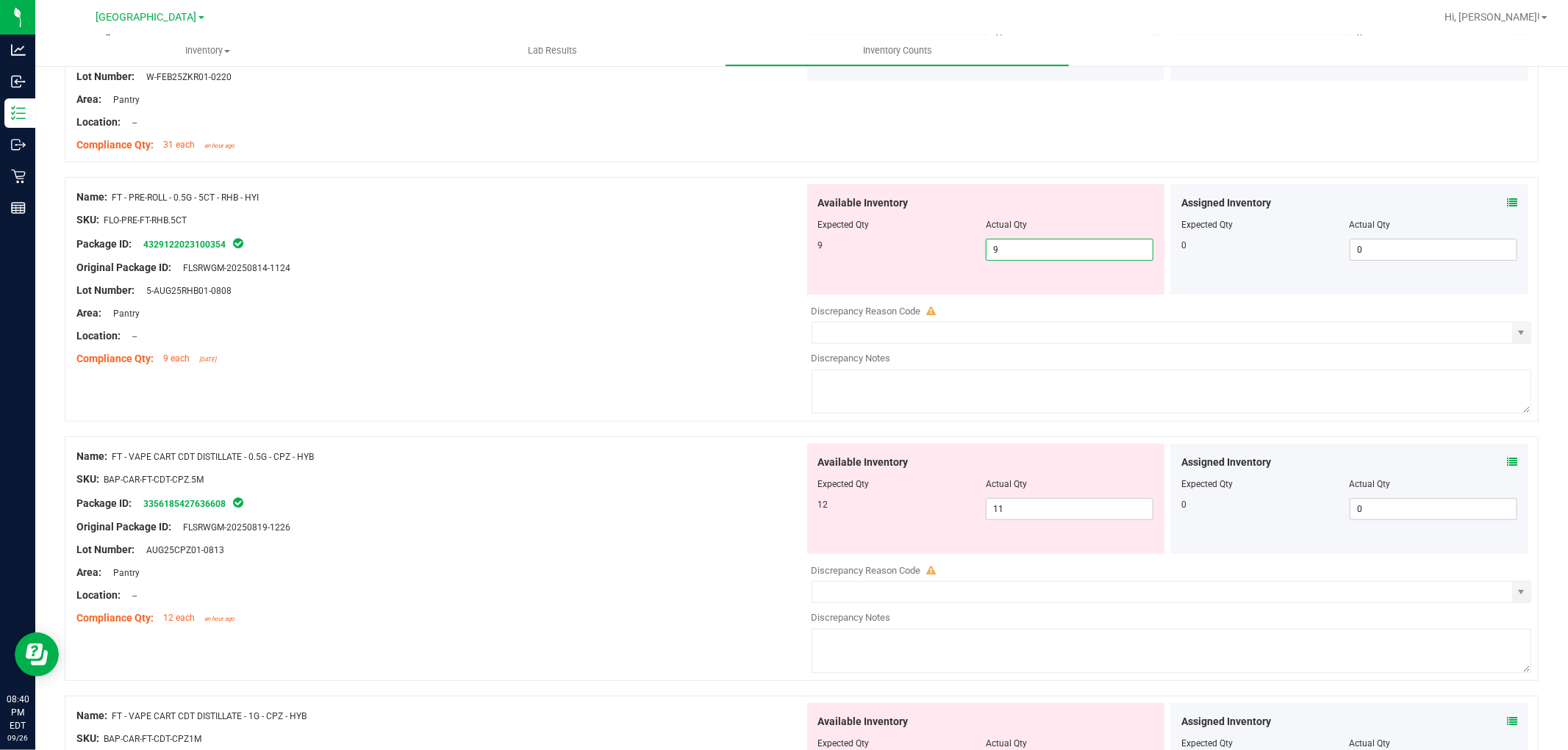
type input "9"
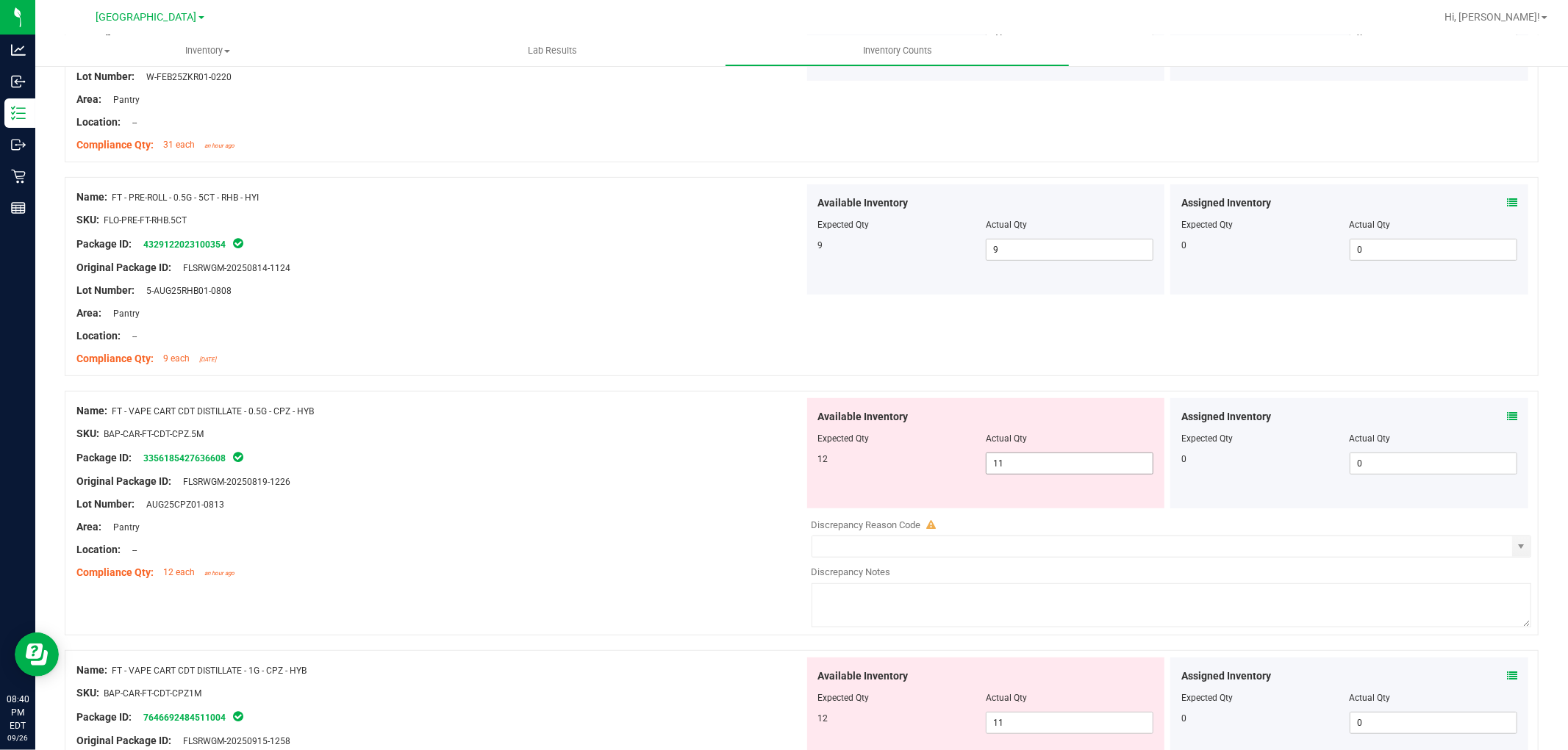
click at [1010, 466] on span "11 11" at bounding box center [1069, 464] width 168 height 22
click at [1010, 466] on input "11" at bounding box center [1069, 464] width 166 height 21
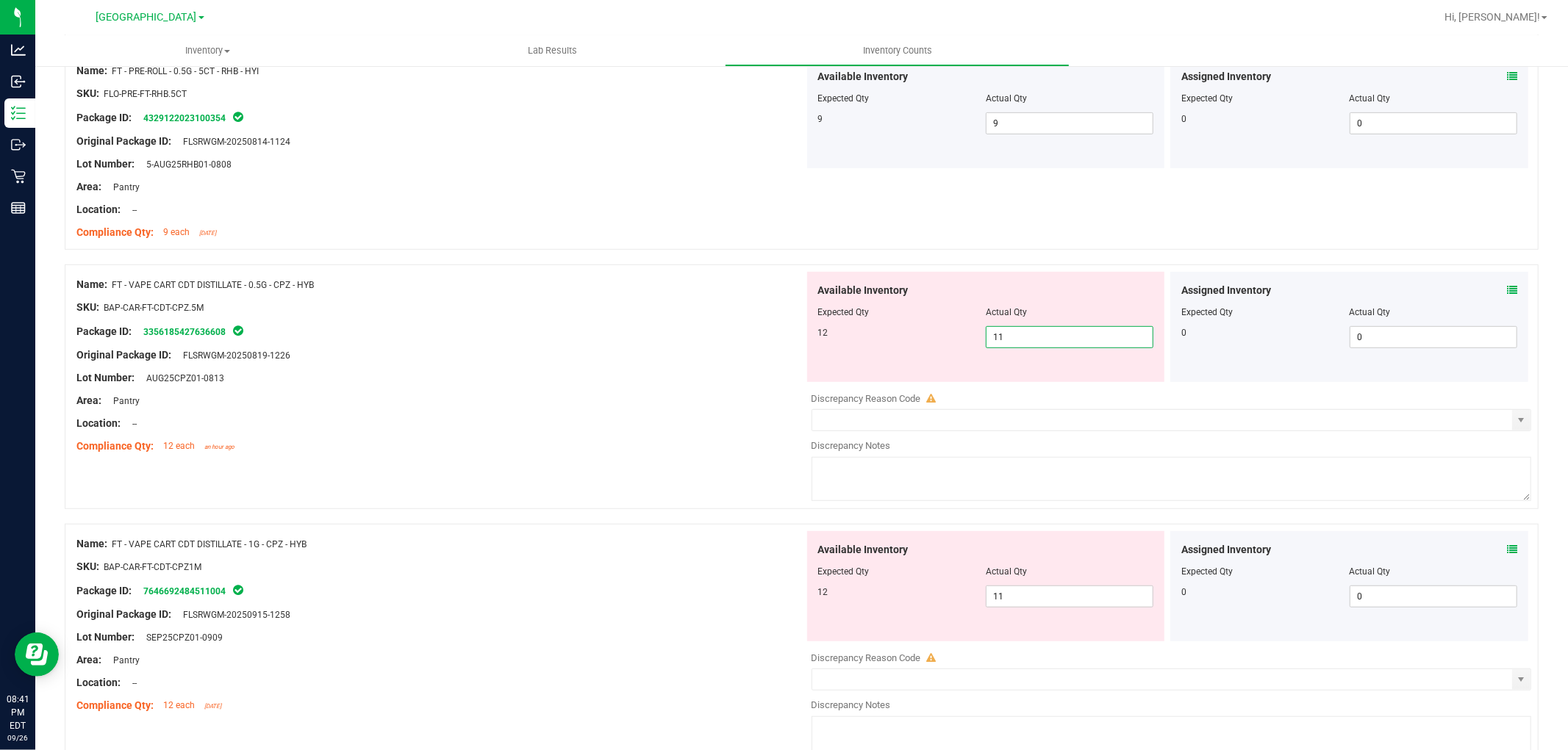
scroll to position [653, 0]
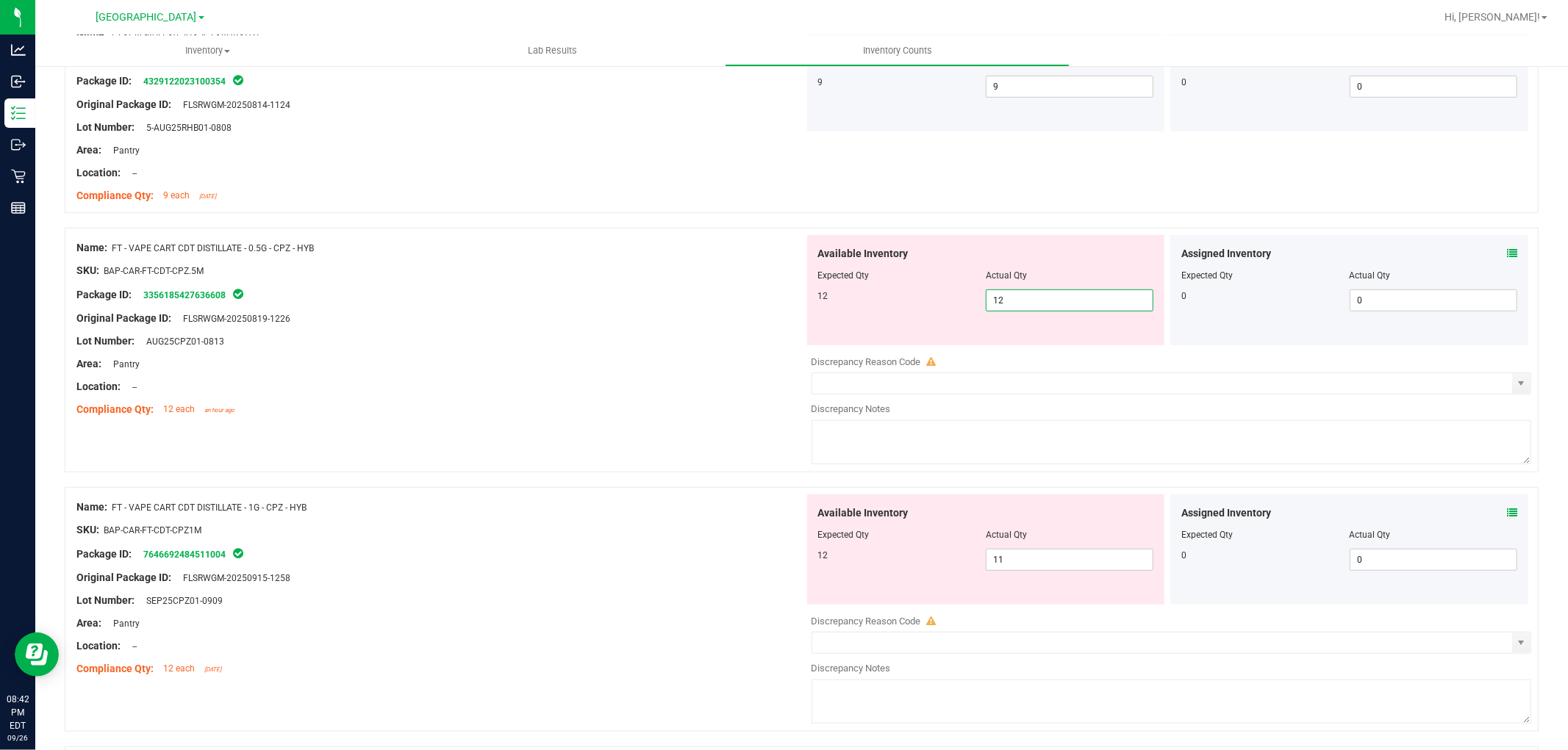
click at [1009, 304] on input "12" at bounding box center [1069, 301] width 166 height 21
type input "11"
click at [1035, 564] on span "11 11" at bounding box center [1069, 561] width 168 height 22
drag, startPoint x: 1035, startPoint y: 564, endPoint x: 982, endPoint y: 553, distance: 54.1
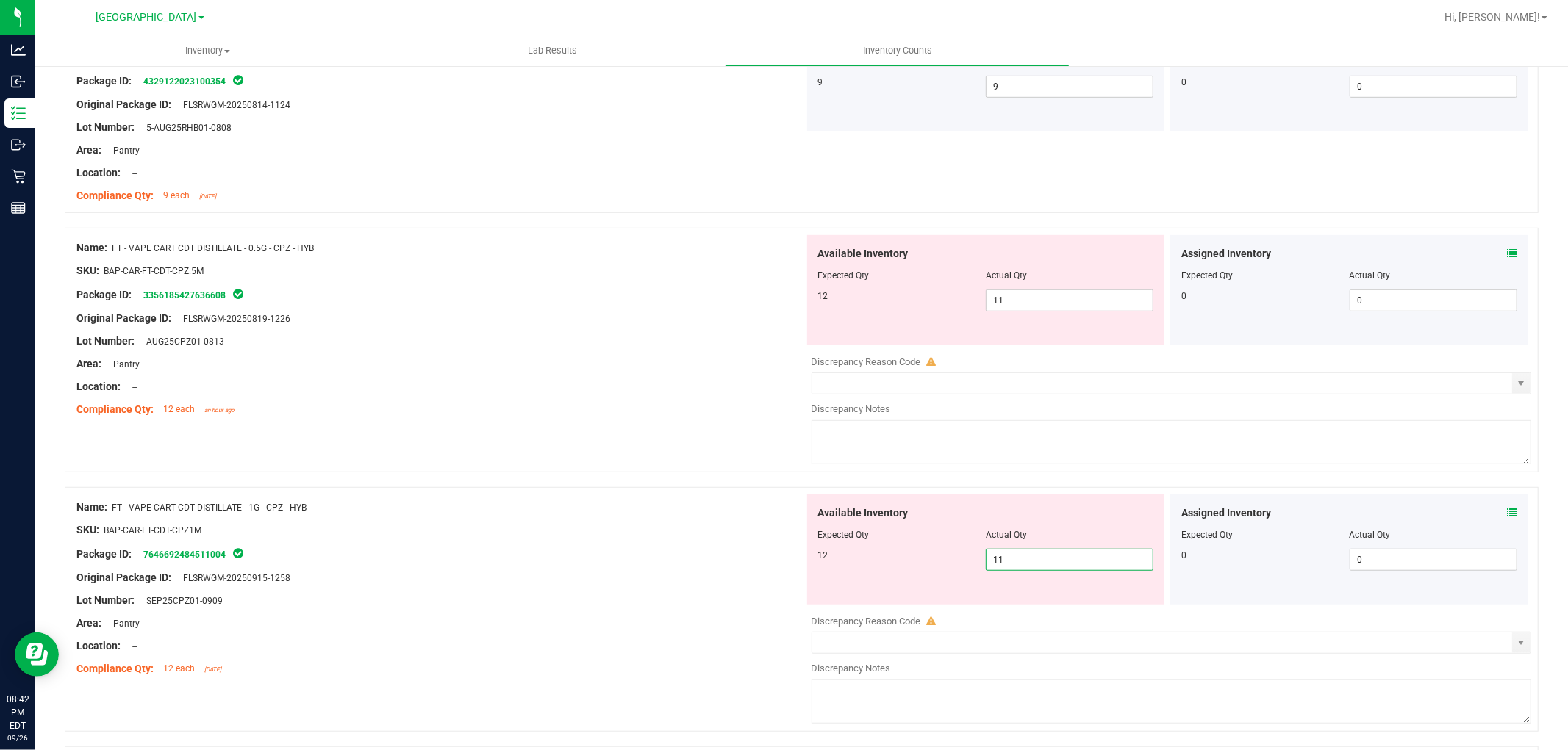
click at [1034, 564] on input "11" at bounding box center [1069, 560] width 166 height 21
type input "12"
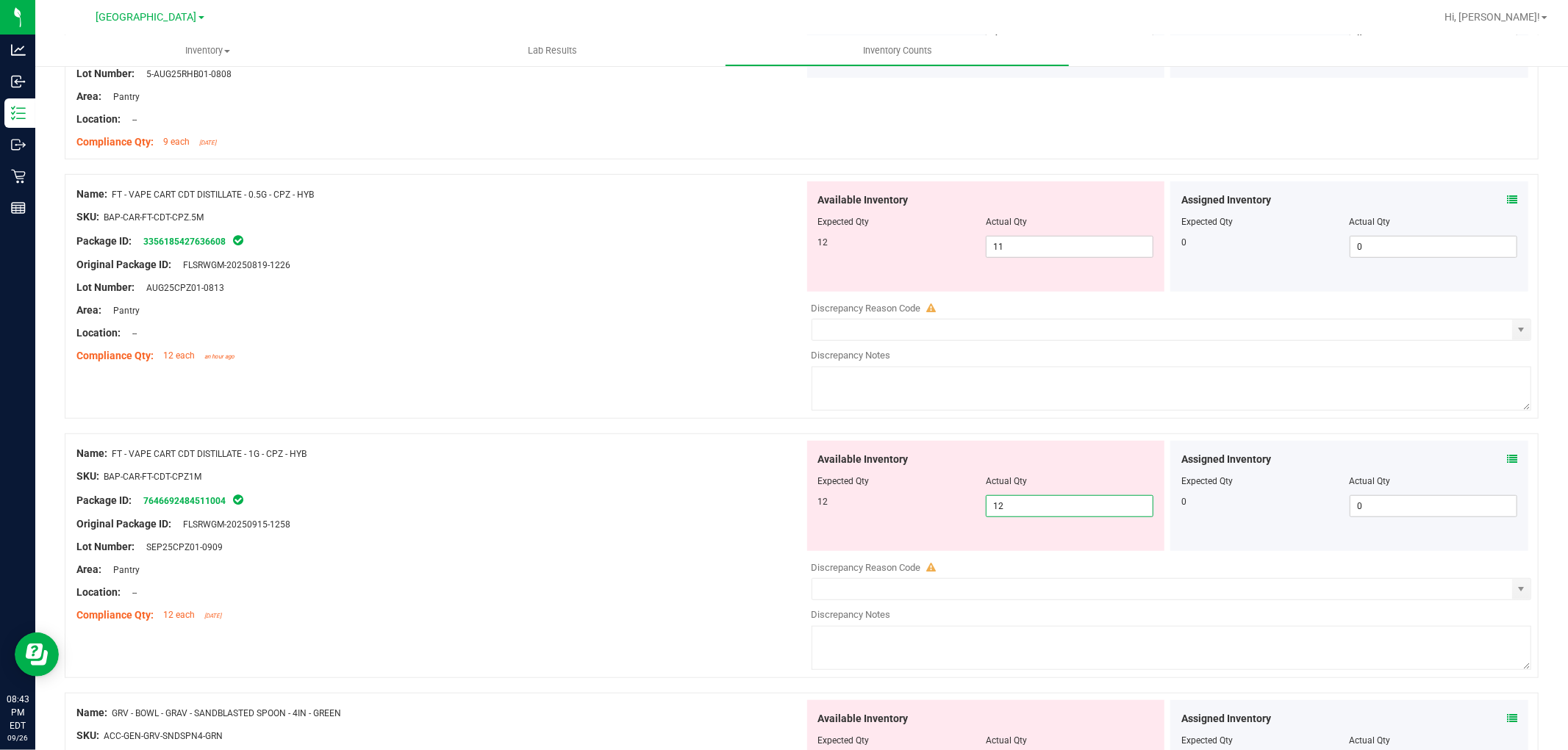
scroll to position [816, 0]
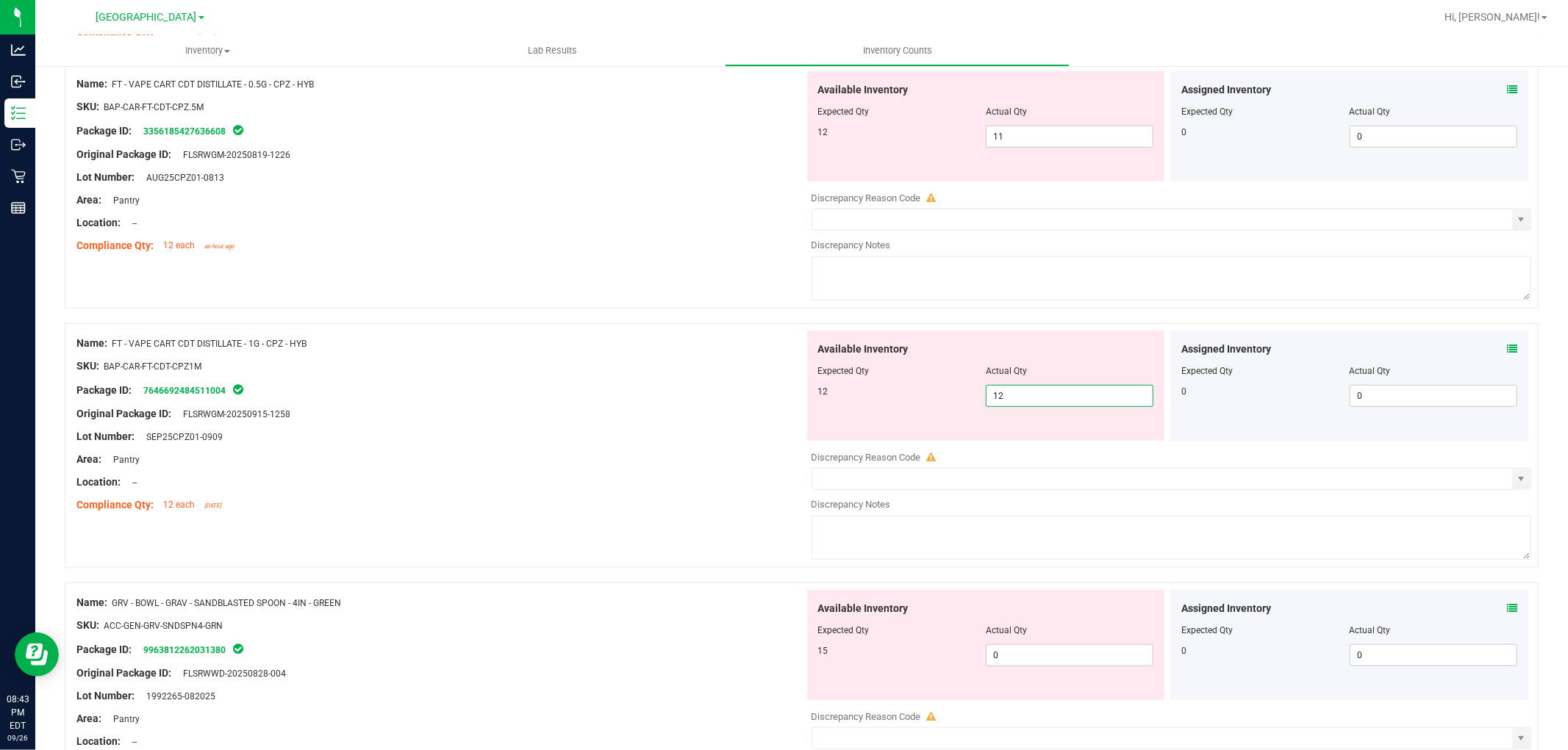
type input "12"
click at [647, 560] on div "Name: FT - BATTERY - WHITE 510 AVD SKU: ACC-VAP-FT-BATWHTAVD Package ID: 263140…" at bounding box center [801, 270] width 1473 height 1696
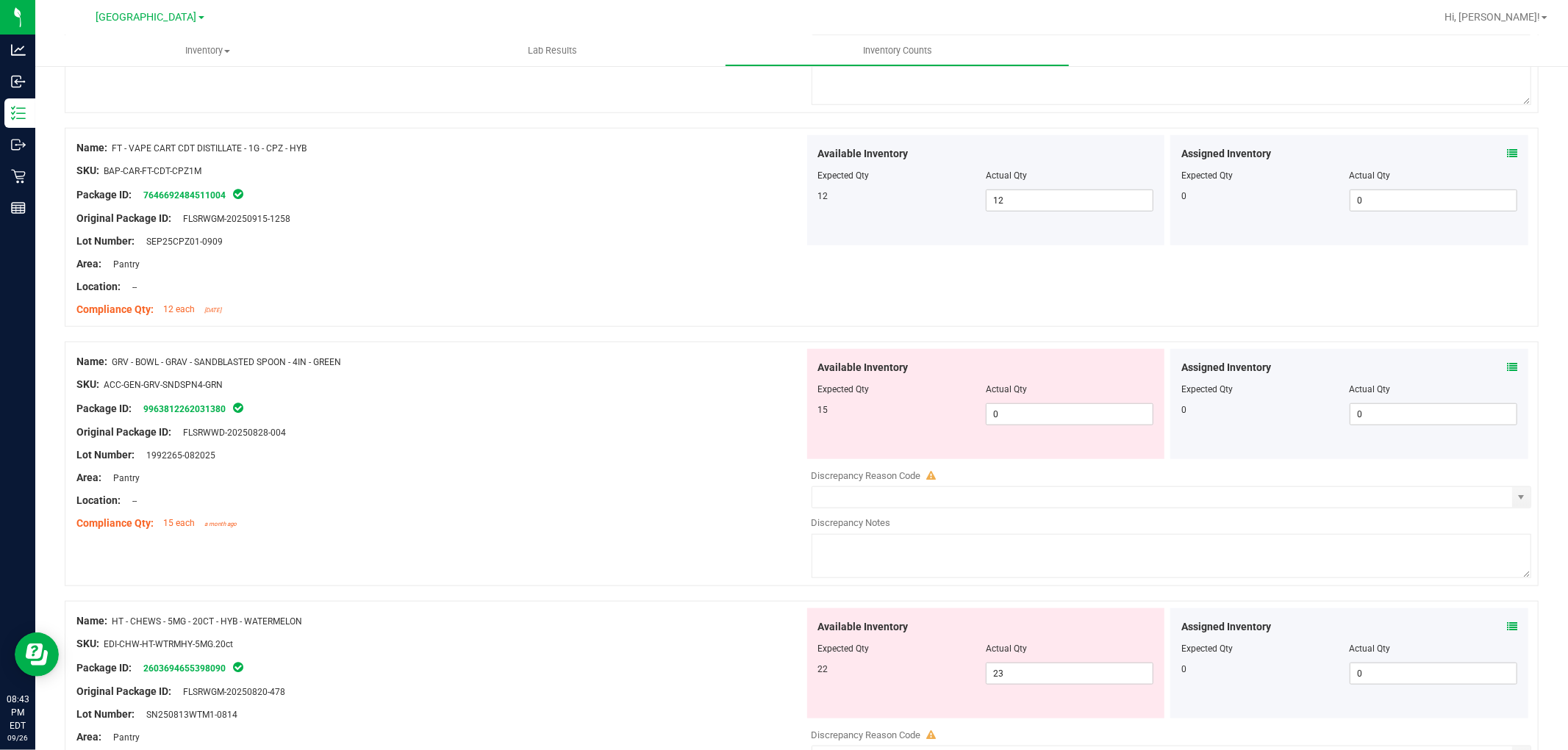
scroll to position [1011, 0]
click at [1093, 424] on span "0 0" at bounding box center [1069, 415] width 168 height 22
click at [1093, 424] on input "0" at bounding box center [1069, 415] width 166 height 21
type input "15"
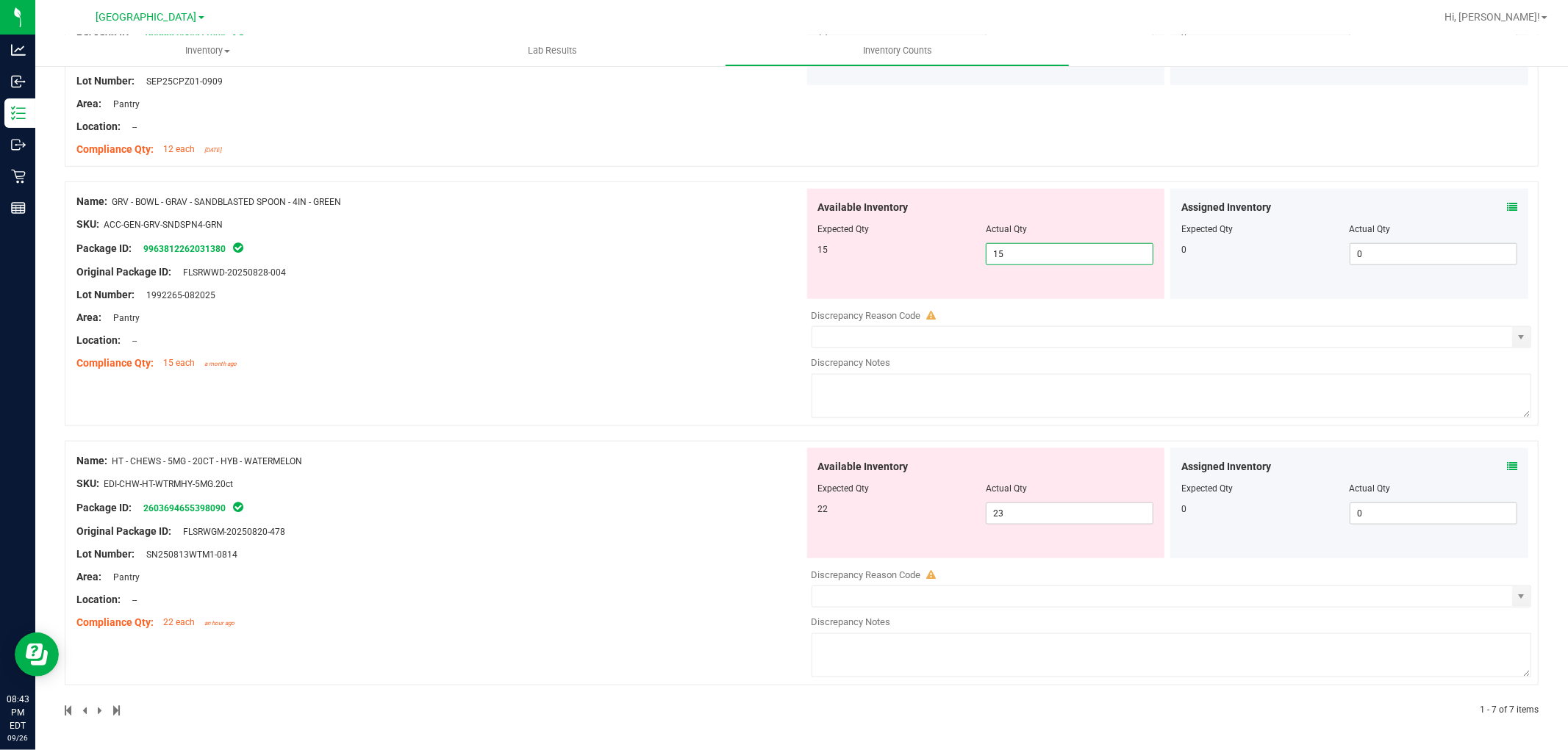
type input "15"
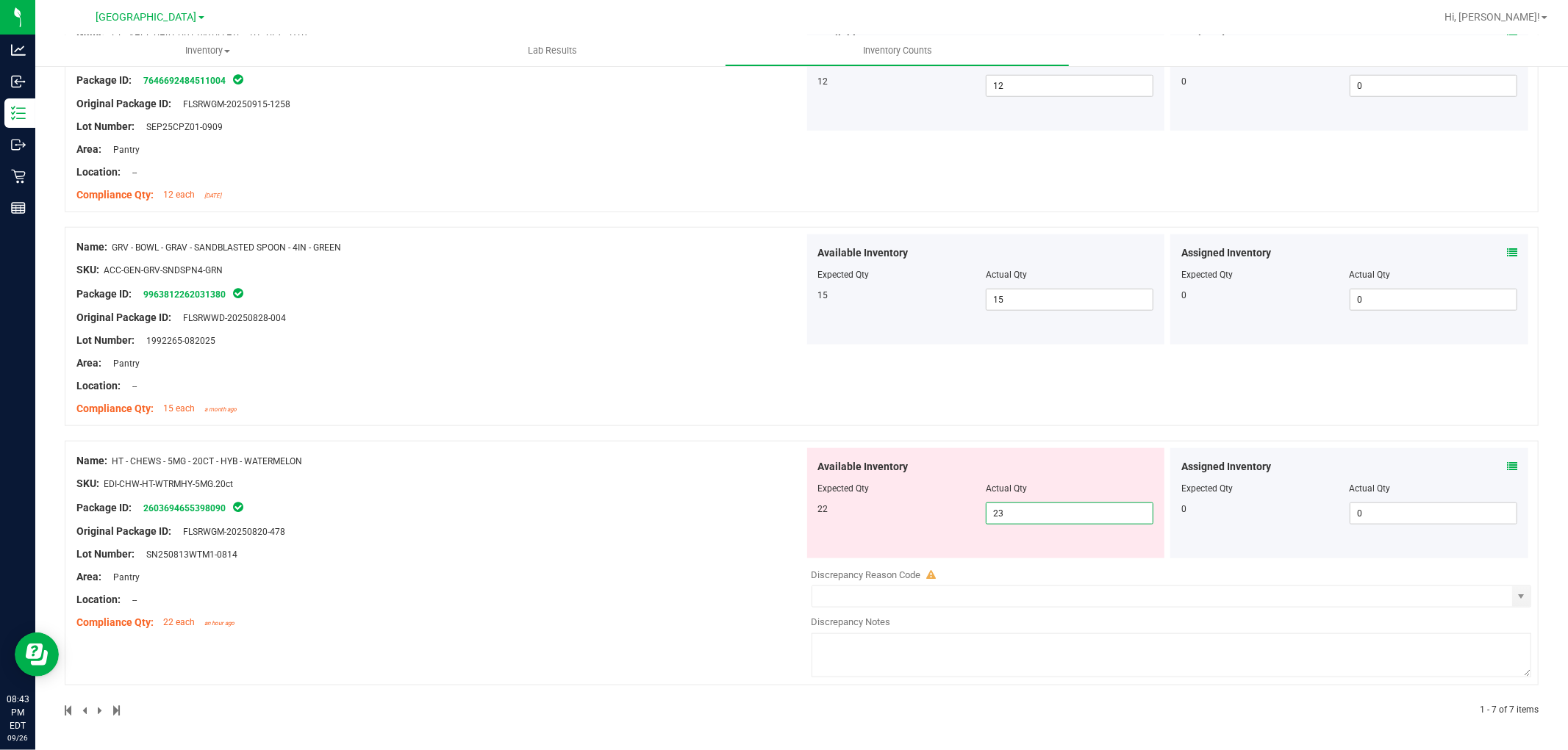
click at [1036, 514] on span "23 23" at bounding box center [1069, 514] width 168 height 22
click at [1036, 514] on input "23" at bounding box center [1069, 514] width 166 height 21
type input "22"
click at [951, 404] on div "Name: GRV - BOWL - GRAV - SANDBLASTED SPOON - 4IN - GREEN SKU: ACC-GEN-GRV-SNDS…" at bounding box center [801, 326] width 1473 height 199
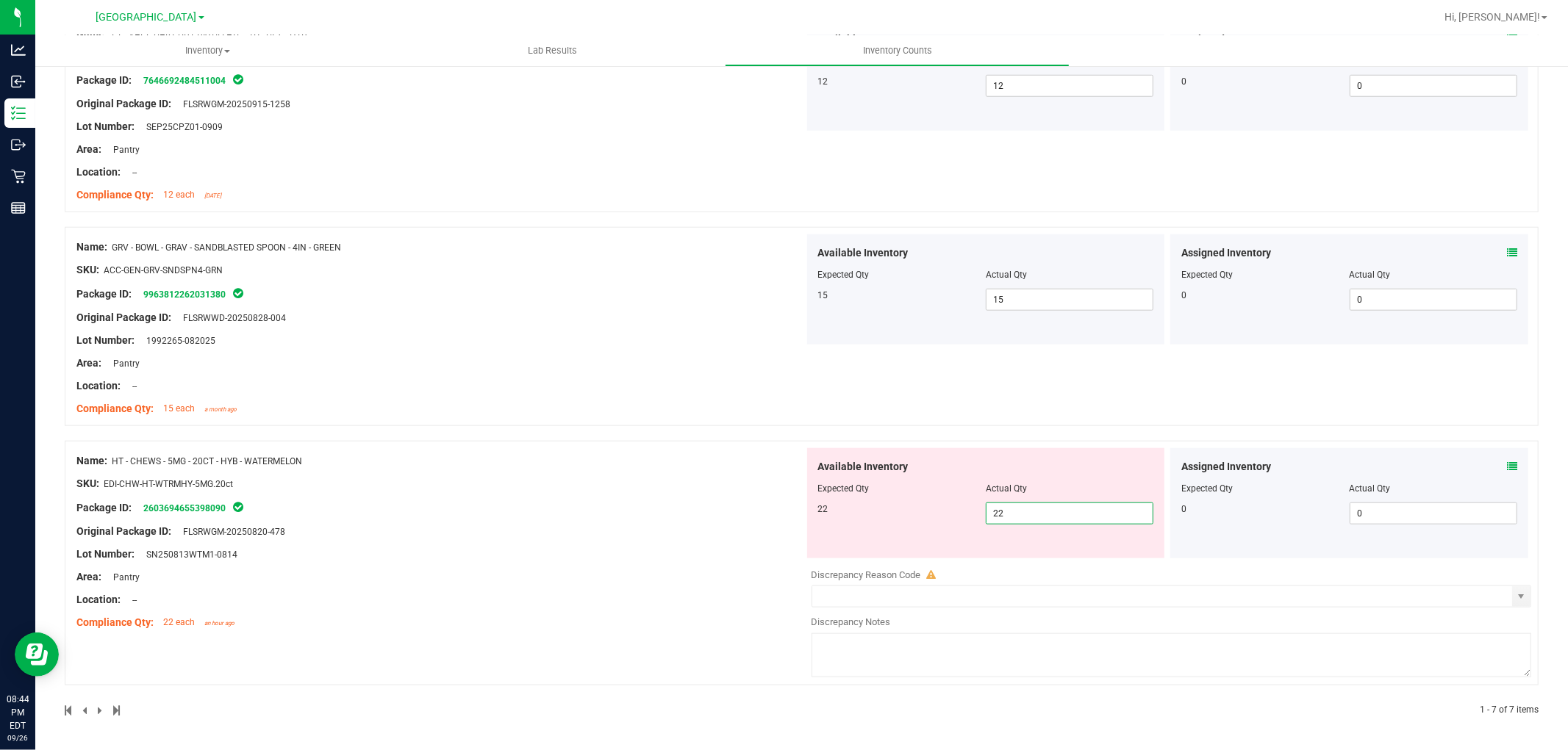
scroll to position [1082, 0]
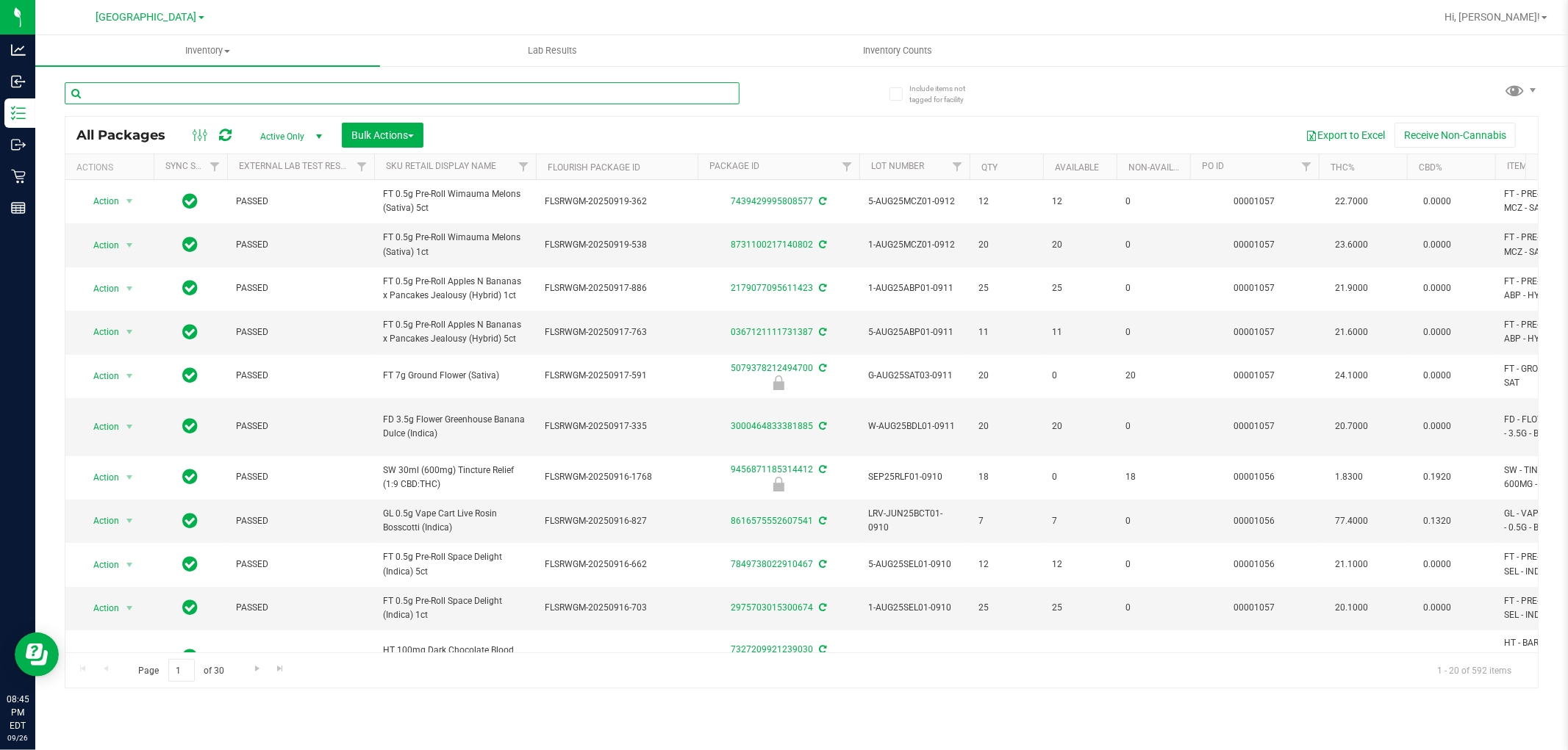
click at [325, 93] on input "text" at bounding box center [402, 94] width 675 height 22
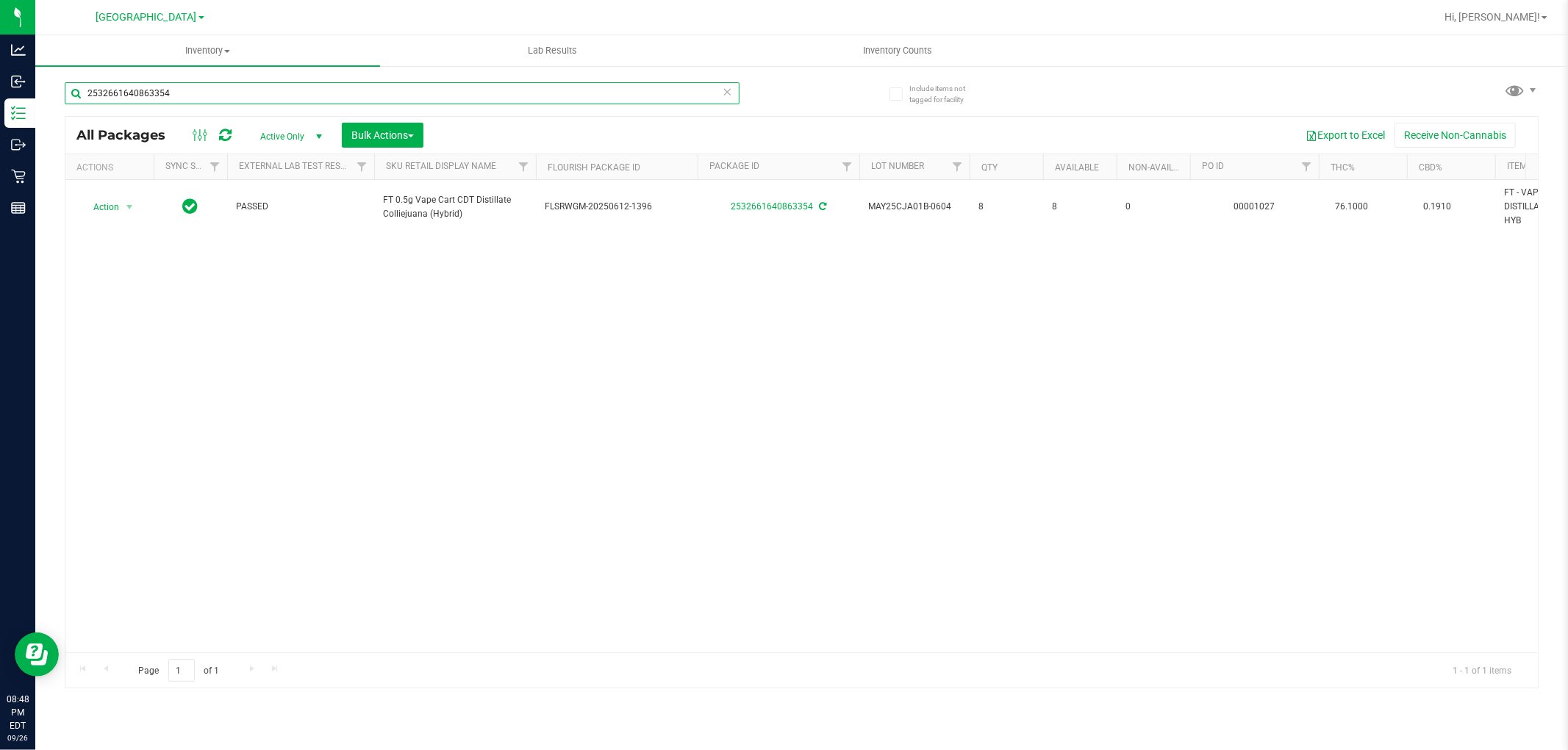
click at [276, 87] on input "2532661640863354" at bounding box center [402, 94] width 675 height 22
click at [276, 87] on input "2532661640863354" at bounding box center [402, 94] width 675 height 22
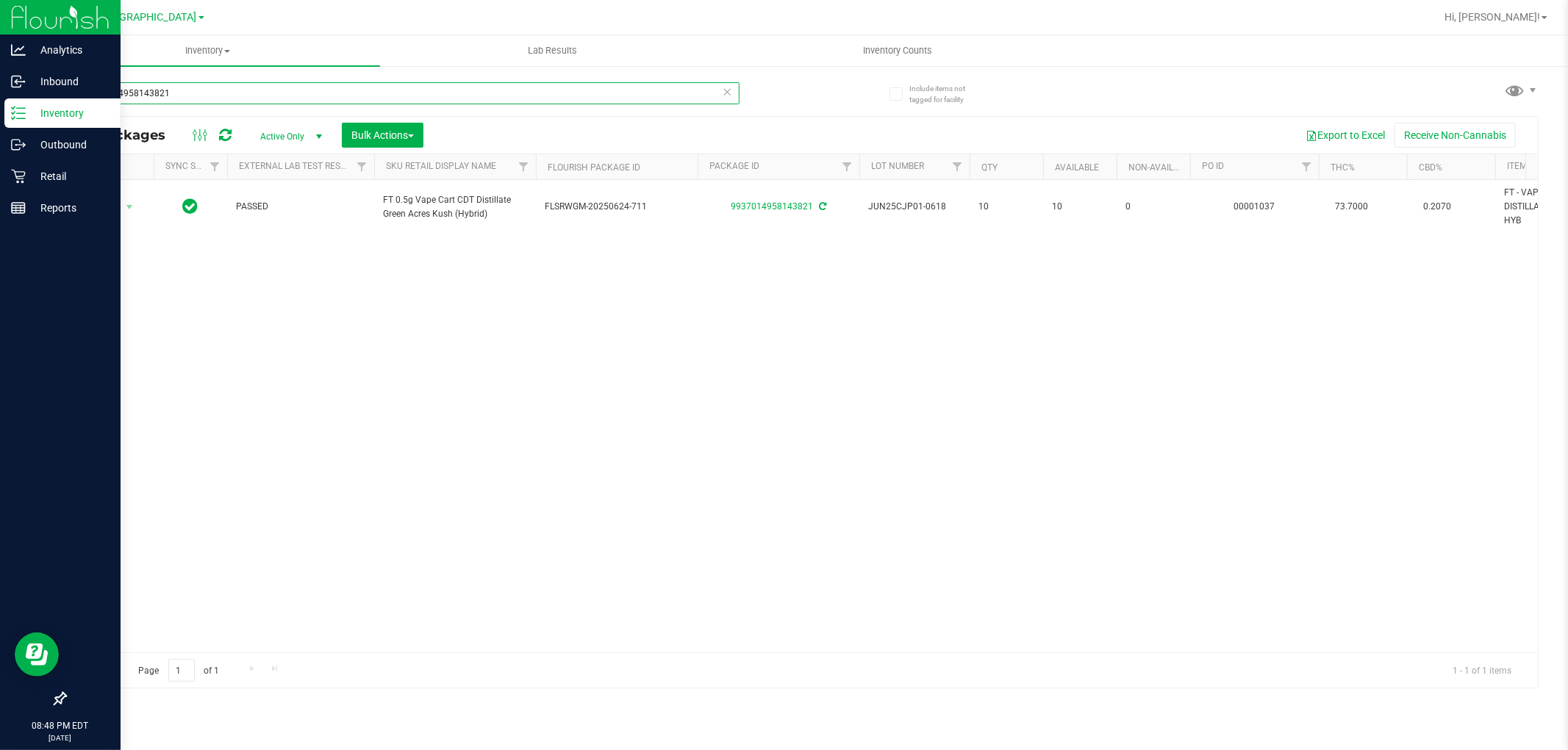
type input "9937014958143821"
click at [45, 210] on p "Reports" at bounding box center [70, 208] width 88 height 17
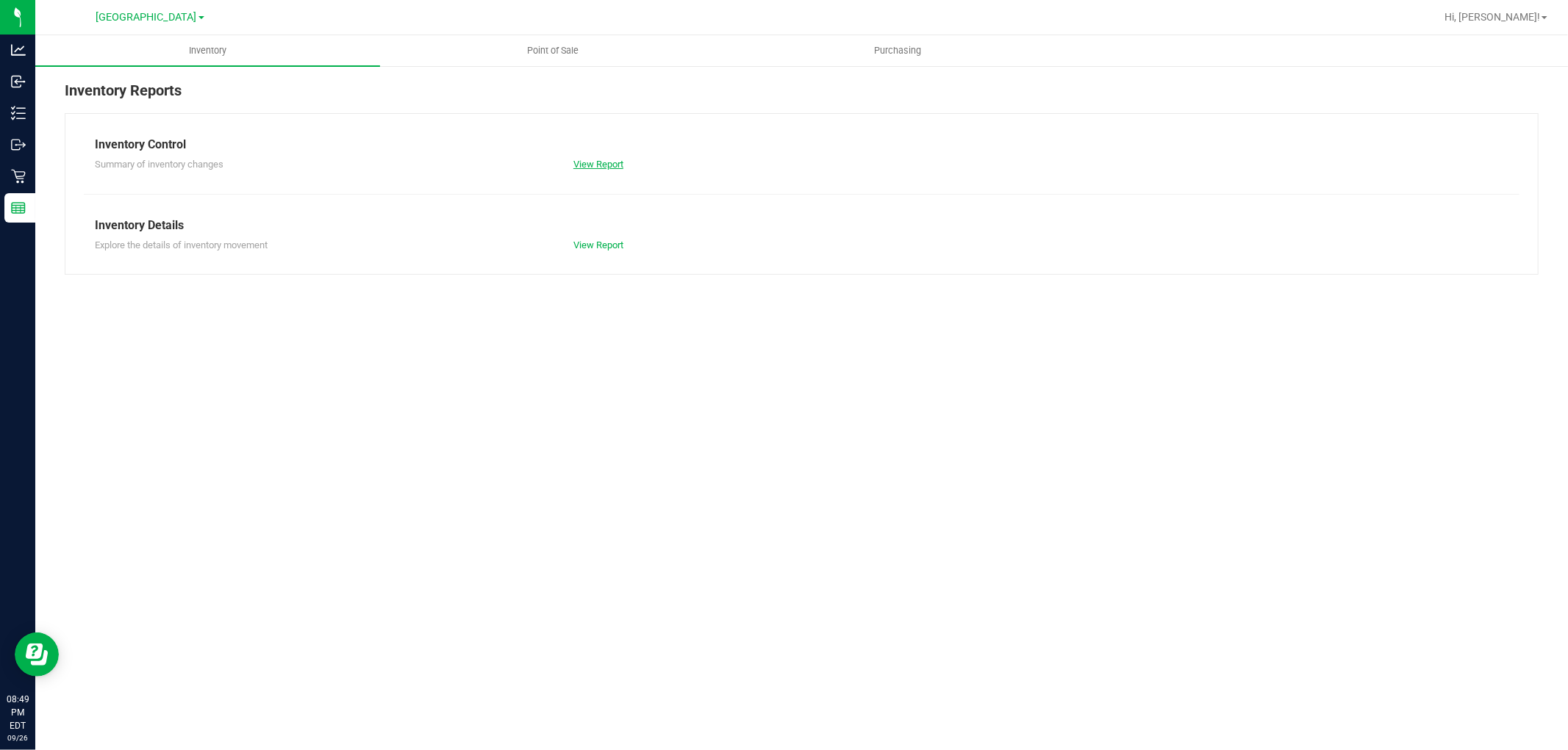
click at [595, 162] on link "View Report" at bounding box center [598, 164] width 50 height 11
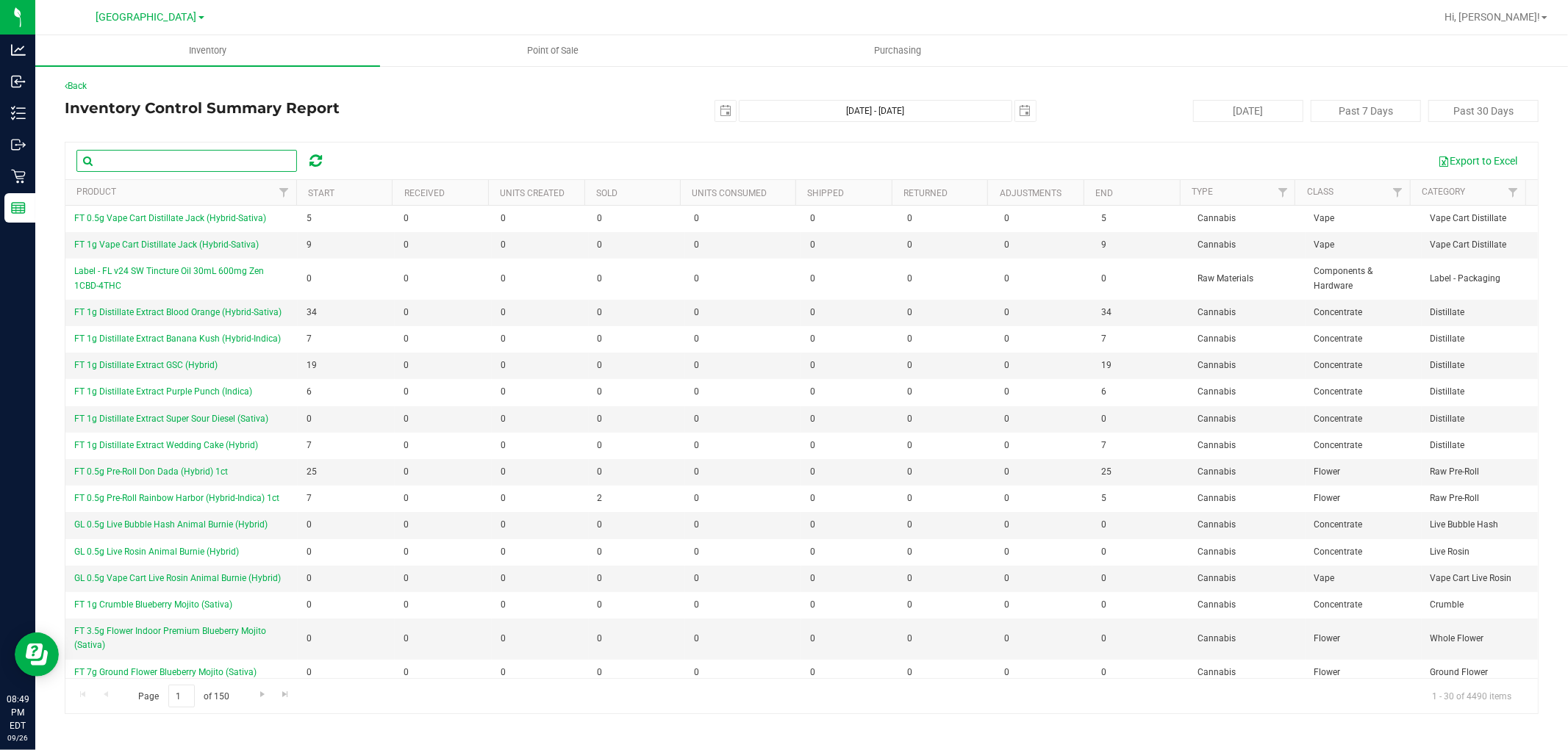
click at [119, 158] on input "text" at bounding box center [187, 161] width 220 height 22
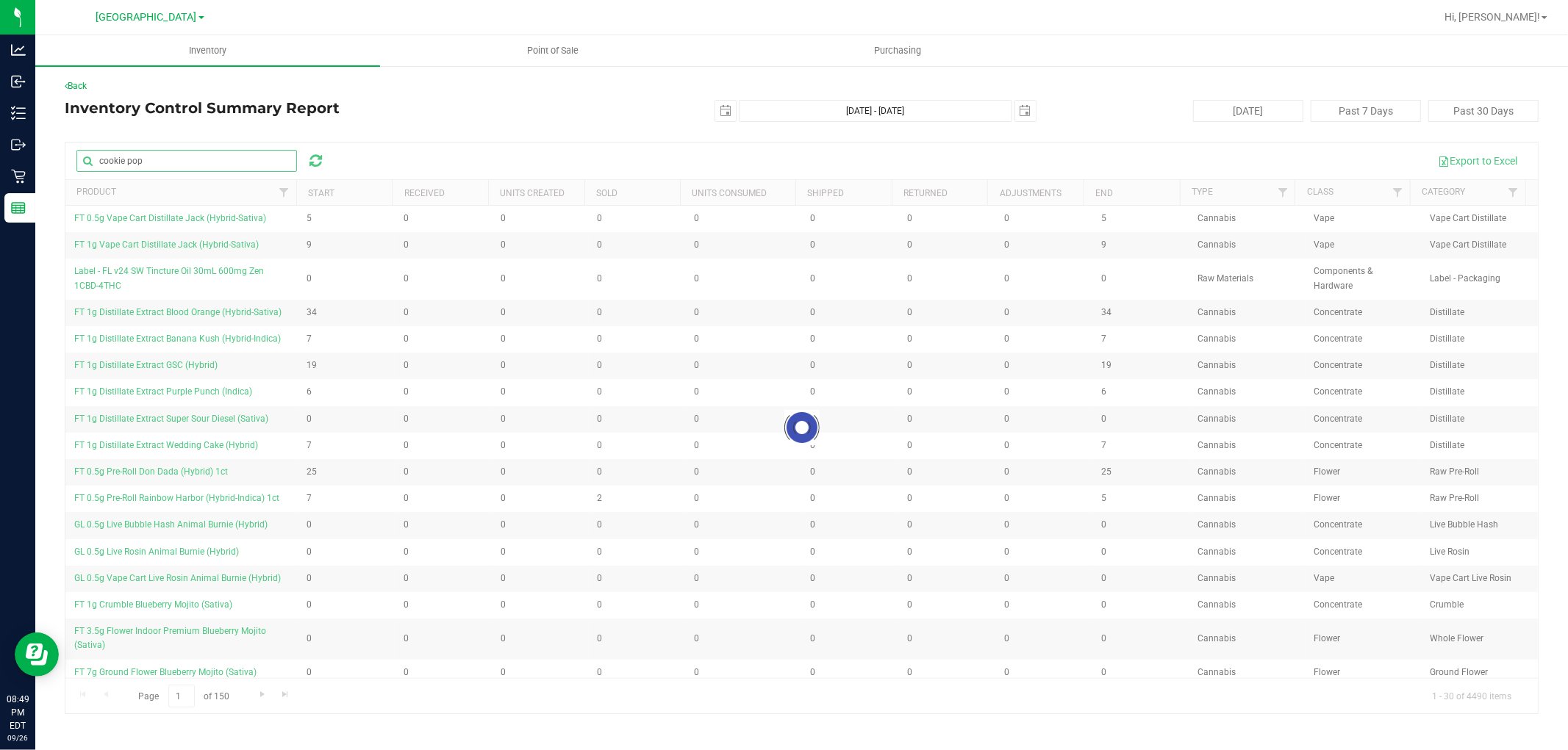
type input "cookie pop"
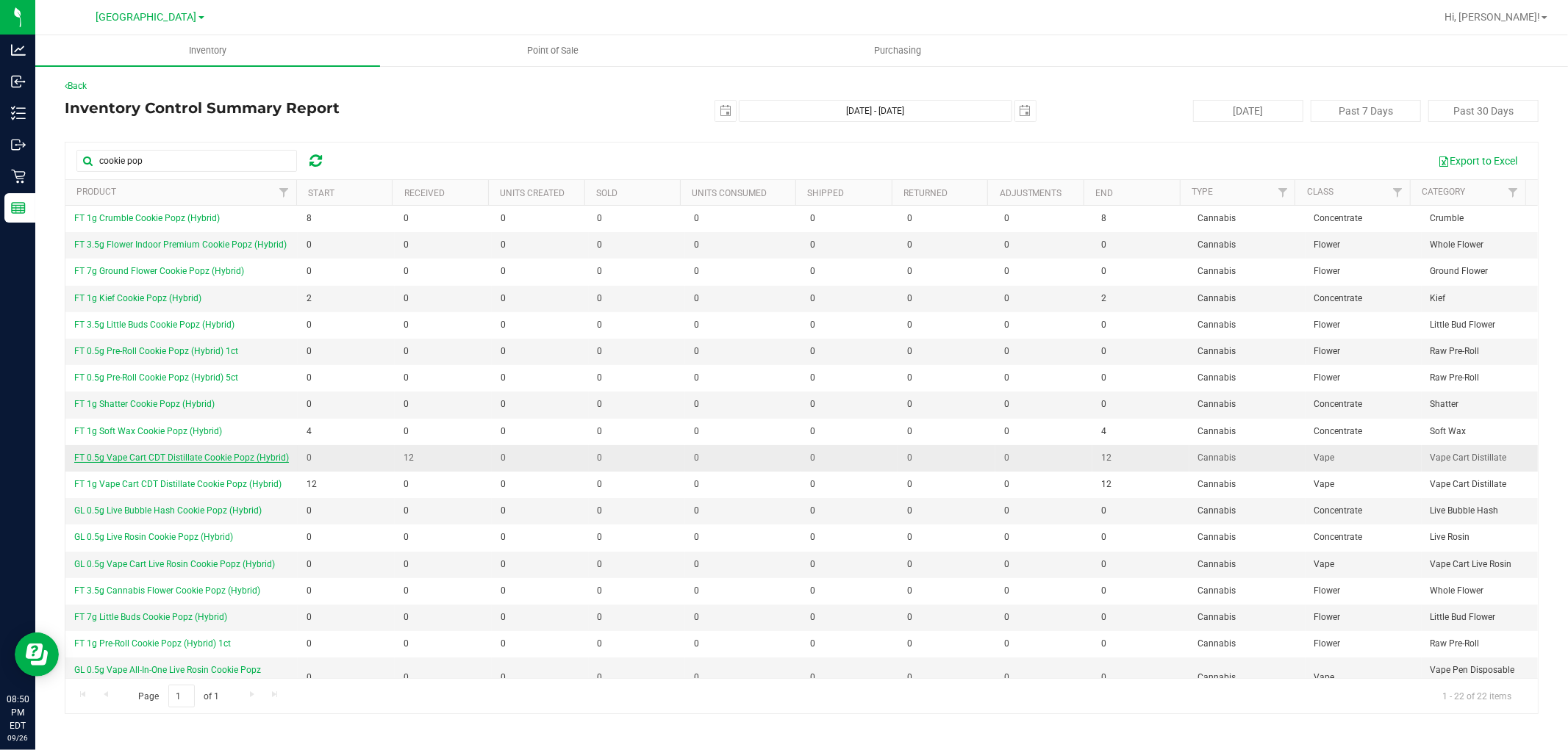
click at [142, 461] on span "FT 0.5g Vape Cart CDT Distillate Cookie Popz (Hybrid)" at bounding box center [181, 458] width 214 height 10
